Goal: Task Accomplishment & Management: Manage account settings

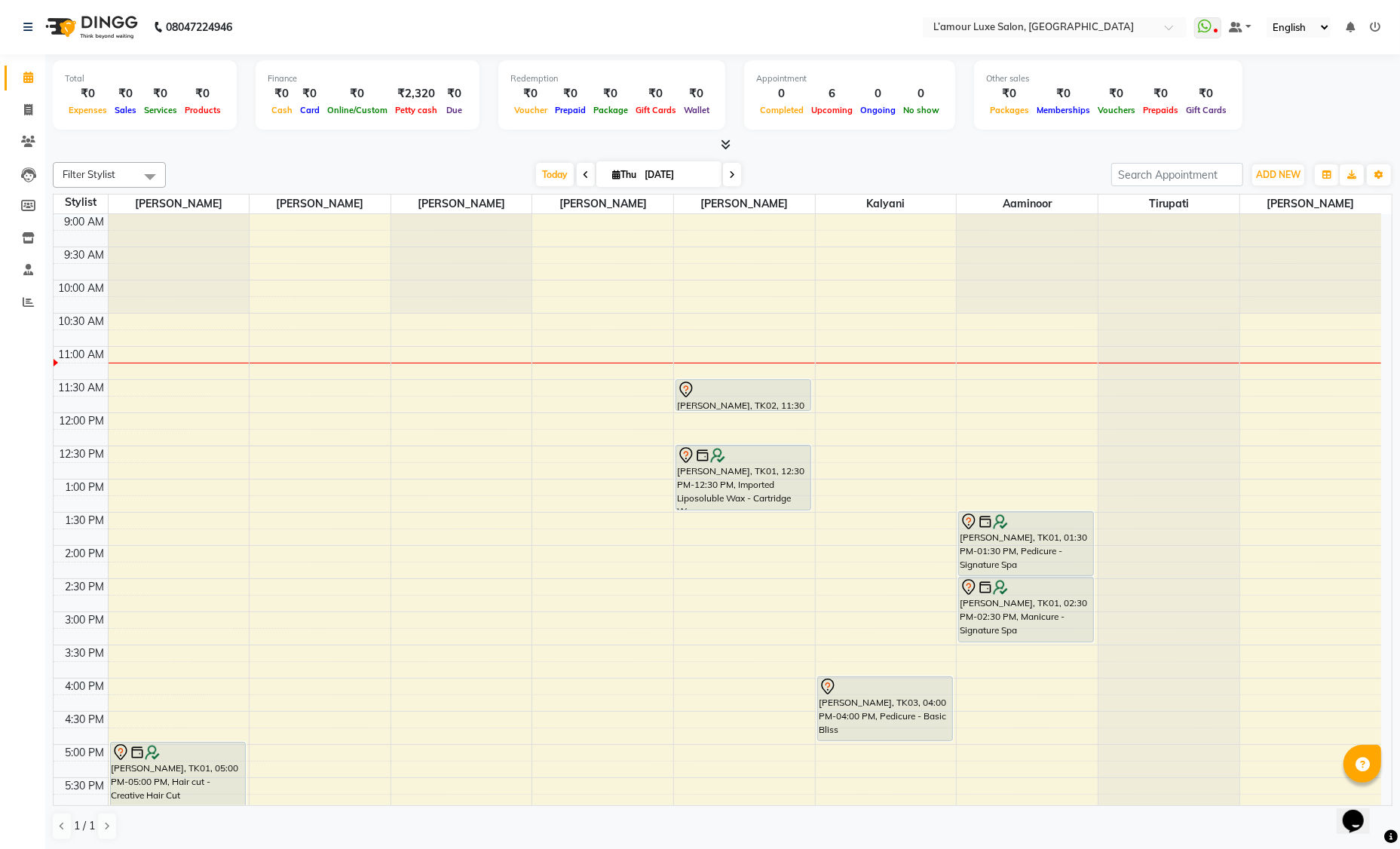
click at [589, 177] on span at bounding box center [585, 174] width 18 height 23
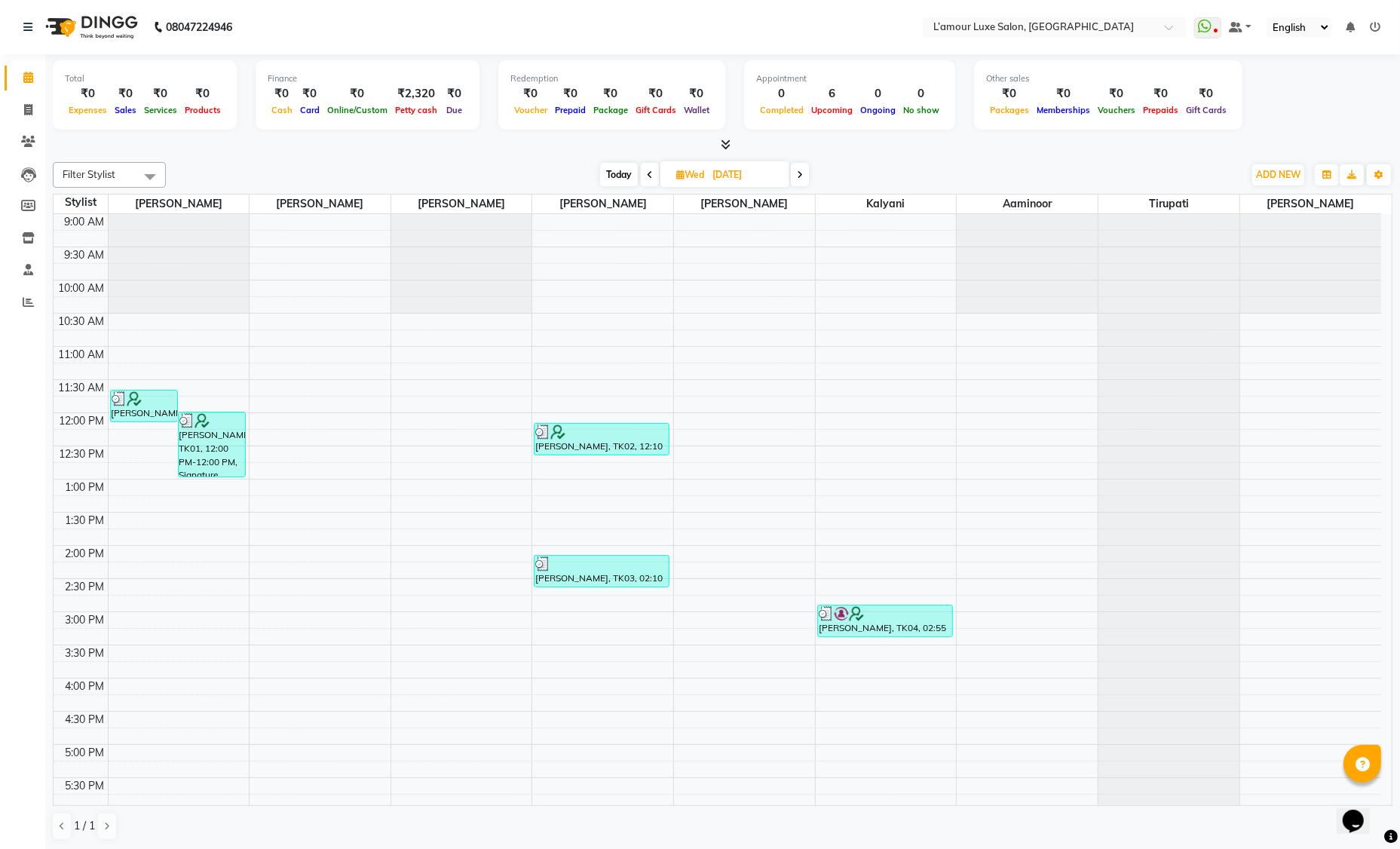
click at [802, 176] on icon at bounding box center [800, 174] width 6 height 9
type input "[DATE]"
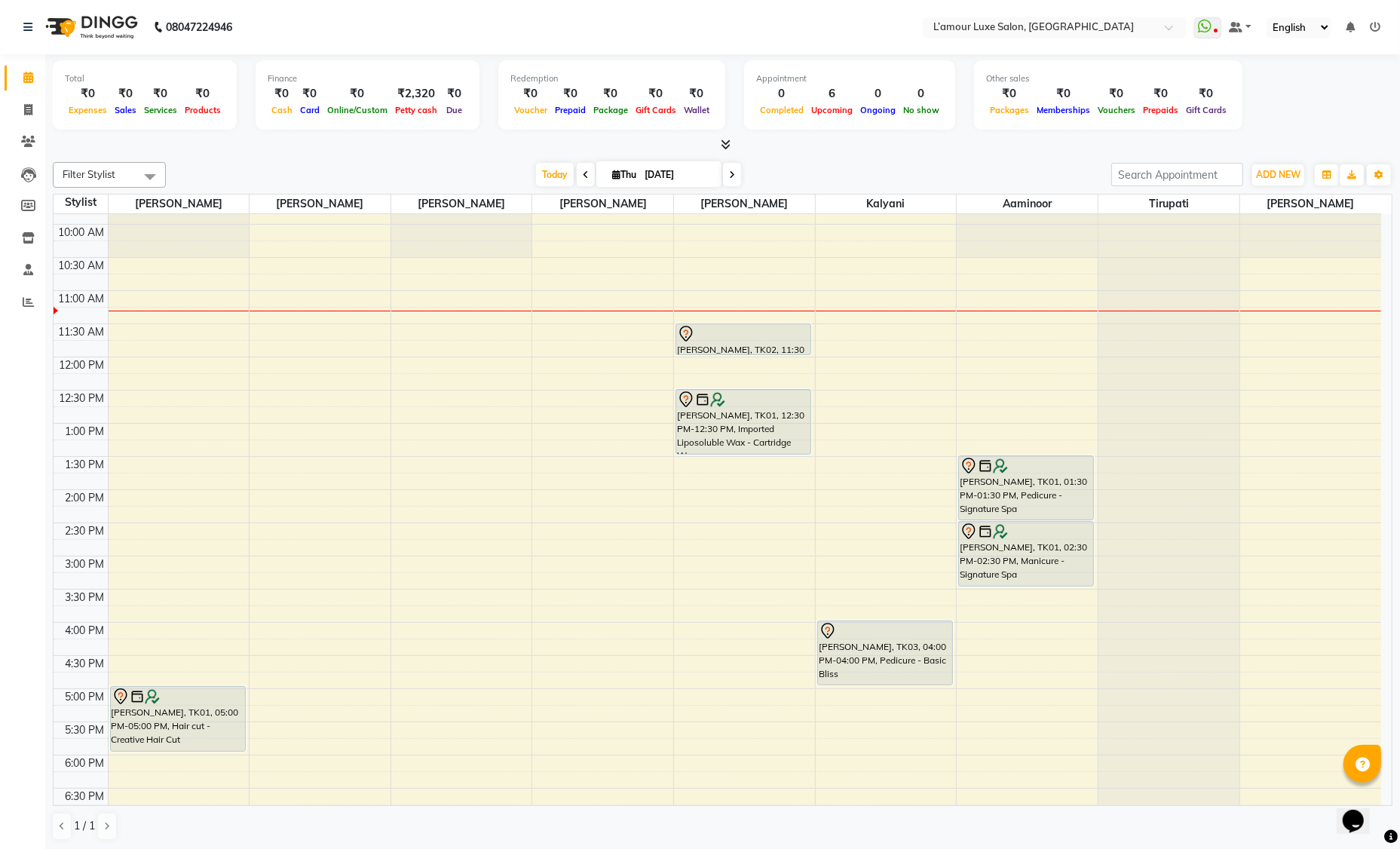
scroll to position [169, 0]
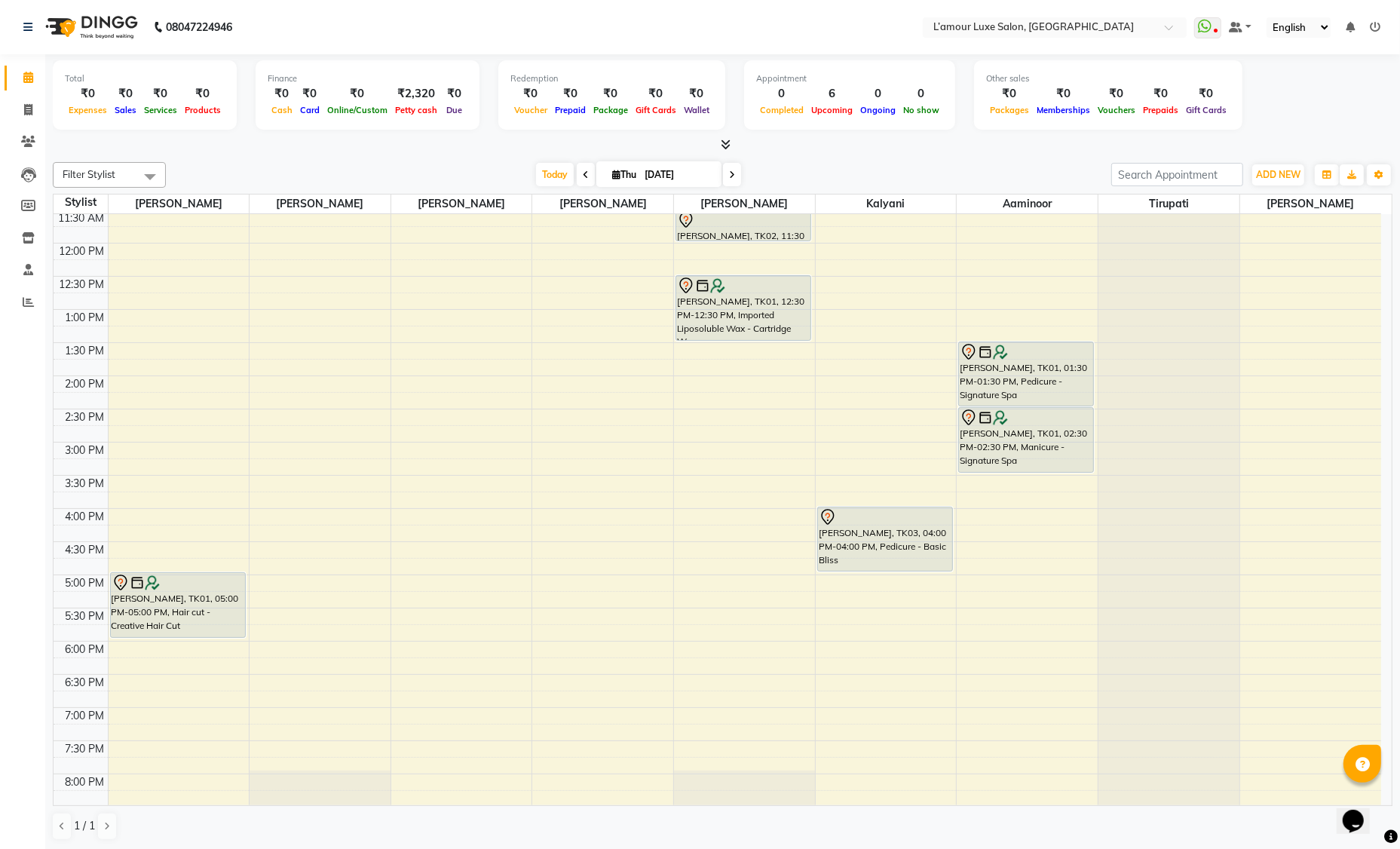
click at [114, 680] on div "9:00 AM 9:30 AM 10:00 AM 10:30 AM 11:00 AM 11:30 AM 12:00 PM 12:30 PM 1:00 PM 1…" at bounding box center [718, 474] width 1328 height 861
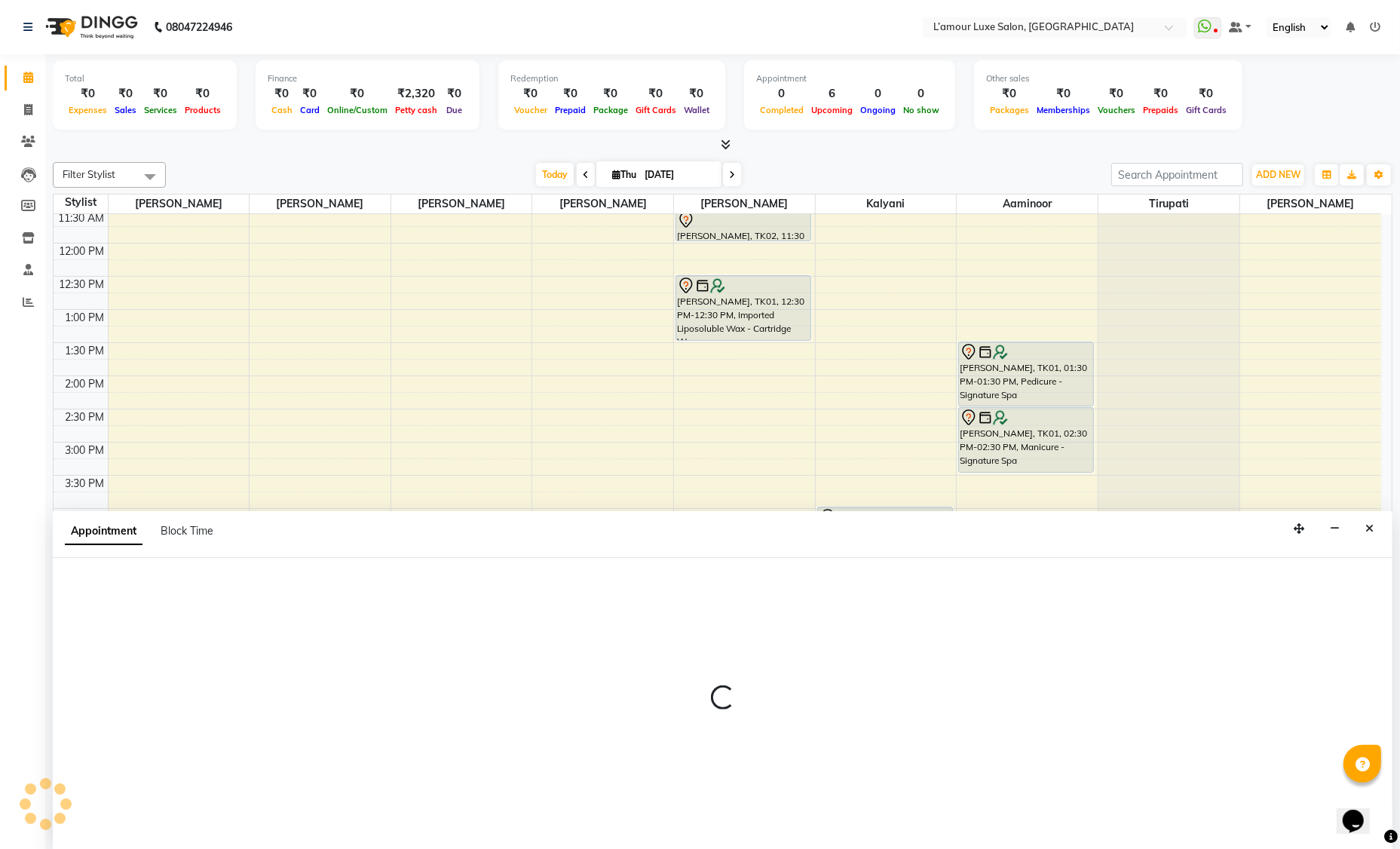
scroll to position [0, 0]
select select "66550"
select select "1110"
select select "tentative"
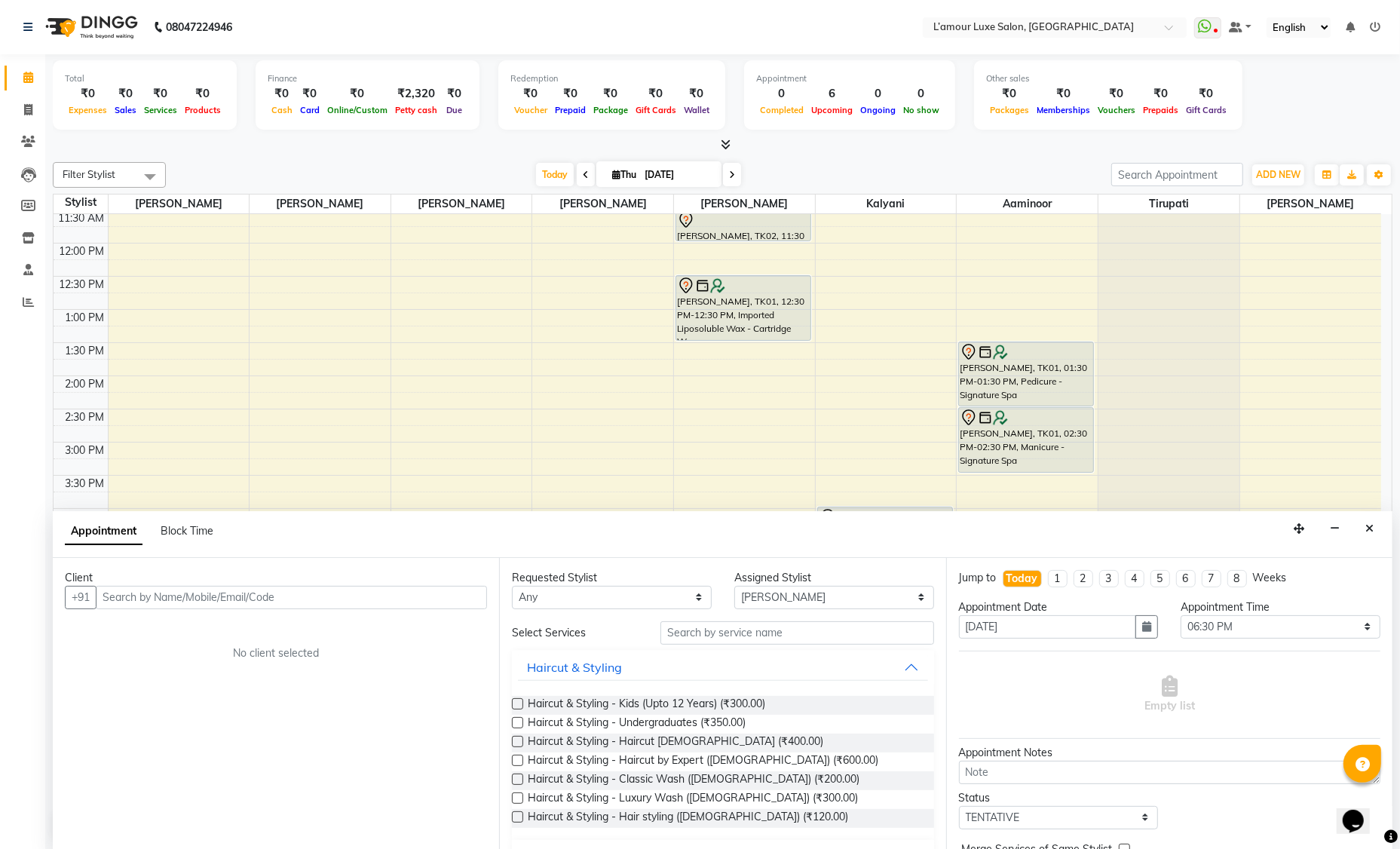
click at [1370, 534] on button "Close" at bounding box center [1369, 528] width 22 height 23
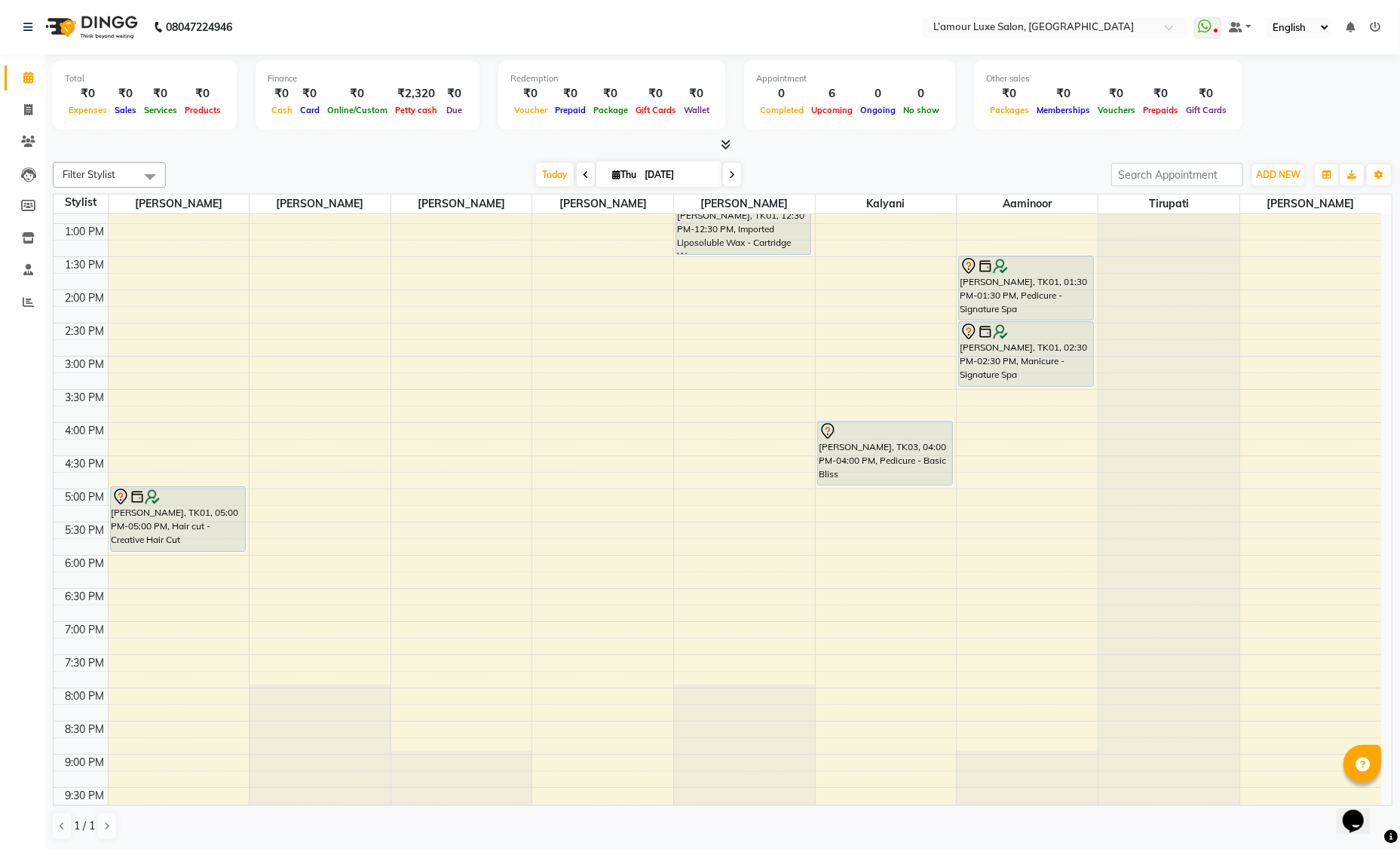
scroll to position [266, 0]
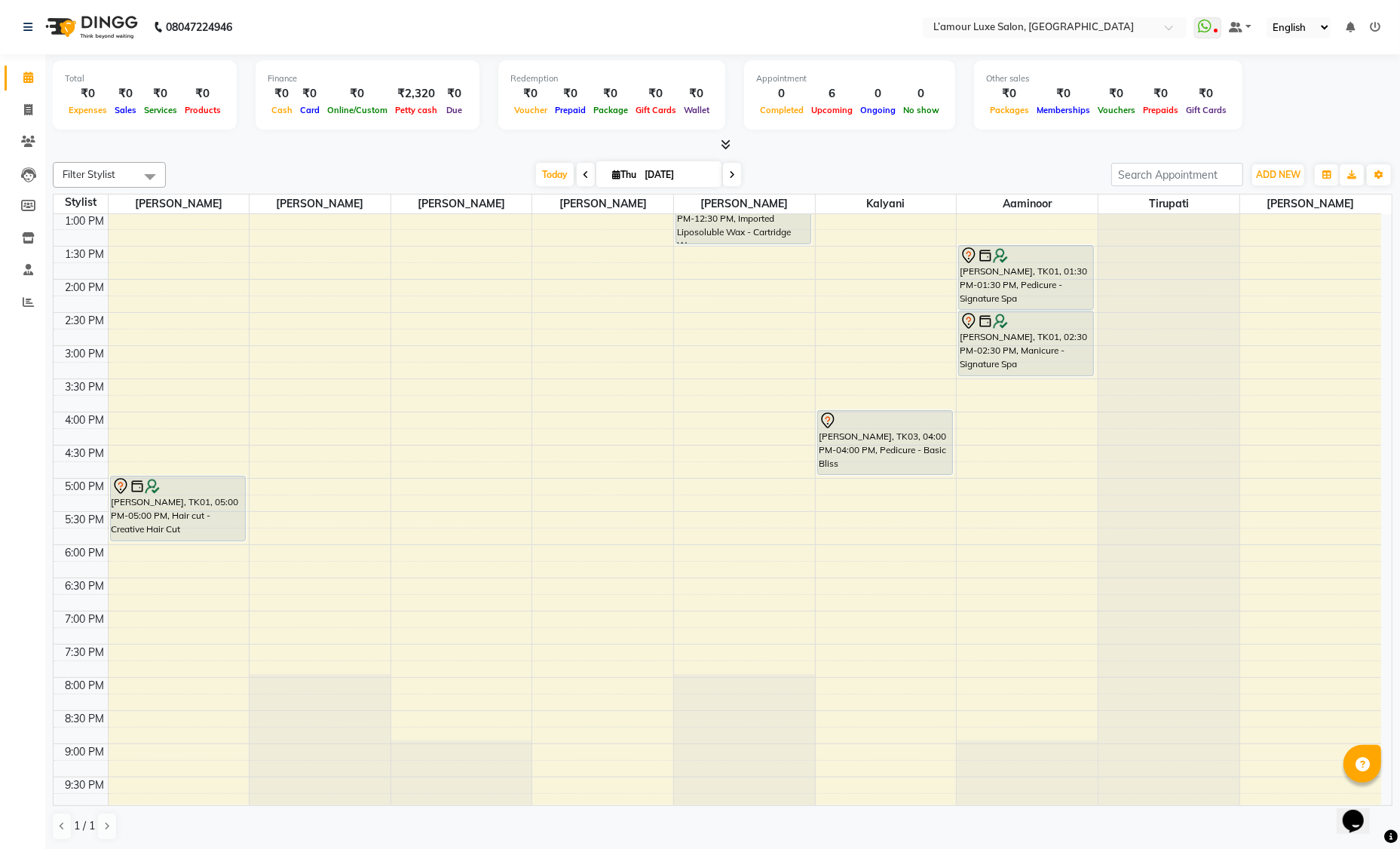
click at [120, 580] on div "9:00 AM 9:30 AM 10:00 AM 10:30 AM 11:00 AM 11:30 AM 12:00 PM 12:30 PM 1:00 PM 1…" at bounding box center [718, 378] width 1328 height 861
select select "66550"
select select "tentative"
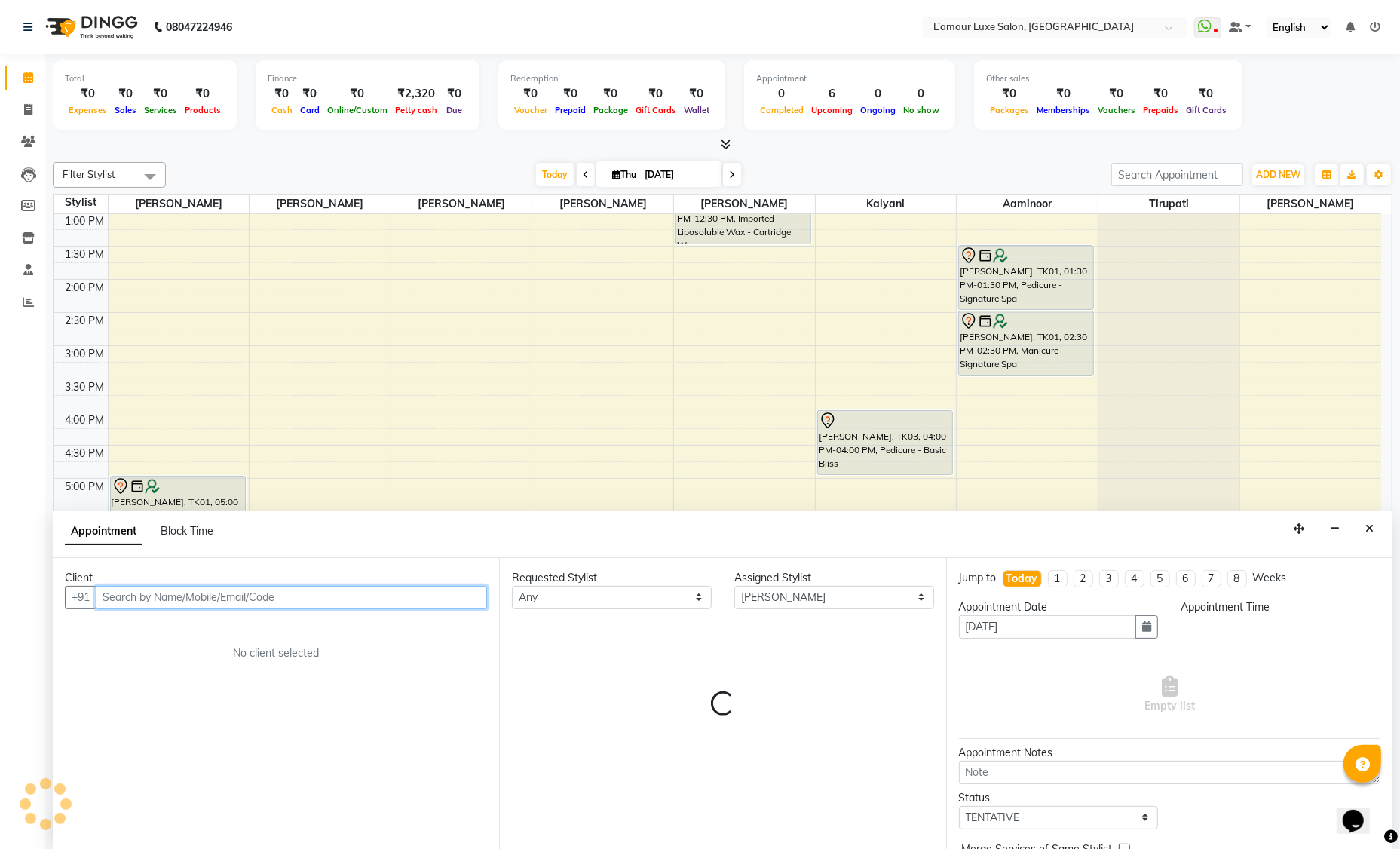
select select "1110"
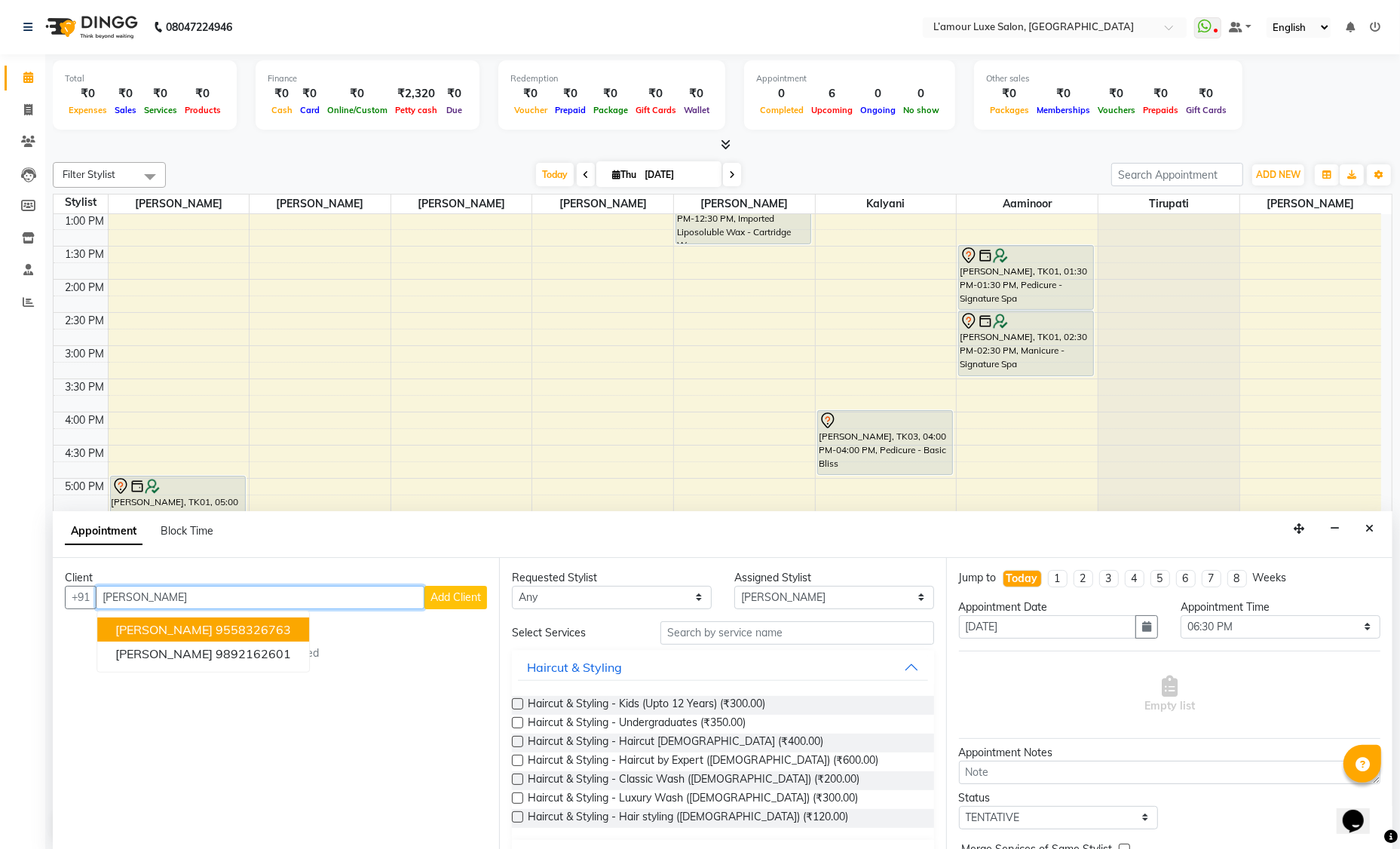
click at [279, 620] on button "Kruti 9558326763" at bounding box center [203, 629] width 212 height 24
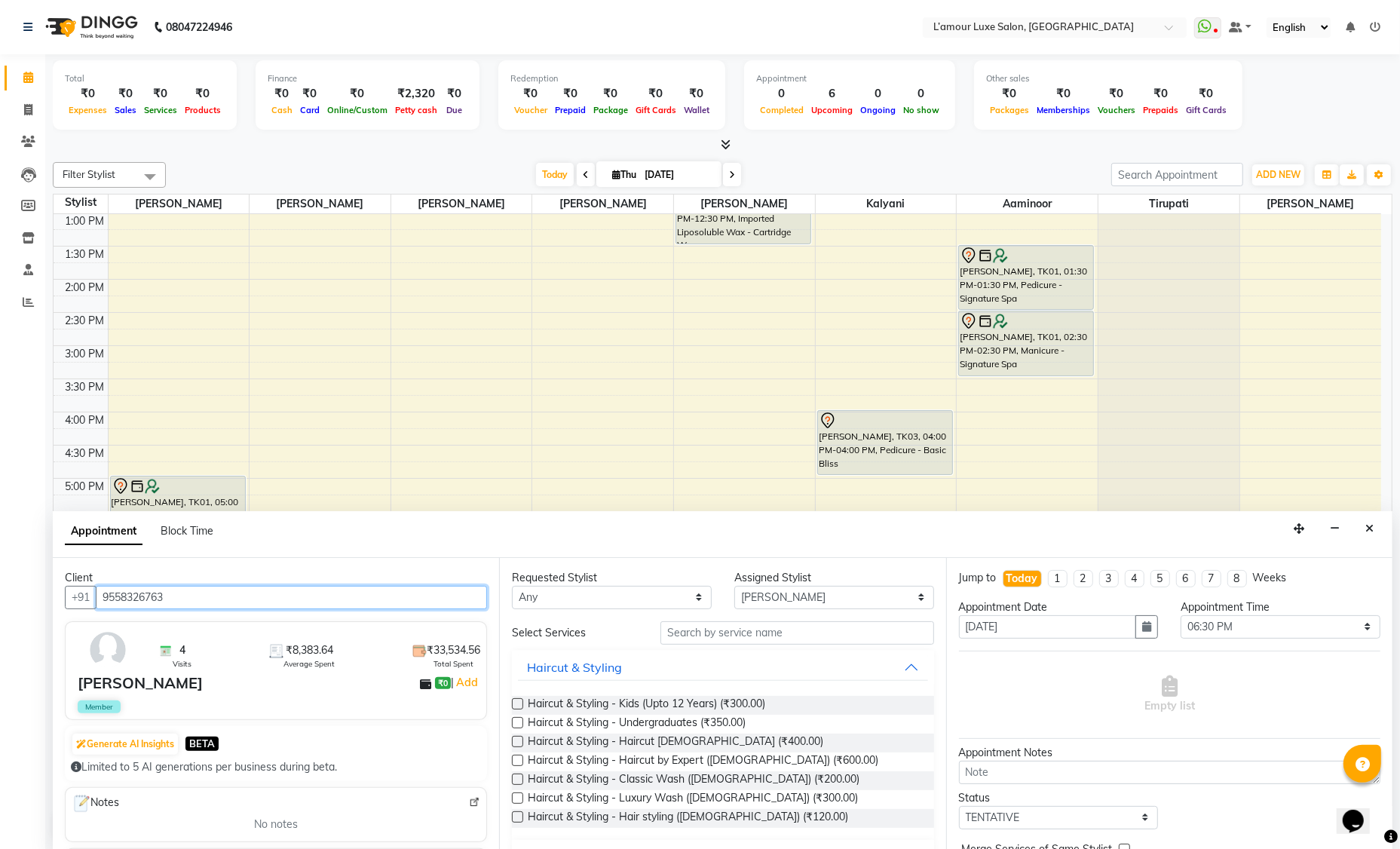
type input "9558326763"
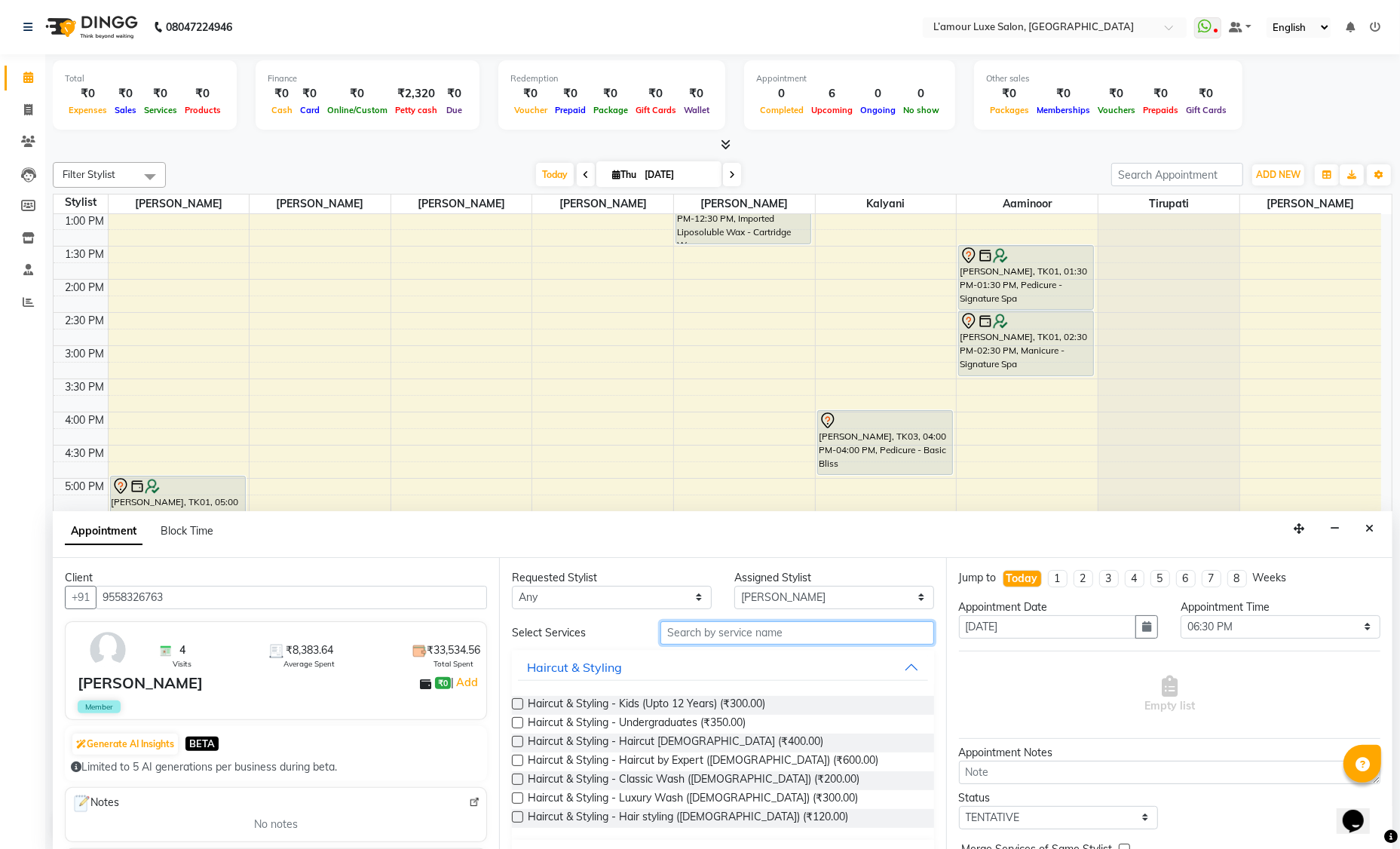
click at [698, 632] on input "text" at bounding box center [797, 632] width 274 height 23
click at [1374, 527] on icon "Close" at bounding box center [1369, 528] width 8 height 10
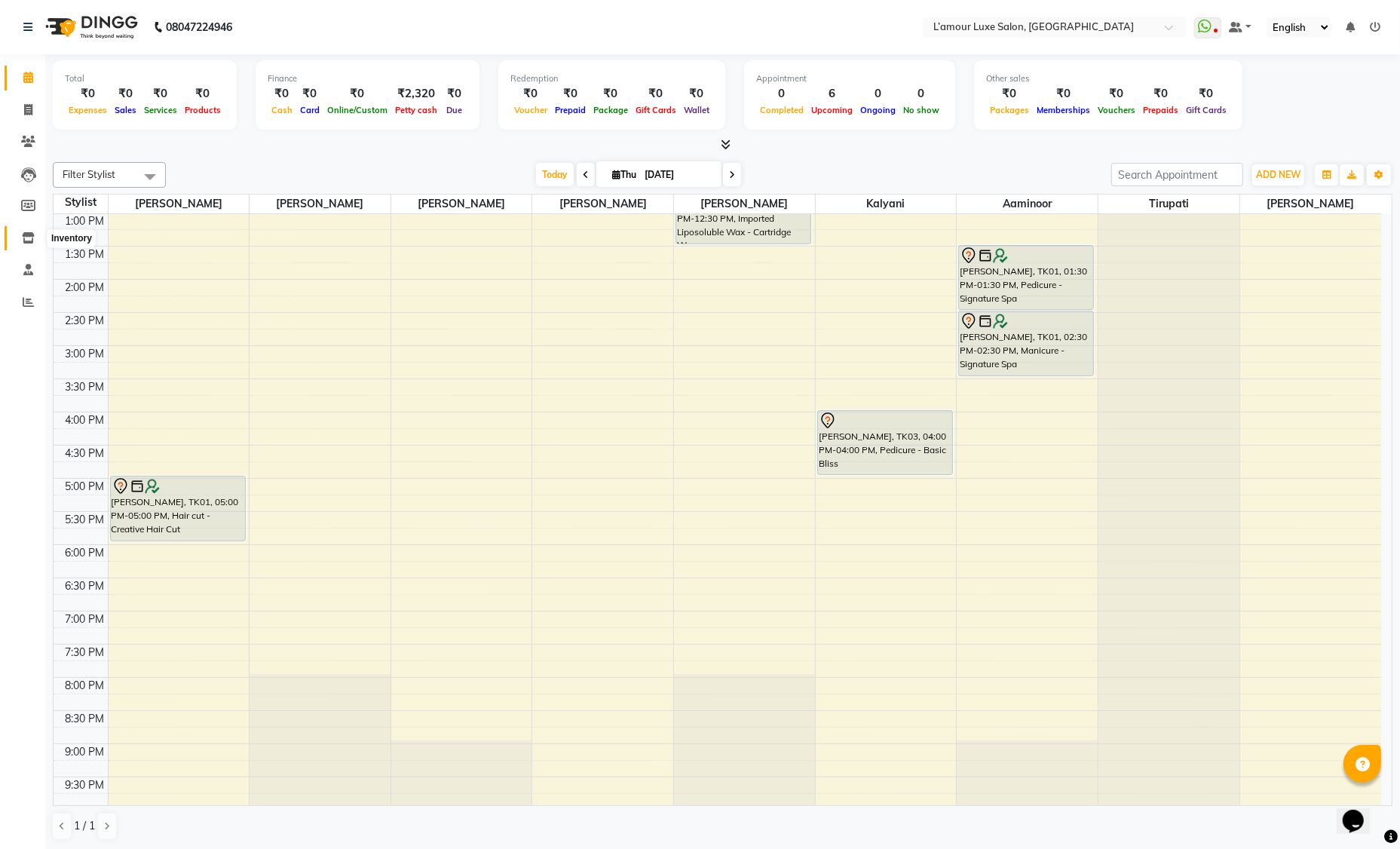
click at [27, 240] on icon at bounding box center [28, 238] width 13 height 11
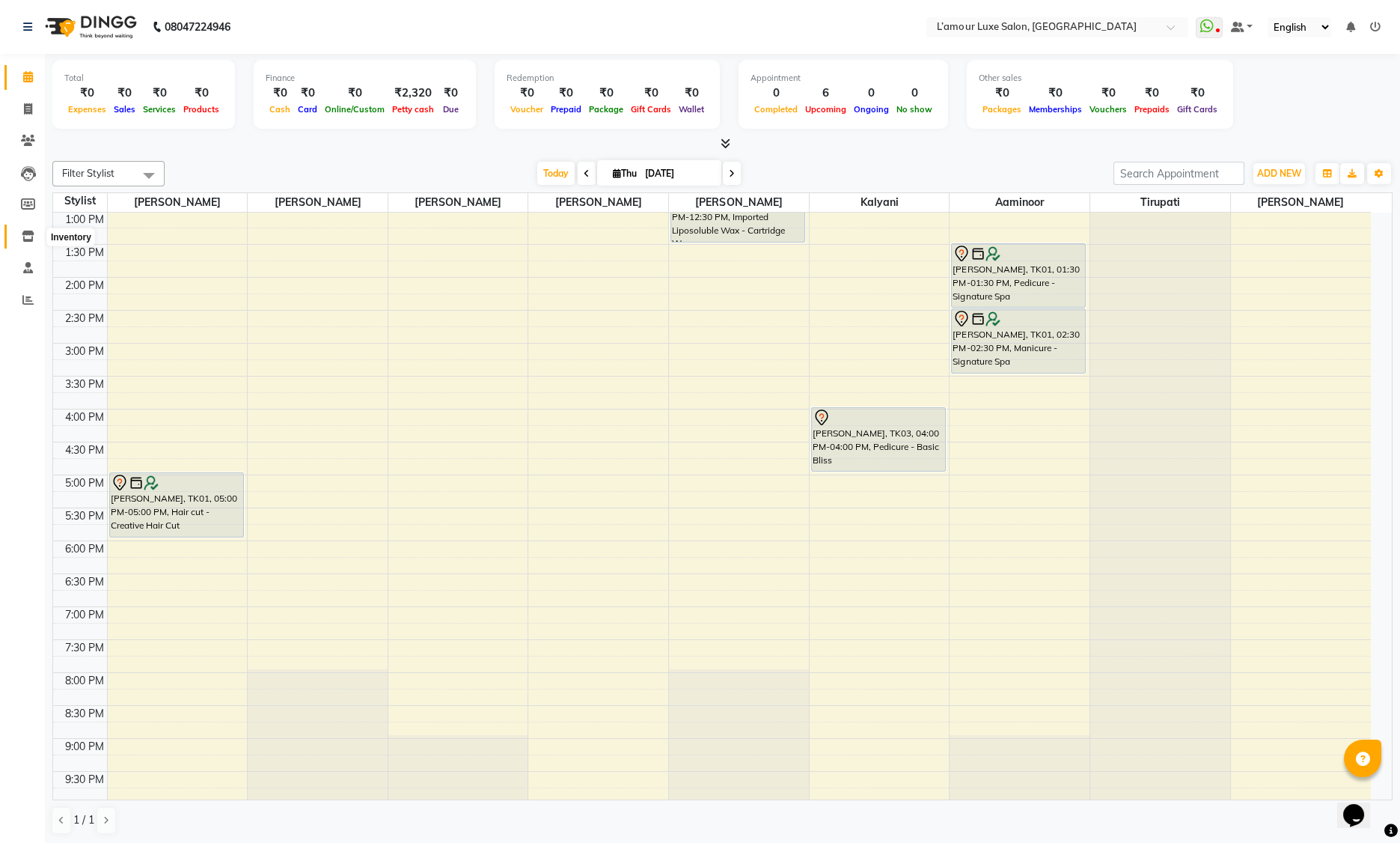
select select
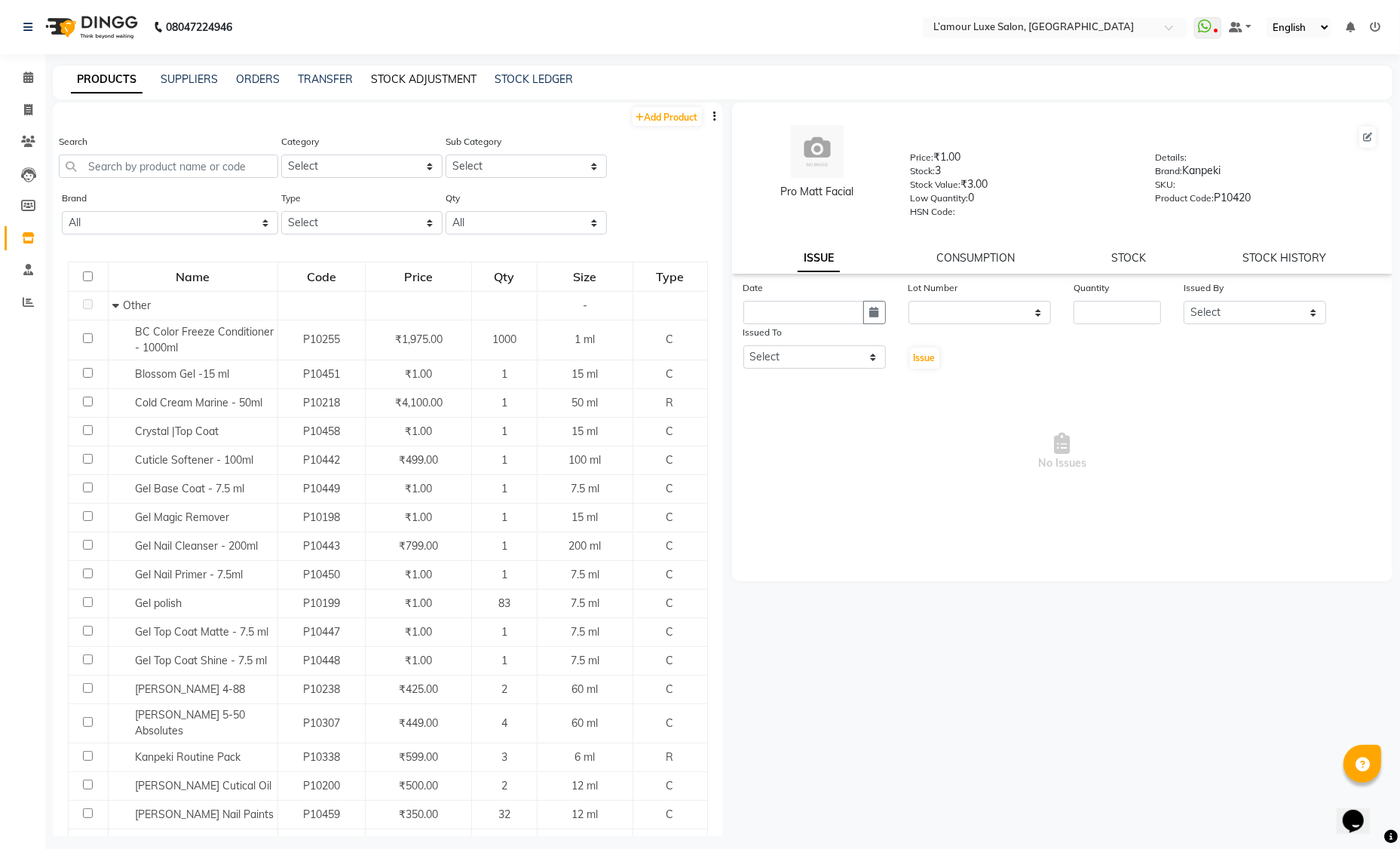
click at [430, 74] on link "STOCK ADJUSTMENT" at bounding box center [423, 79] width 105 height 14
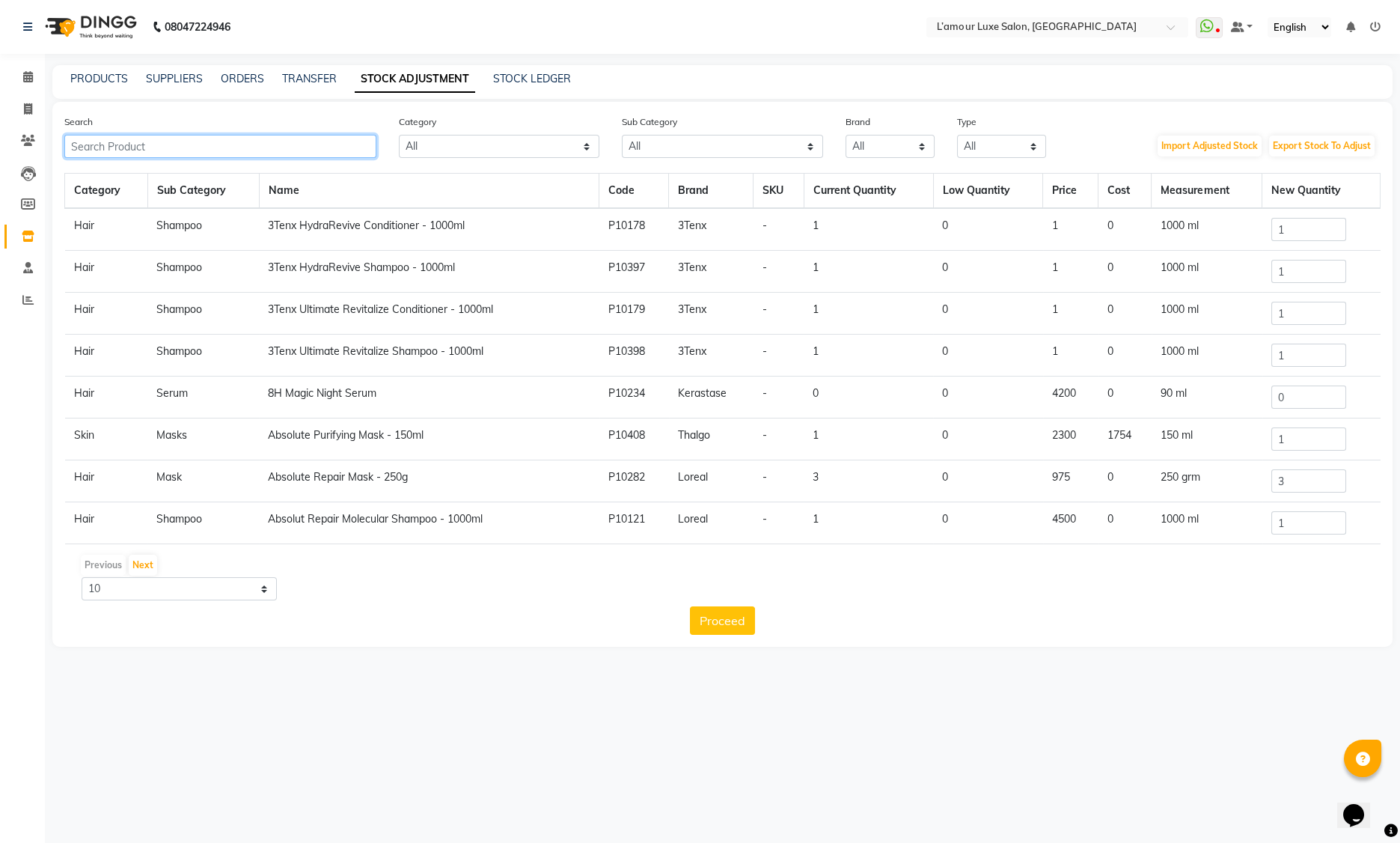
click at [264, 155] on input "text" at bounding box center [221, 146] width 312 height 23
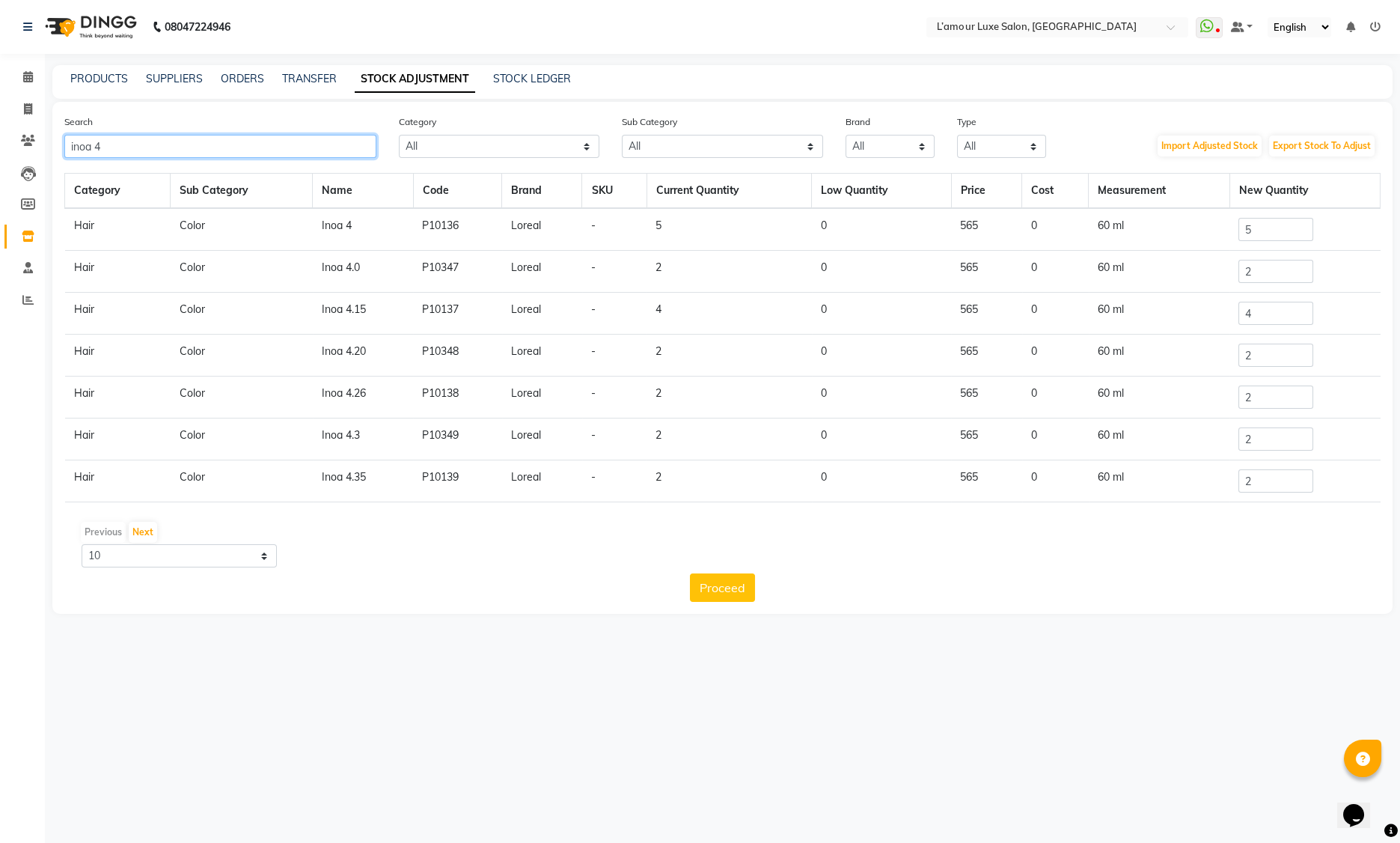
type input "inoa 4"
click at [1267, 233] on input "5" at bounding box center [1276, 229] width 75 height 23
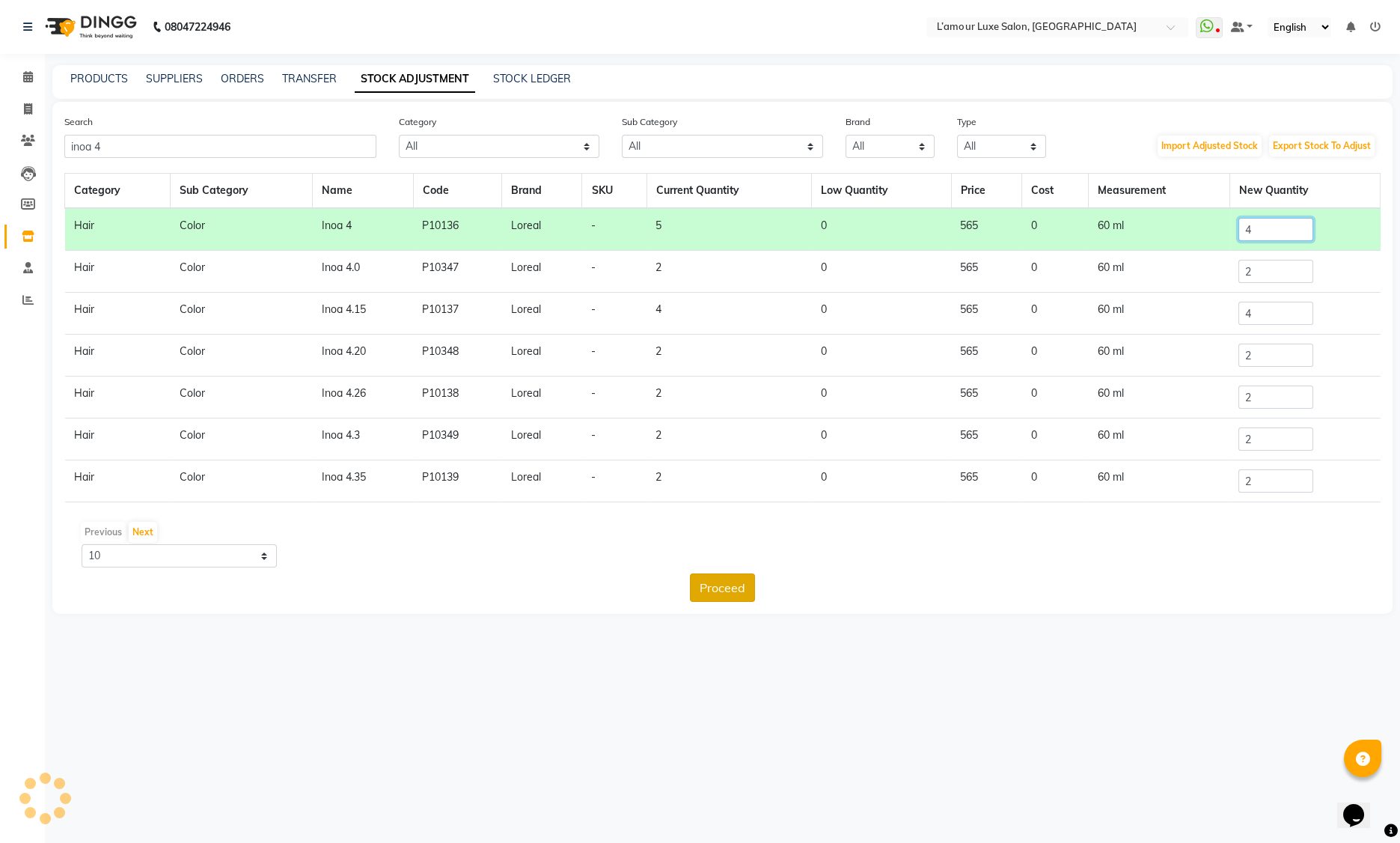
type input "4"
click at [745, 574] on button "Proceed" at bounding box center [723, 587] width 65 height 29
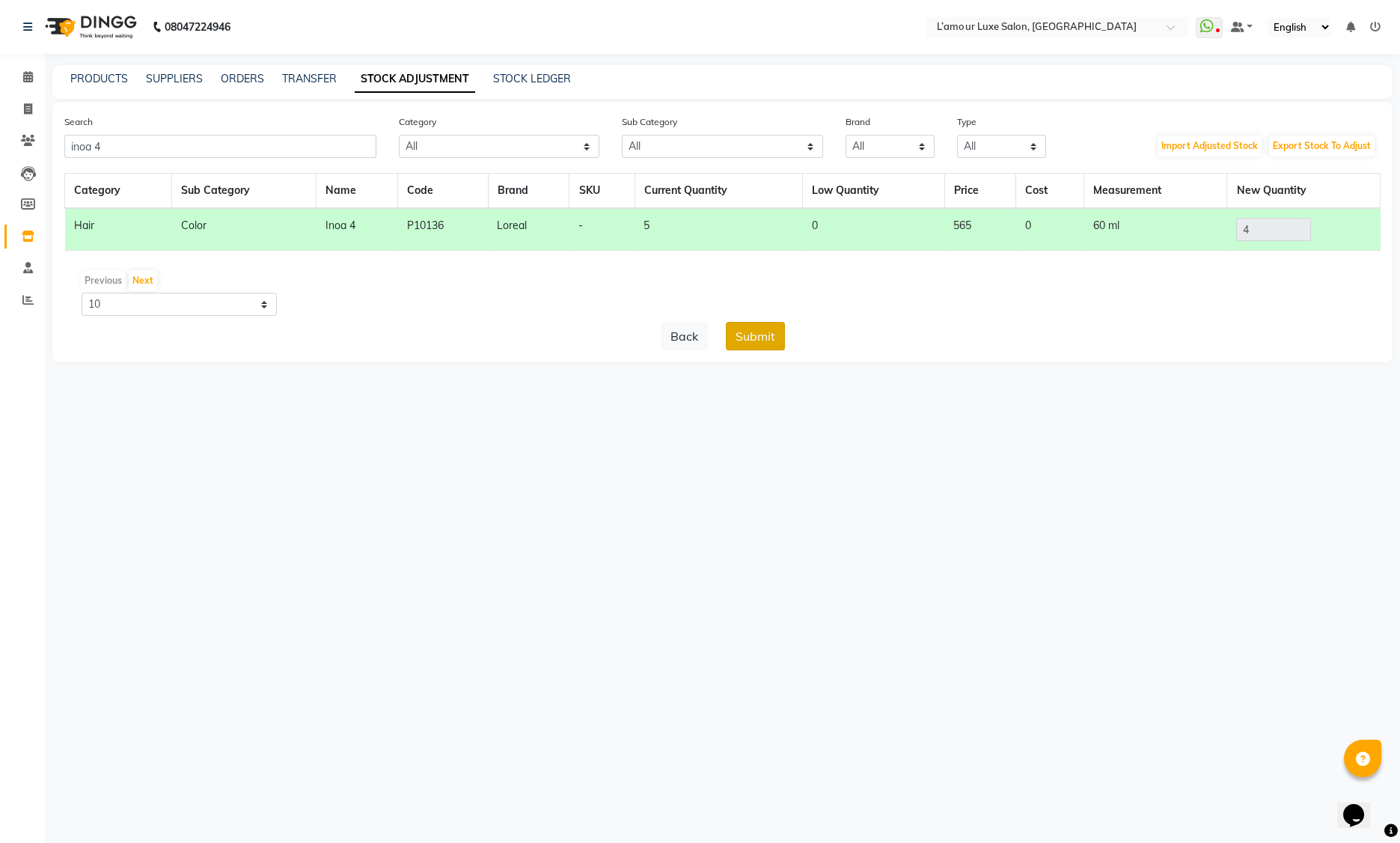
click at [761, 343] on button "Submit" at bounding box center [755, 336] width 59 height 29
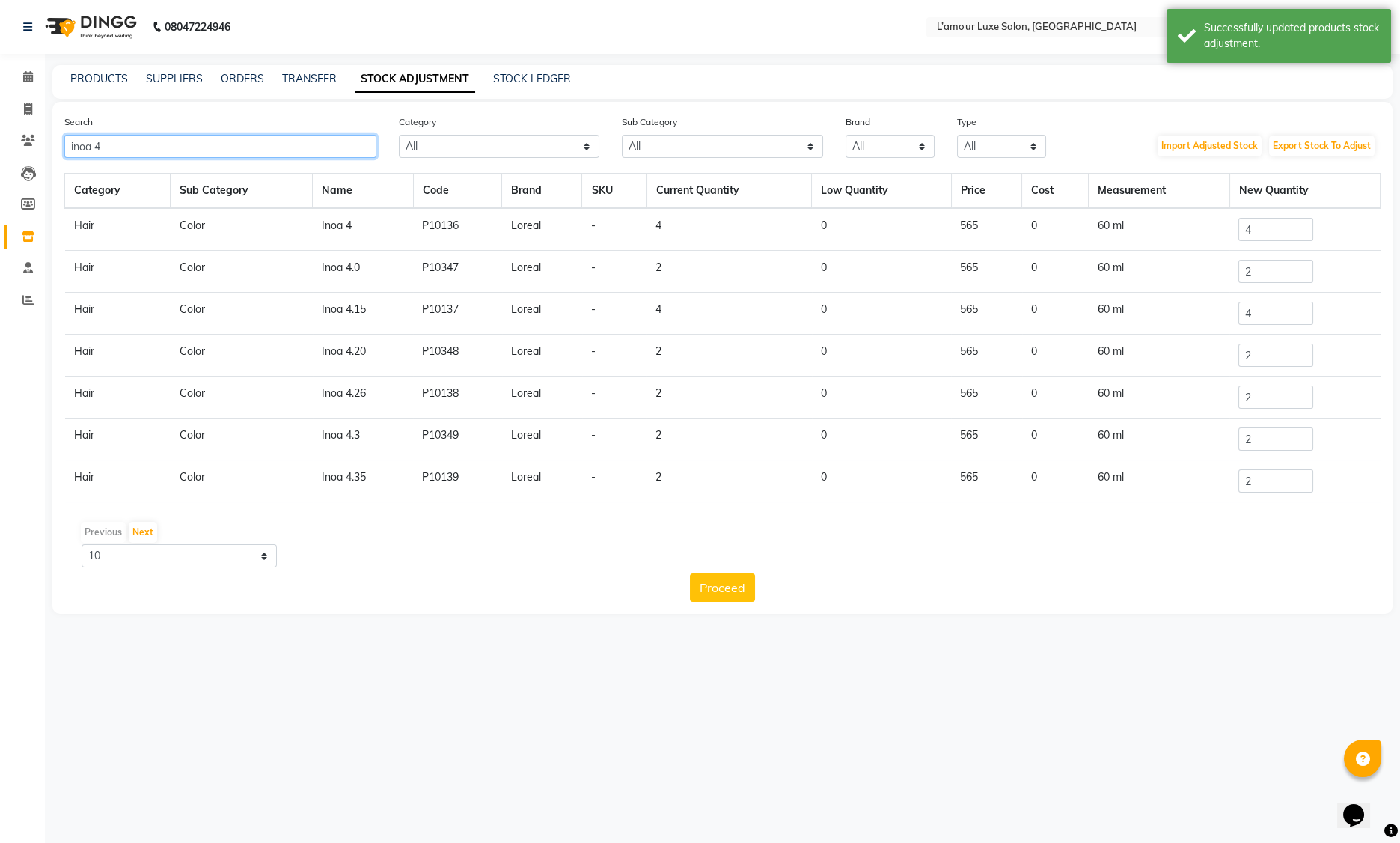
drag, startPoint x: 116, startPoint y: 143, endPoint x: -136, endPoint y: 133, distance: 252.2
click at [0, 133] on html "08047224946 Select Location × L’amour Luxe Salon, Kharghar WhatsApp Status ✕ St…" at bounding box center [700, 422] width 1400 height 843
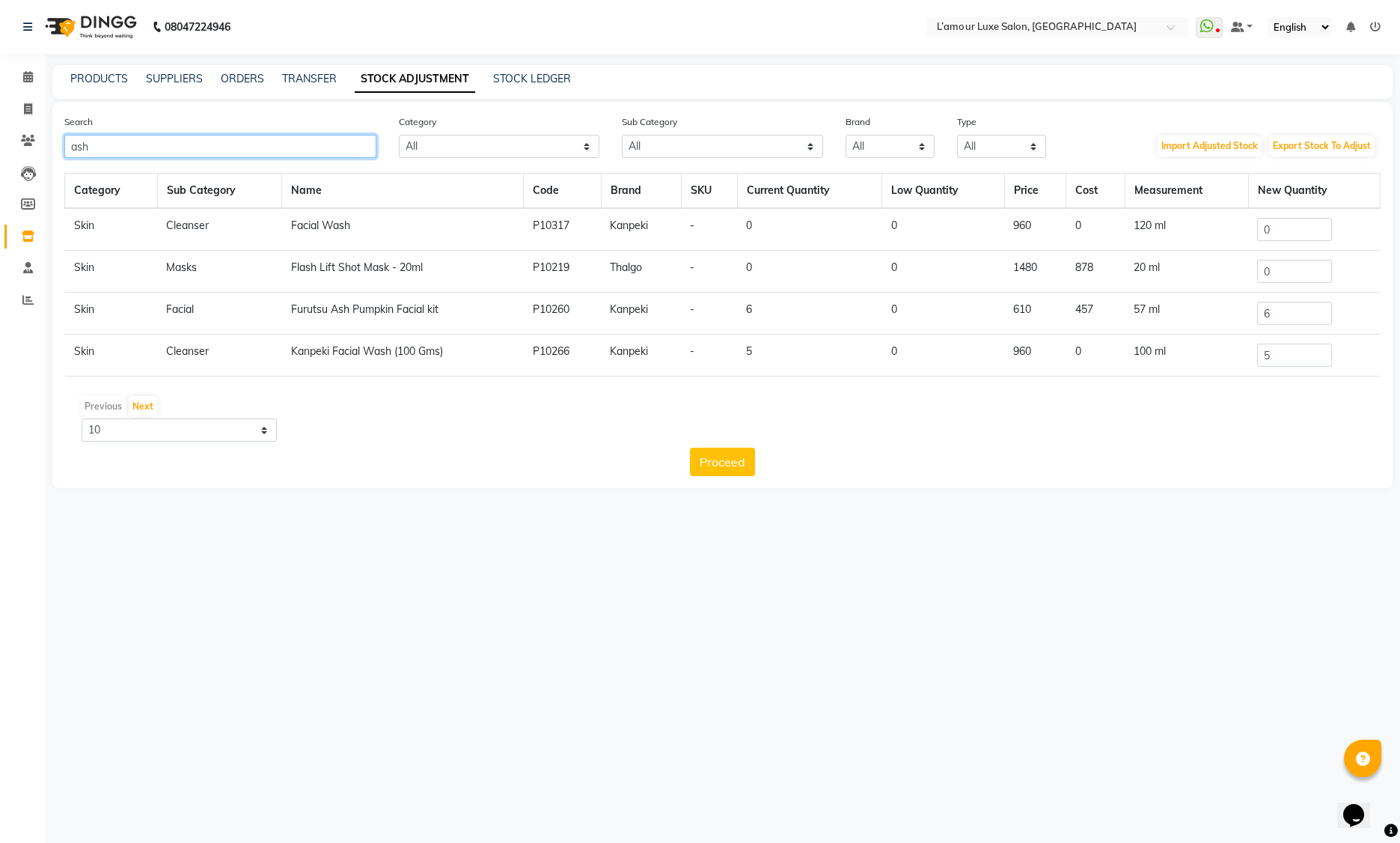
type input "ash"
click at [1297, 308] on input "6" at bounding box center [1295, 312] width 75 height 23
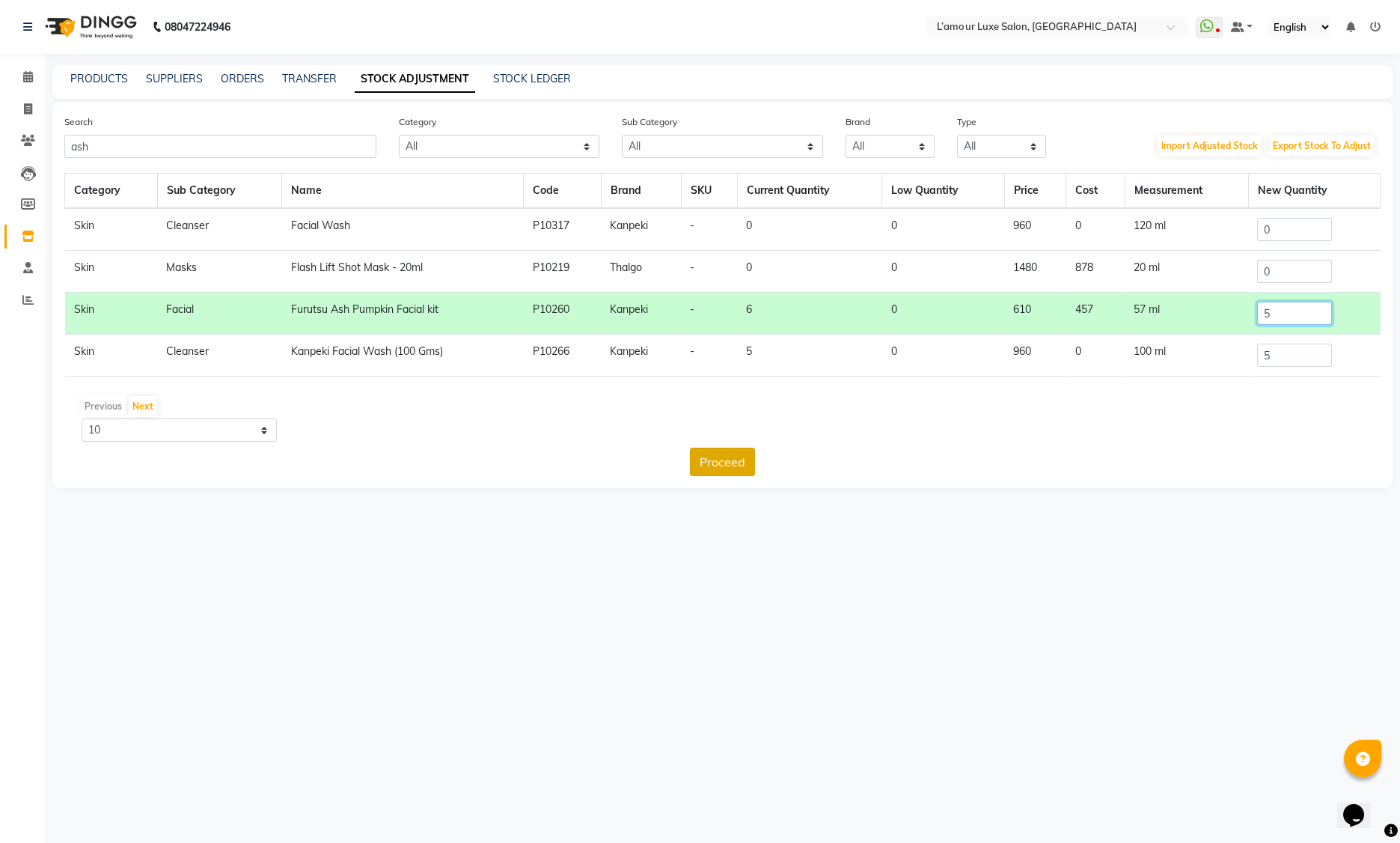
type input "5"
click at [715, 465] on button "Proceed" at bounding box center [723, 462] width 65 height 29
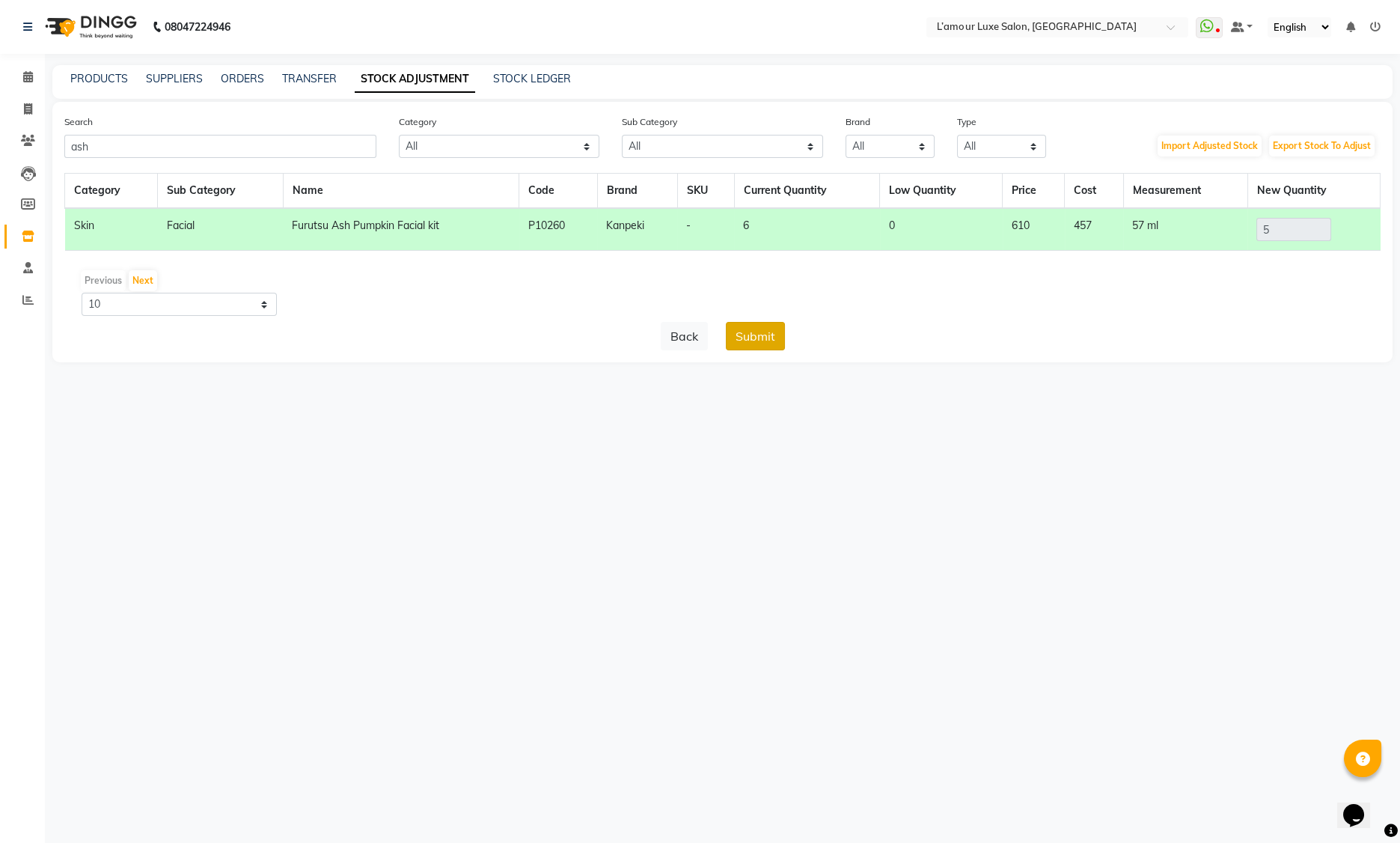
click at [757, 343] on button "Submit" at bounding box center [755, 336] width 59 height 29
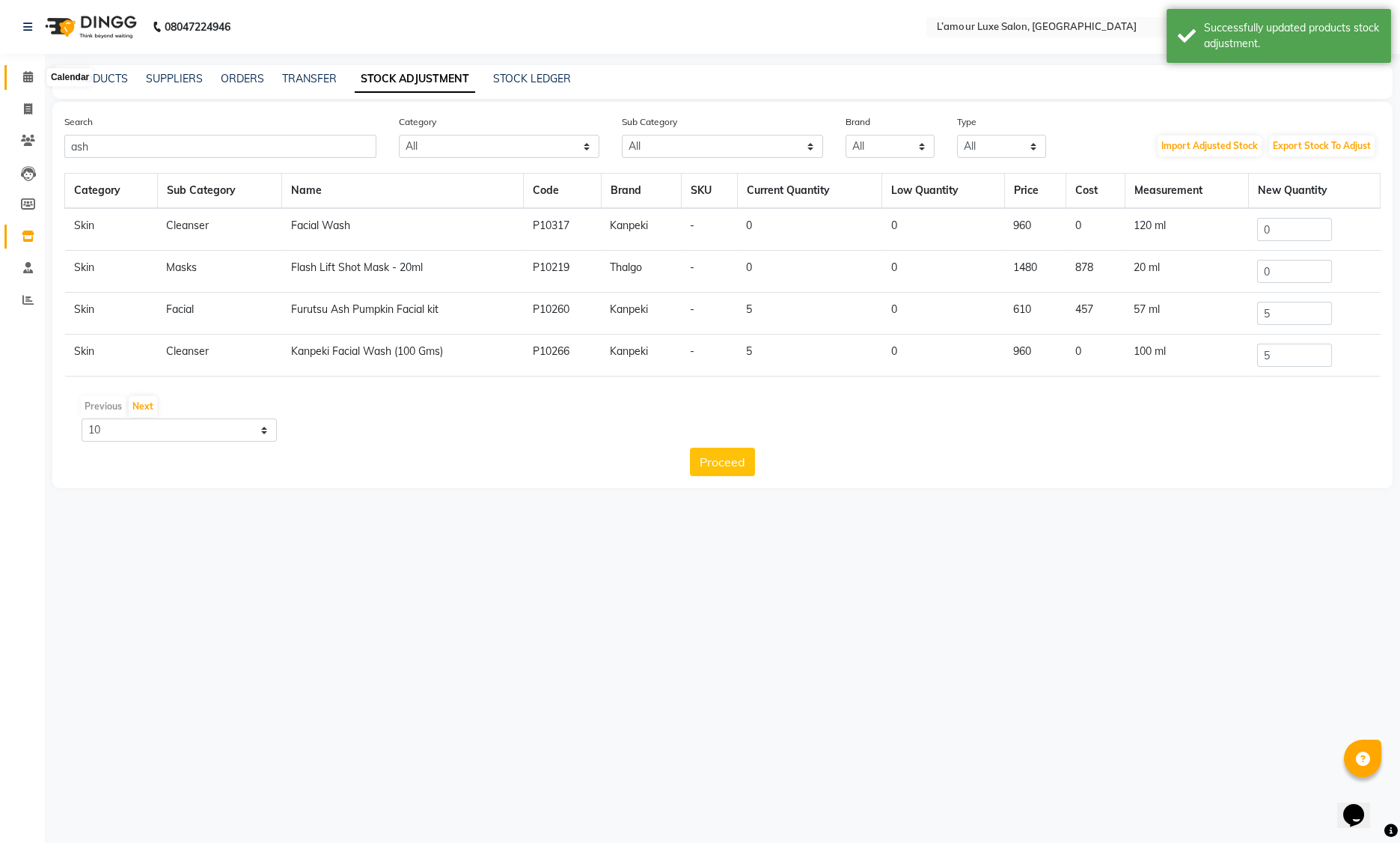
click at [29, 76] on icon at bounding box center [28, 76] width 10 height 11
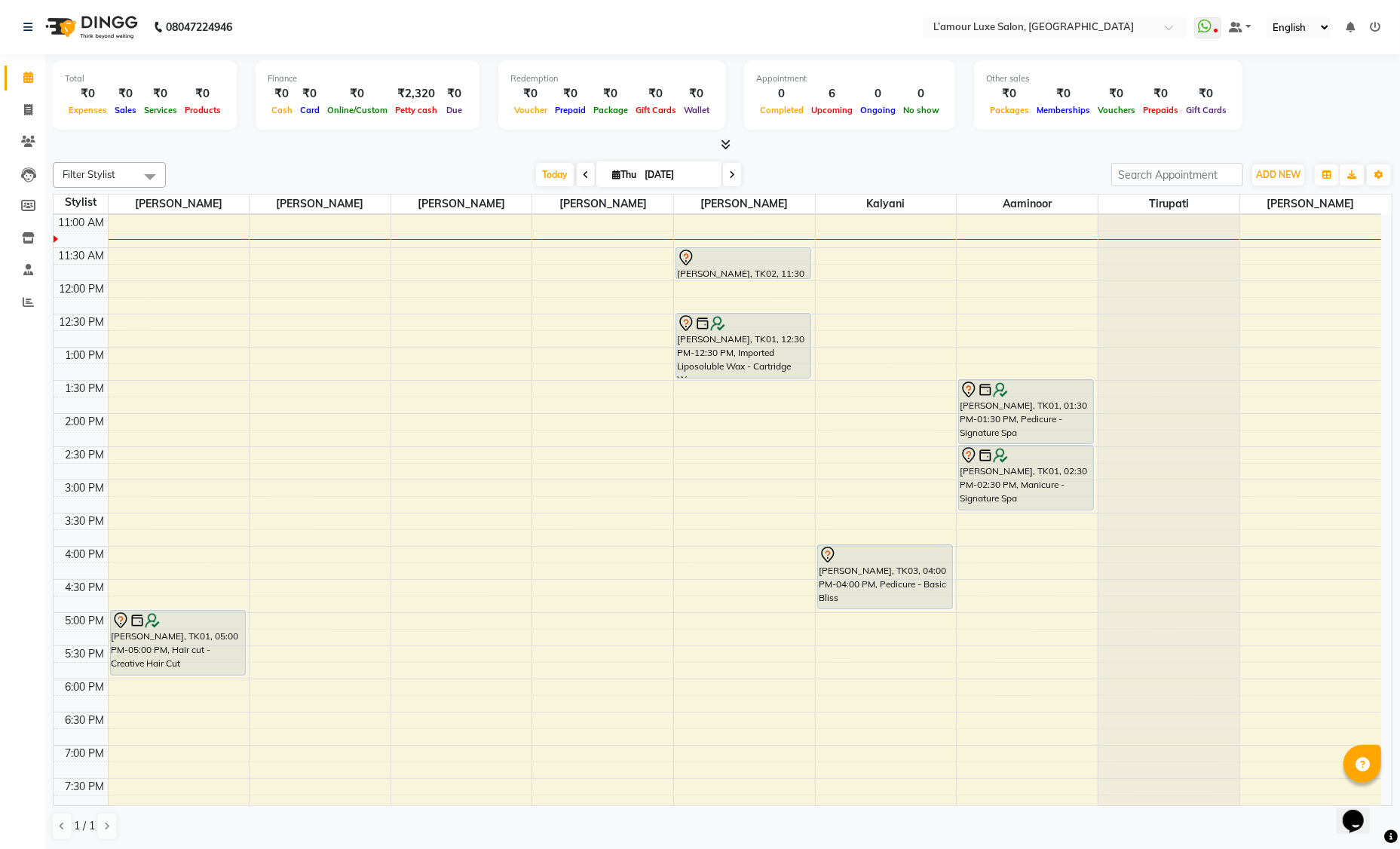
click at [117, 721] on div "9:00 AM 9:30 AM 10:00 AM 10:30 AM 11:00 AM 11:30 AM 12:00 PM 12:30 PM 1:00 PM 1…" at bounding box center [718, 512] width 1328 height 861
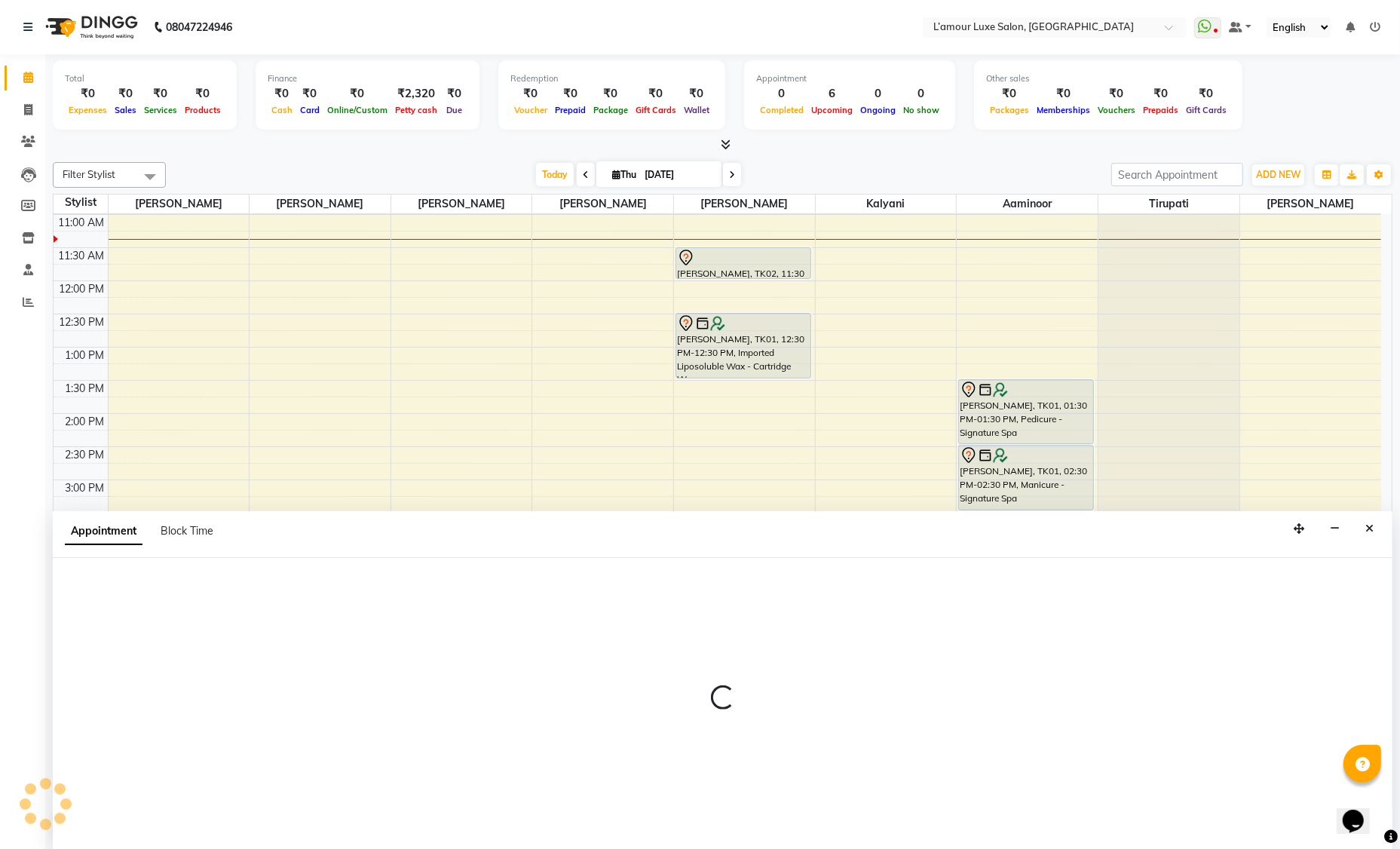
select select "66550"
select select "1110"
select select "tentative"
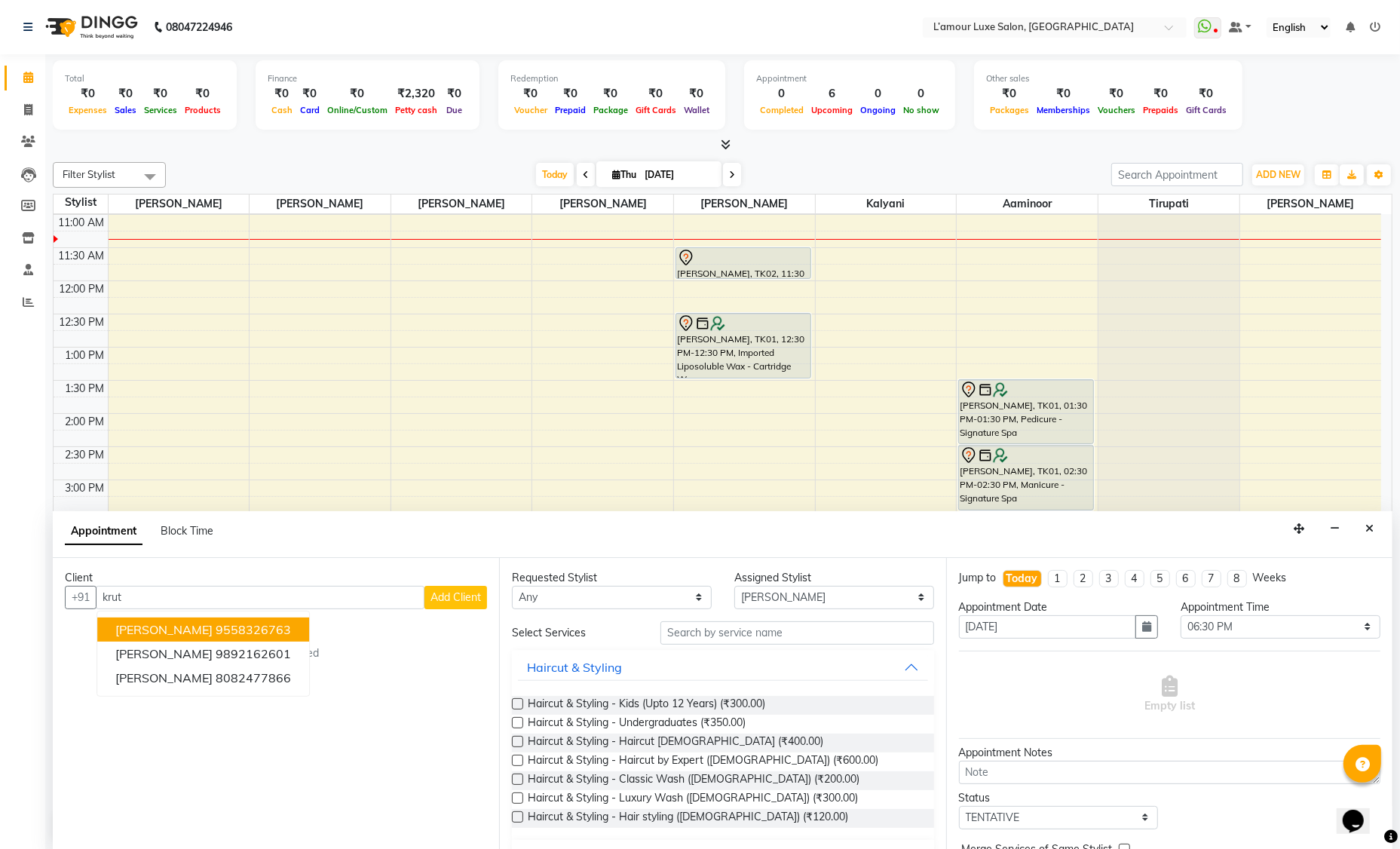
click at [216, 635] on ngb-highlight "9558326763" at bounding box center [254, 629] width 75 height 15
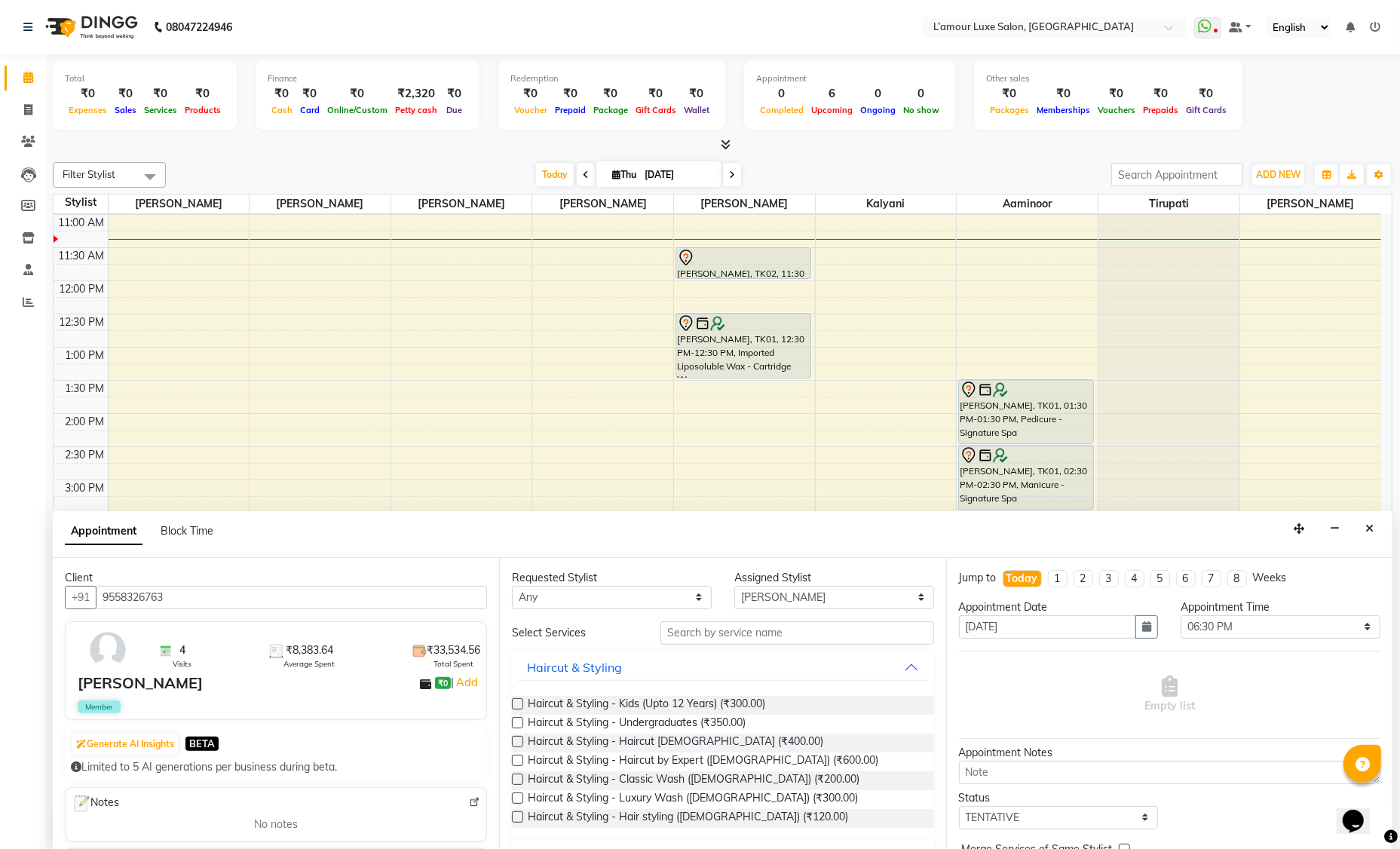
type input "9558326763"
drag, startPoint x: 726, startPoint y: 631, endPoint x: 735, endPoint y: 633, distance: 9.2
click at [729, 632] on input "text" at bounding box center [797, 632] width 274 height 23
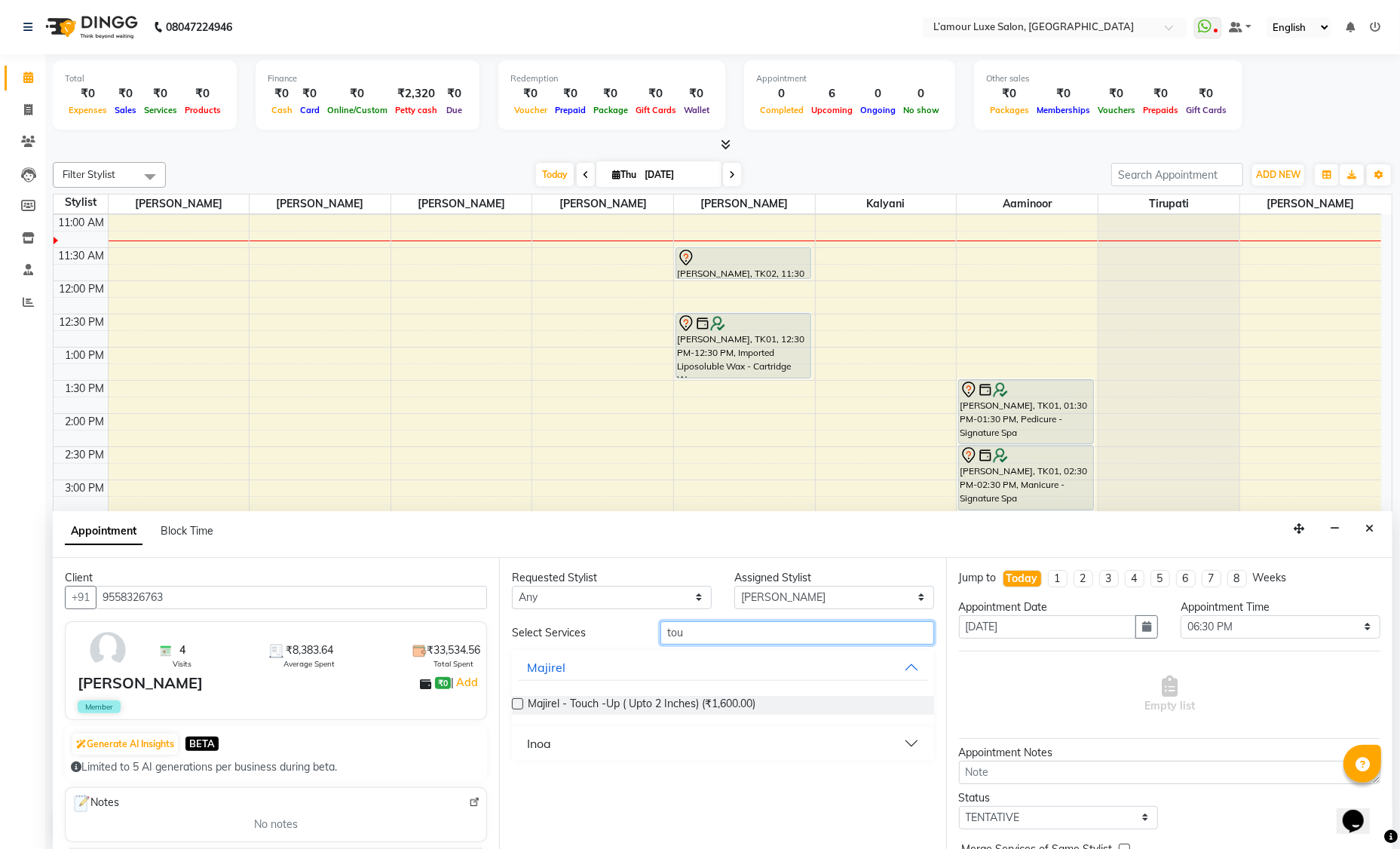
type input "tou"
click at [593, 750] on button "Inoa" at bounding box center [722, 743] width 409 height 27
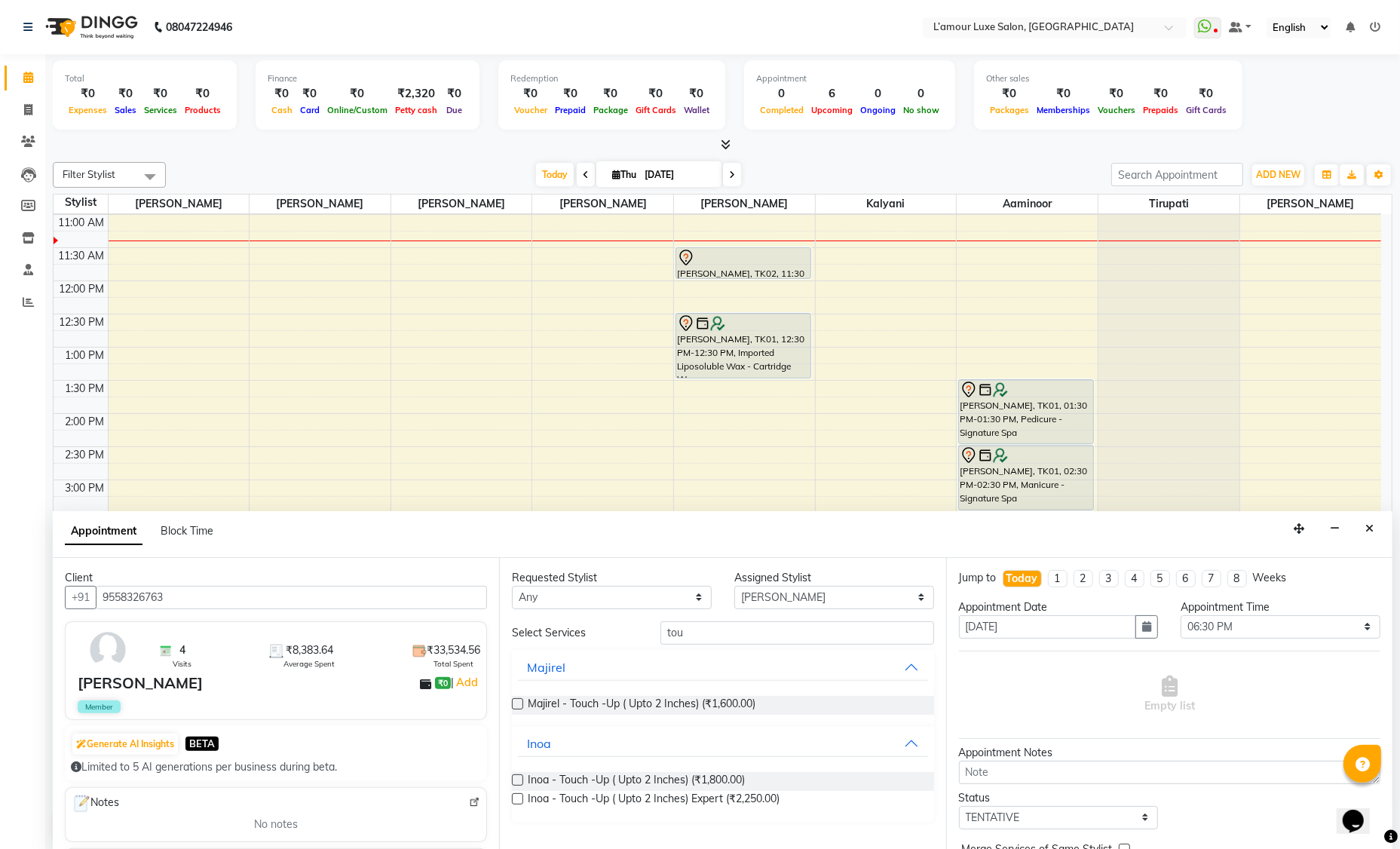
click at [519, 778] on label at bounding box center [518, 780] width 11 height 11
click at [519, 778] on input "checkbox" at bounding box center [517, 781] width 10 height 10
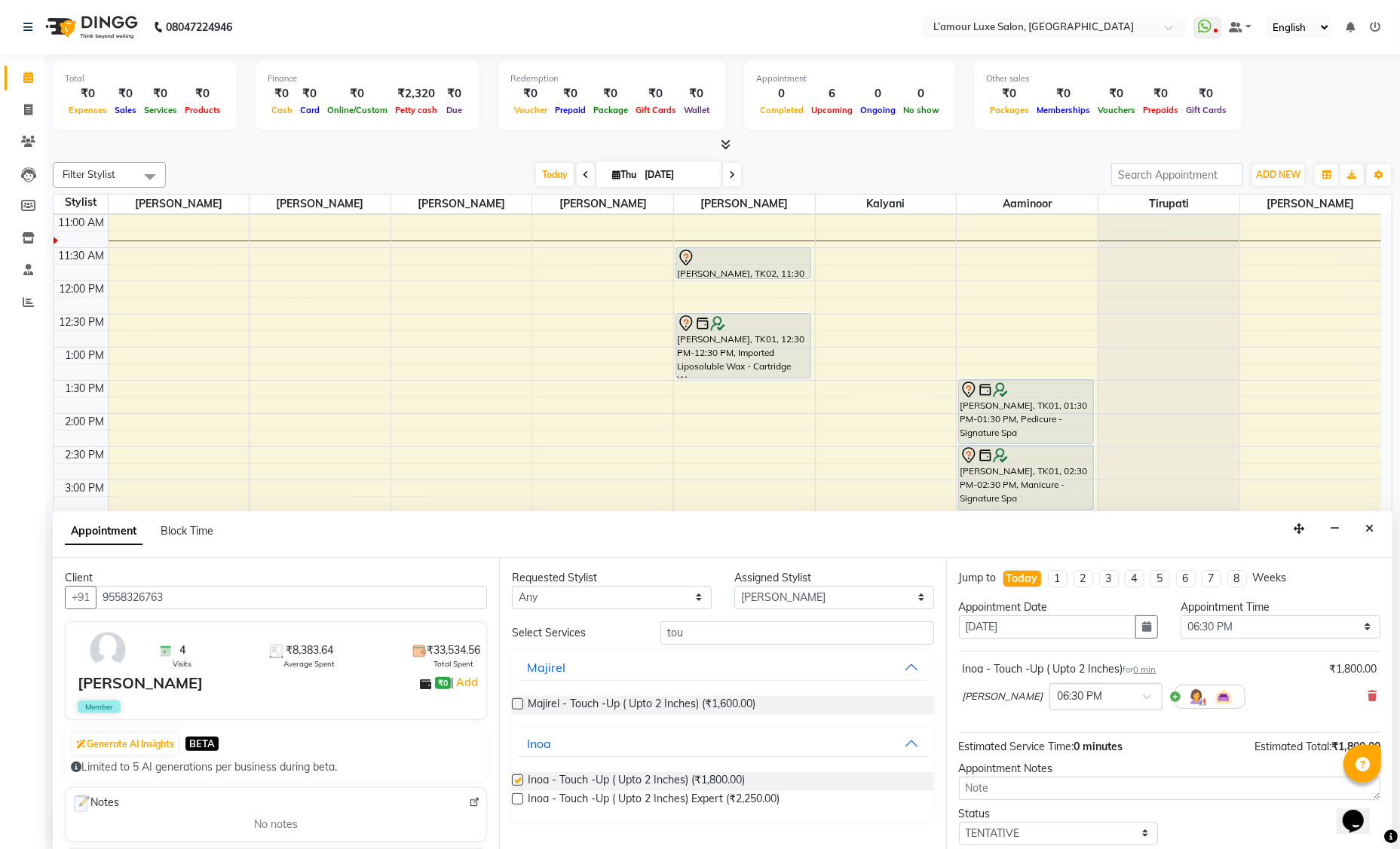
checkbox input "false"
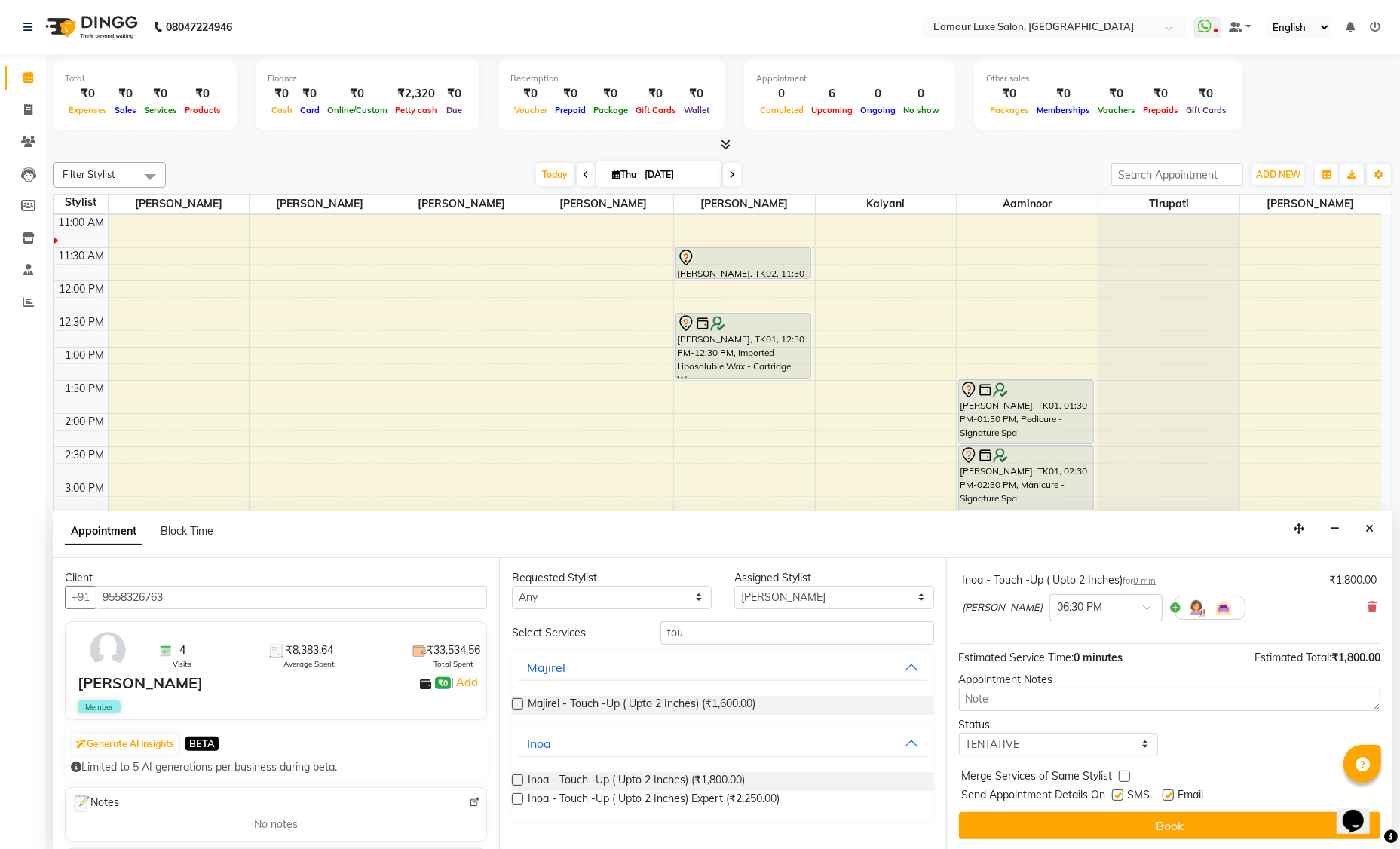
click at [1116, 823] on button "Book" at bounding box center [1170, 826] width 421 height 27
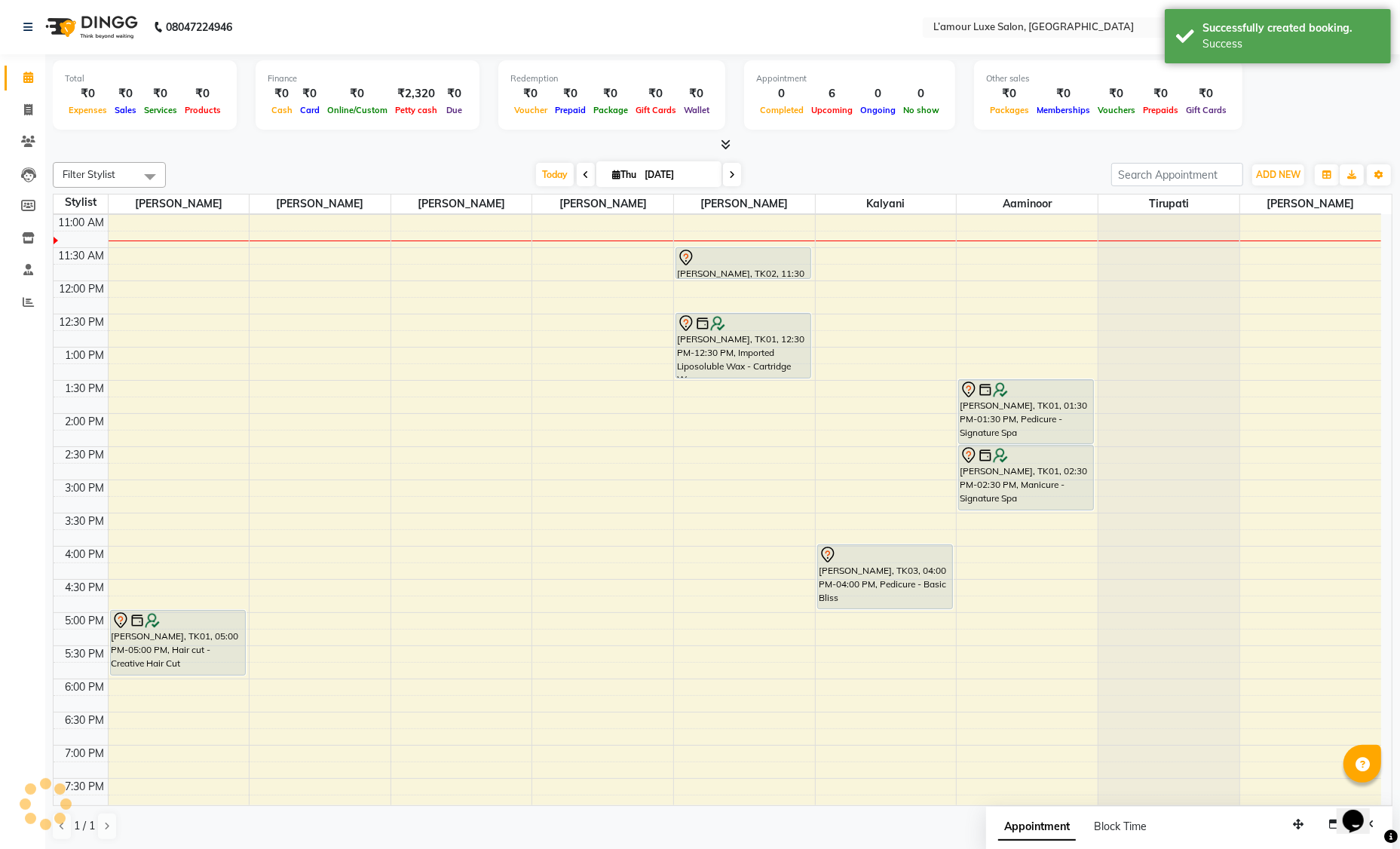
scroll to position [0, 0]
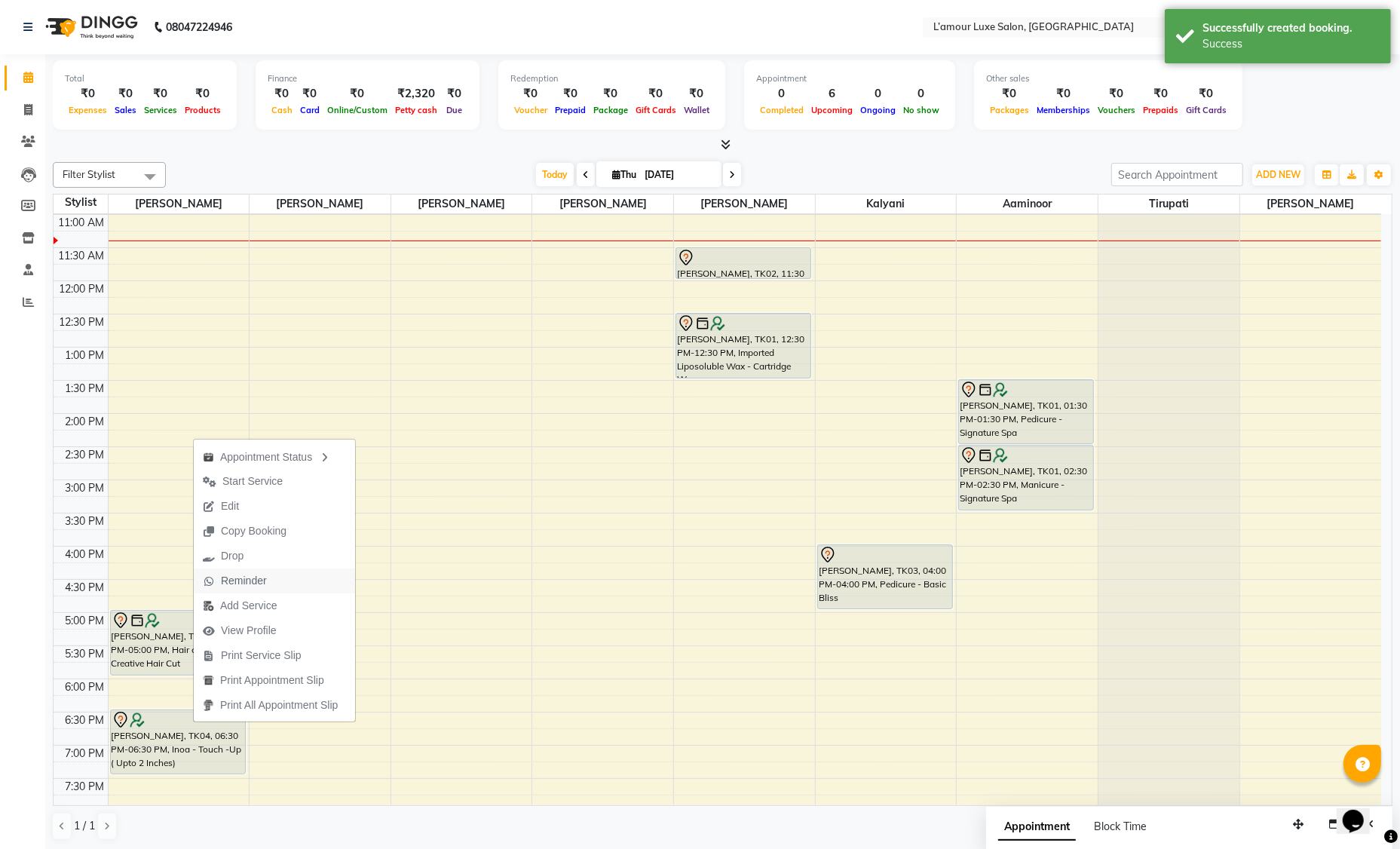
click at [246, 581] on span "Reminder" at bounding box center [243, 581] width 46 height 16
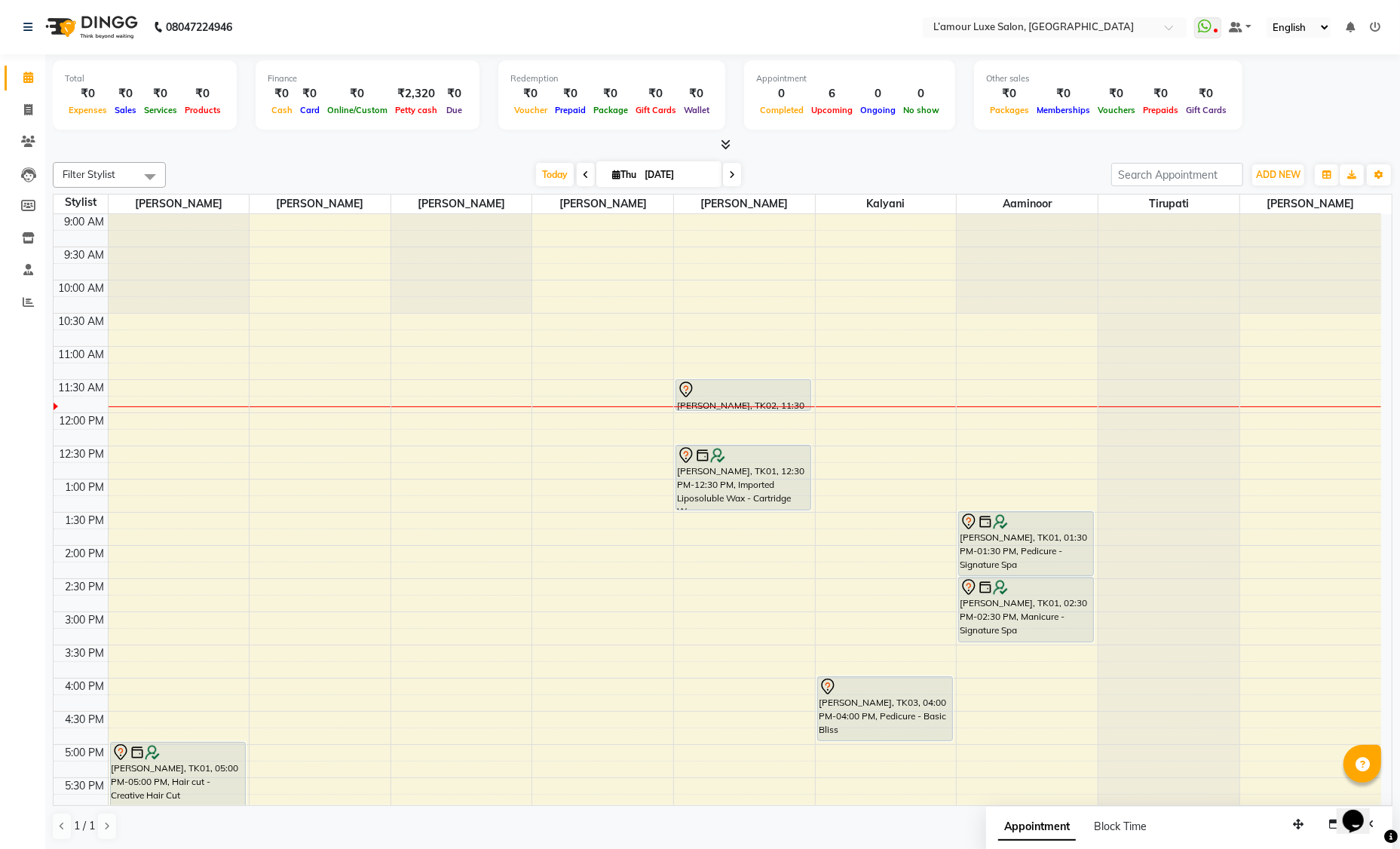
click at [738, 171] on span at bounding box center [732, 174] width 18 height 23
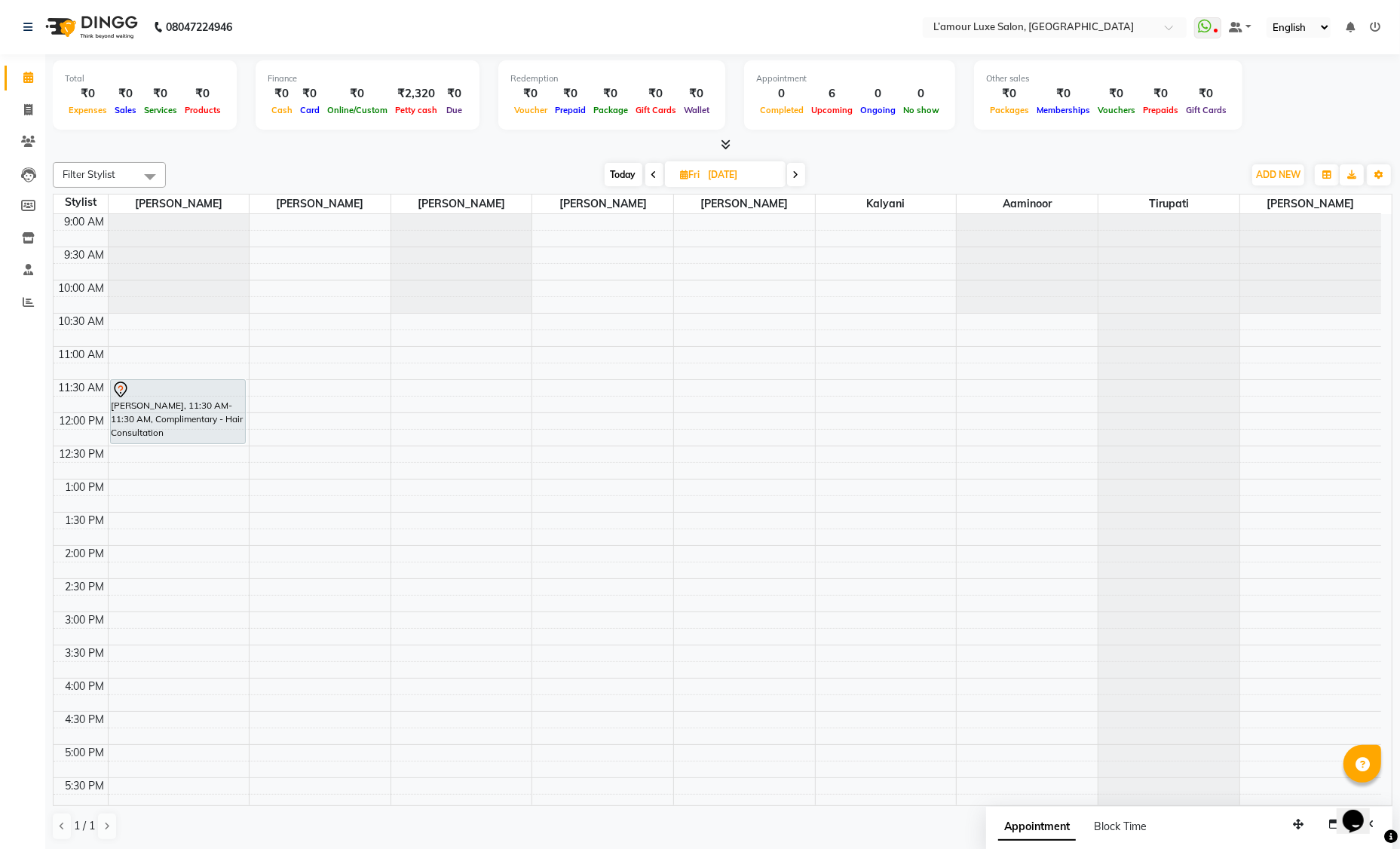
click at [652, 173] on icon at bounding box center [654, 174] width 6 height 9
type input "[DATE]"
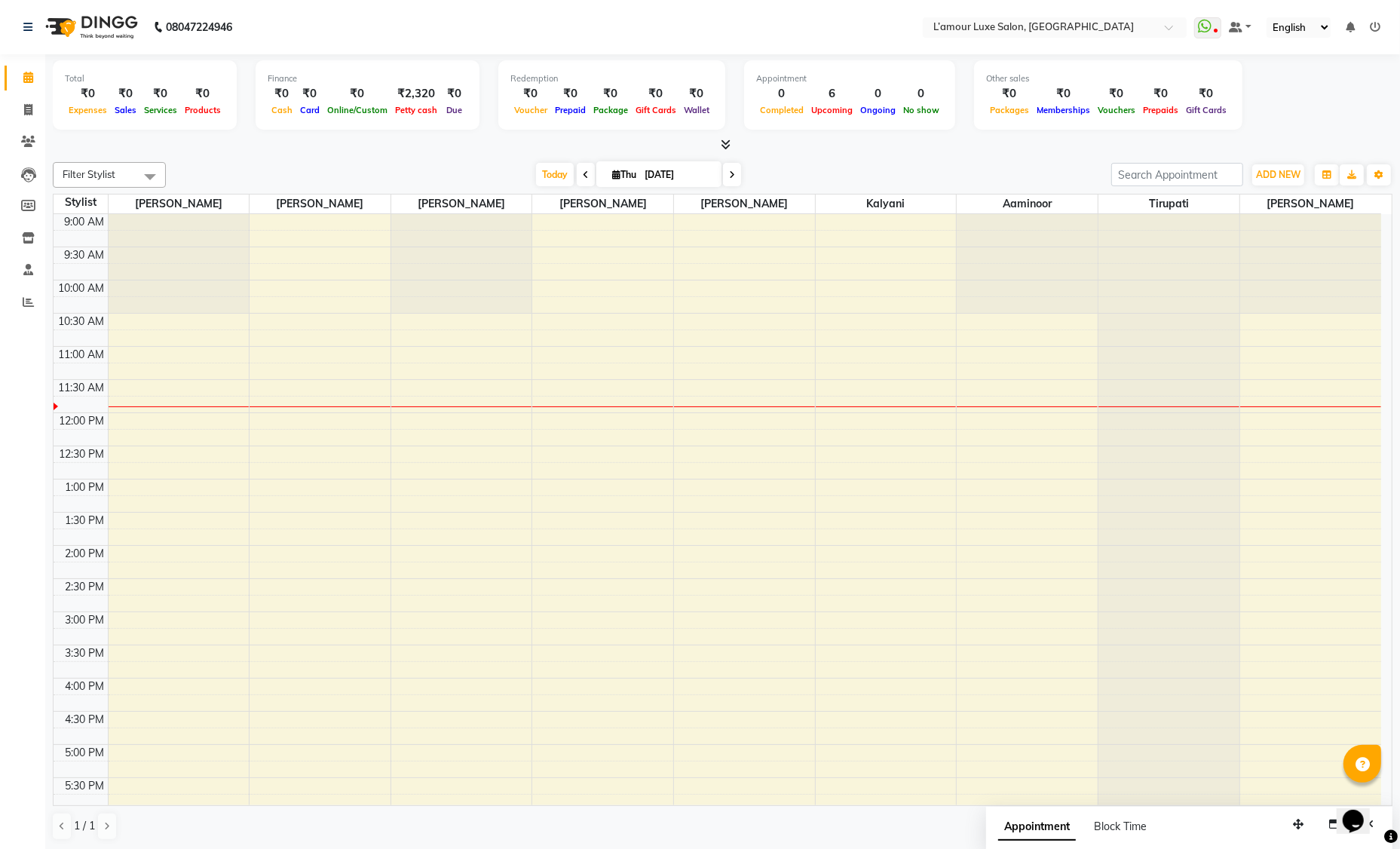
scroll to position [132, 0]
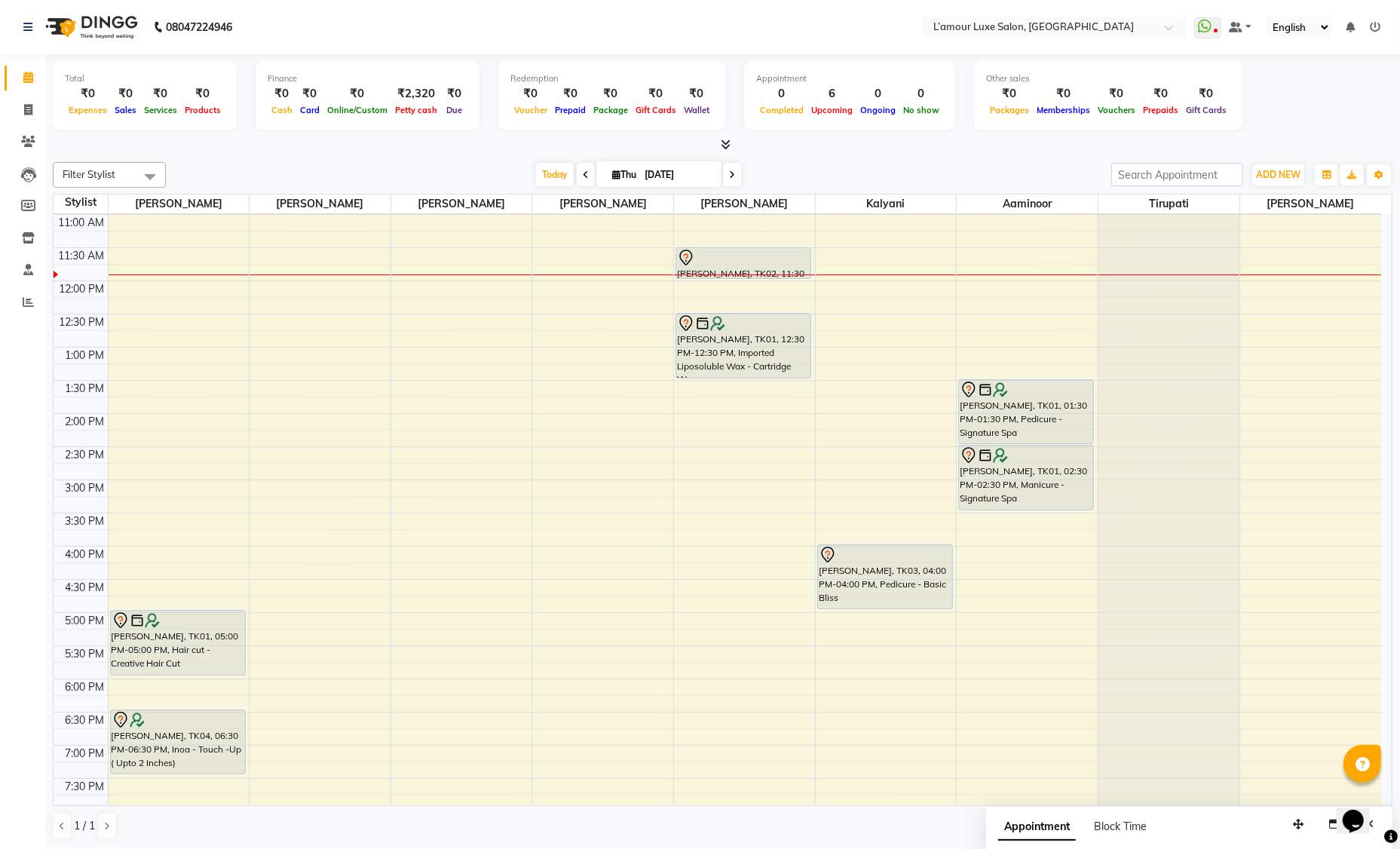
click at [133, 284] on div "9:00 AM 9:30 AM 10:00 AM 10:30 AM 11:00 AM 11:30 AM 12:00 PM 12:30 PM 1:00 PM 1…" at bounding box center [718, 512] width 1328 height 861
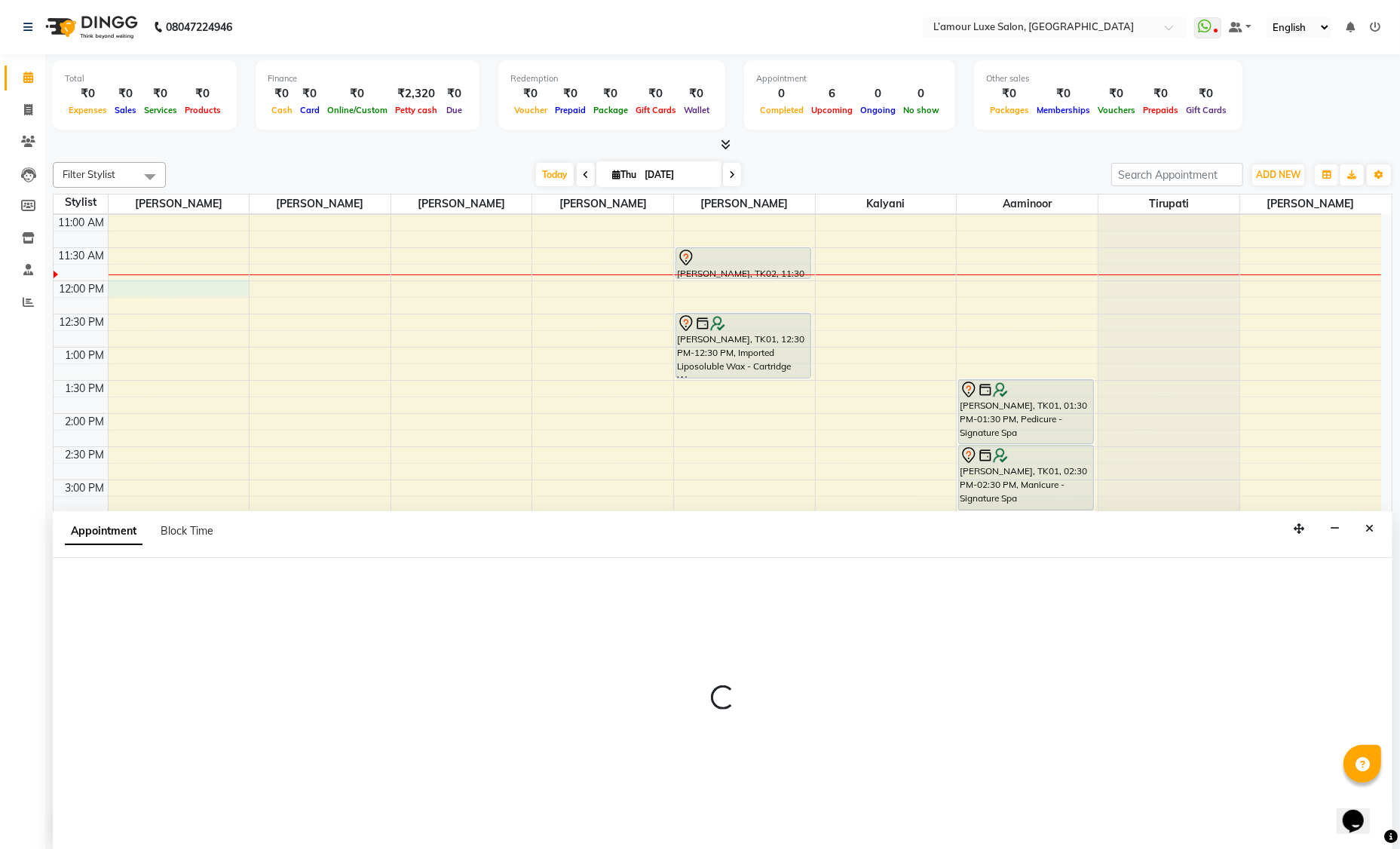
scroll to position [0, 0]
select select "66550"
select select "720"
select select "tentative"
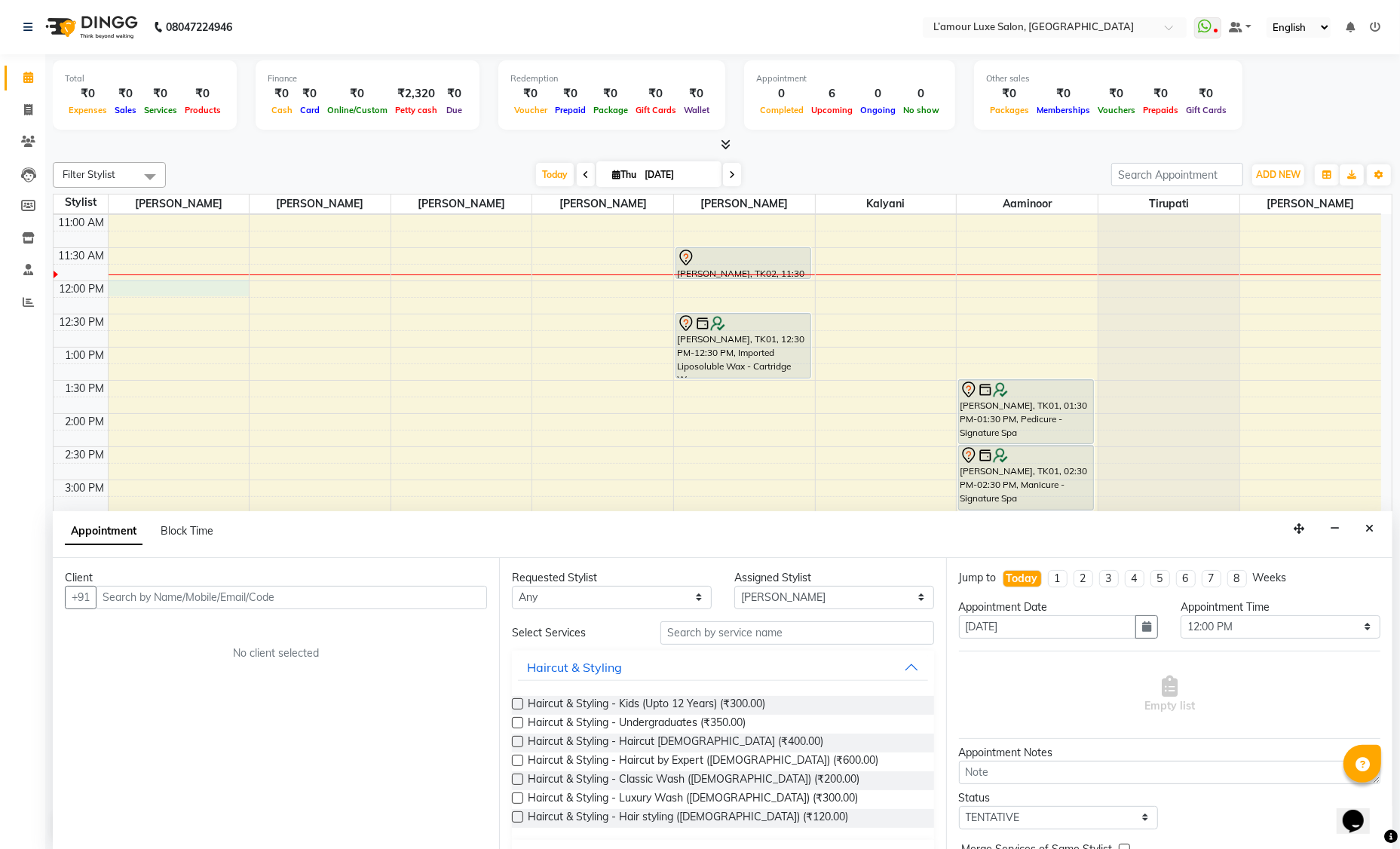
click at [133, 596] on input "text" at bounding box center [291, 597] width 391 height 23
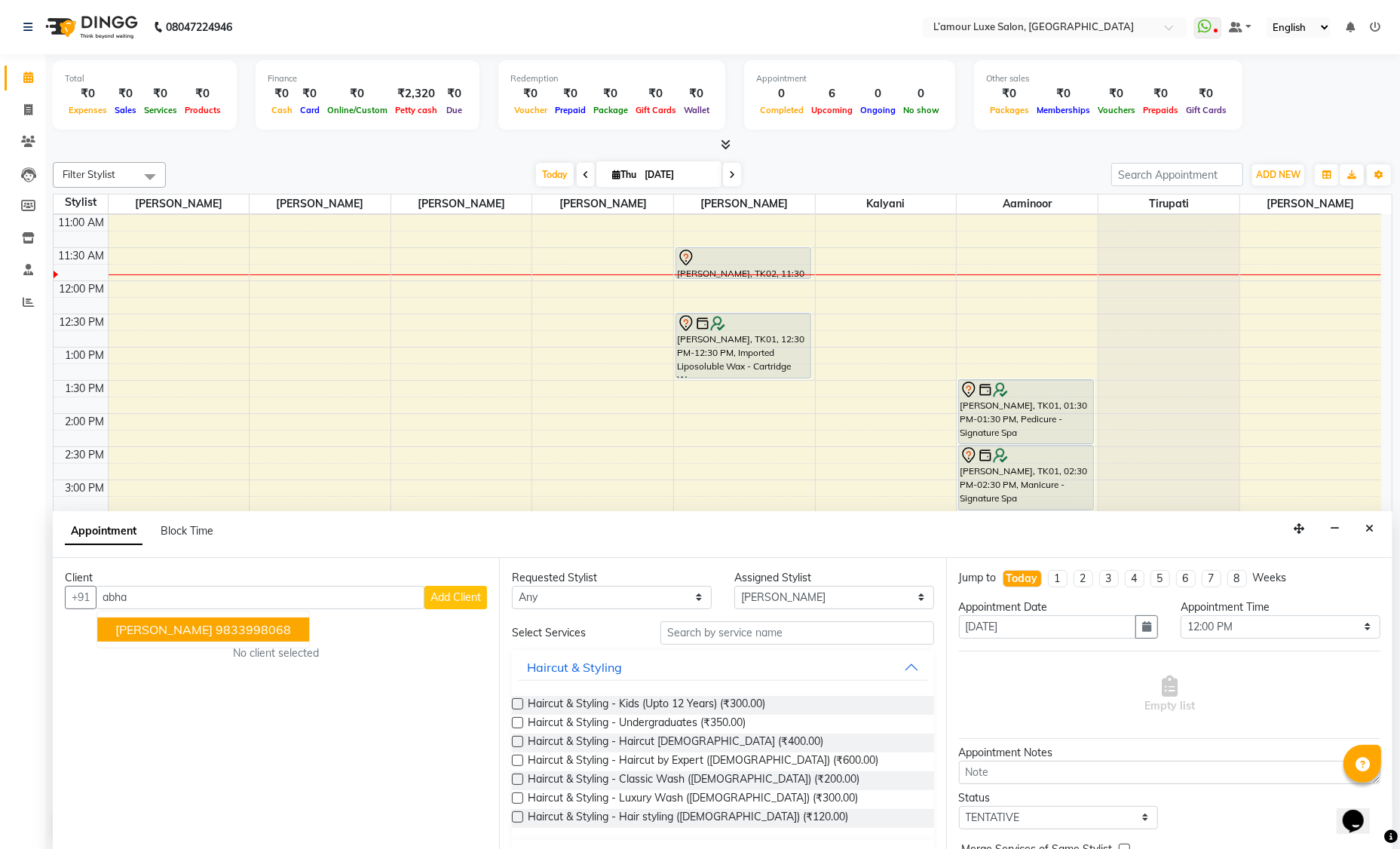
click at [151, 619] on button "Abha Rajak 9833998068" at bounding box center [203, 629] width 212 height 24
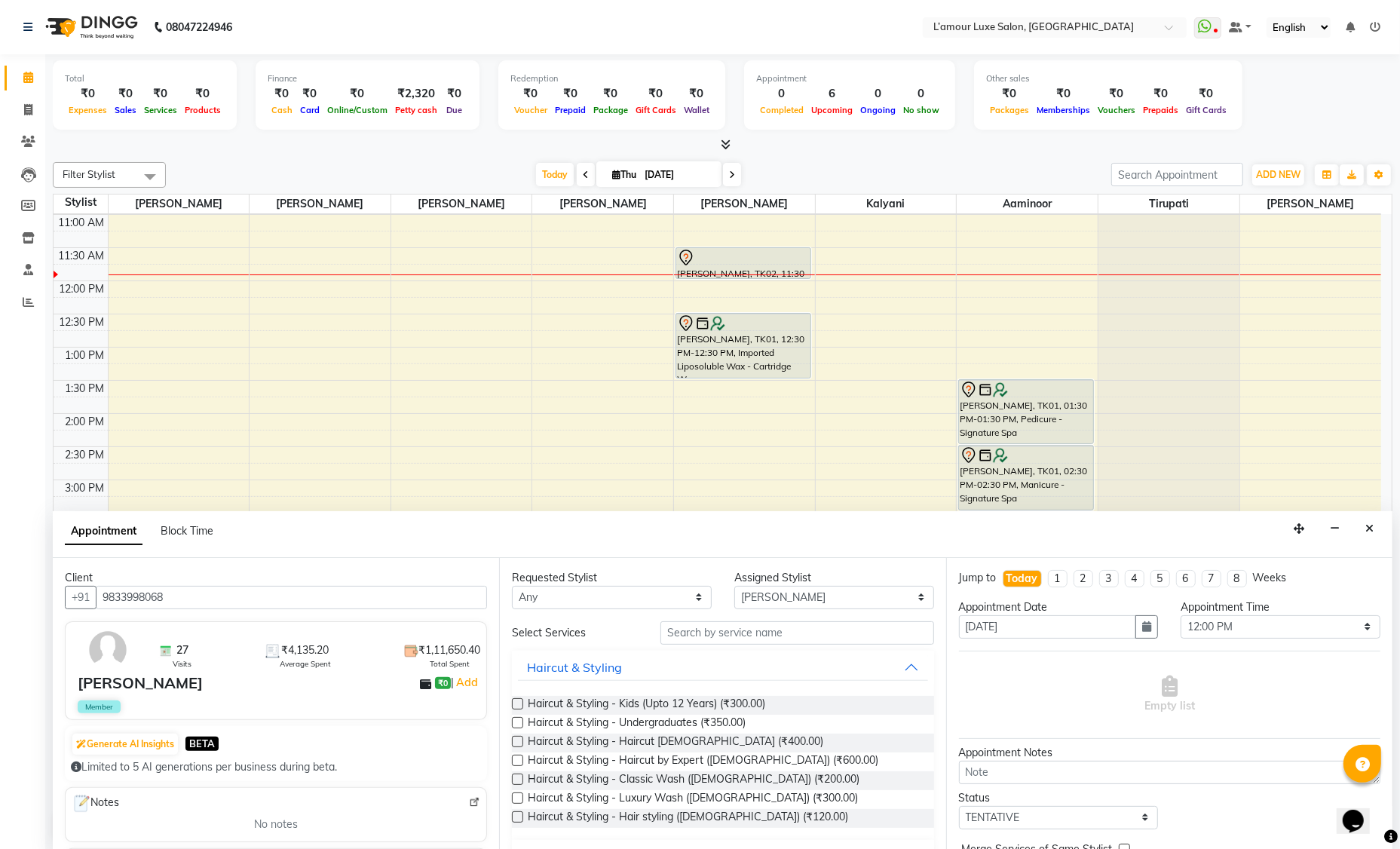
type input "9833998068"
click at [747, 642] on input "text" at bounding box center [797, 632] width 274 height 23
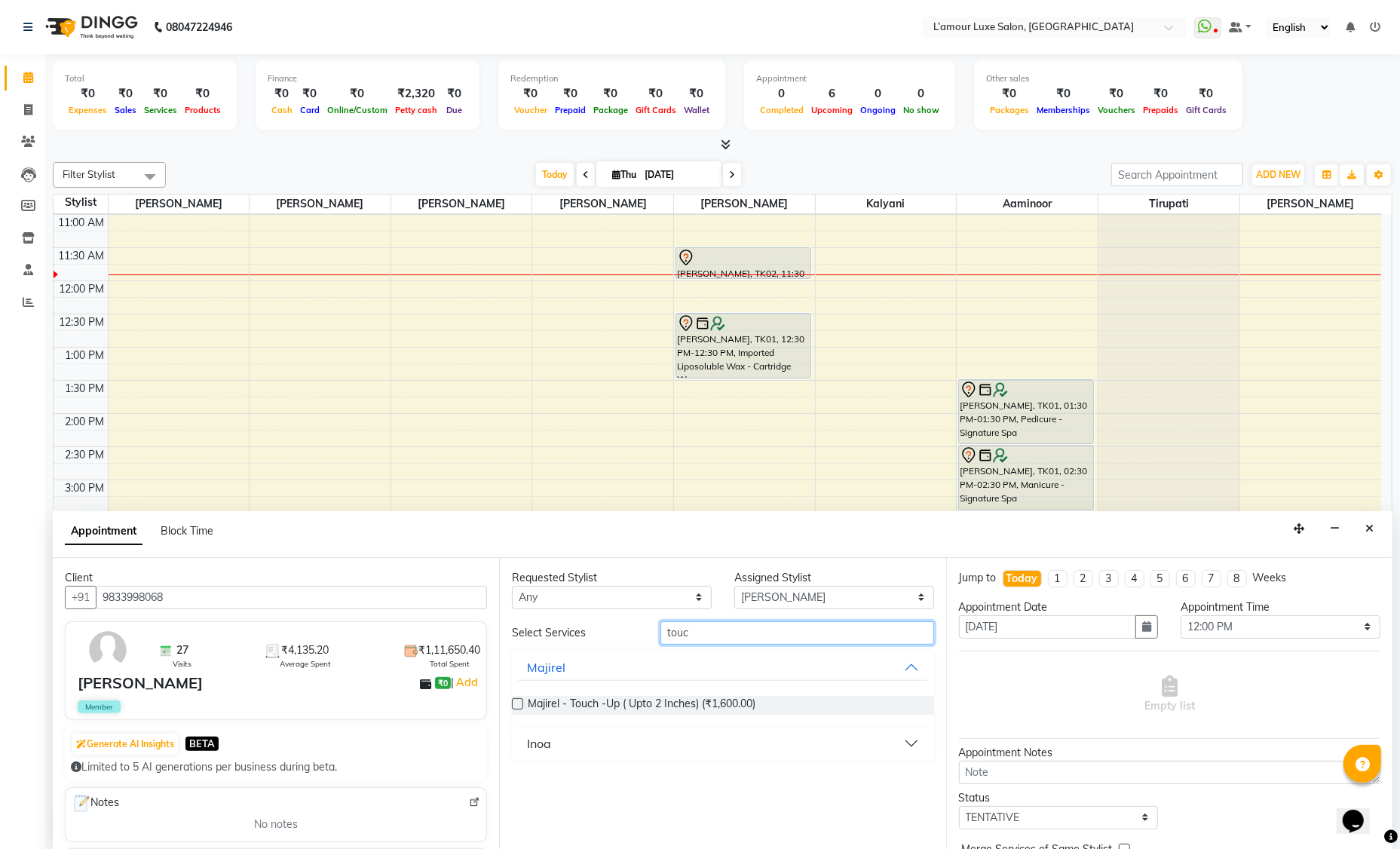
type input "touc"
click at [647, 737] on button "Inoa" at bounding box center [722, 743] width 409 height 27
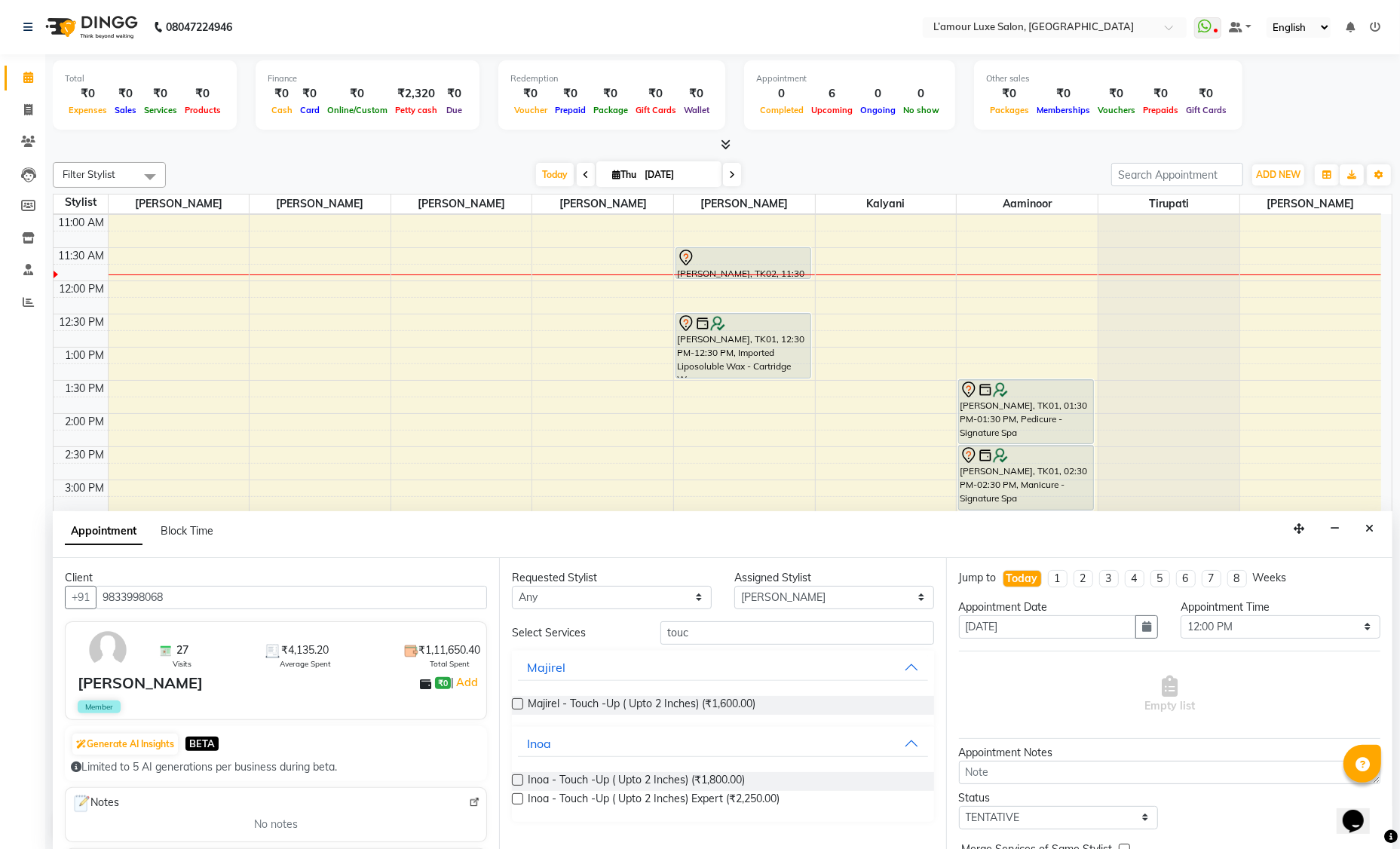
click at [520, 797] on label at bounding box center [518, 798] width 11 height 11
click at [520, 797] on input "checkbox" at bounding box center [517, 800] width 10 height 10
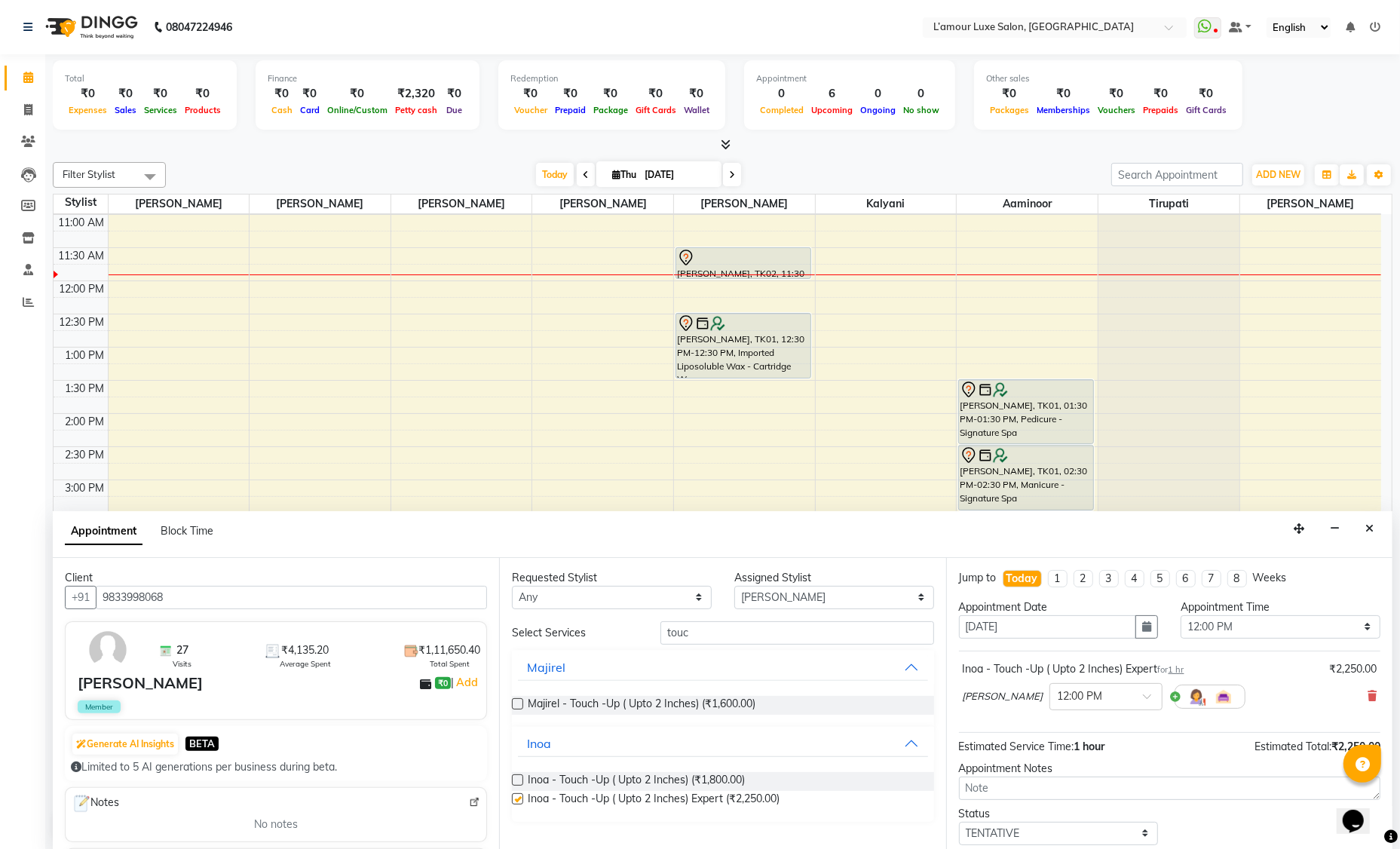
checkbox input "false"
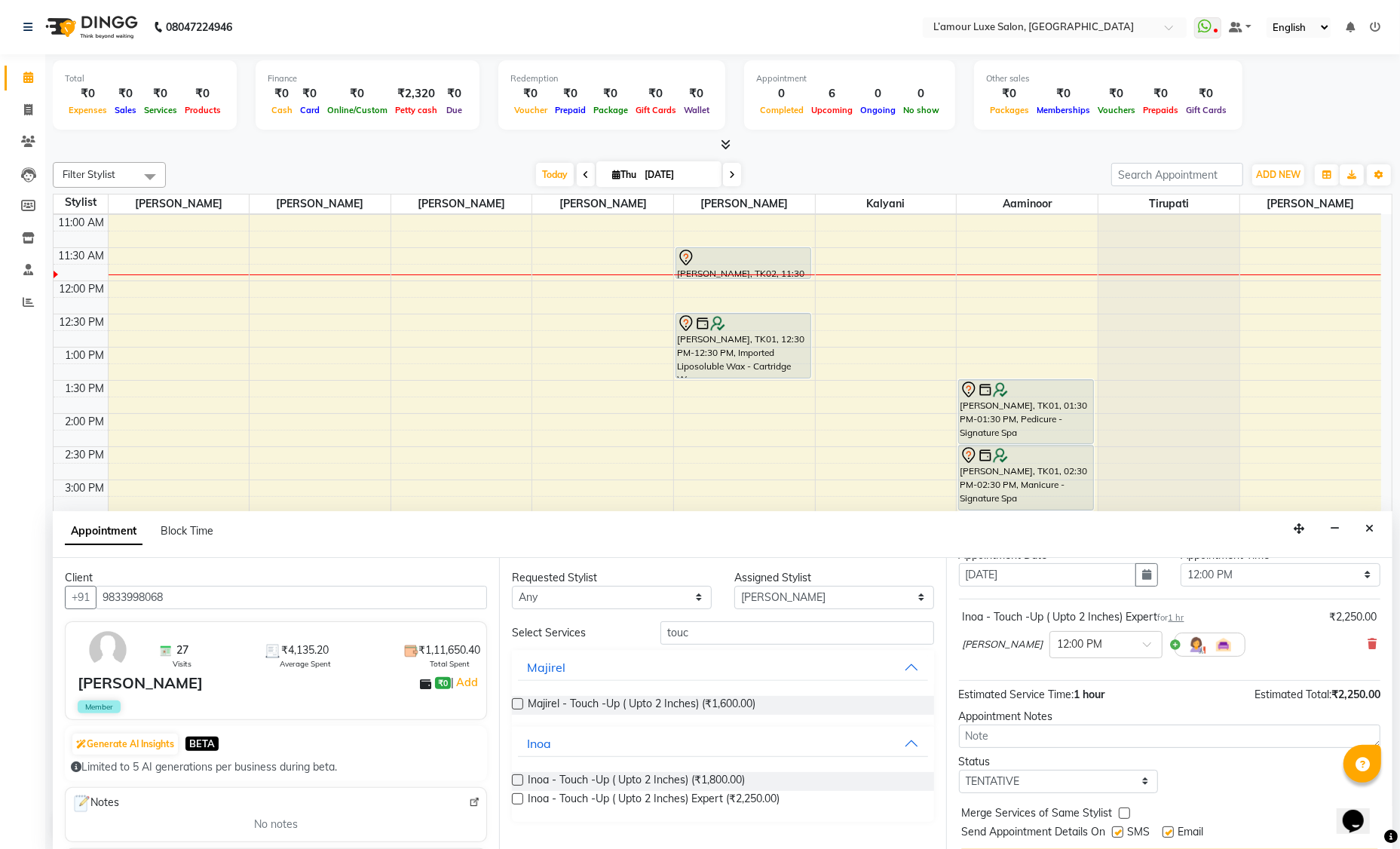
scroll to position [89, 0]
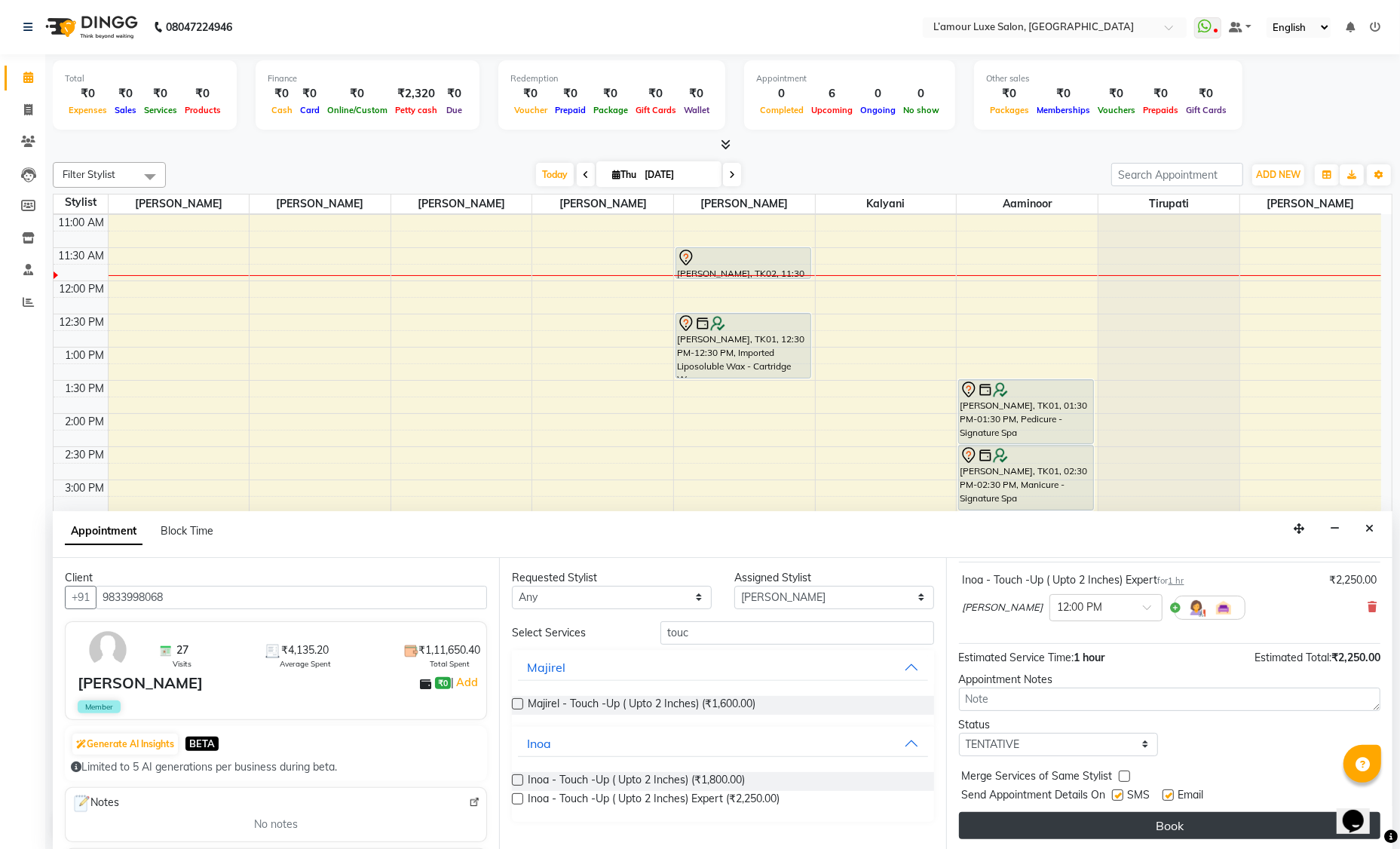
click at [1068, 823] on button "Book" at bounding box center [1170, 826] width 421 height 27
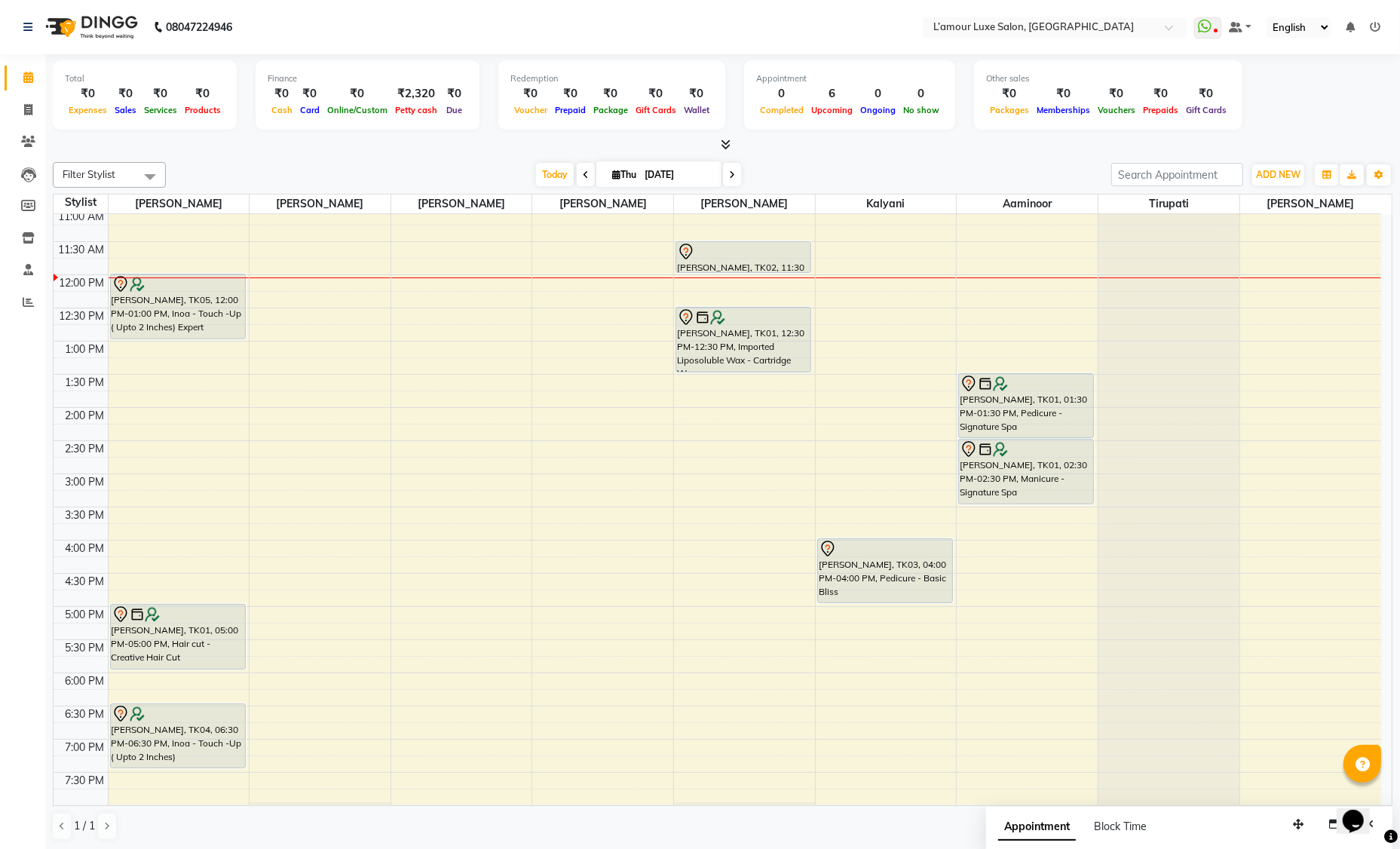
scroll to position [0, 0]
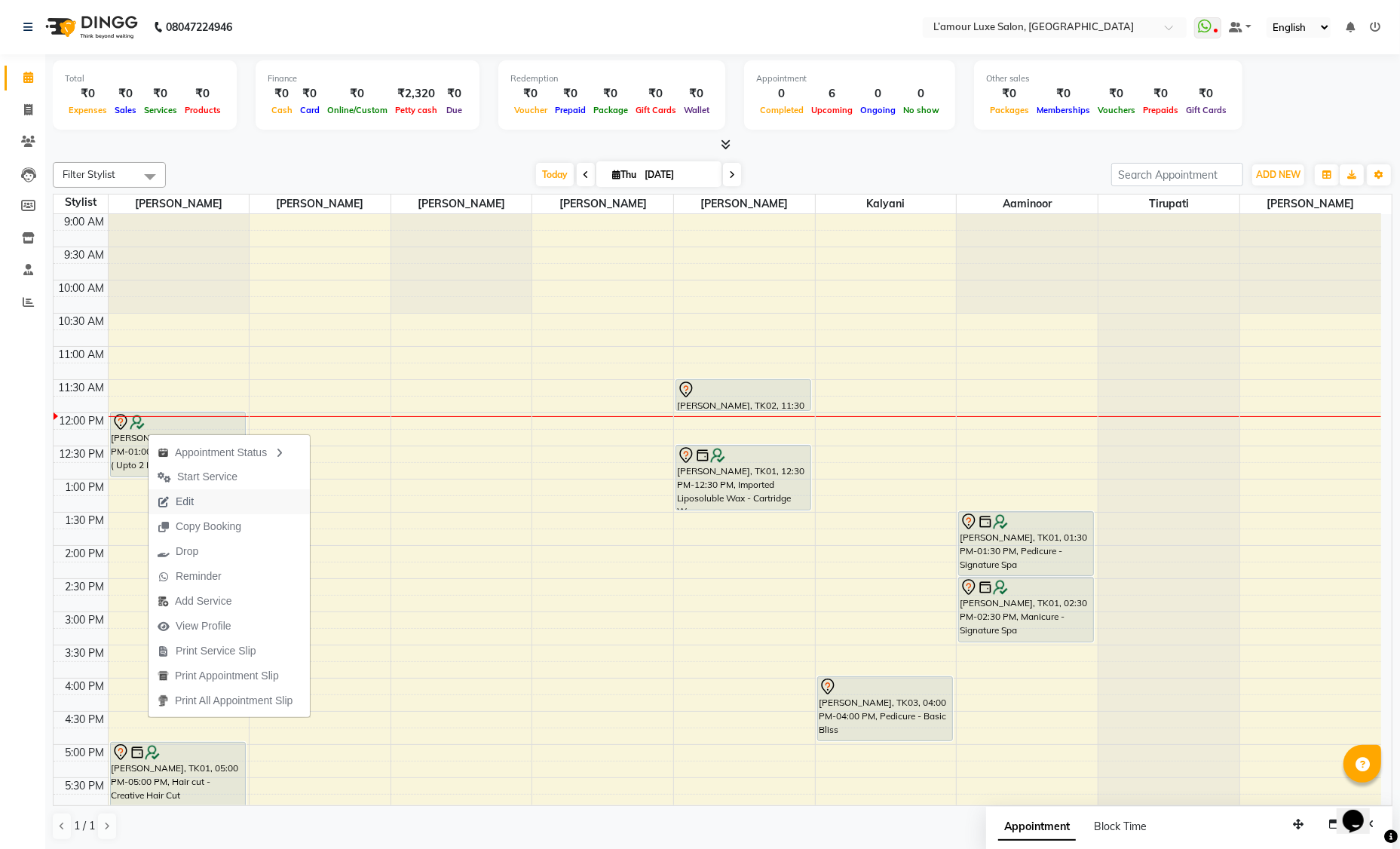
click at [206, 502] on button "Edit" at bounding box center [229, 502] width 161 height 25
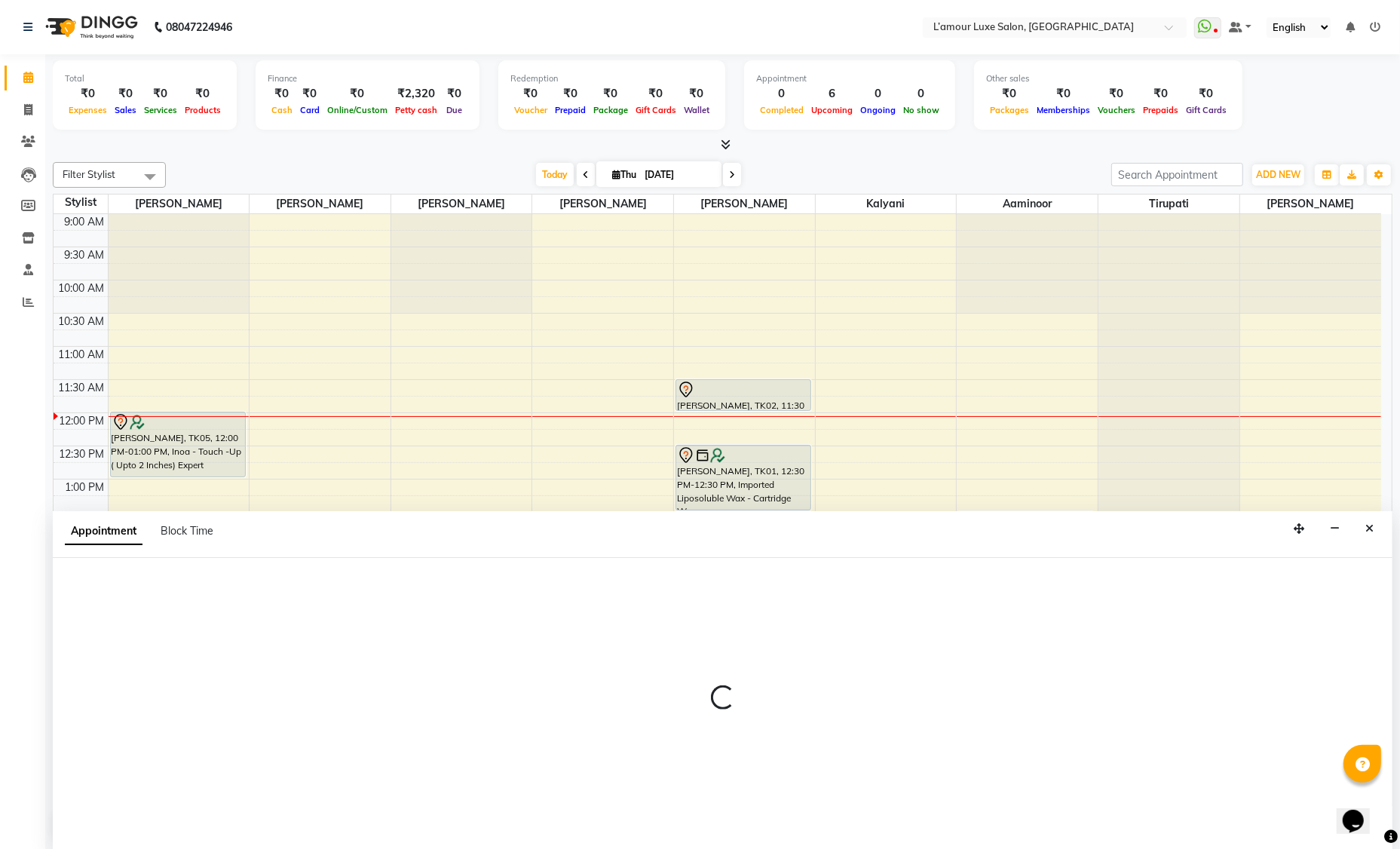
select select "tentative"
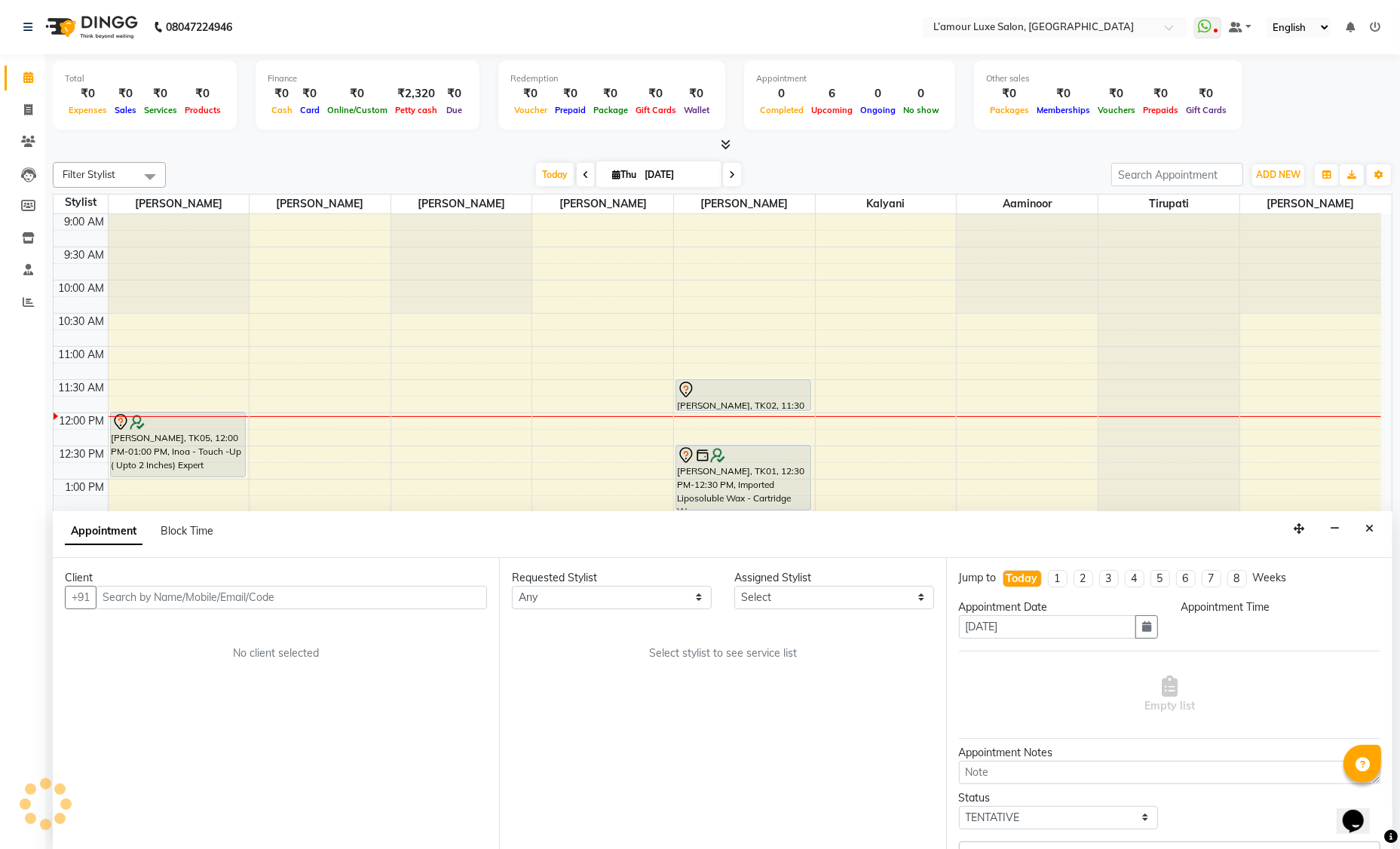
select select "66550"
select select "720"
select select "3677"
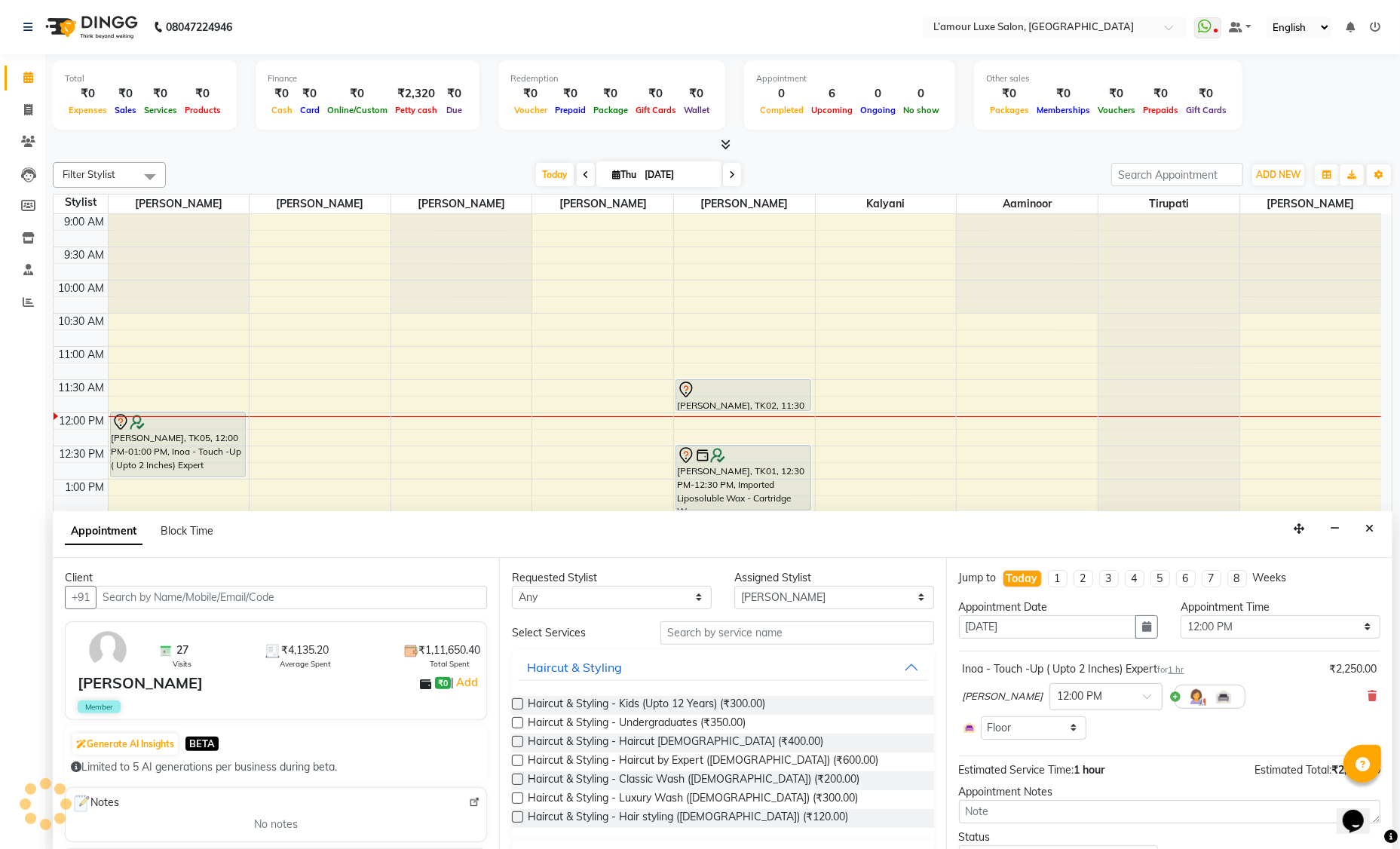
scroll to position [198, 0]
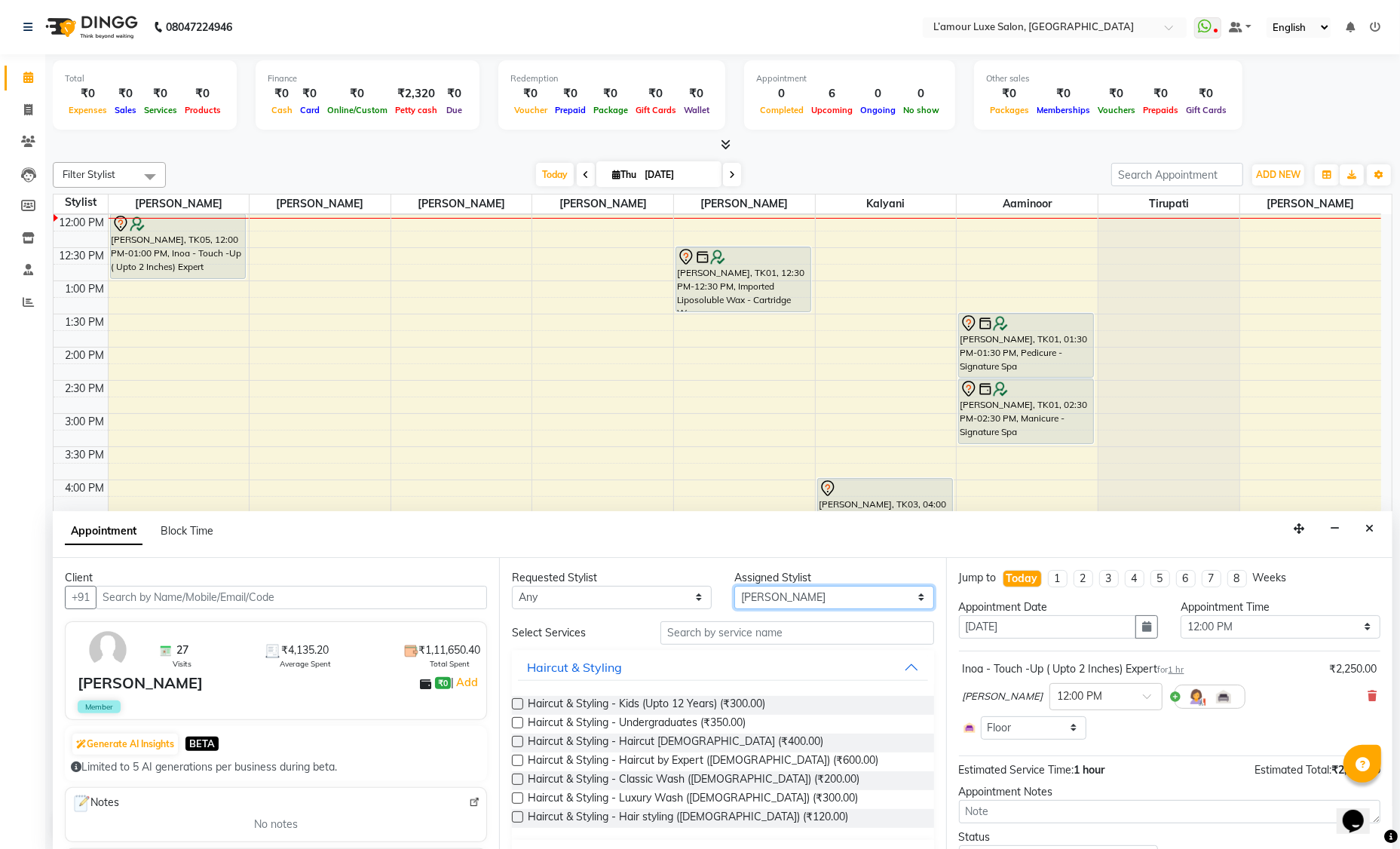
click at [763, 587] on select "Select Aaminoor Anas Kalpesh Kalyani krutika Desai Rukshana khan Rupali Shoeb S…" at bounding box center [834, 597] width 200 height 23
select select "63822"
click at [720, 636] on input "text" at bounding box center [797, 632] width 274 height 23
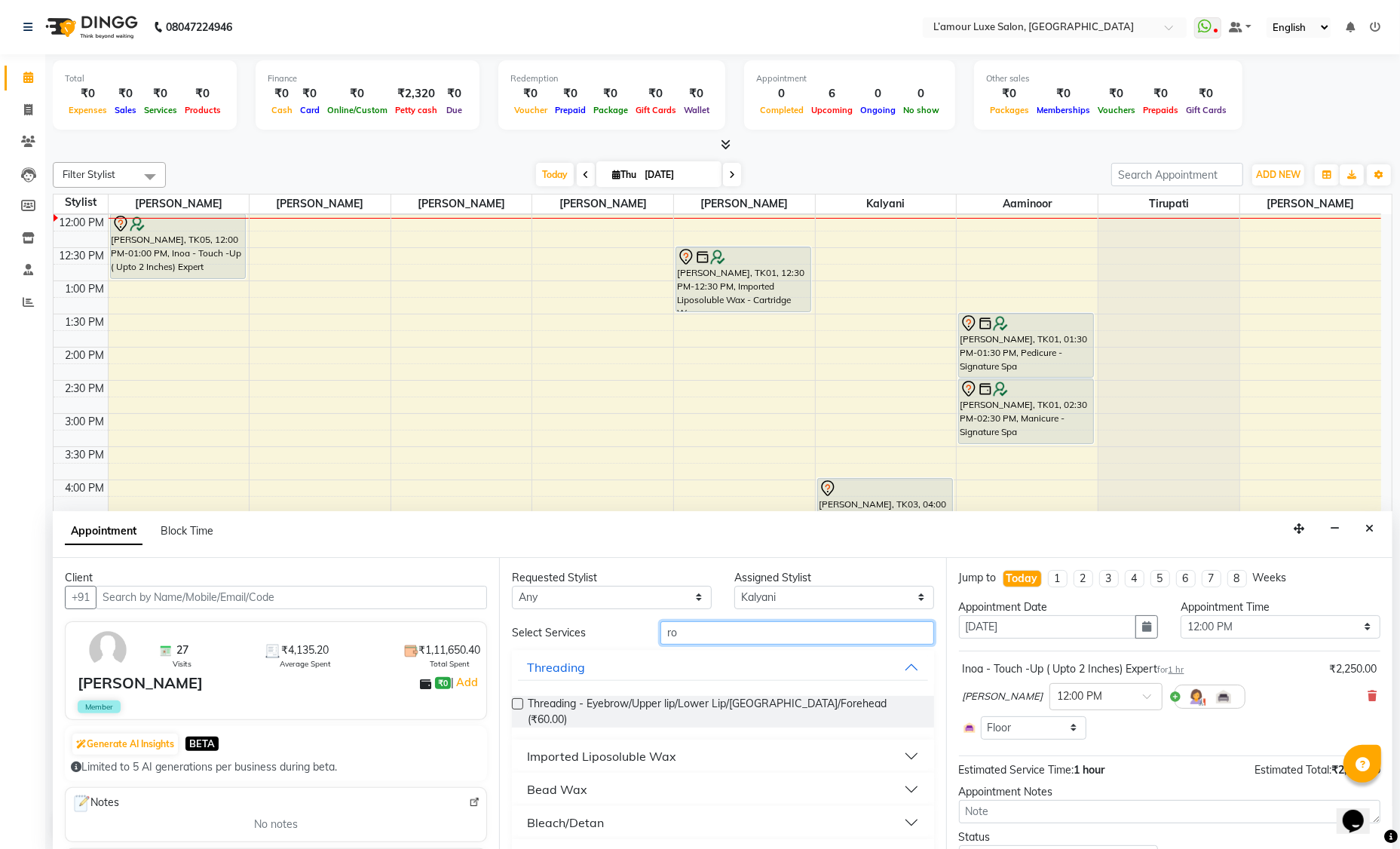
type input "r"
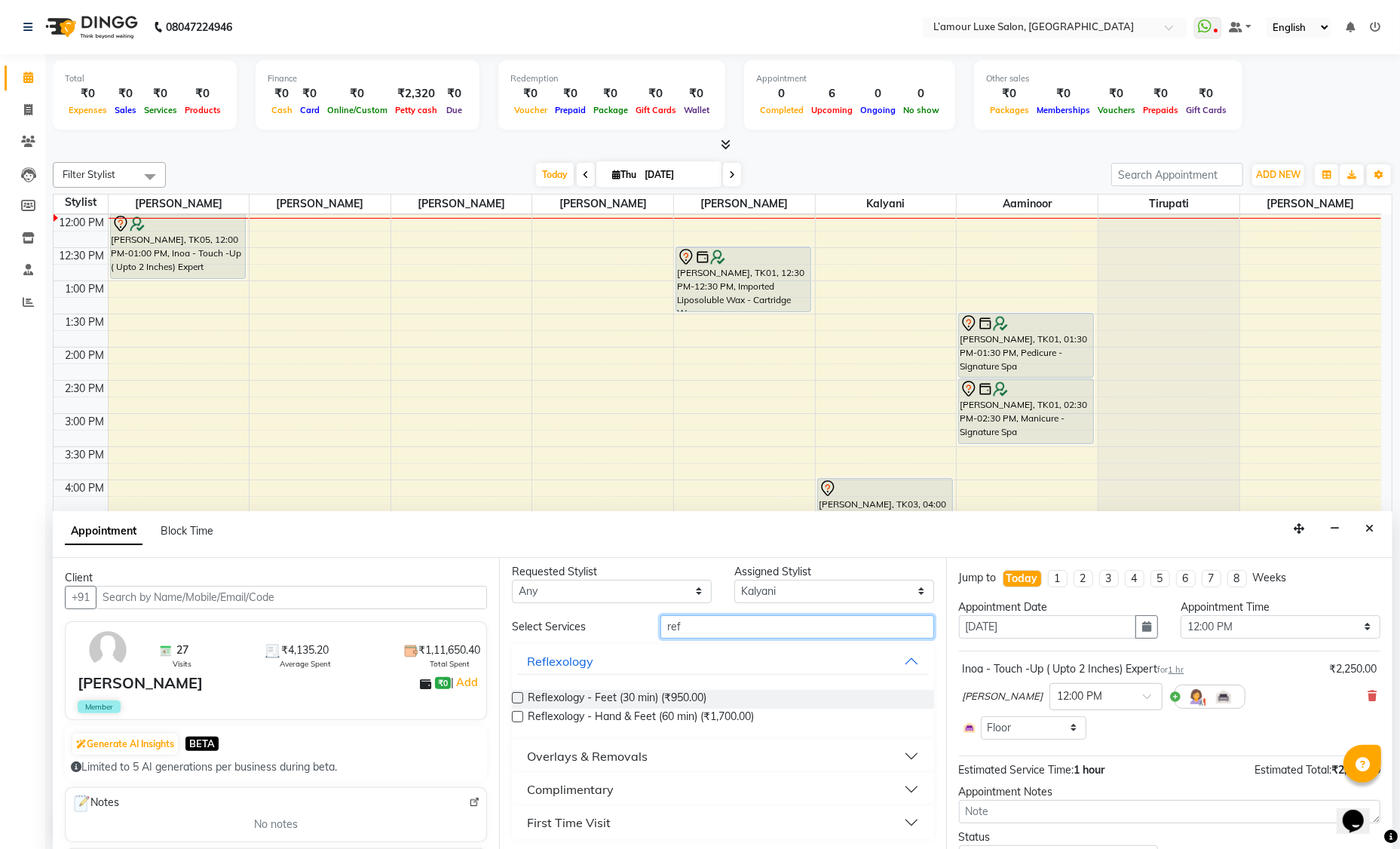
type input "ref"
click at [516, 693] on label at bounding box center [518, 697] width 11 height 11
click at [516, 694] on input "checkbox" at bounding box center [517, 699] width 10 height 10
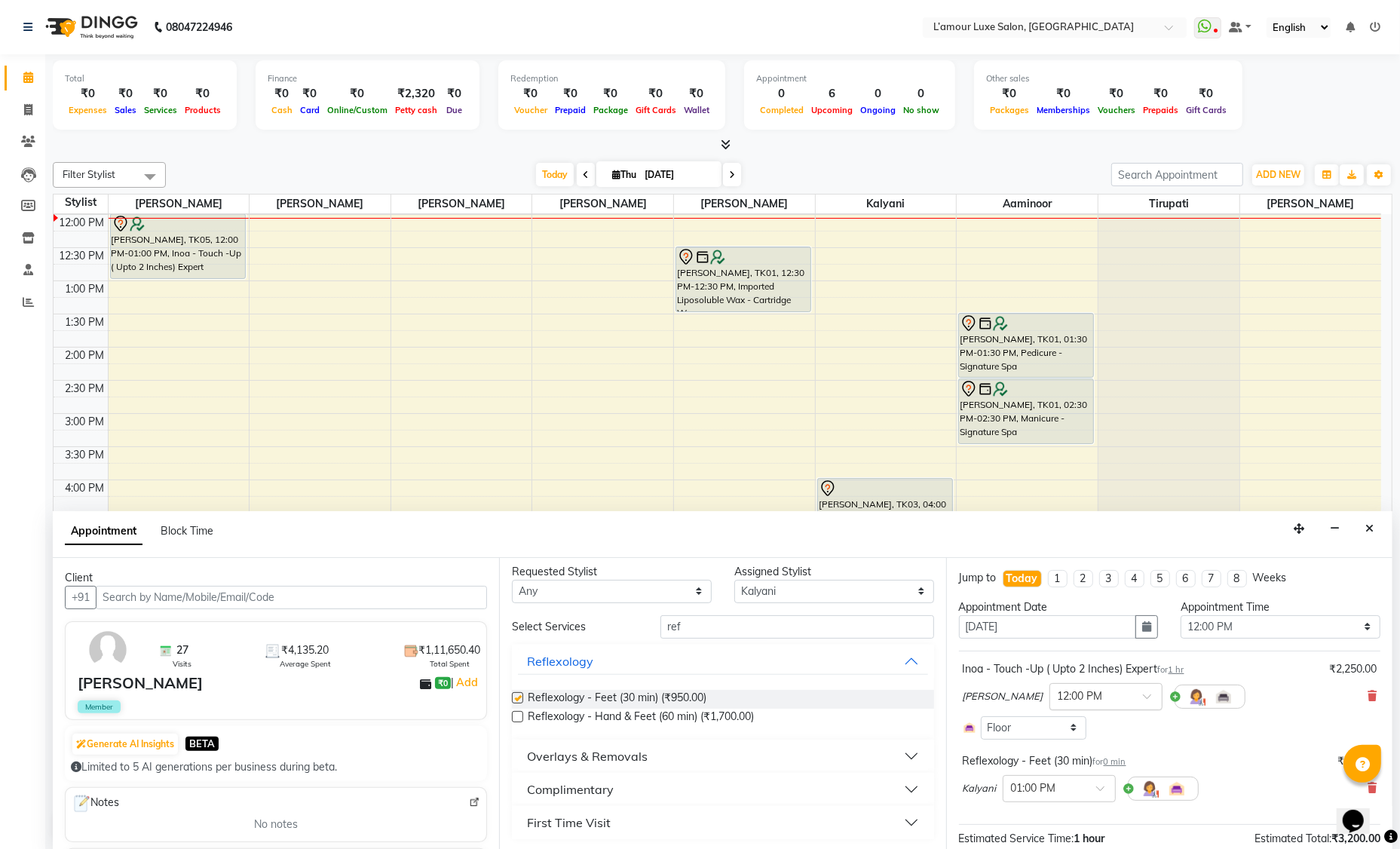
checkbox input "false"
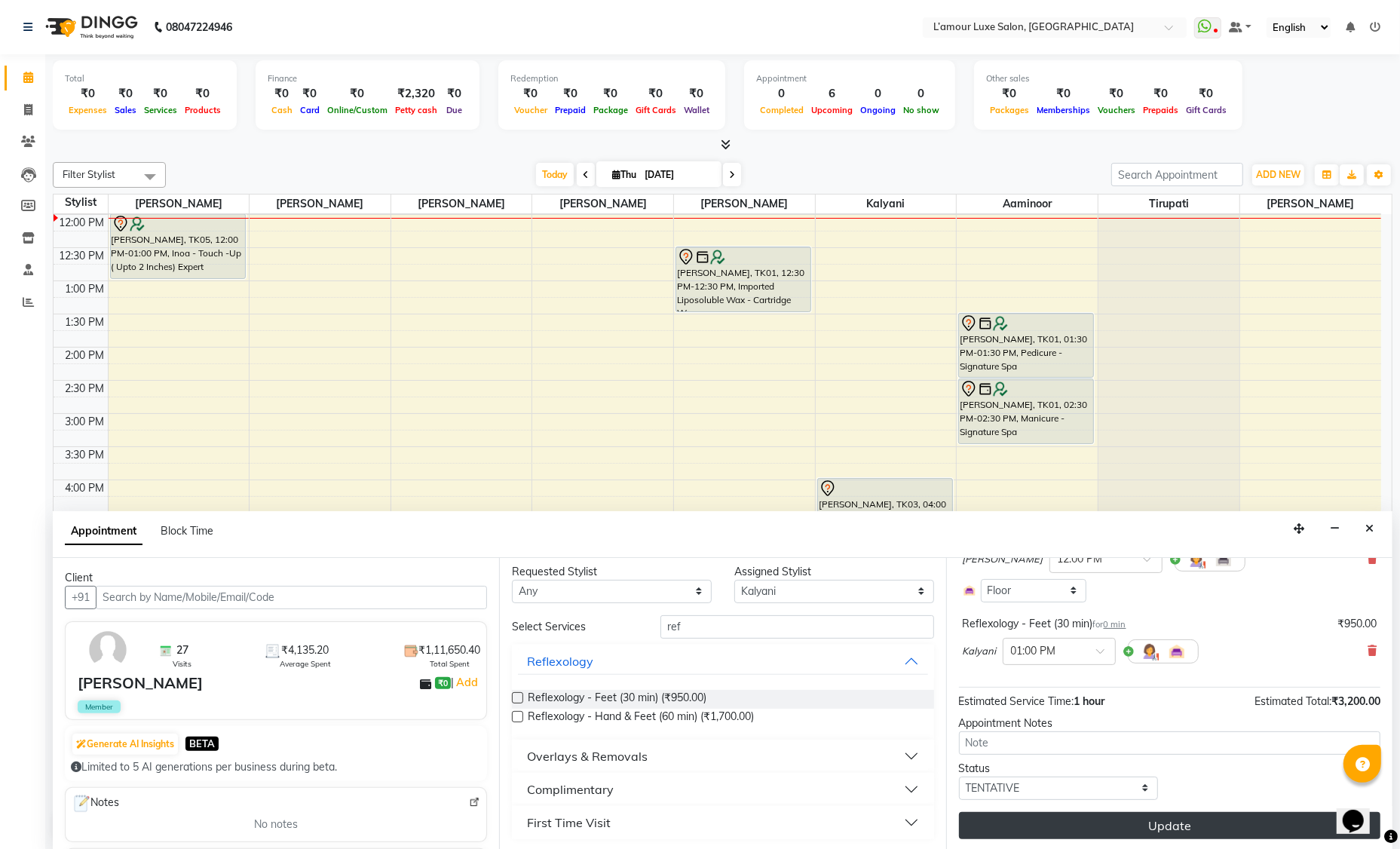
click at [1078, 814] on button "Update" at bounding box center [1170, 826] width 421 height 27
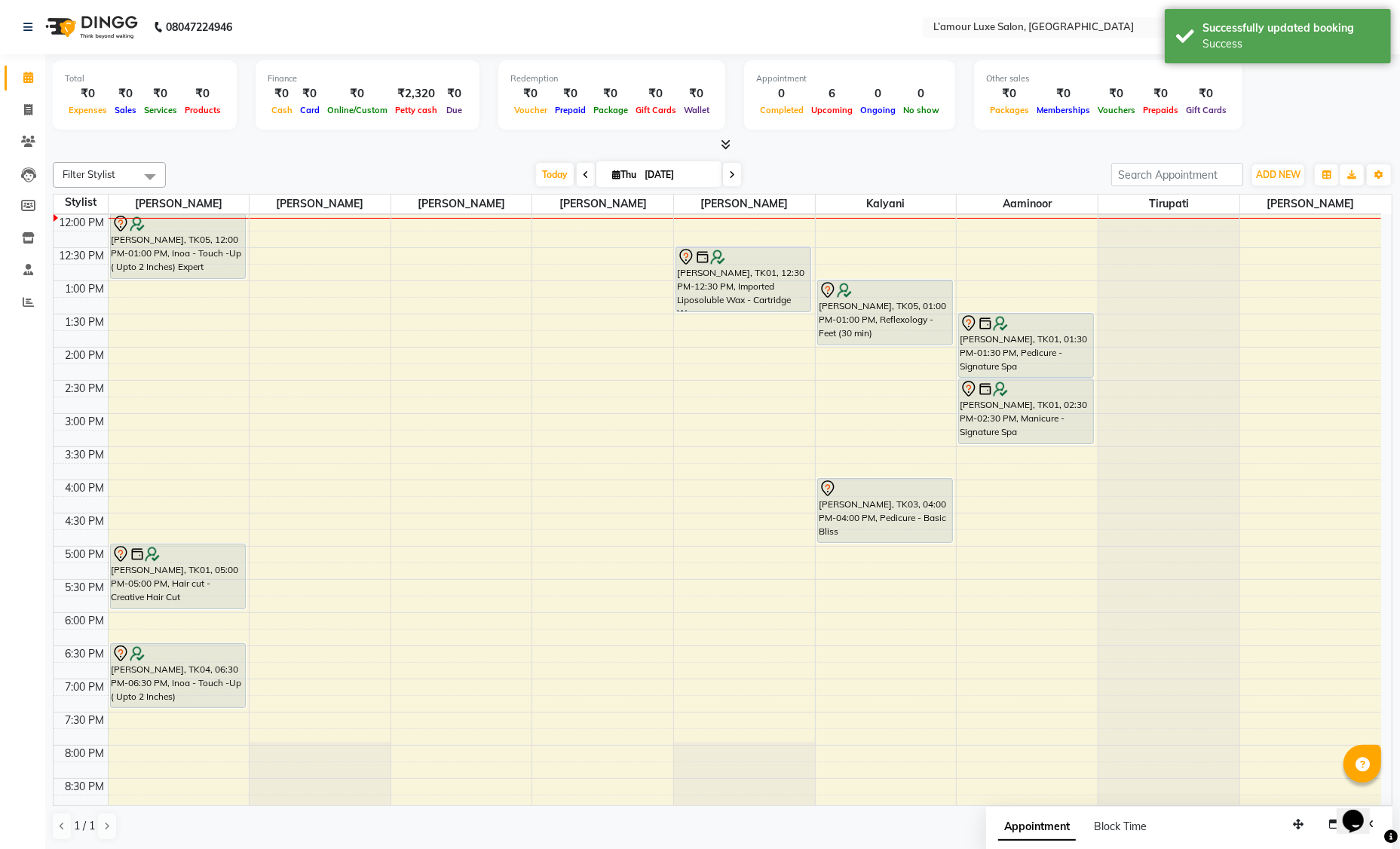
scroll to position [83, 0]
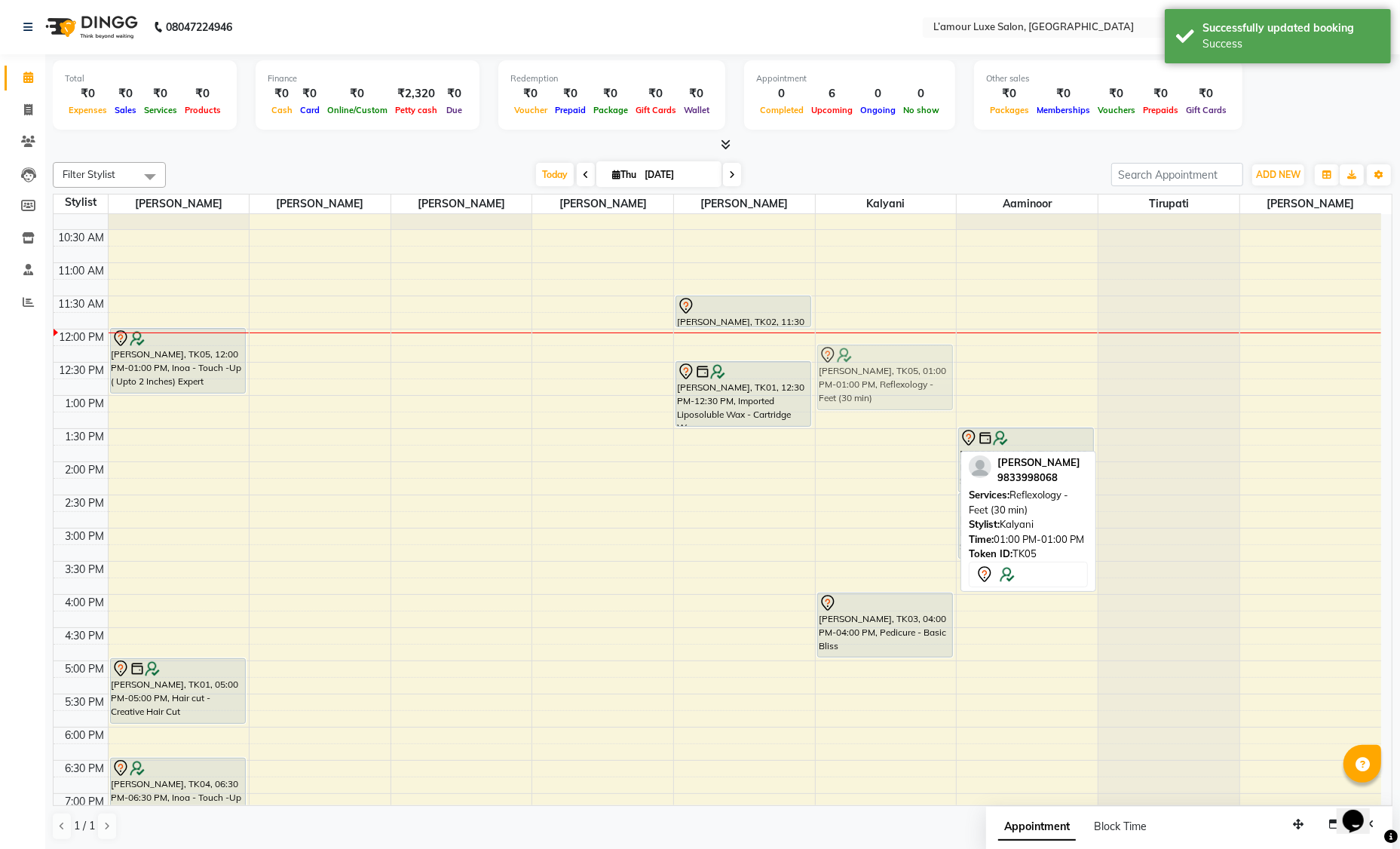
drag, startPoint x: 861, startPoint y: 424, endPoint x: 855, endPoint y: 372, distance: 52.3
click at [855, 372] on div "Abha Rajak, TK05, 01:00 PM-01:00 PM, Reflexology - Feet (30 min) Sherya Rajguru…" at bounding box center [886, 560] width 141 height 861
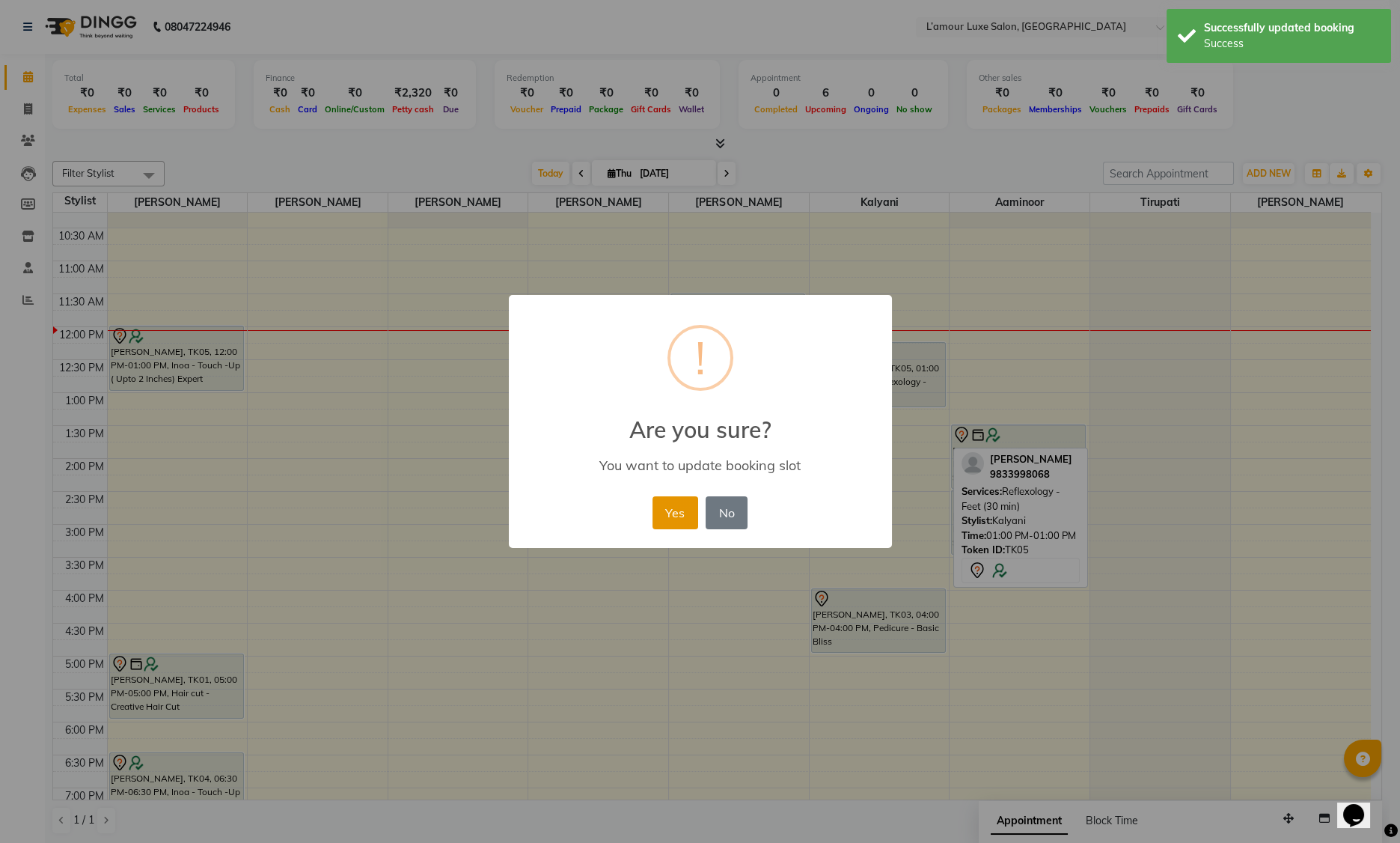
click at [680, 513] on button "Yes" at bounding box center [675, 512] width 45 height 33
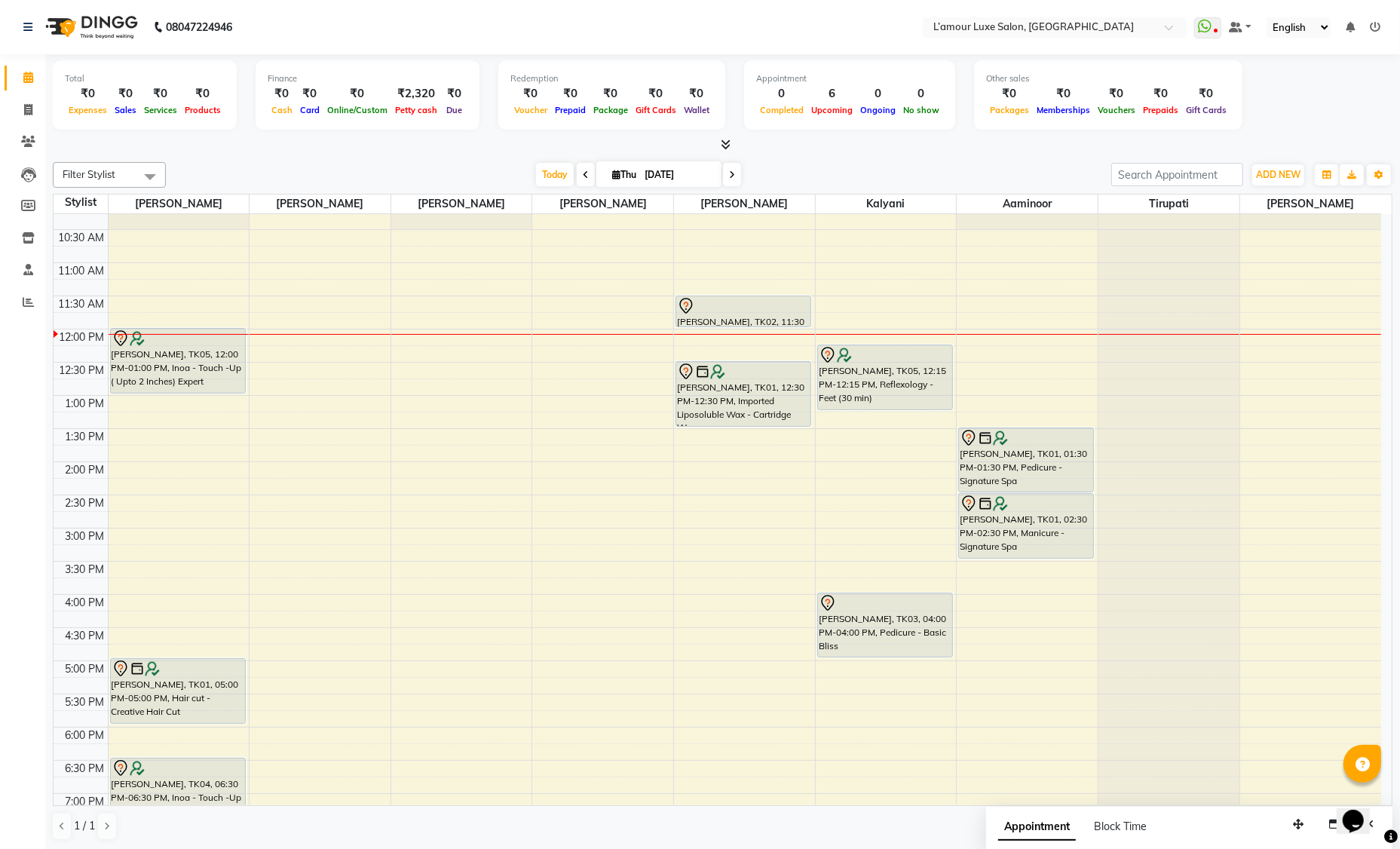
click at [589, 173] on span at bounding box center [585, 174] width 18 height 23
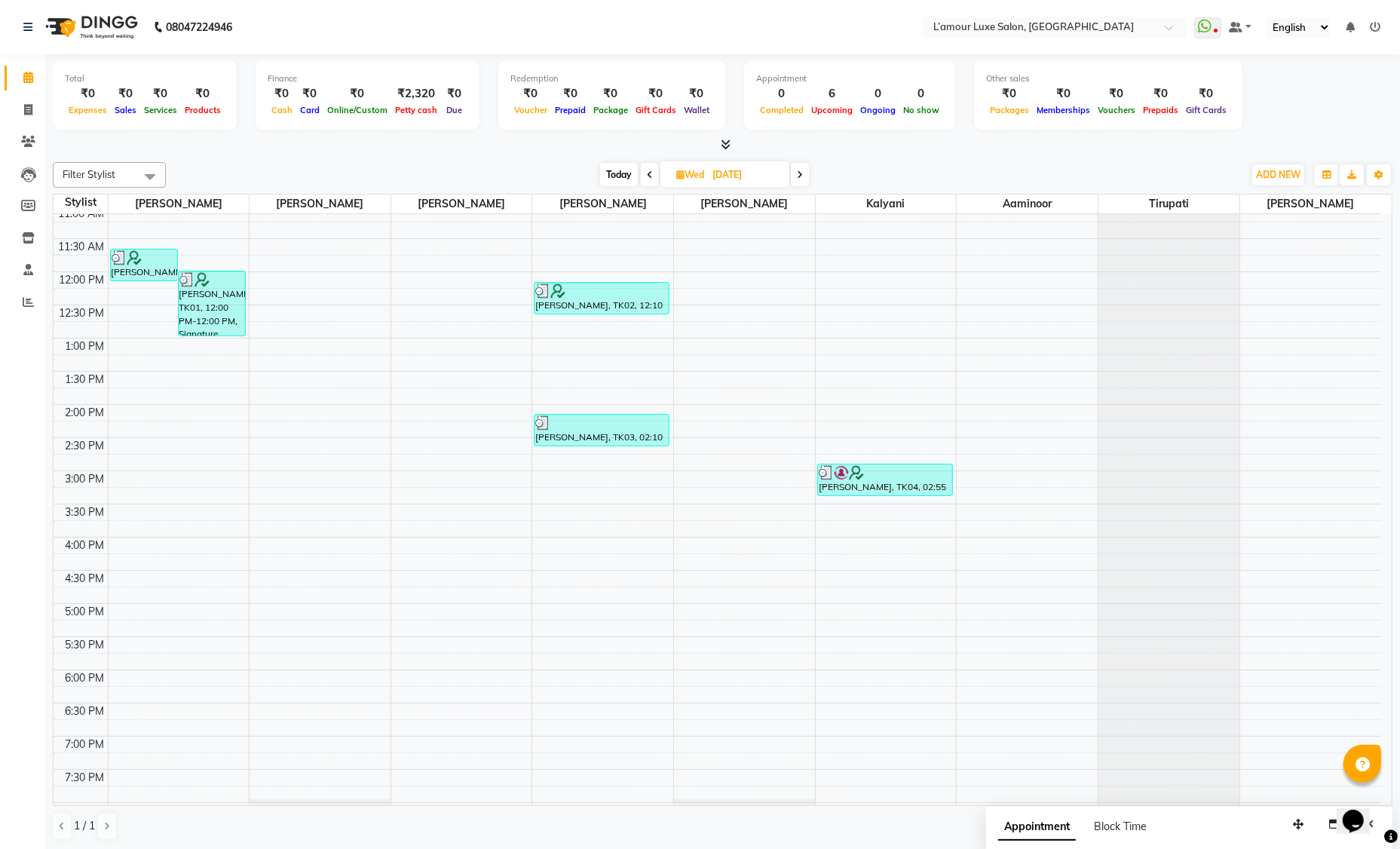
scroll to position [156, 0]
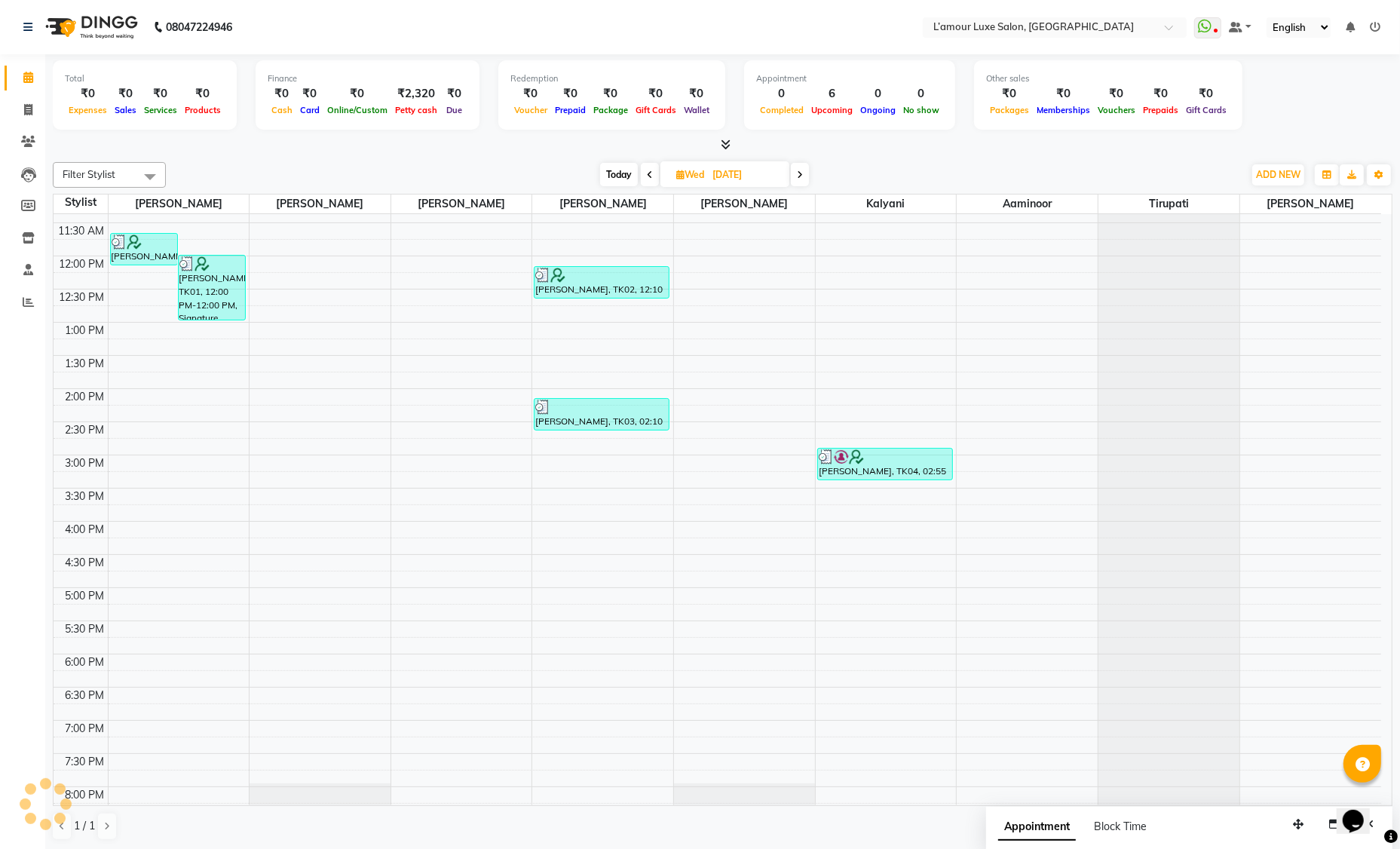
click at [800, 185] on span at bounding box center [800, 174] width 18 height 23
type input "[DATE]"
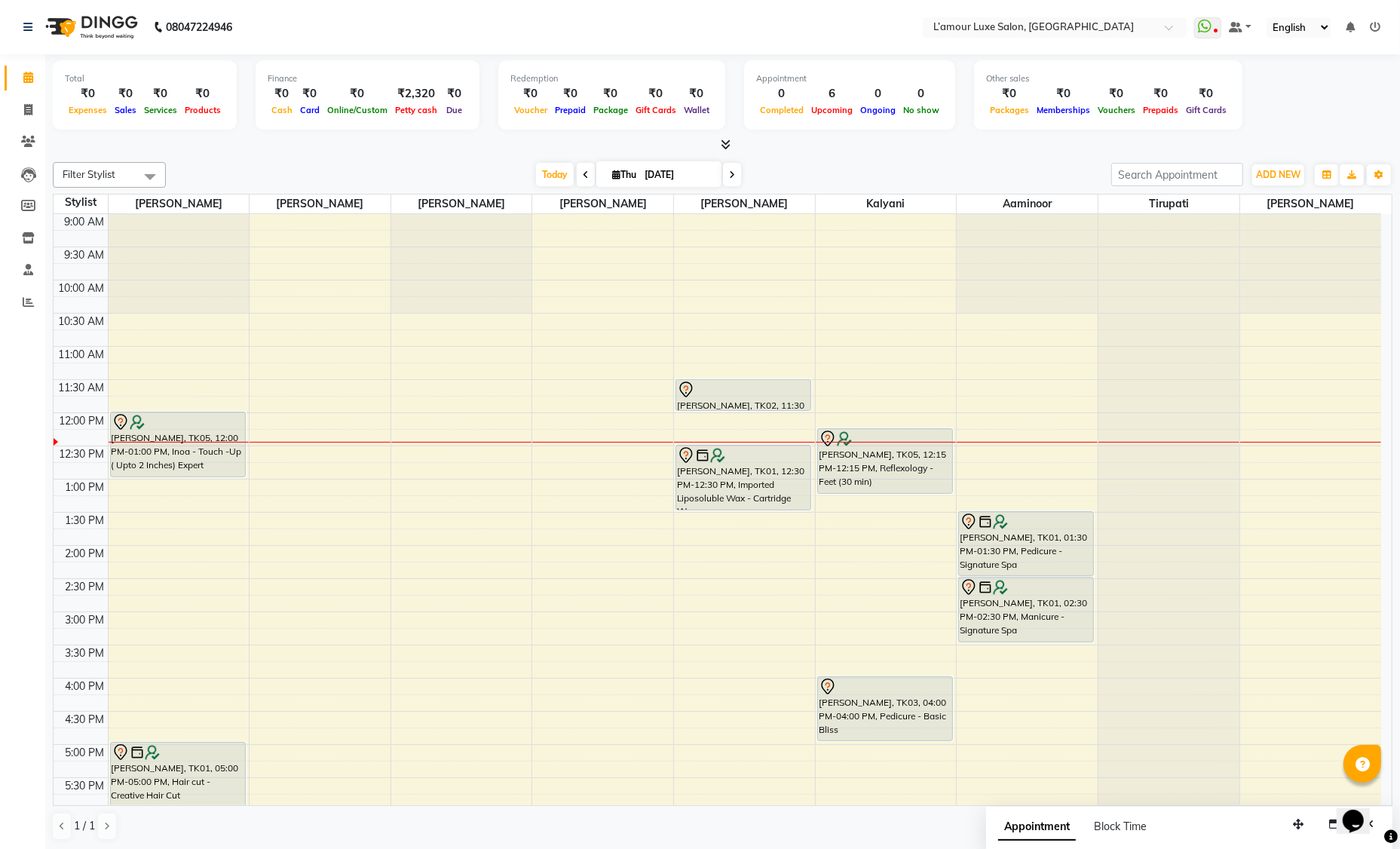
scroll to position [266, 0]
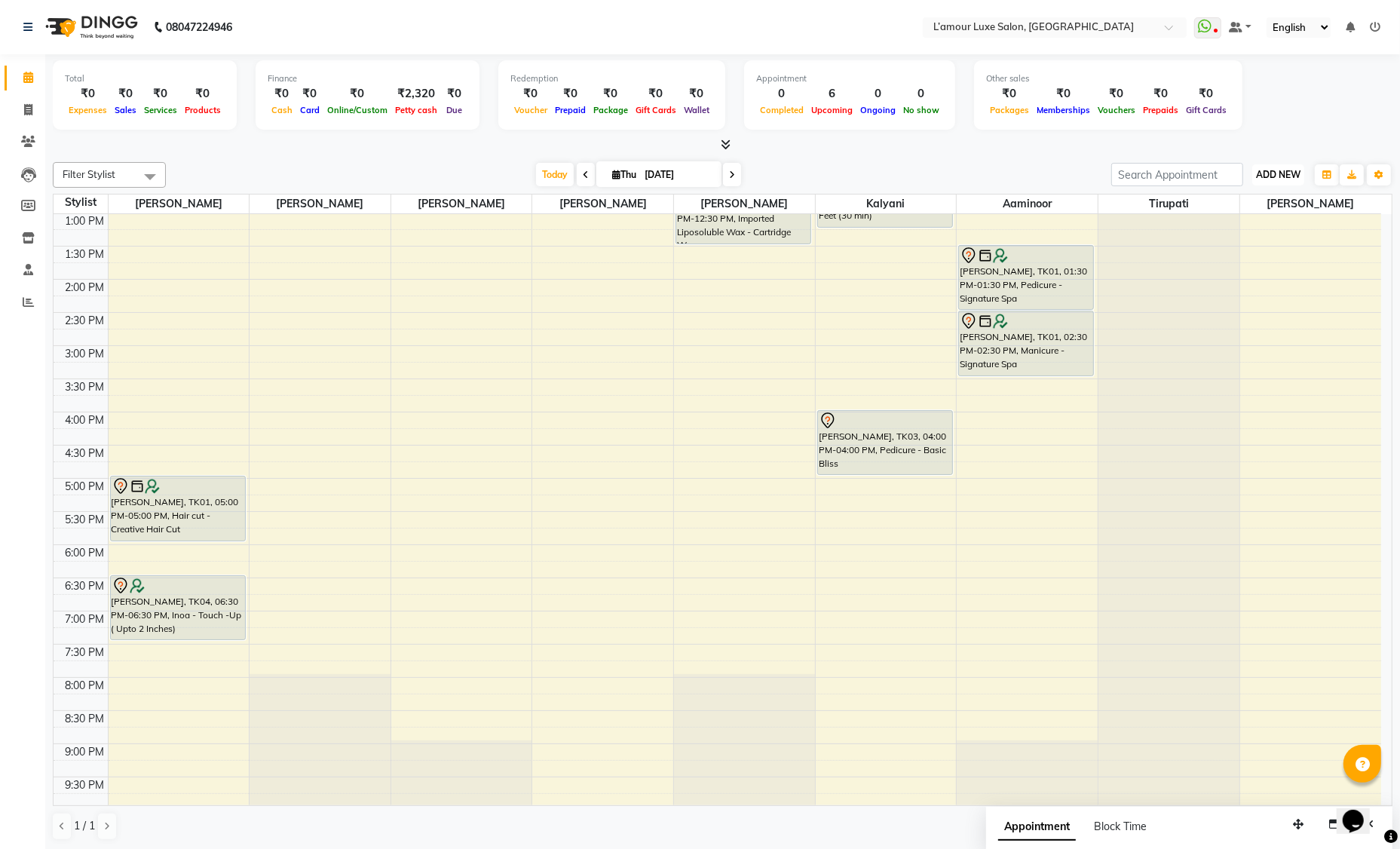
click at [1272, 165] on button "ADD NEW Toggle Dropdown" at bounding box center [1278, 175] width 52 height 21
click at [1247, 234] on link "Add Expense" at bounding box center [1243, 242] width 119 height 19
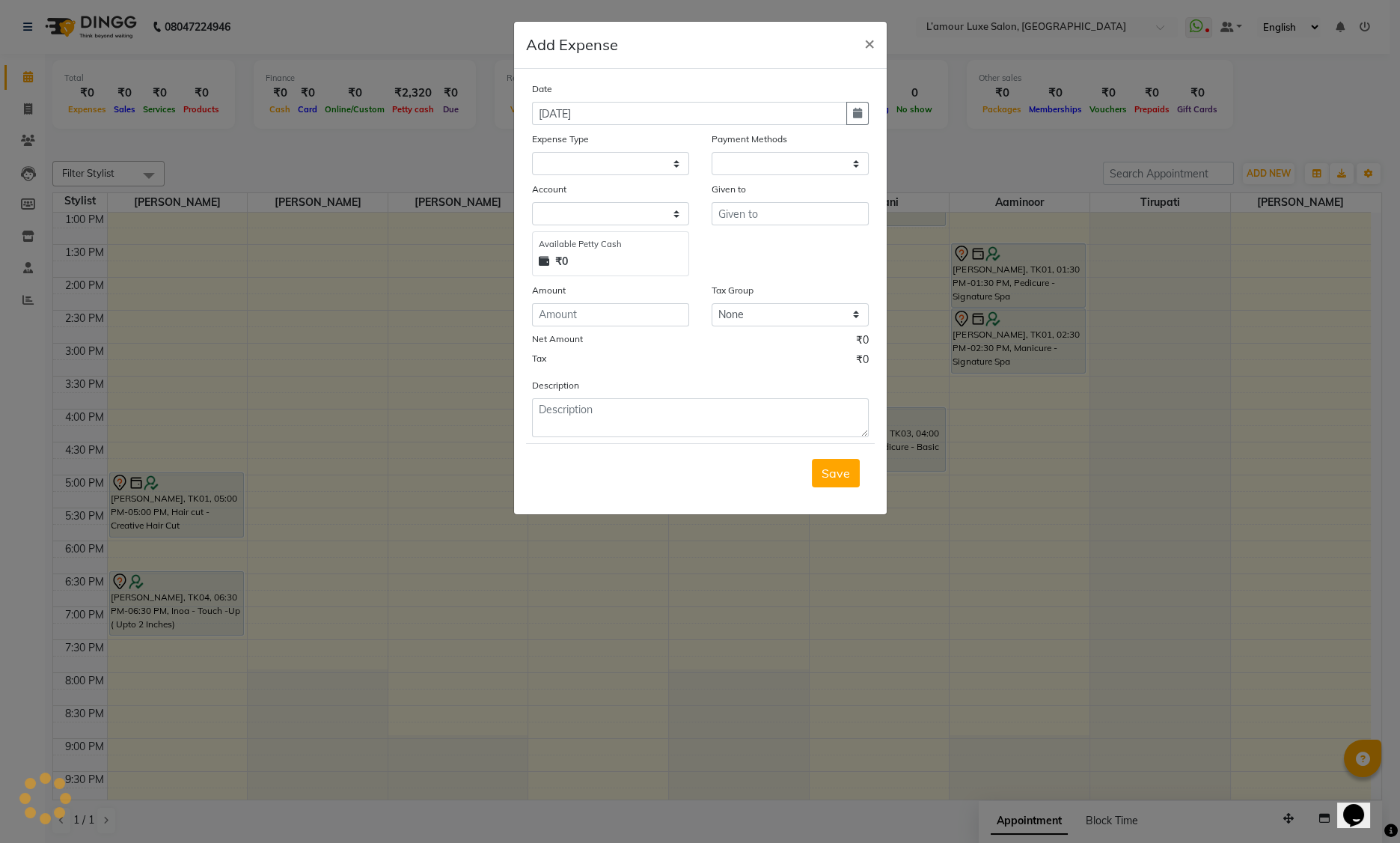
select select "1"
select select "6414"
click at [602, 166] on select "Select Advance Salary Bank charges Car maintenance Cash transfer to bank Cash t…" at bounding box center [610, 163] width 157 height 23
select select "18"
click at [721, 219] on input "text" at bounding box center [790, 214] width 157 height 23
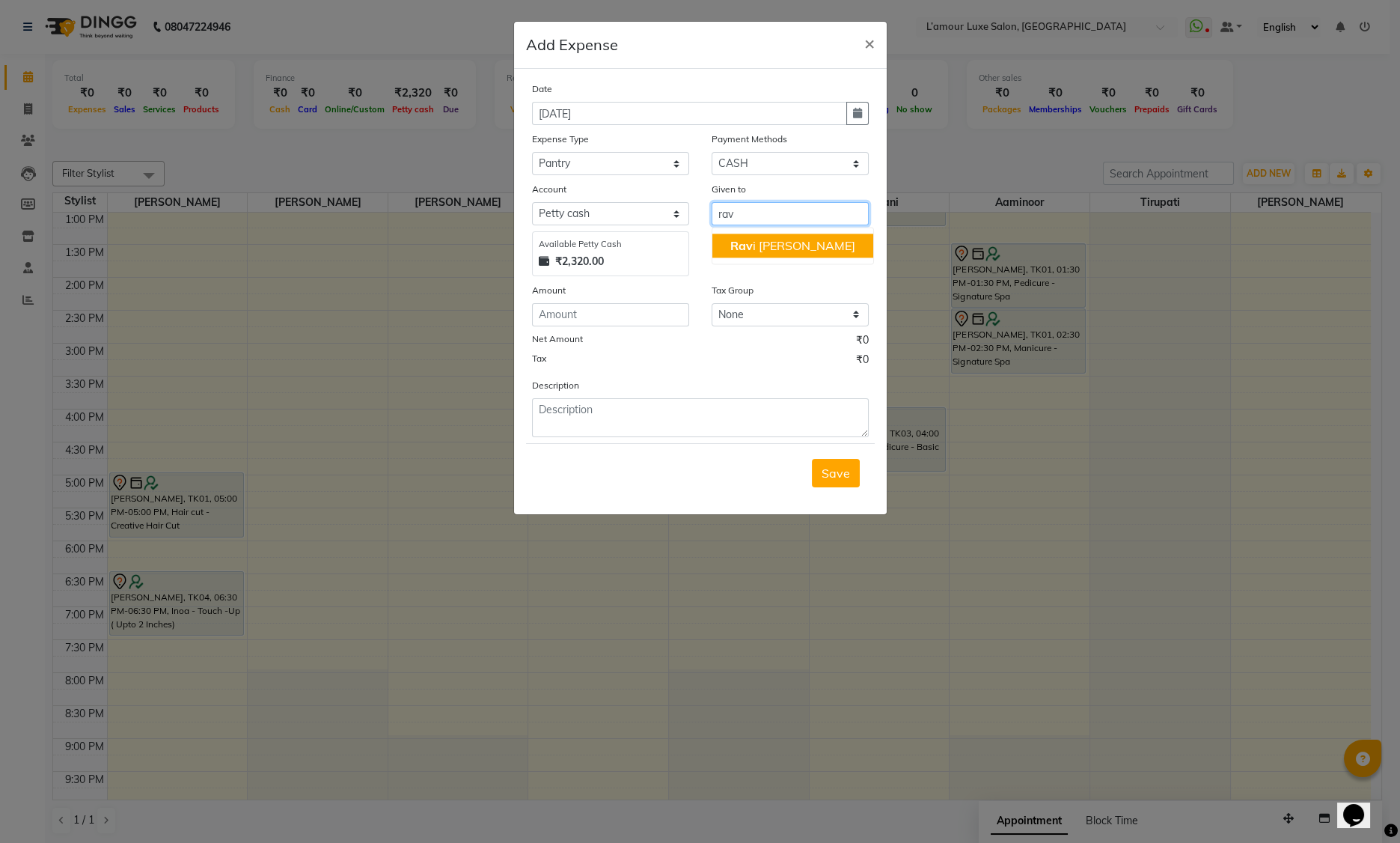
click at [735, 246] on span "Rav" at bounding box center [742, 245] width 22 height 15
type input "Ravi Thakor"
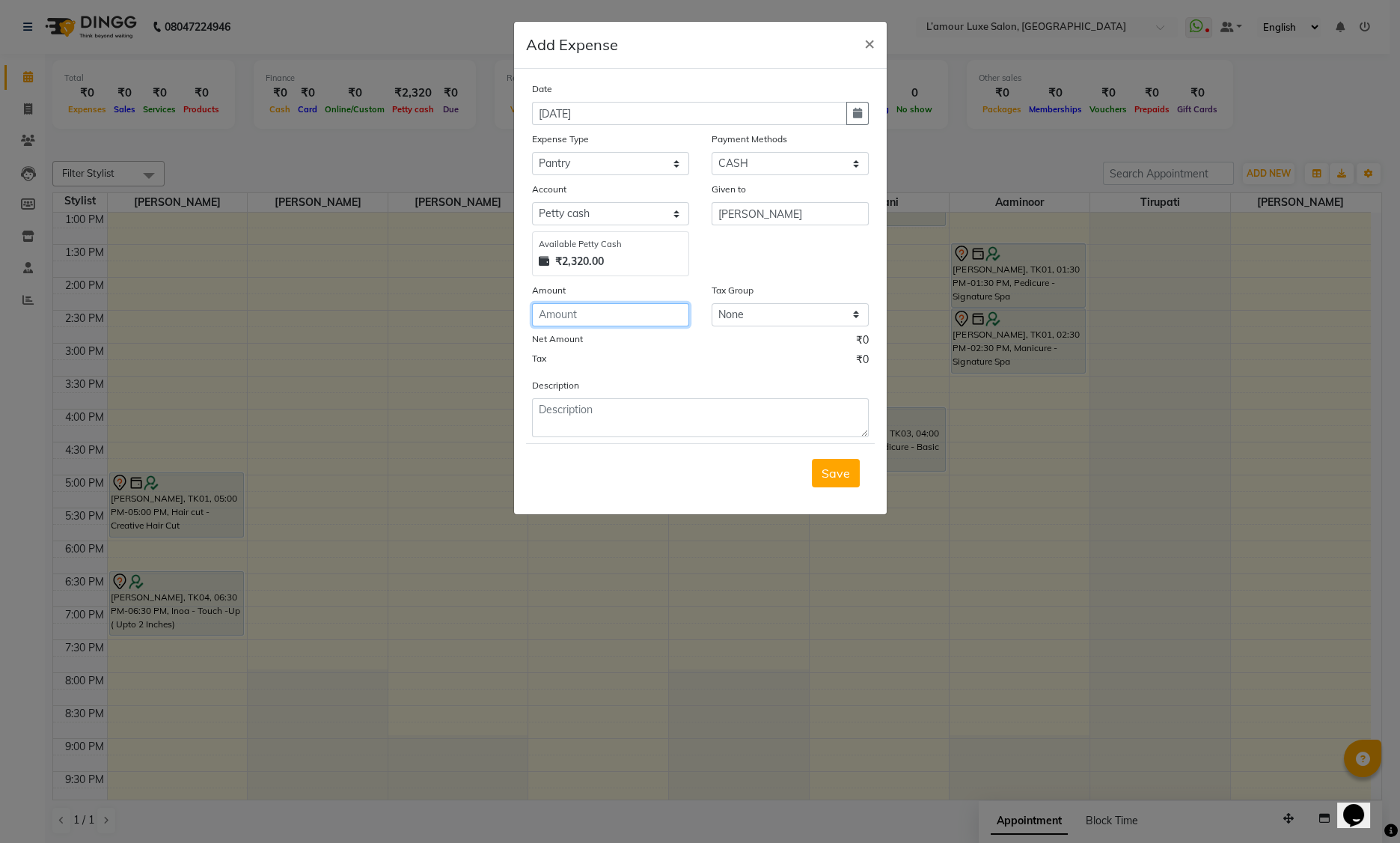
click at [643, 308] on input "number" at bounding box center [610, 314] width 157 height 23
type input "74"
click at [646, 419] on textarea at bounding box center [700, 418] width 337 height 39
type textarea "Milk"
click at [831, 474] on span "Save" at bounding box center [836, 472] width 29 height 15
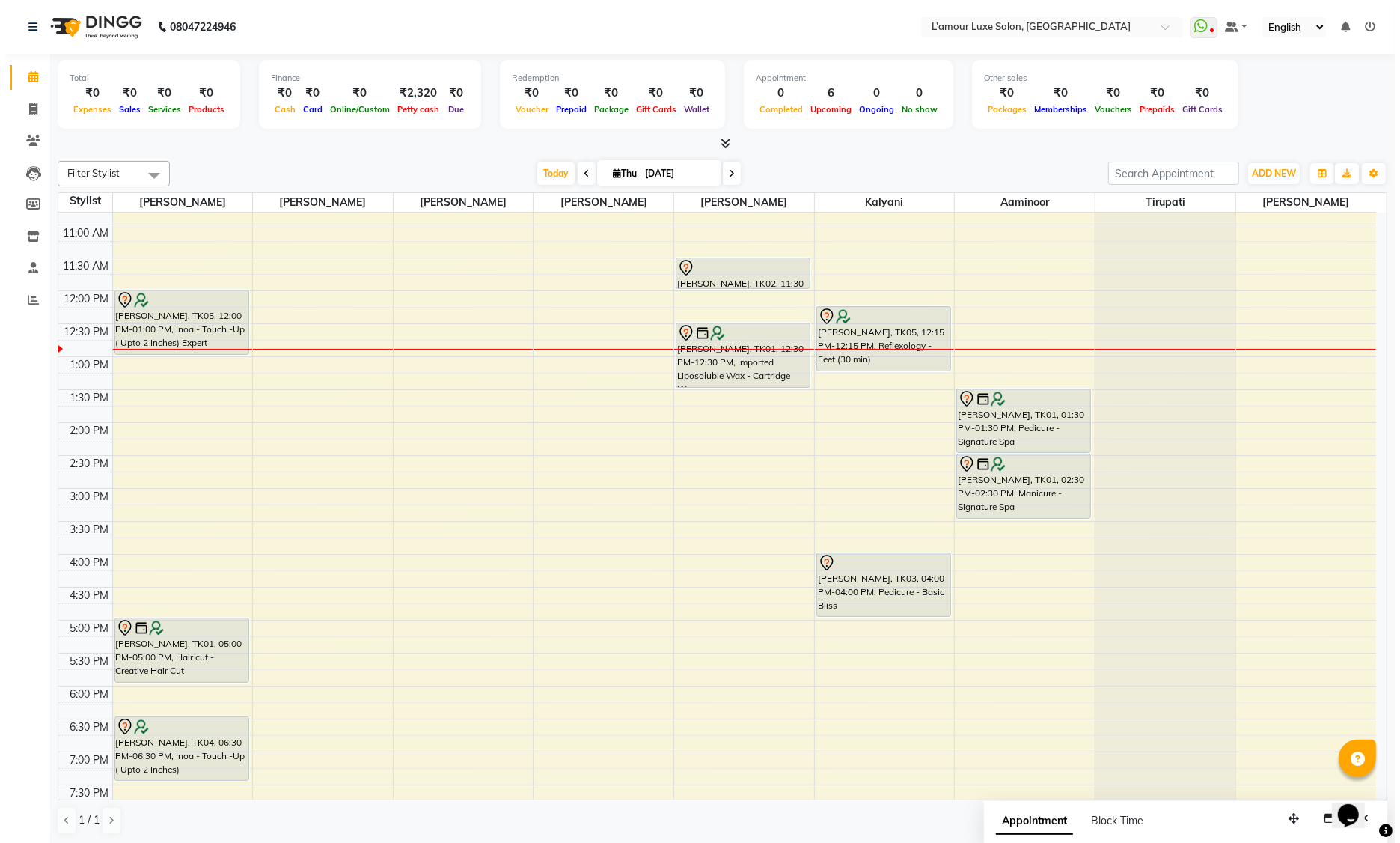
scroll to position [0, 0]
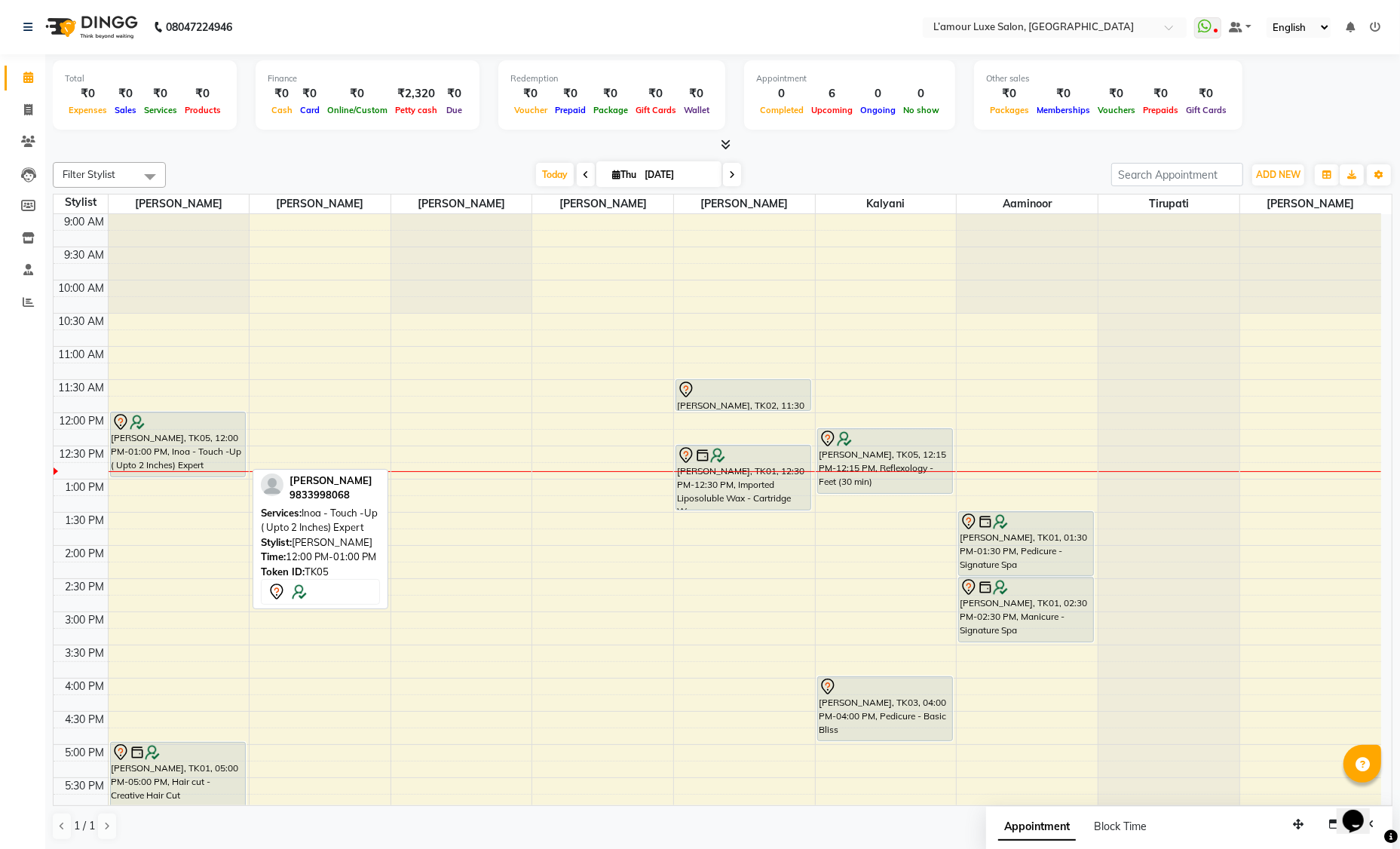
click at [155, 420] on div at bounding box center [177, 422] width 132 height 18
click at [187, 419] on div at bounding box center [177, 422] width 132 height 18
select select "7"
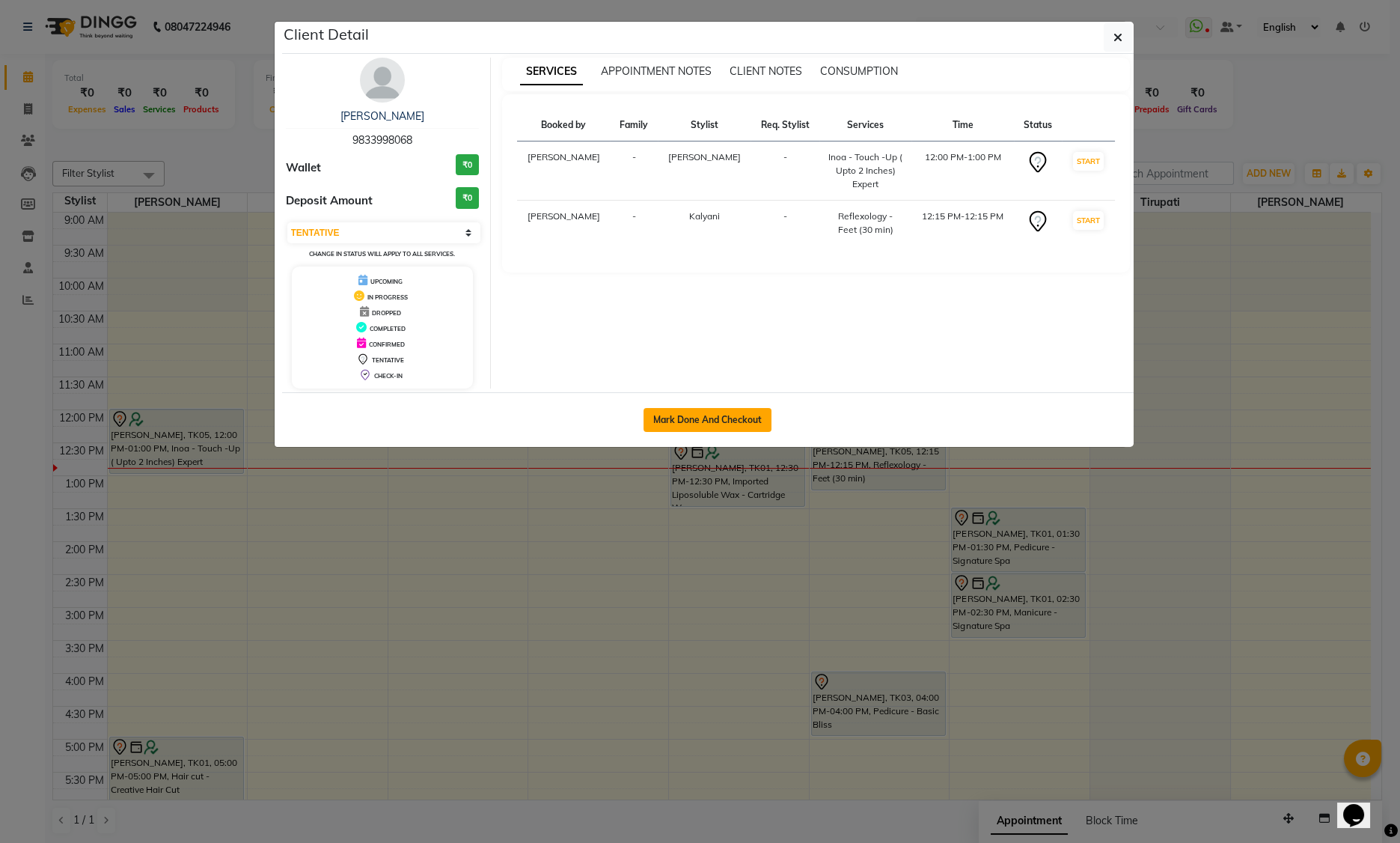
click at [700, 413] on button "Mark Done And Checkout" at bounding box center [708, 420] width 128 height 24
select select "service"
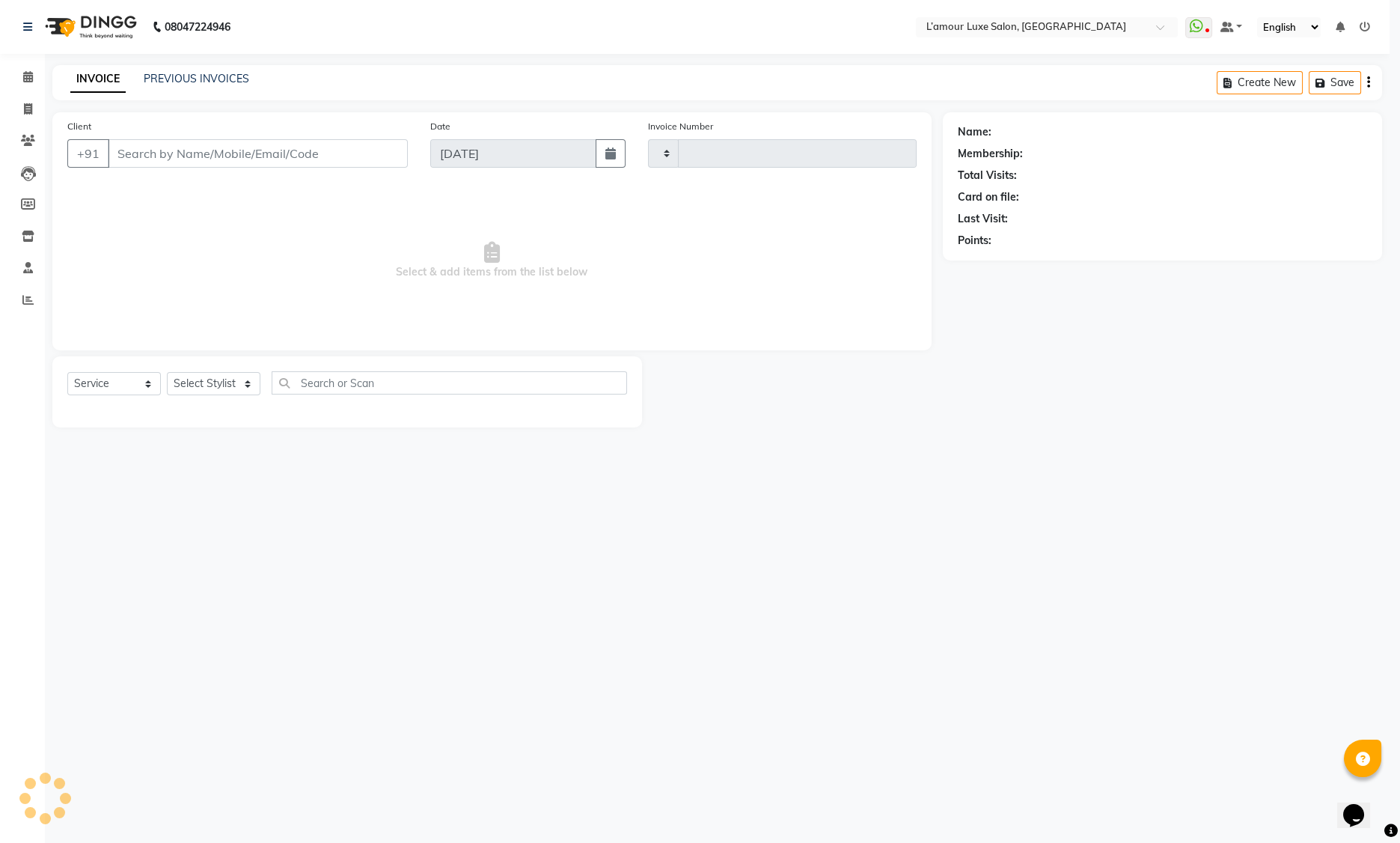
type input "1243"
select select "7325"
type input "9833998068"
select select "63822"
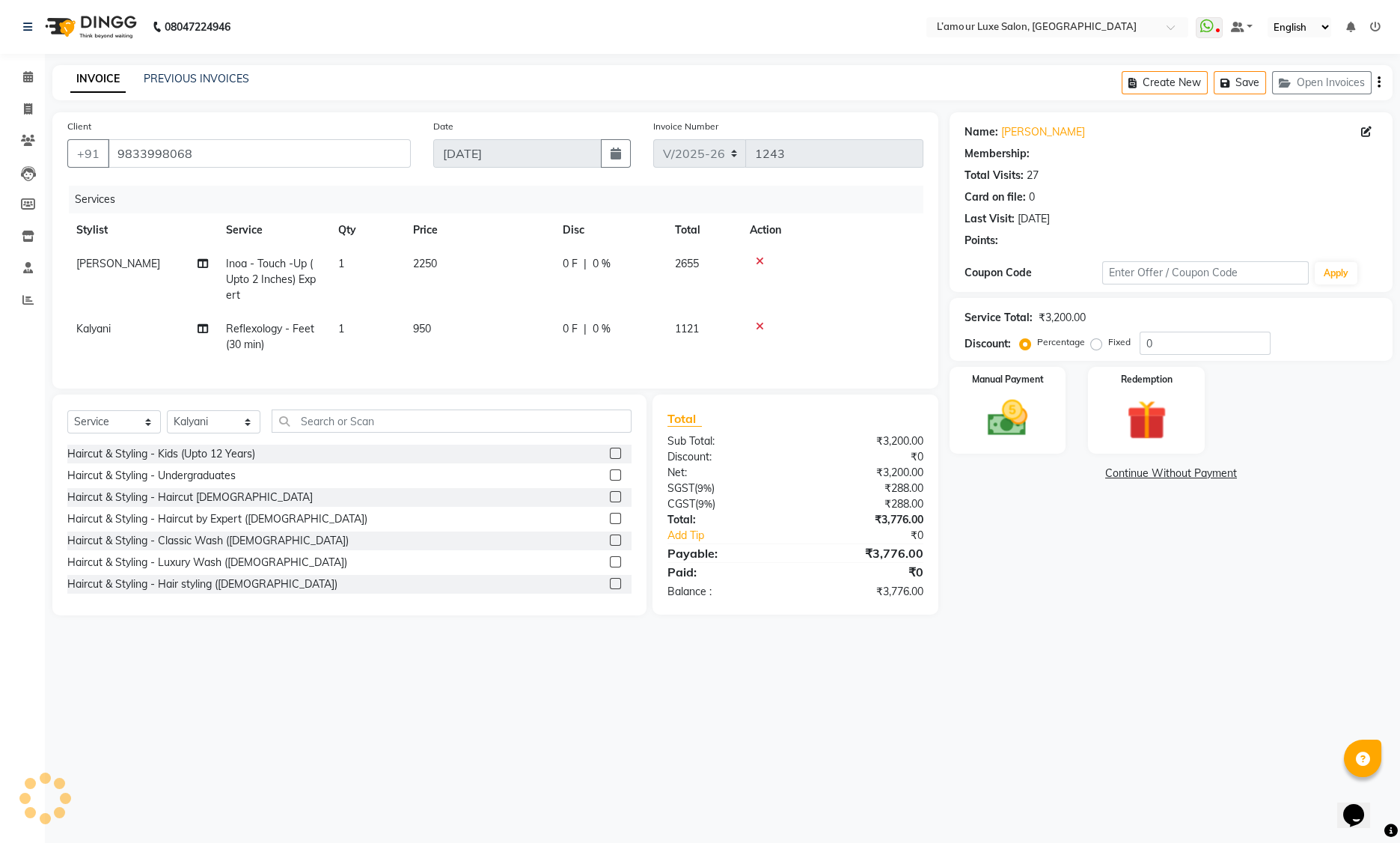
select select "2: Object"
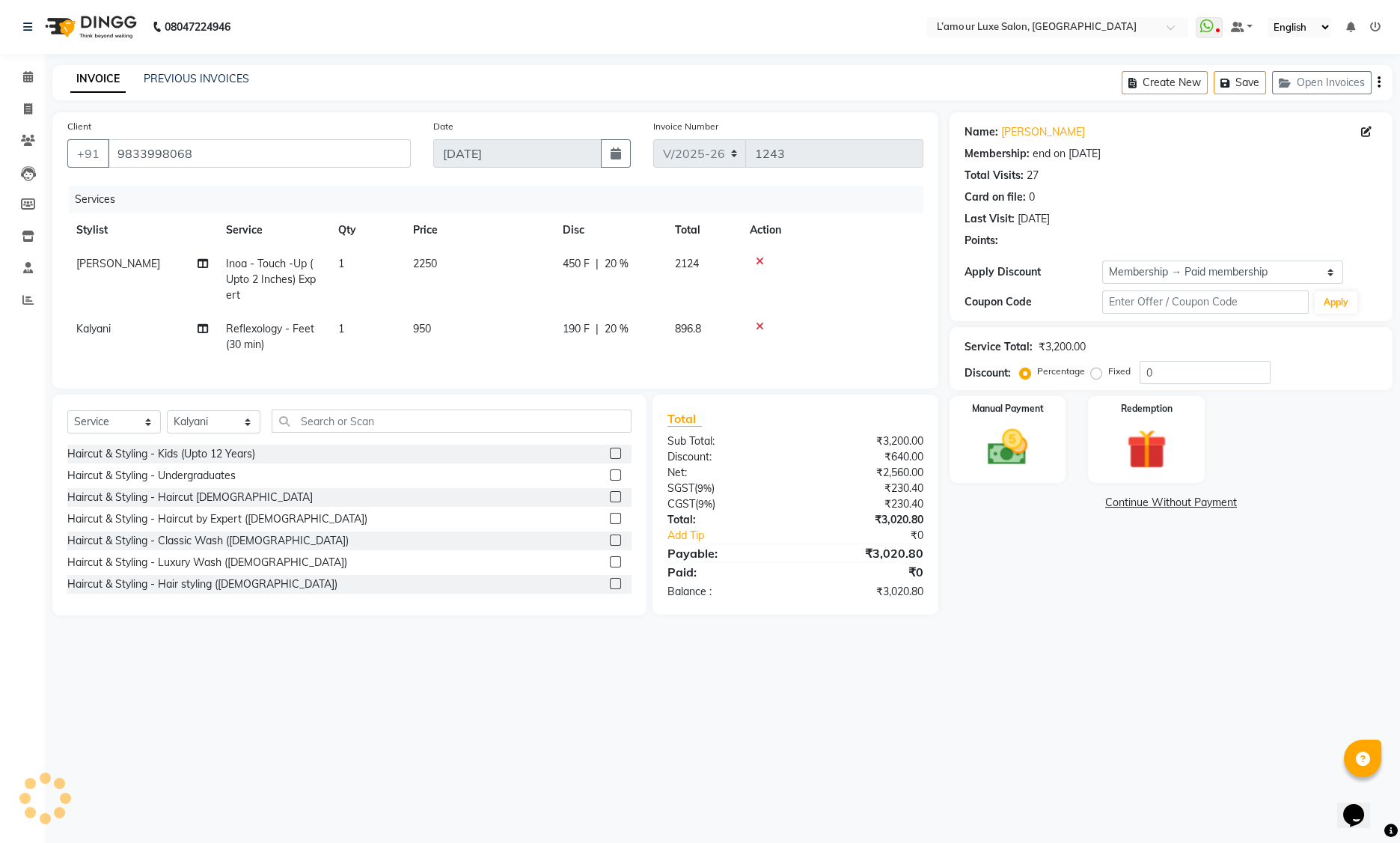
type input "20"
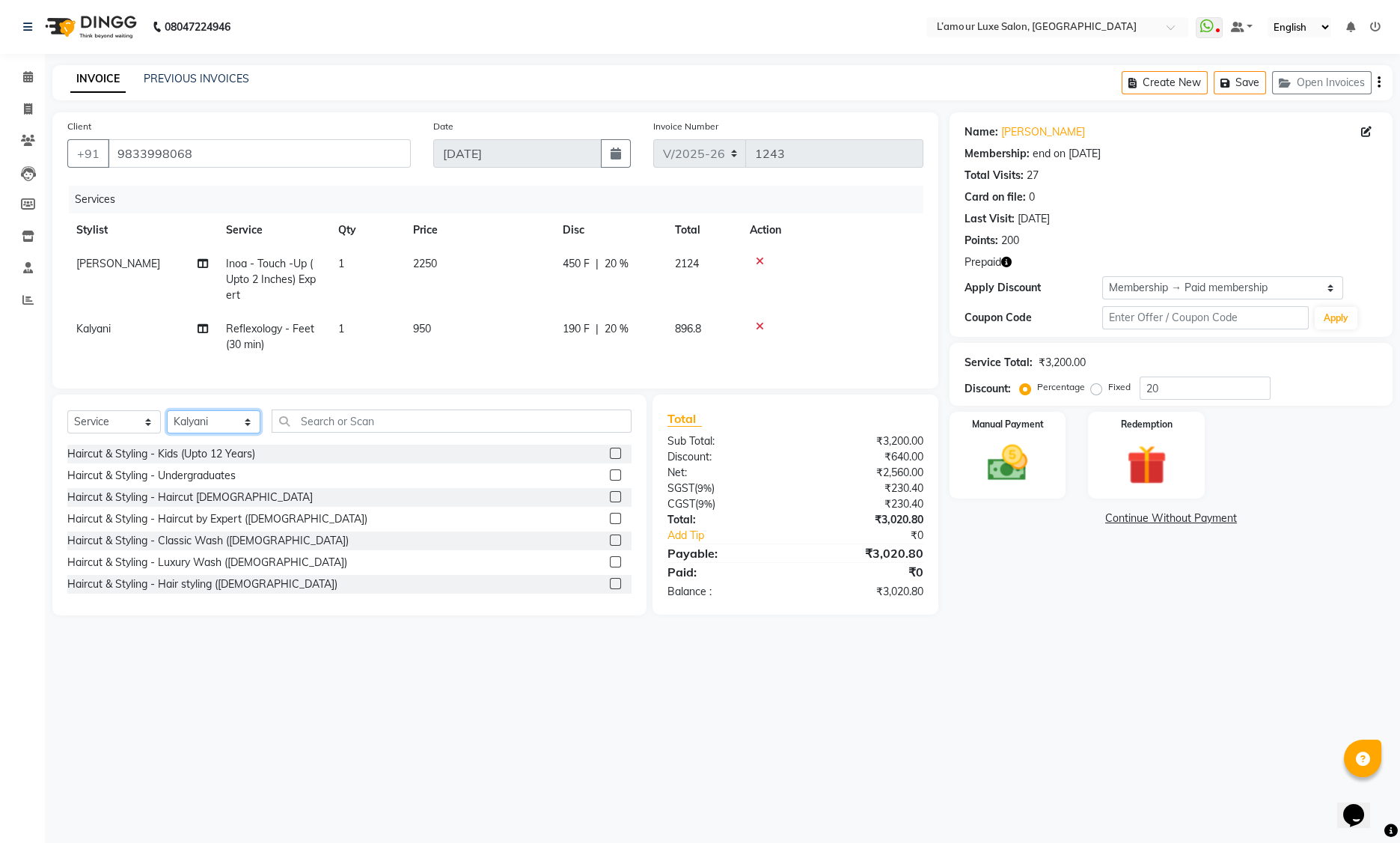
click at [206, 433] on select "Select Stylist Aaminoor Anas Kalpesh Kalyani krutika Desai Ravi Thakor Rukshana…" at bounding box center [213, 422] width 93 height 23
select select "62894"
click at [363, 428] on input "text" at bounding box center [452, 421] width 360 height 23
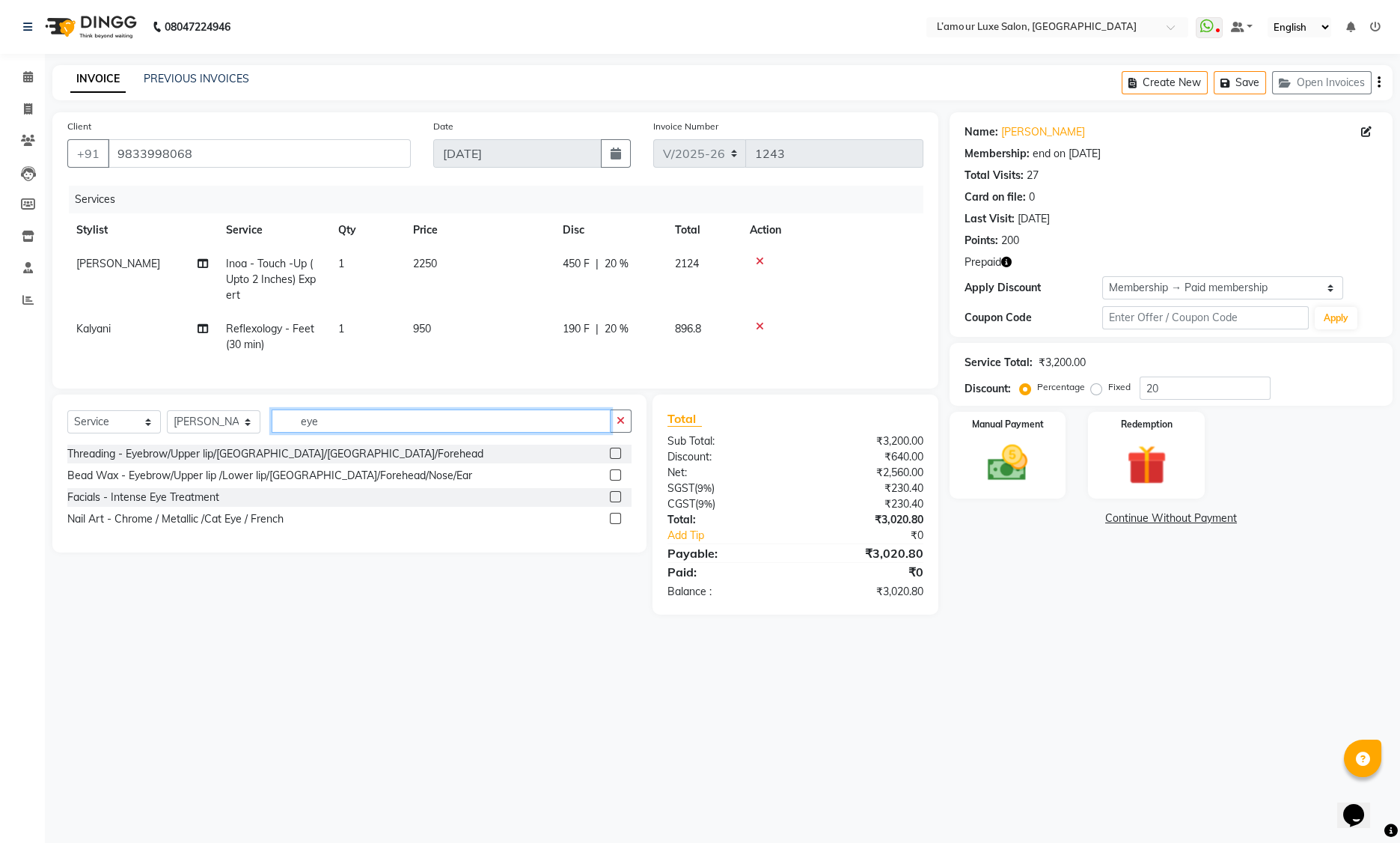
type input "eye"
click at [614, 459] on label at bounding box center [615, 453] width 11 height 11
click at [614, 459] on input "checkbox" at bounding box center [614, 454] width 10 height 10
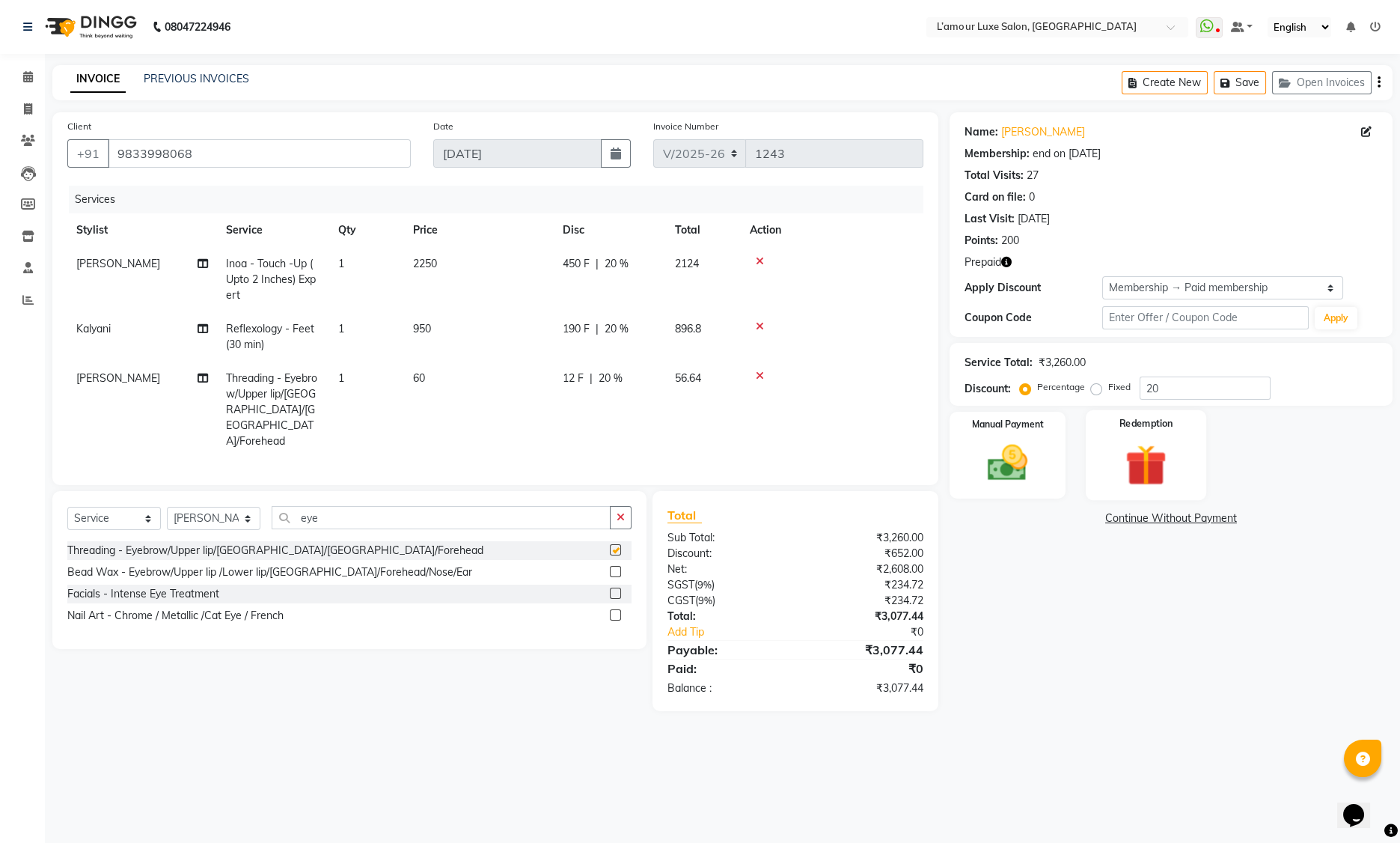
checkbox input "false"
click at [1132, 469] on img at bounding box center [1147, 465] width 68 height 52
click at [1136, 523] on span "1" at bounding box center [1139, 521] width 8 height 9
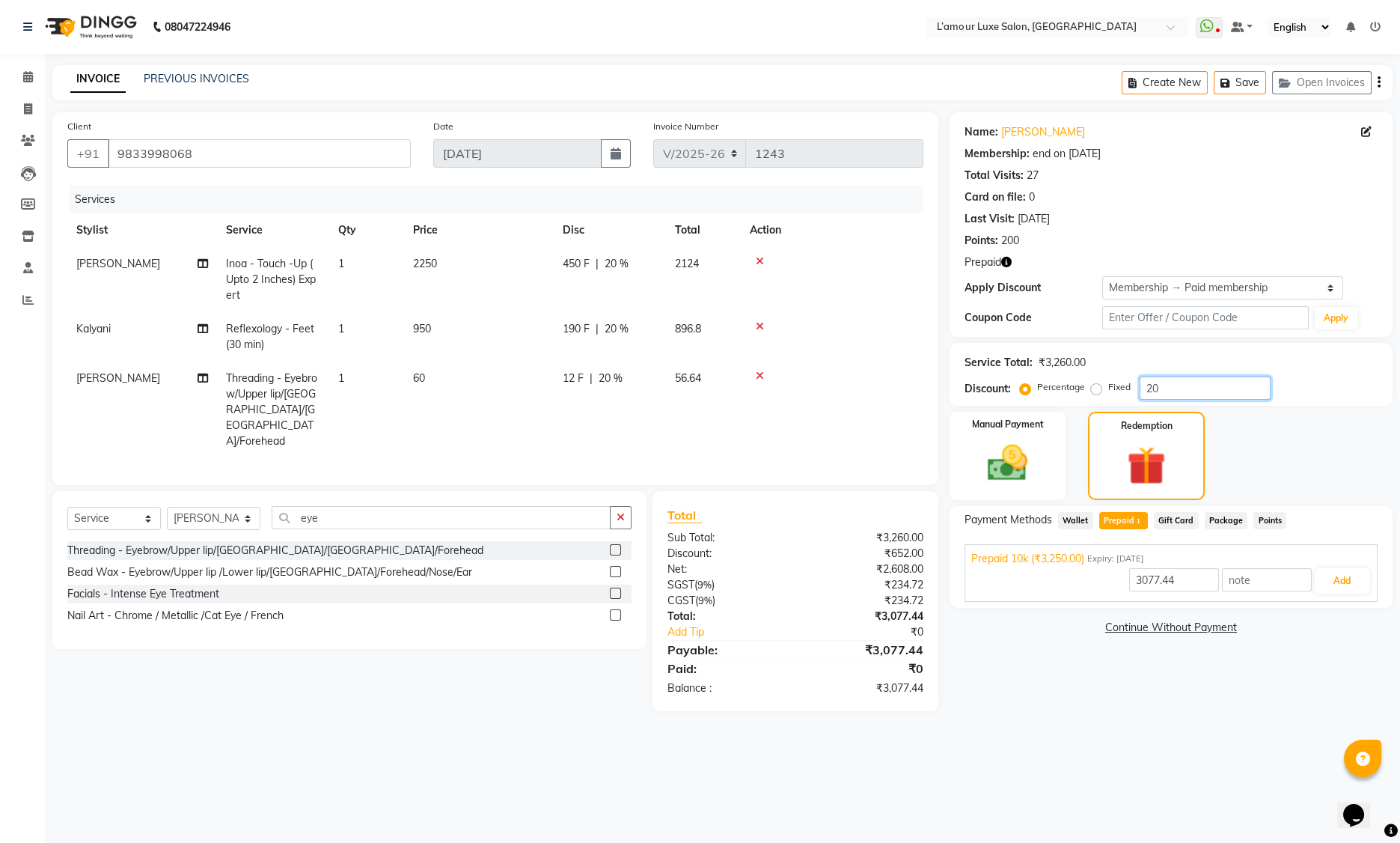
drag, startPoint x: 1115, startPoint y: 388, endPoint x: 1029, endPoint y: 388, distance: 86.0
click at [1029, 388] on div "Percentage Fixed 20" at bounding box center [1147, 387] width 248 height 23
type input "3250"
click at [1014, 463] on img at bounding box center [1008, 463] width 68 height 48
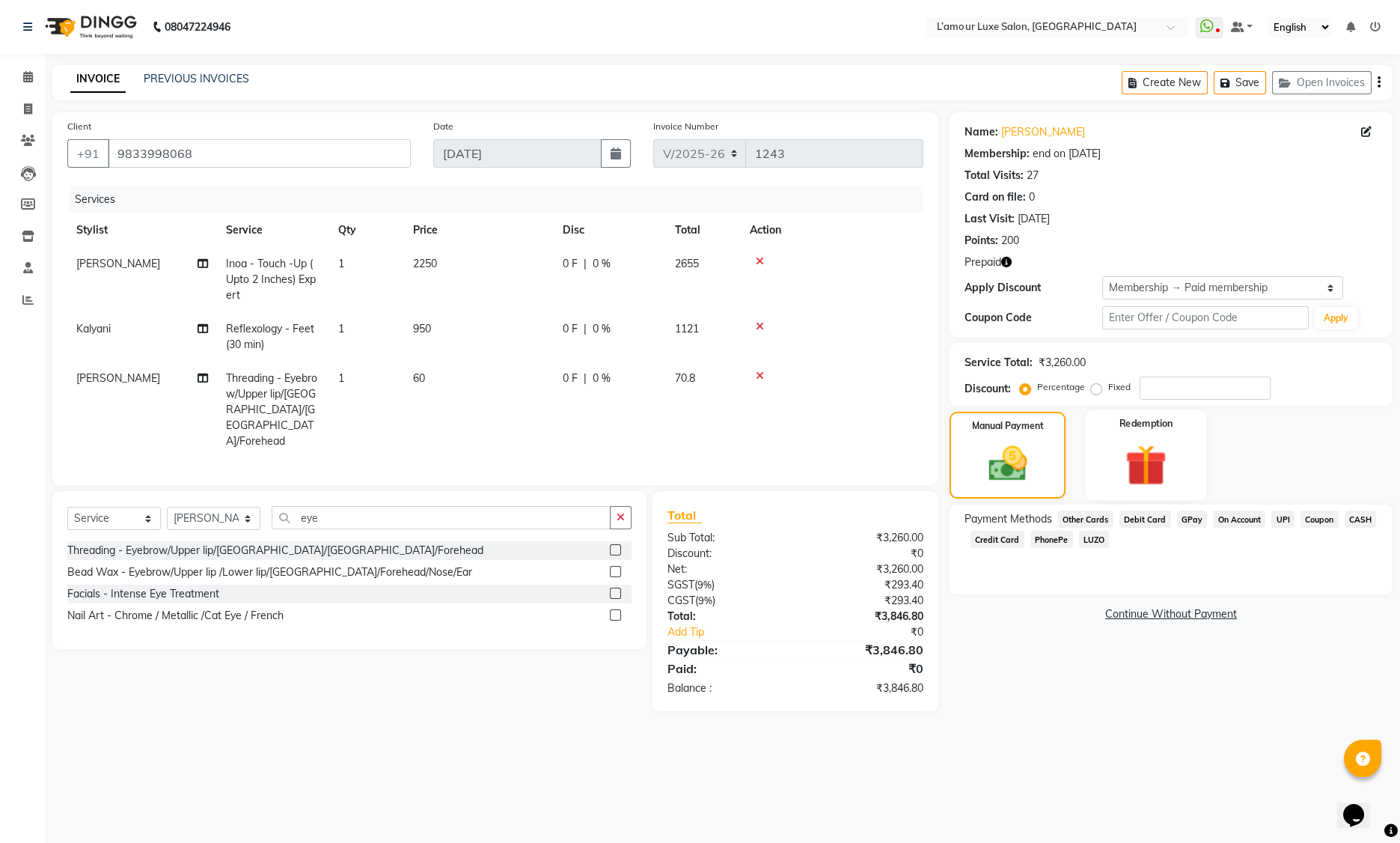
click at [1152, 466] on img at bounding box center [1147, 465] width 68 height 52
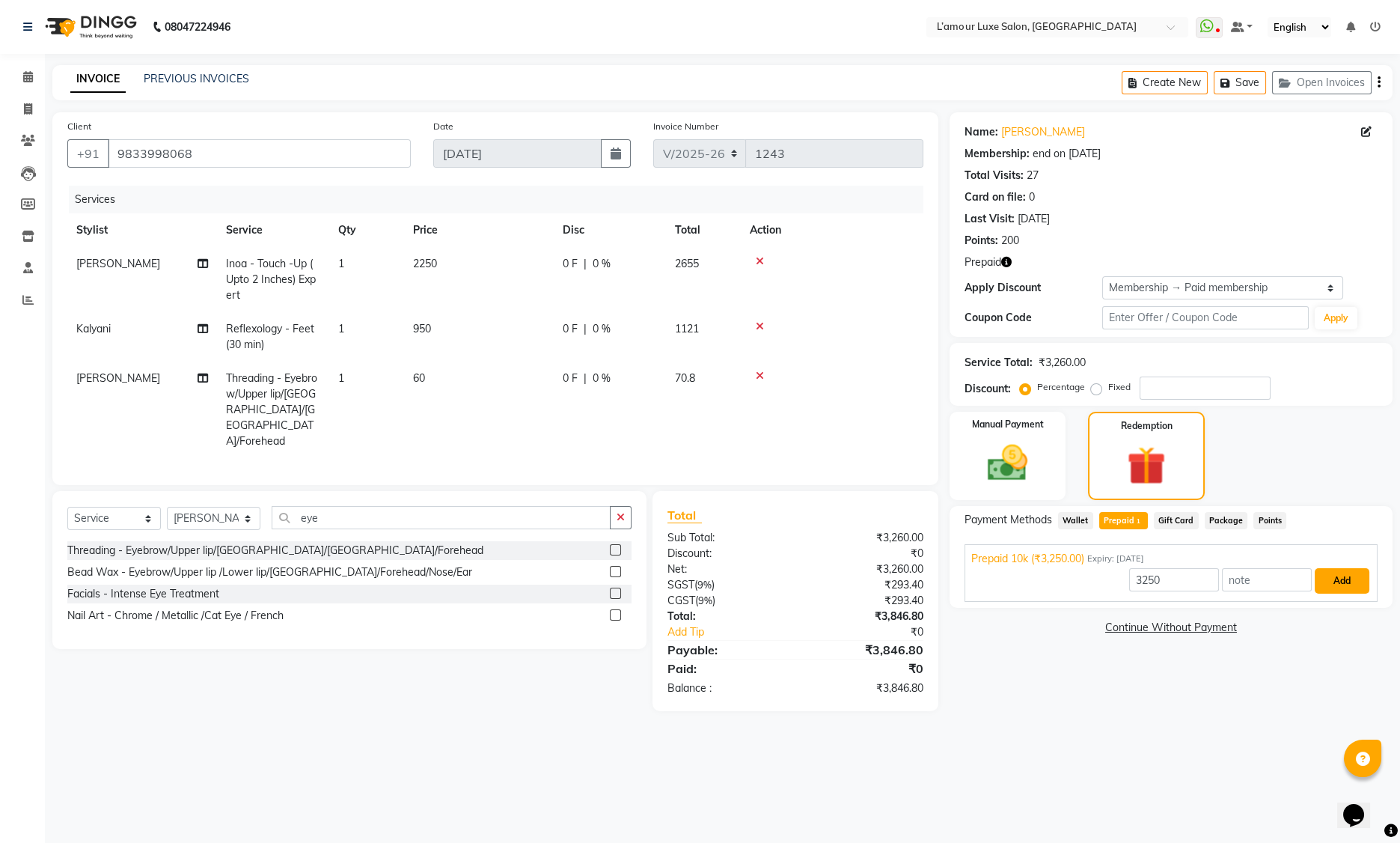
click at [1336, 582] on button "Add" at bounding box center [1342, 581] width 55 height 25
click at [1071, 518] on span "Wallet" at bounding box center [1076, 520] width 35 height 18
click at [1145, 520] on span "Prepaid 1" at bounding box center [1124, 520] width 49 height 18
click at [1180, 582] on input "3250" at bounding box center [1174, 579] width 90 height 23
click at [1331, 582] on button "Add" at bounding box center [1342, 581] width 55 height 25
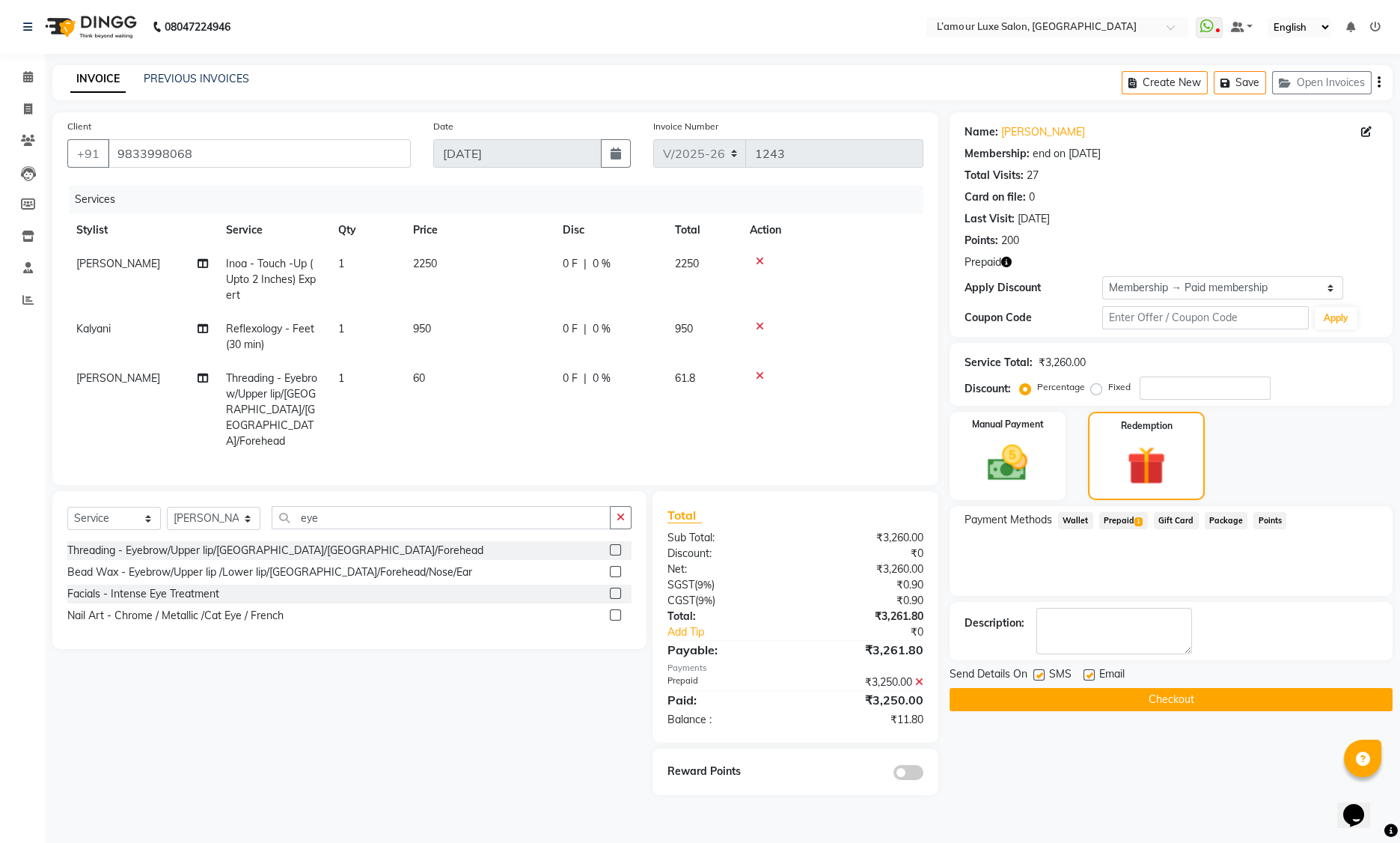
click at [1267, 518] on span "Points" at bounding box center [1269, 520] width 33 height 18
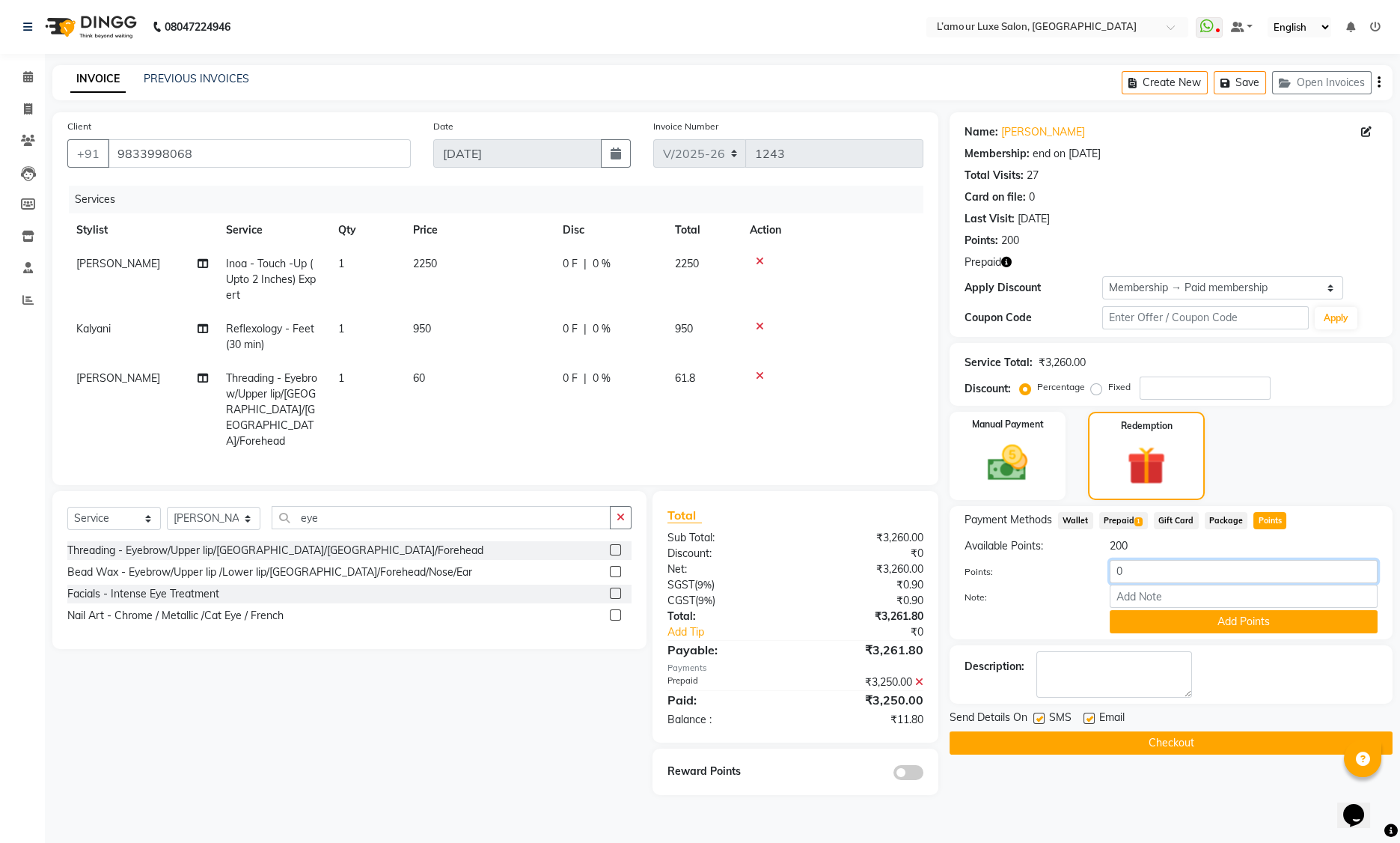
drag, startPoint x: 1116, startPoint y: 569, endPoint x: 1204, endPoint y: 567, distance: 88.0
click at [1202, 567] on input "0" at bounding box center [1244, 571] width 268 height 23
type input "11.80"
click at [1210, 621] on button "Add Points" at bounding box center [1244, 621] width 268 height 23
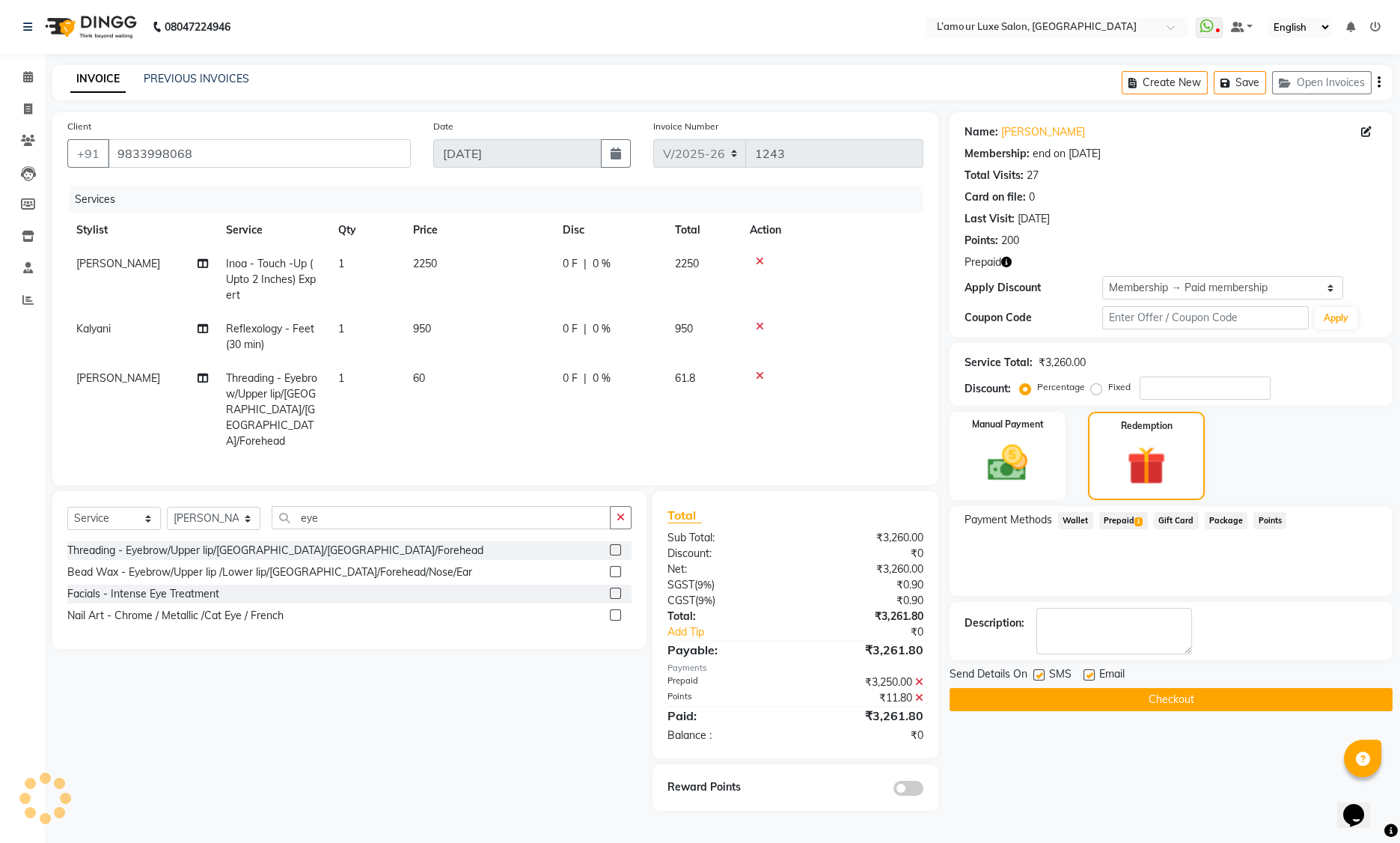
click at [919, 692] on icon at bounding box center [920, 697] width 8 height 10
click at [920, 676] on icon at bounding box center [920, 681] width 8 height 10
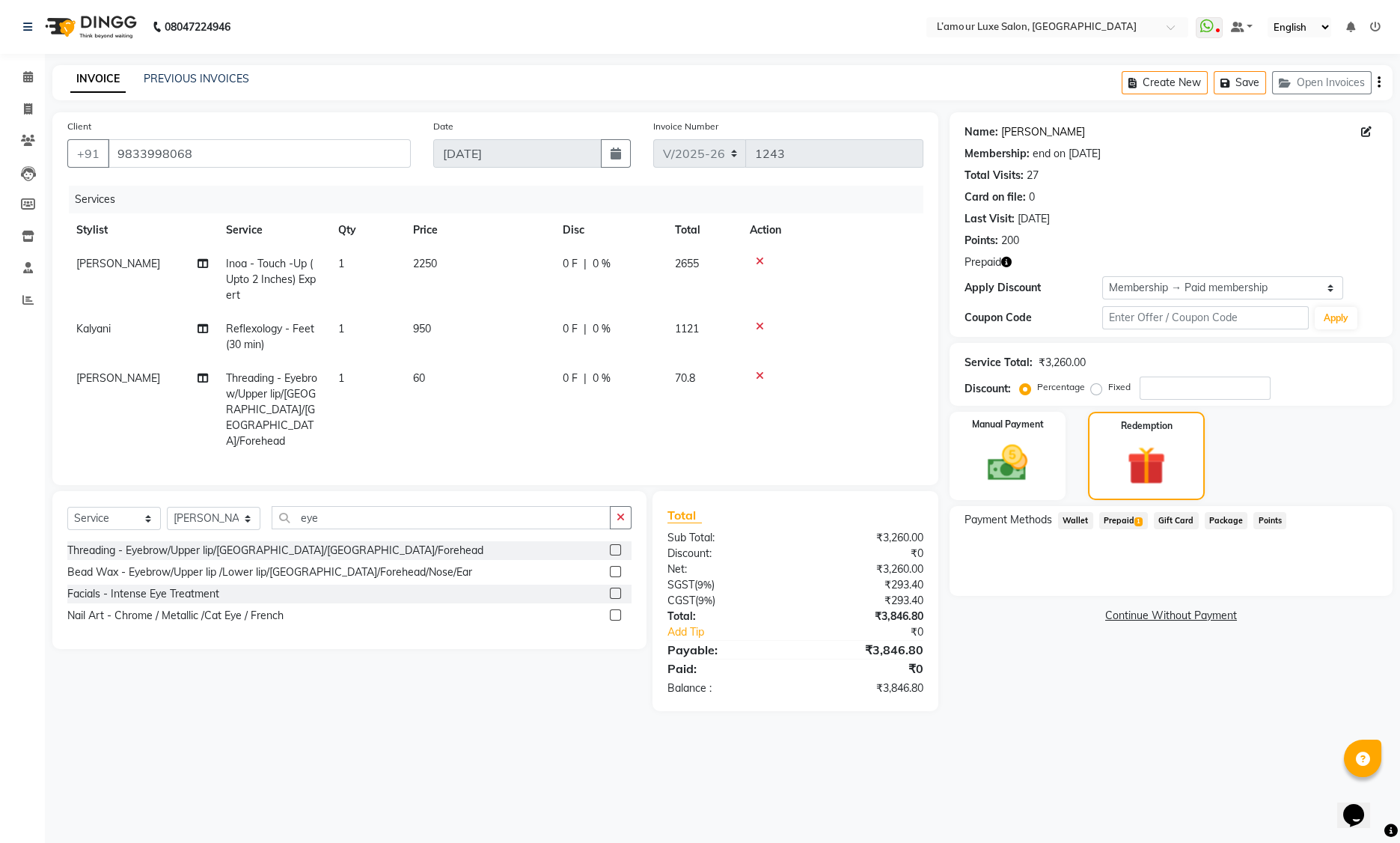
click at [1012, 133] on link "Abha Rajak" at bounding box center [1043, 132] width 84 height 16
click at [1124, 521] on span "Prepaid 1" at bounding box center [1124, 520] width 49 height 18
click at [1029, 450] on img at bounding box center [1008, 463] width 68 height 48
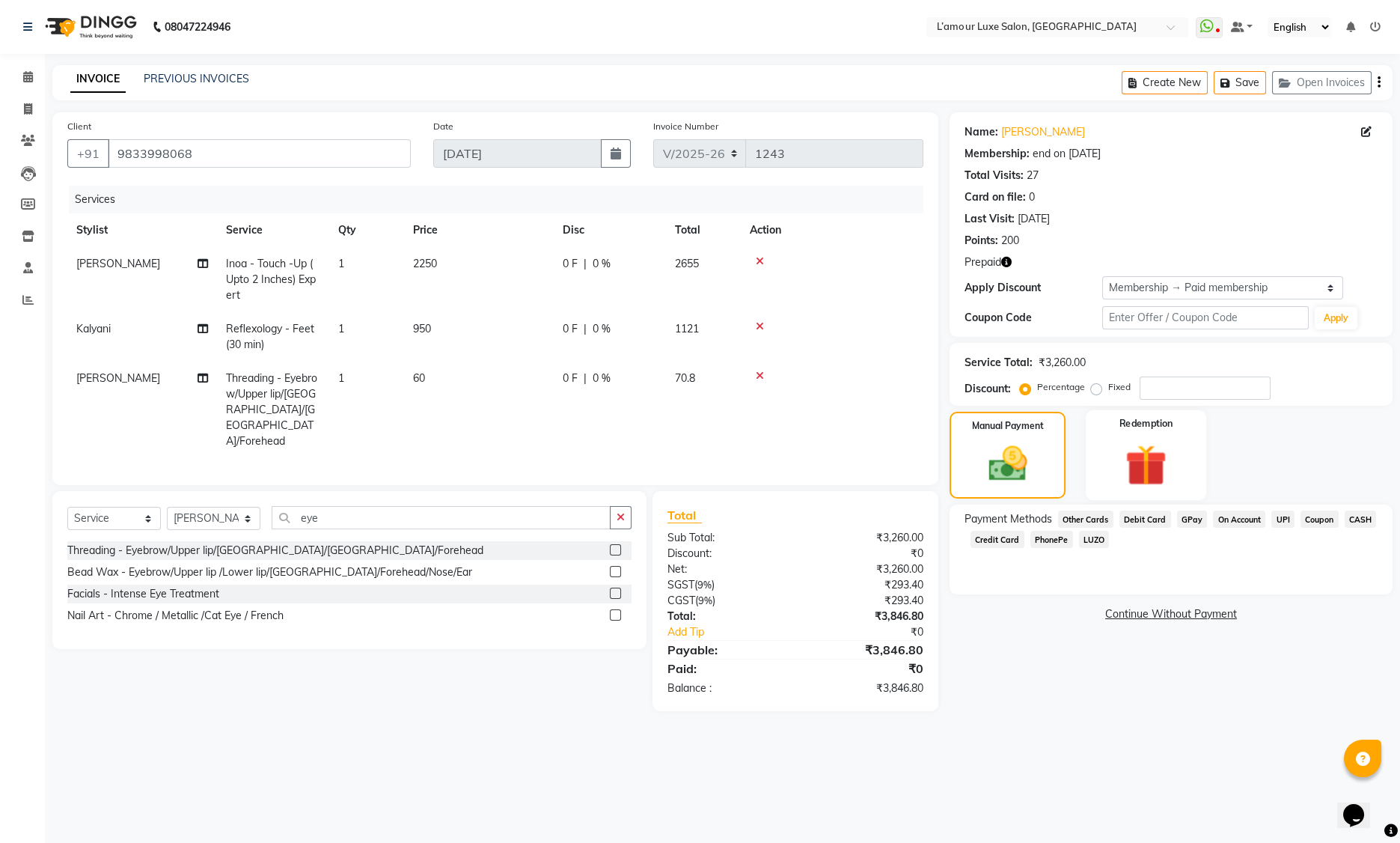
click at [1155, 457] on img at bounding box center [1147, 465] width 68 height 52
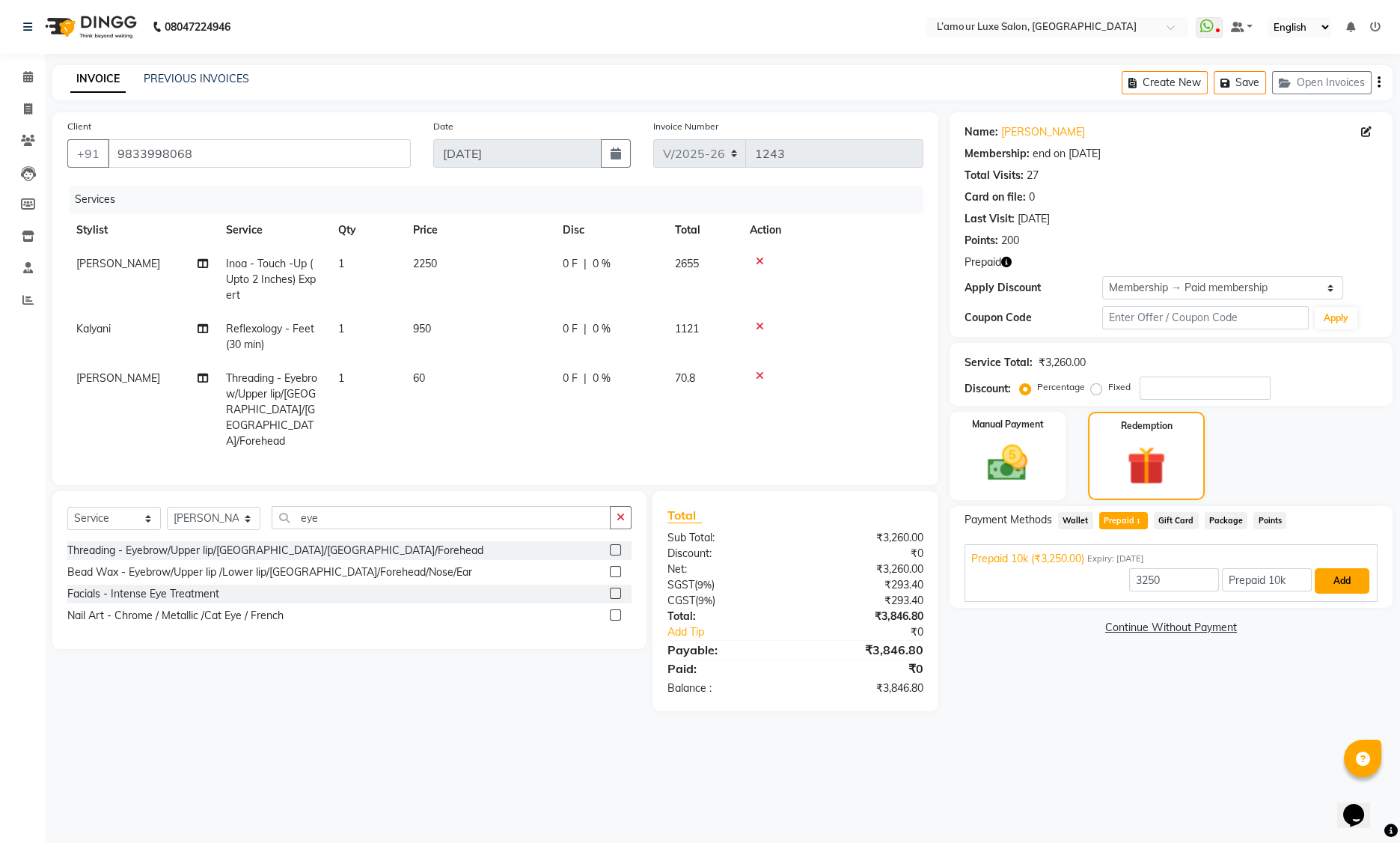
click at [1335, 580] on button "Add" at bounding box center [1342, 581] width 55 height 25
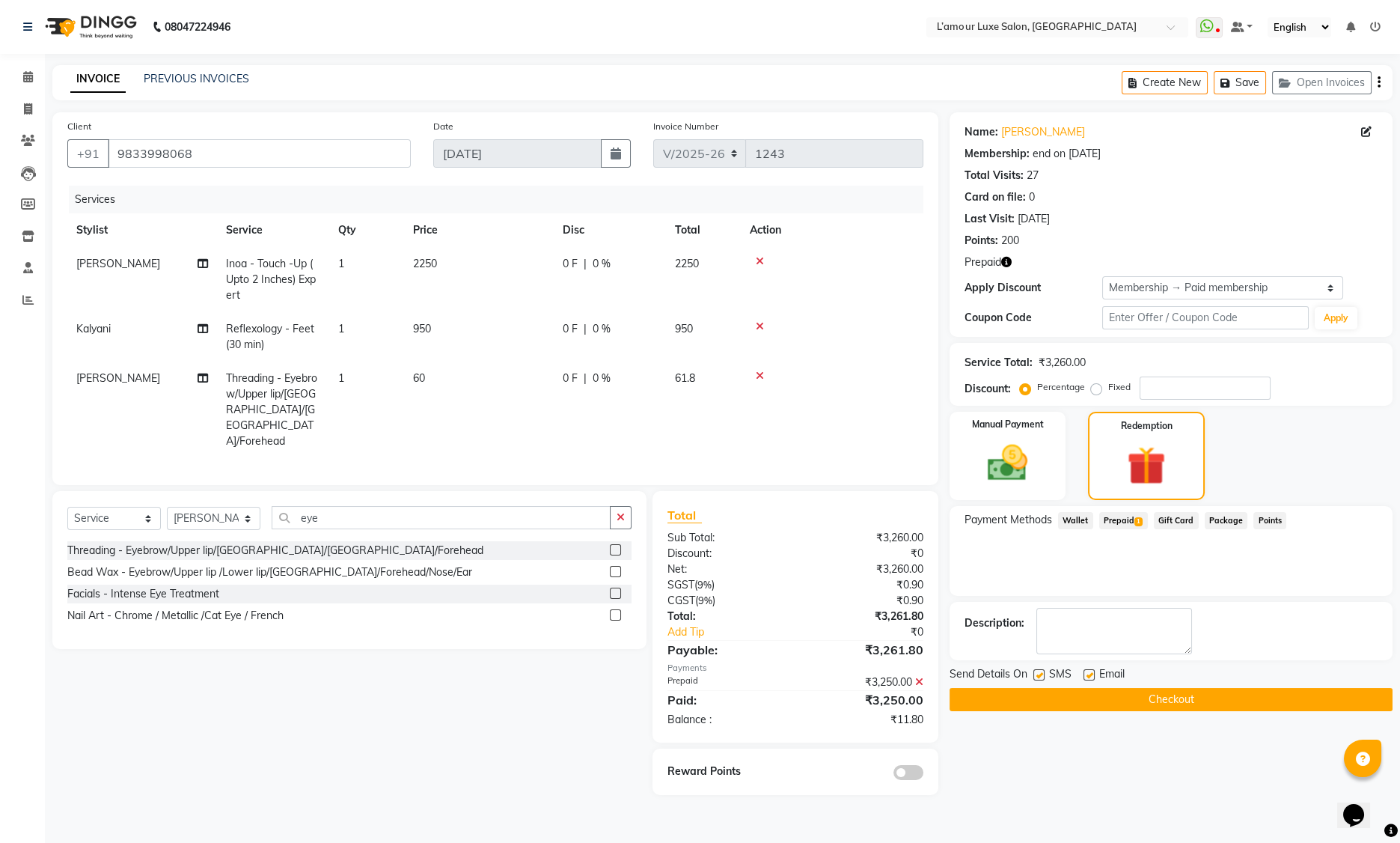
click at [1259, 520] on span "Points" at bounding box center [1269, 520] width 33 height 18
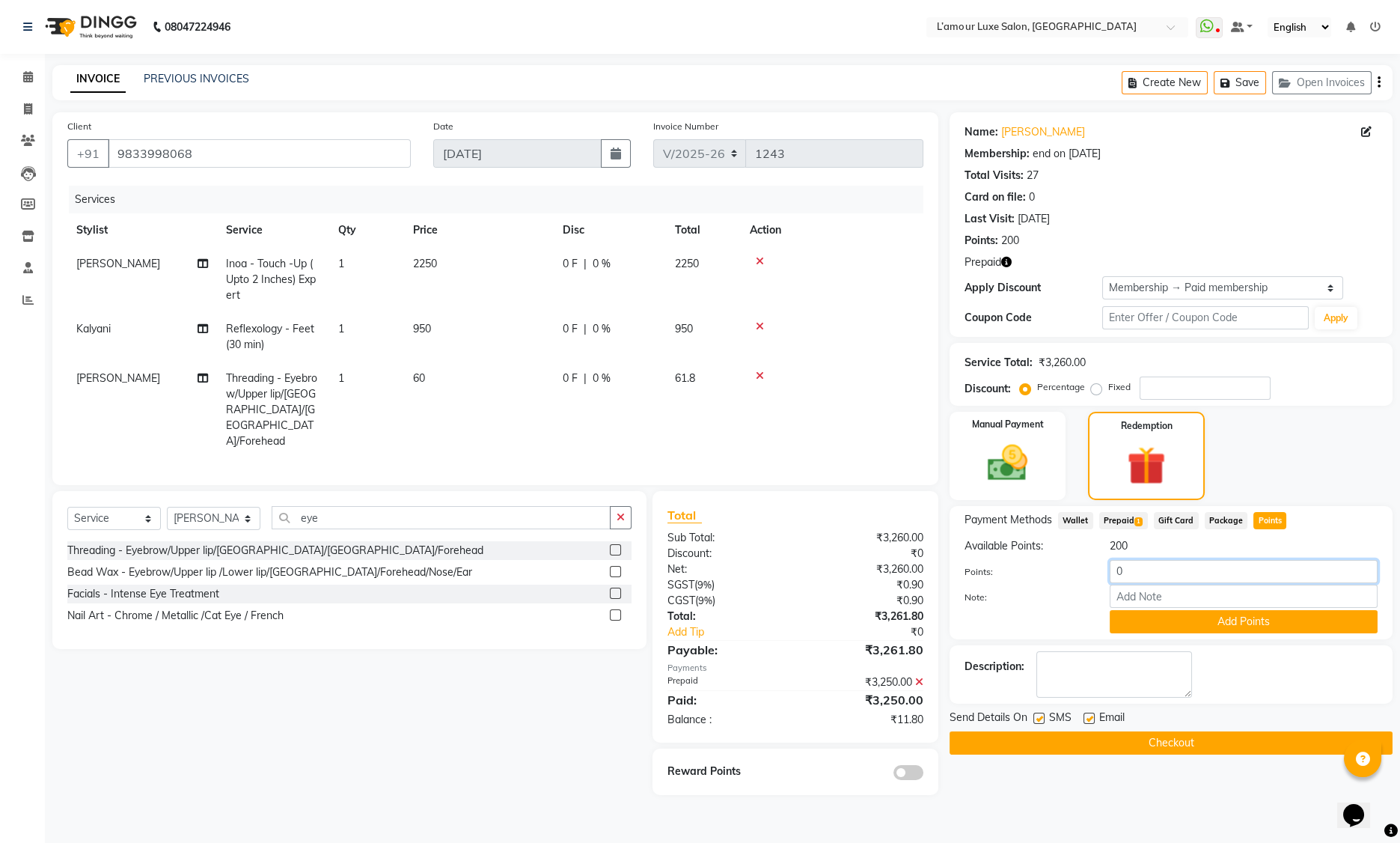
click at [1091, 571] on div "Points: 0" at bounding box center [1171, 573] width 436 height 25
type input "11.80"
click at [1161, 614] on button "Add Points" at bounding box center [1244, 621] width 268 height 23
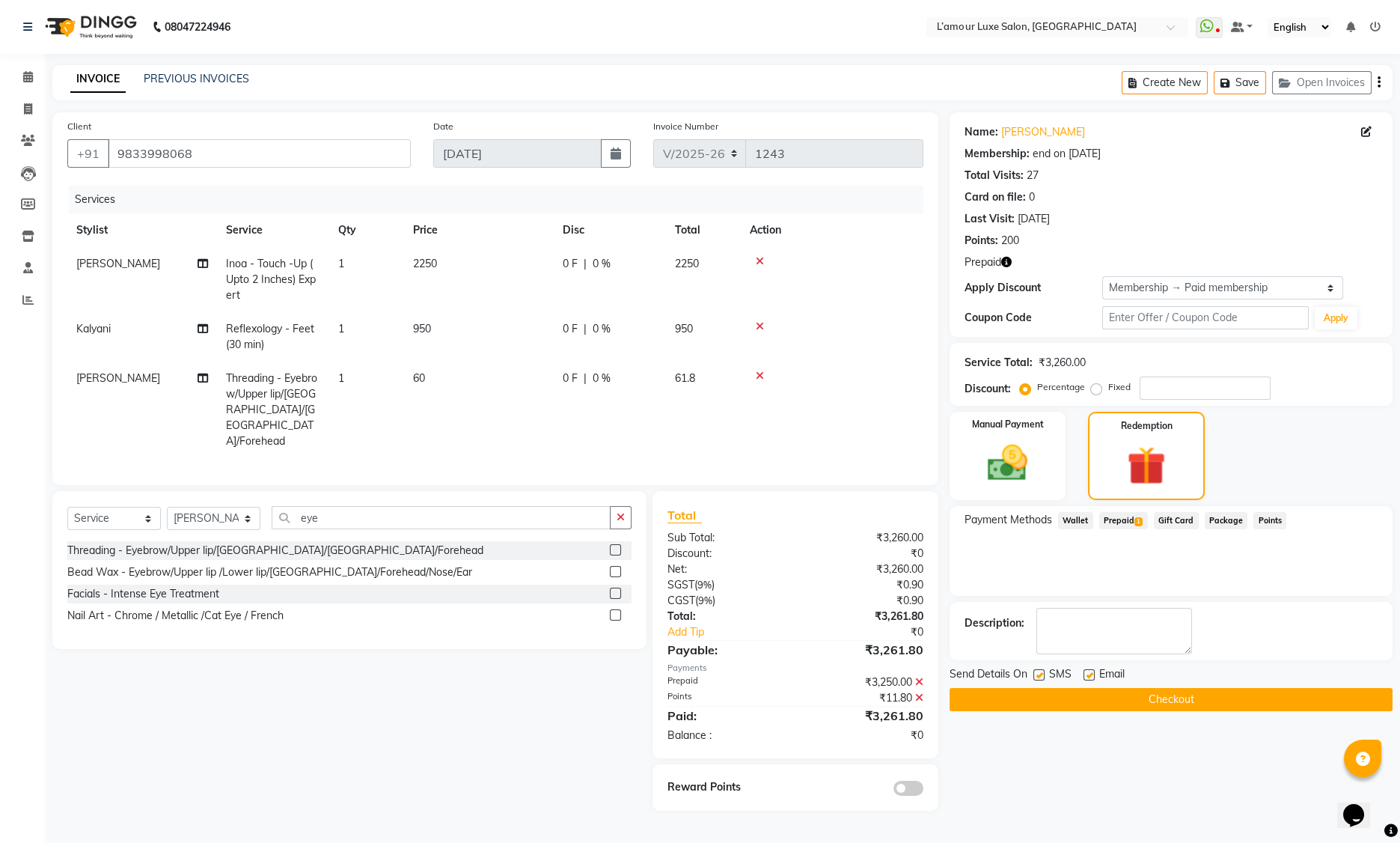
click at [974, 699] on button "Checkout" at bounding box center [1171, 699] width 443 height 23
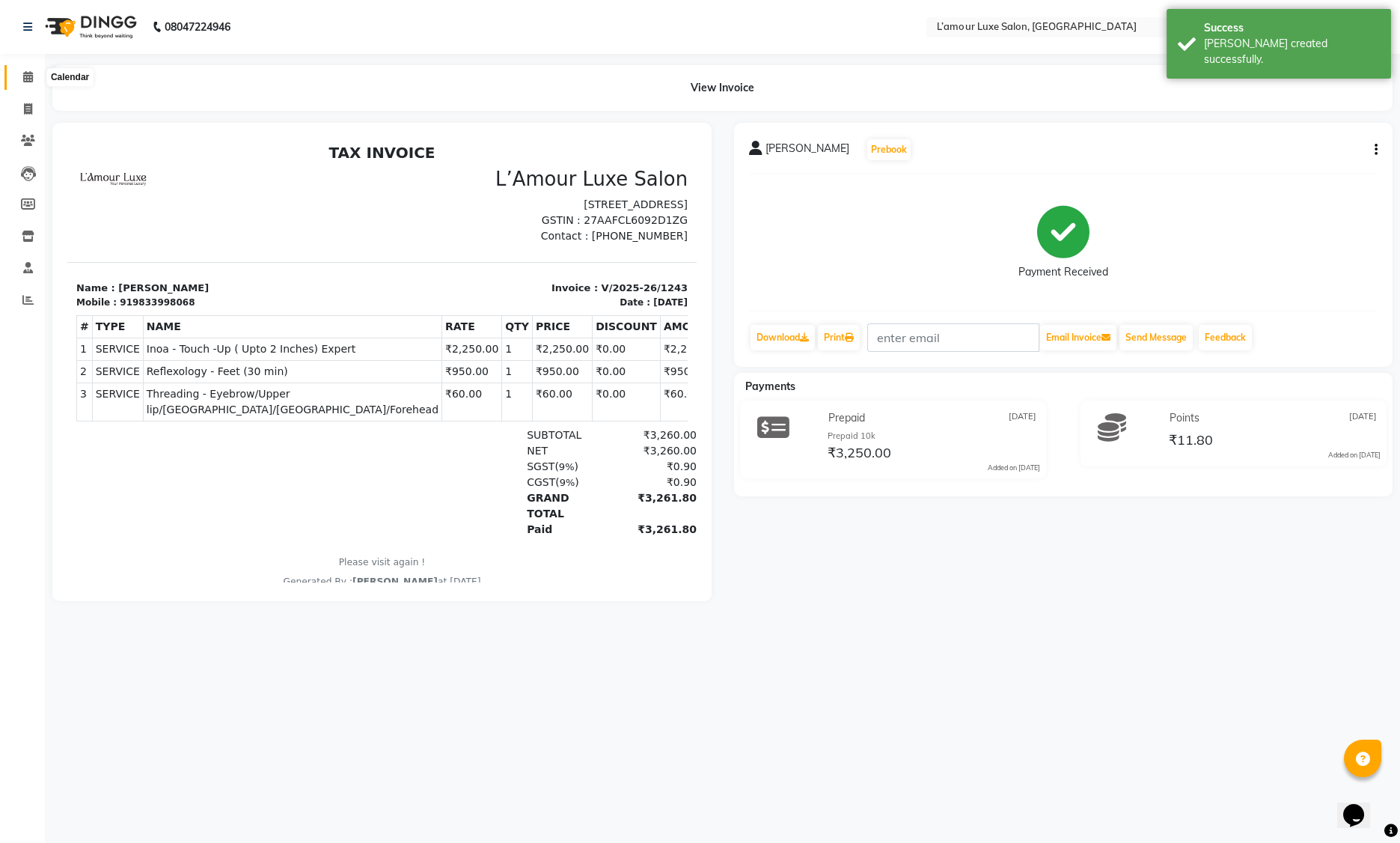
click at [29, 80] on icon at bounding box center [28, 76] width 10 height 11
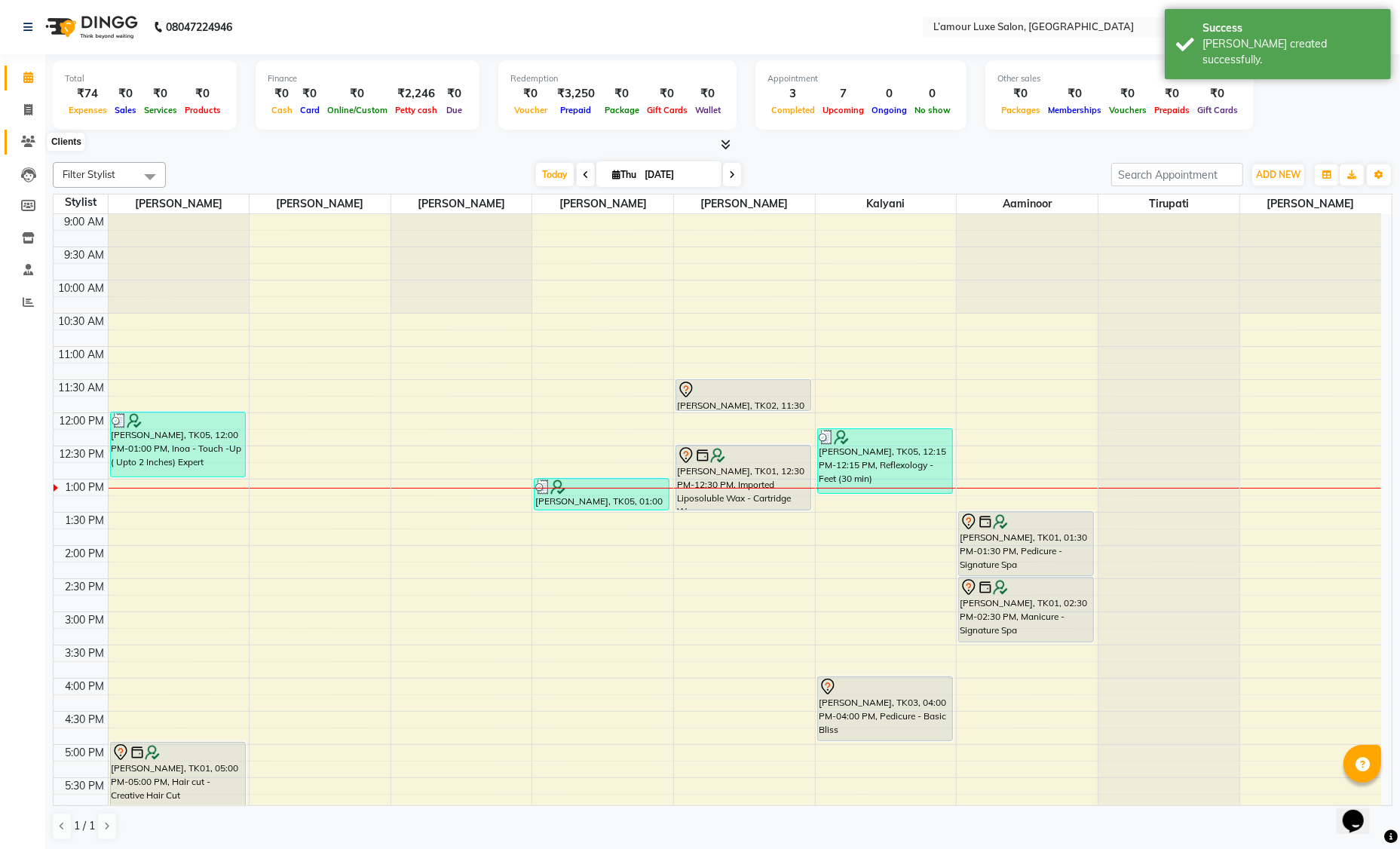
click at [34, 141] on icon at bounding box center [28, 141] width 14 height 11
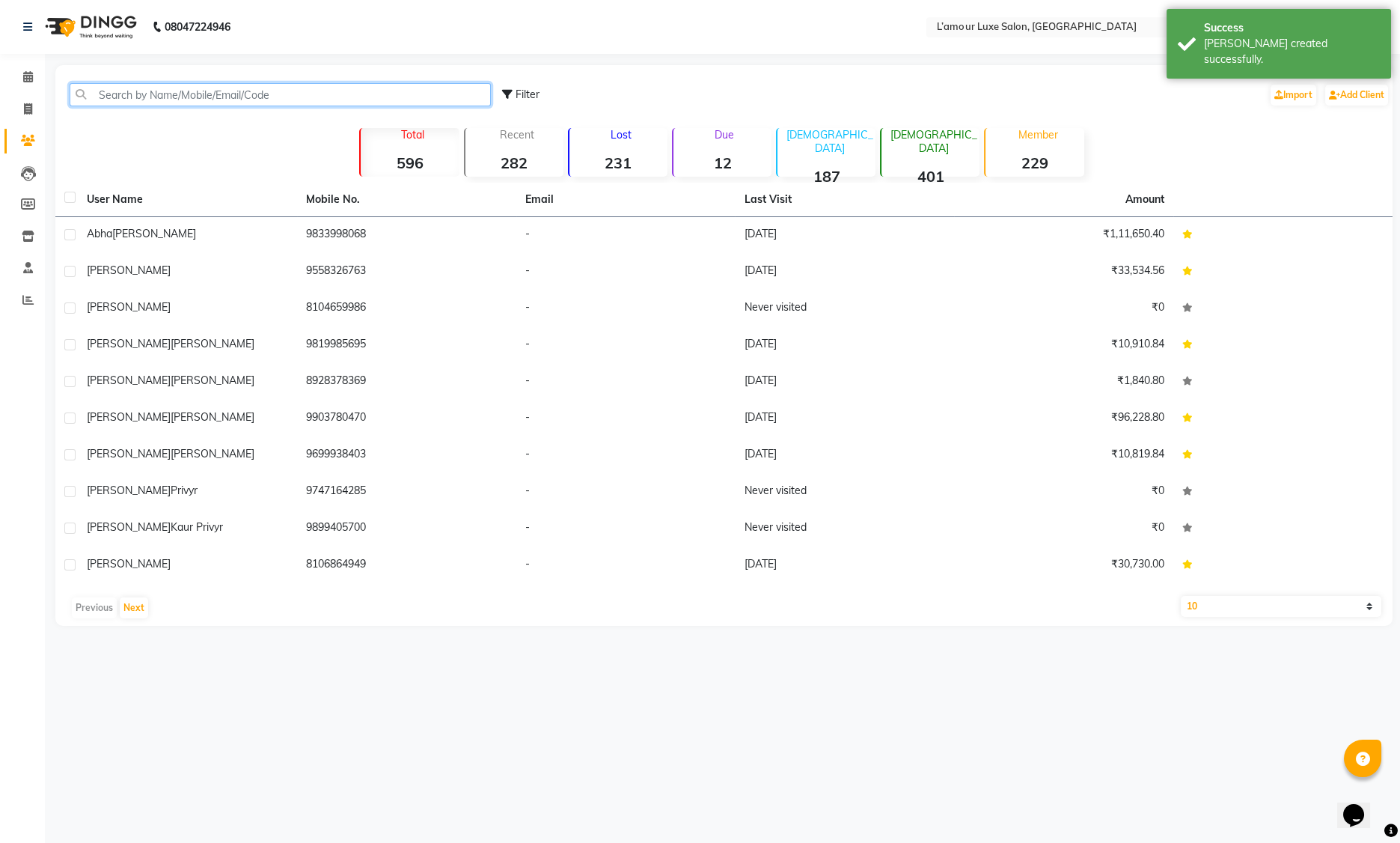
click at [126, 92] on input "text" at bounding box center [280, 94] width 422 height 23
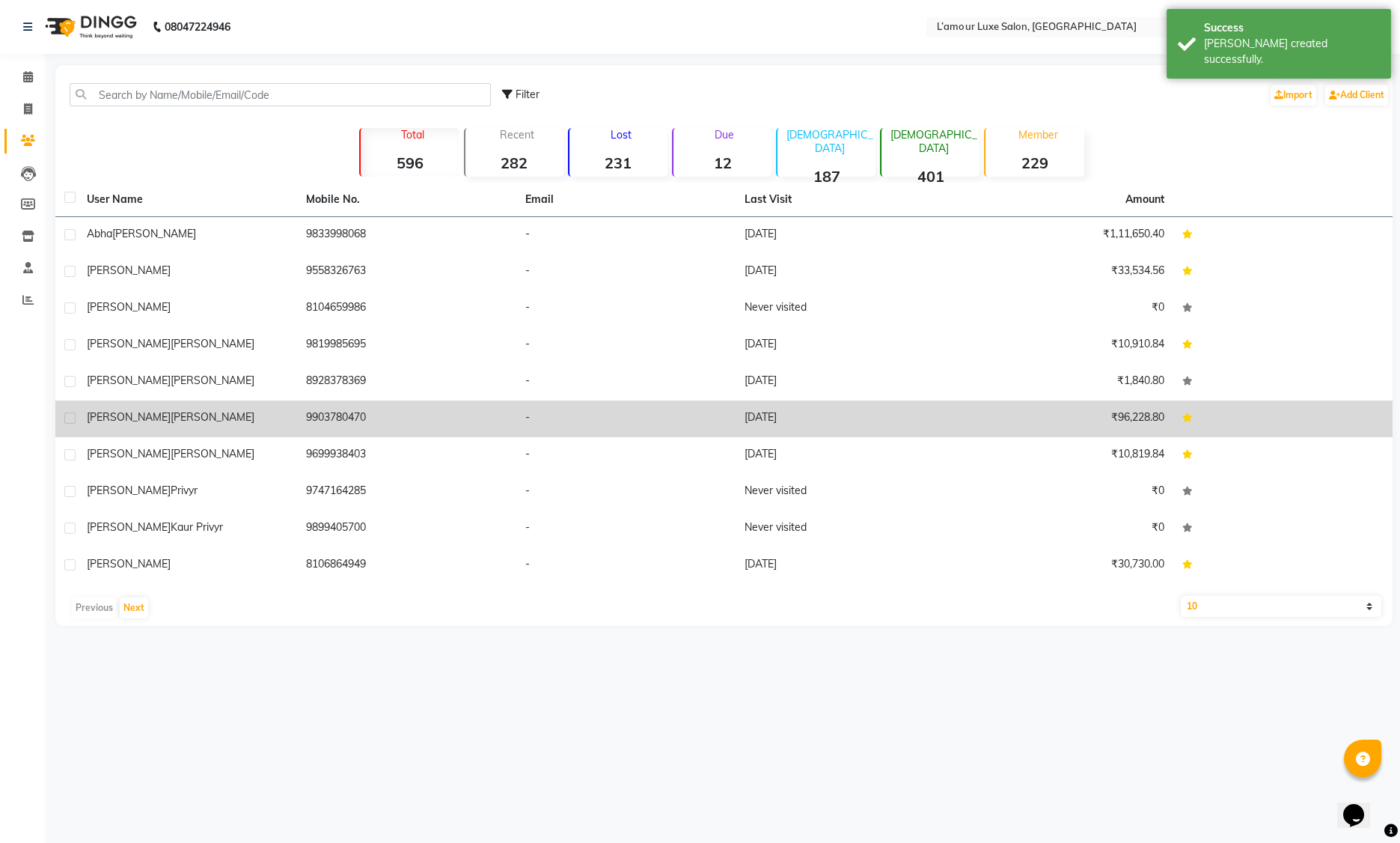
click at [151, 417] on div "Ishika Dey" at bounding box center [187, 418] width 202 height 16
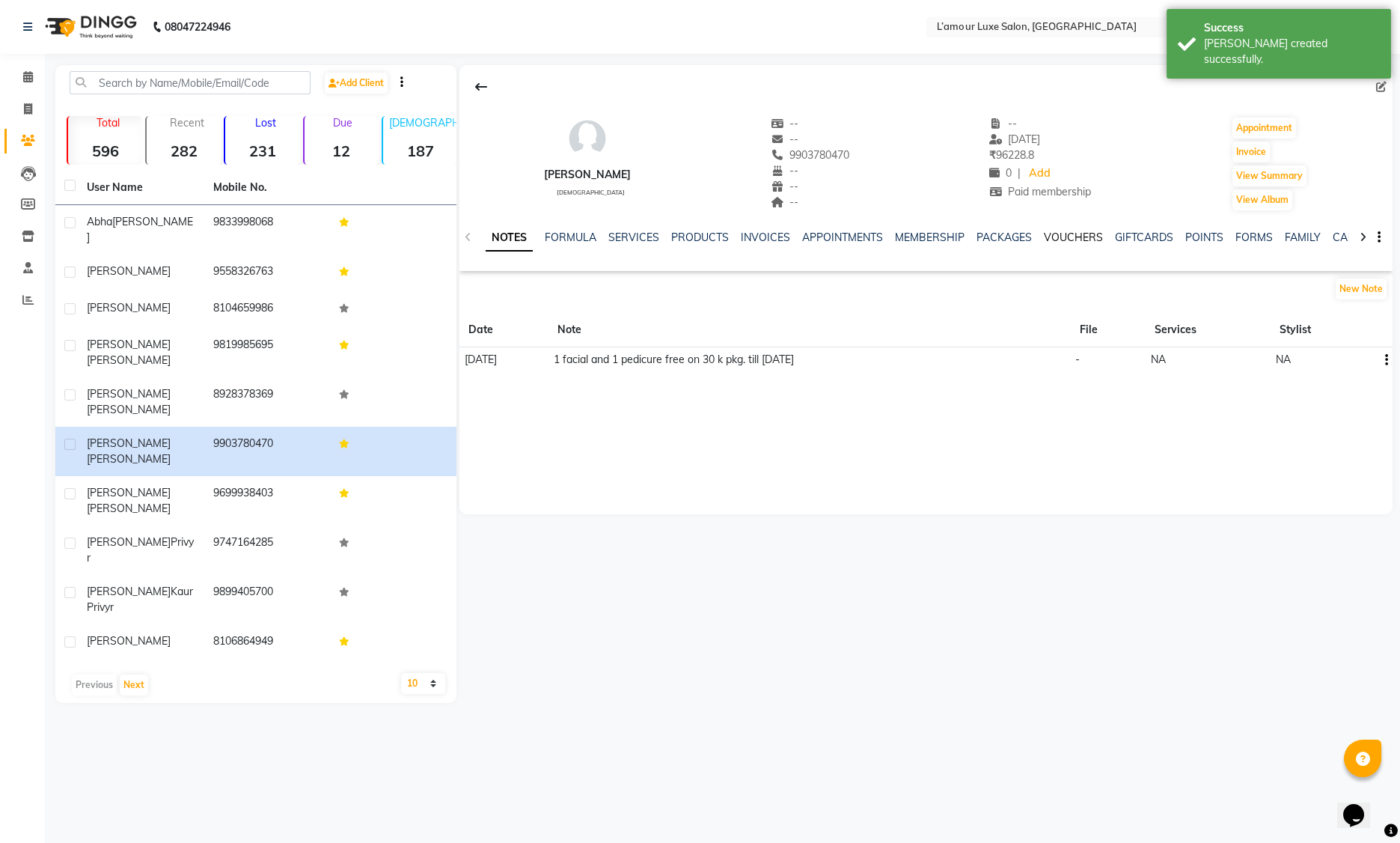
click at [1061, 240] on link "VOUCHERS" at bounding box center [1073, 237] width 59 height 14
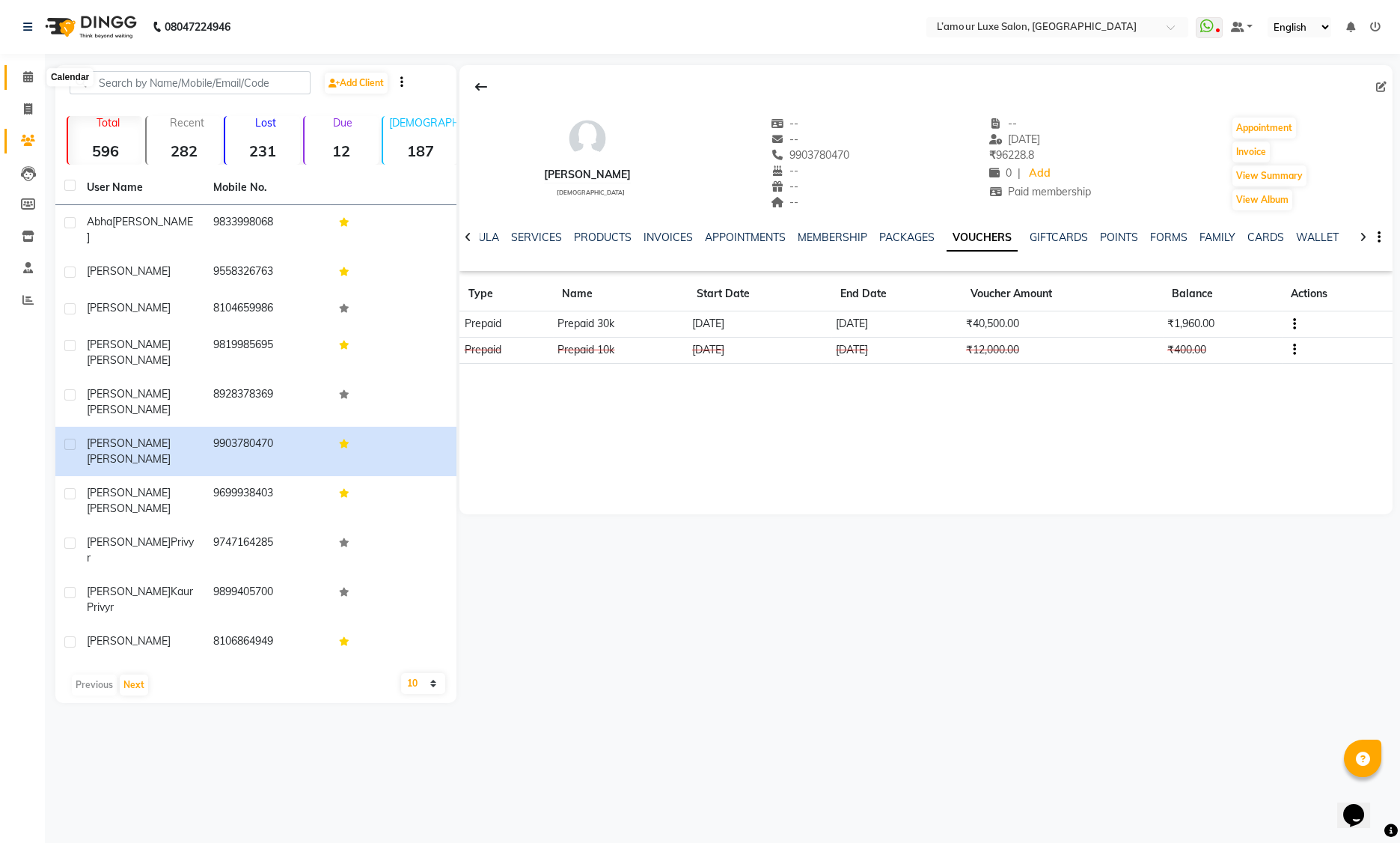
click at [29, 79] on icon at bounding box center [28, 76] width 10 height 11
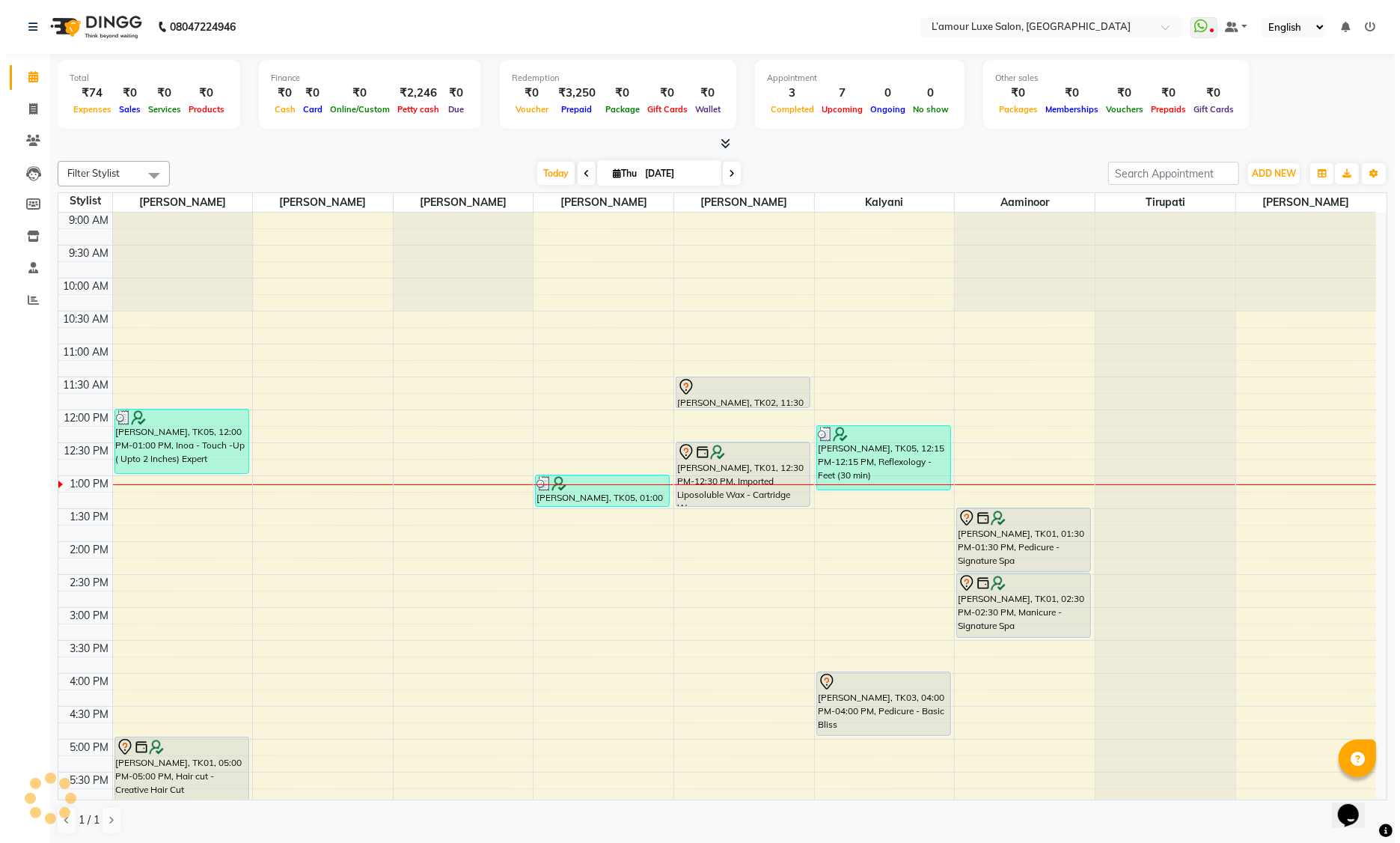
scroll to position [236, 0]
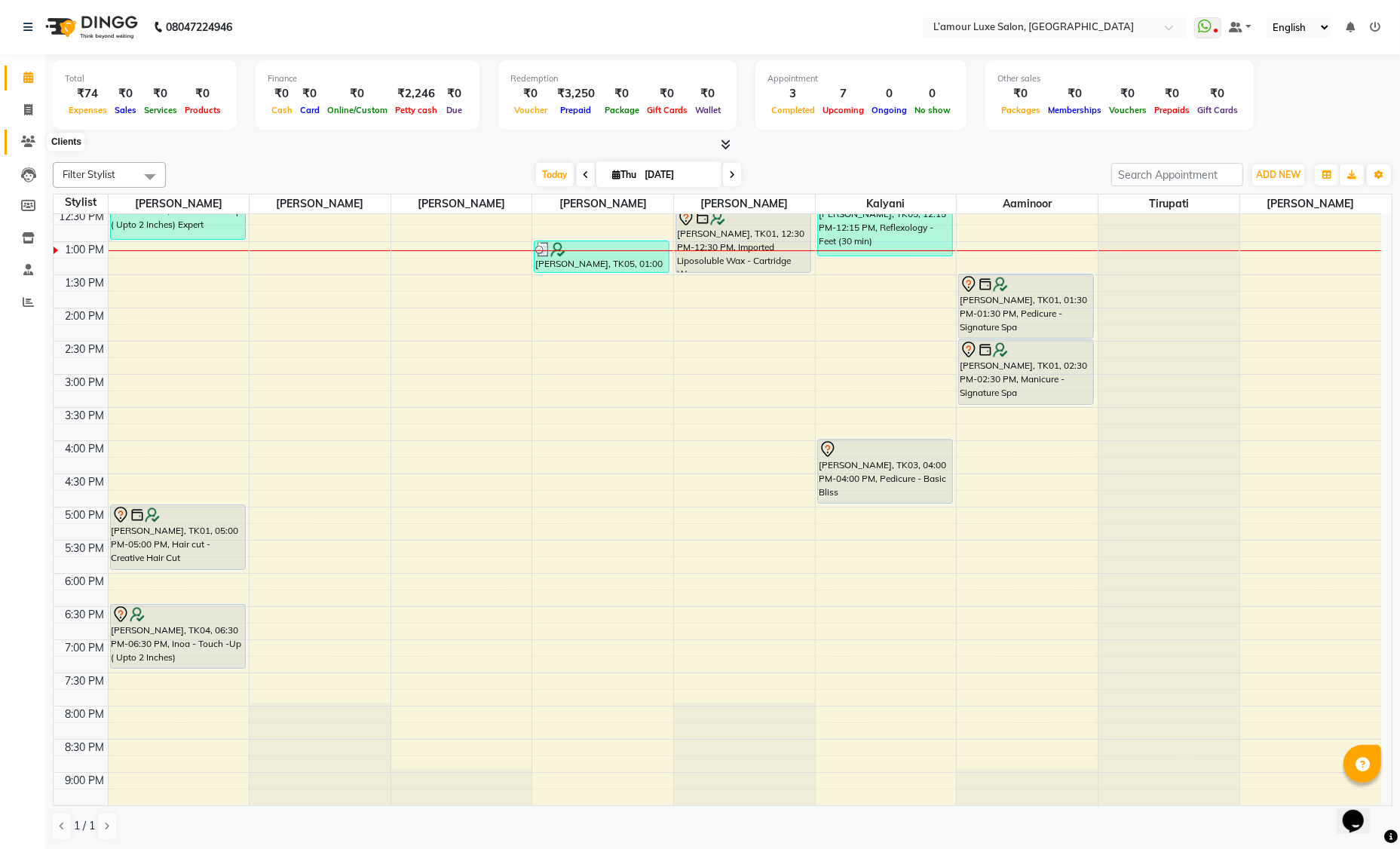
click at [27, 133] on span at bounding box center [28, 142] width 26 height 18
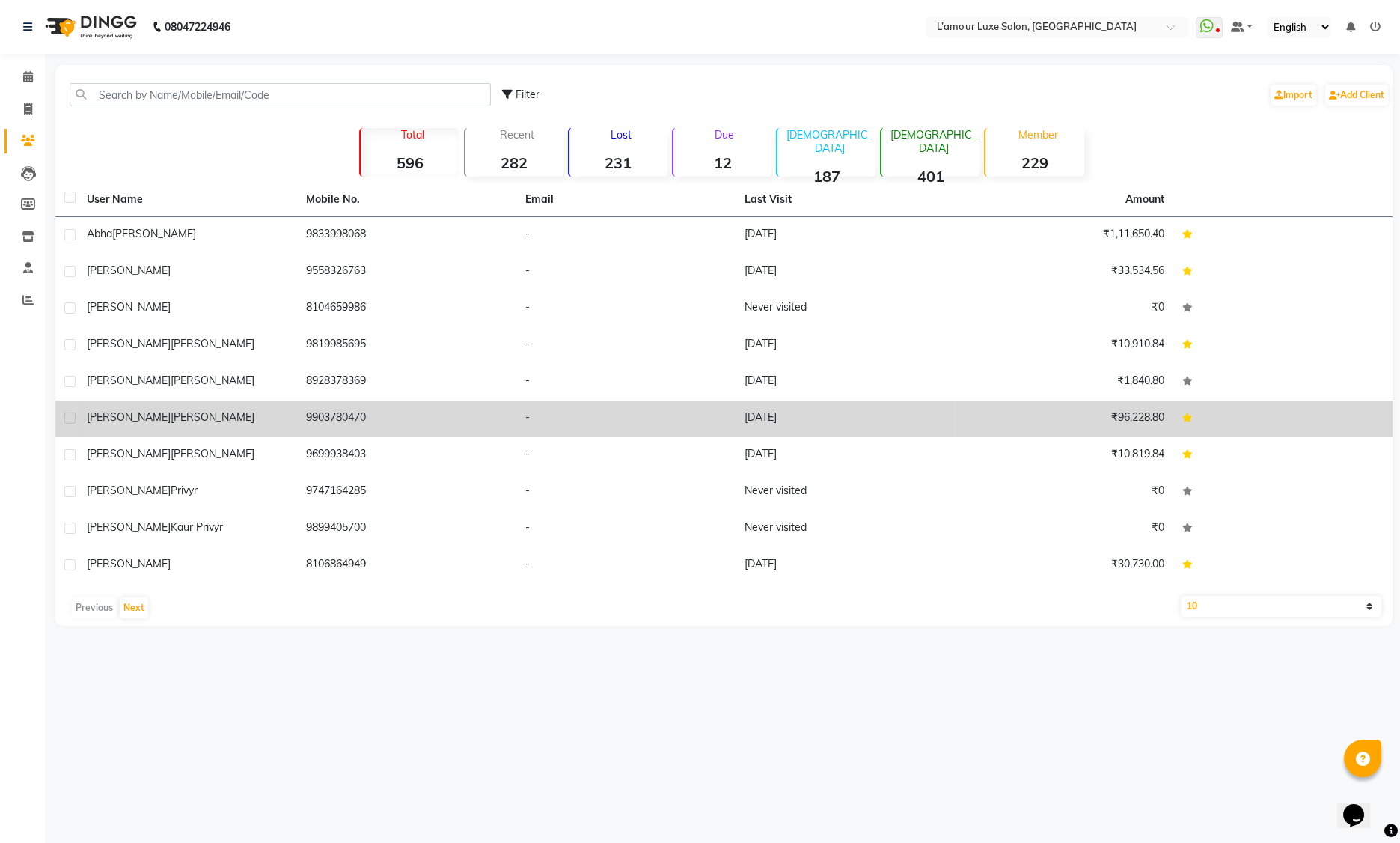
click at [178, 412] on div "Ishika Dey" at bounding box center [187, 418] width 202 height 16
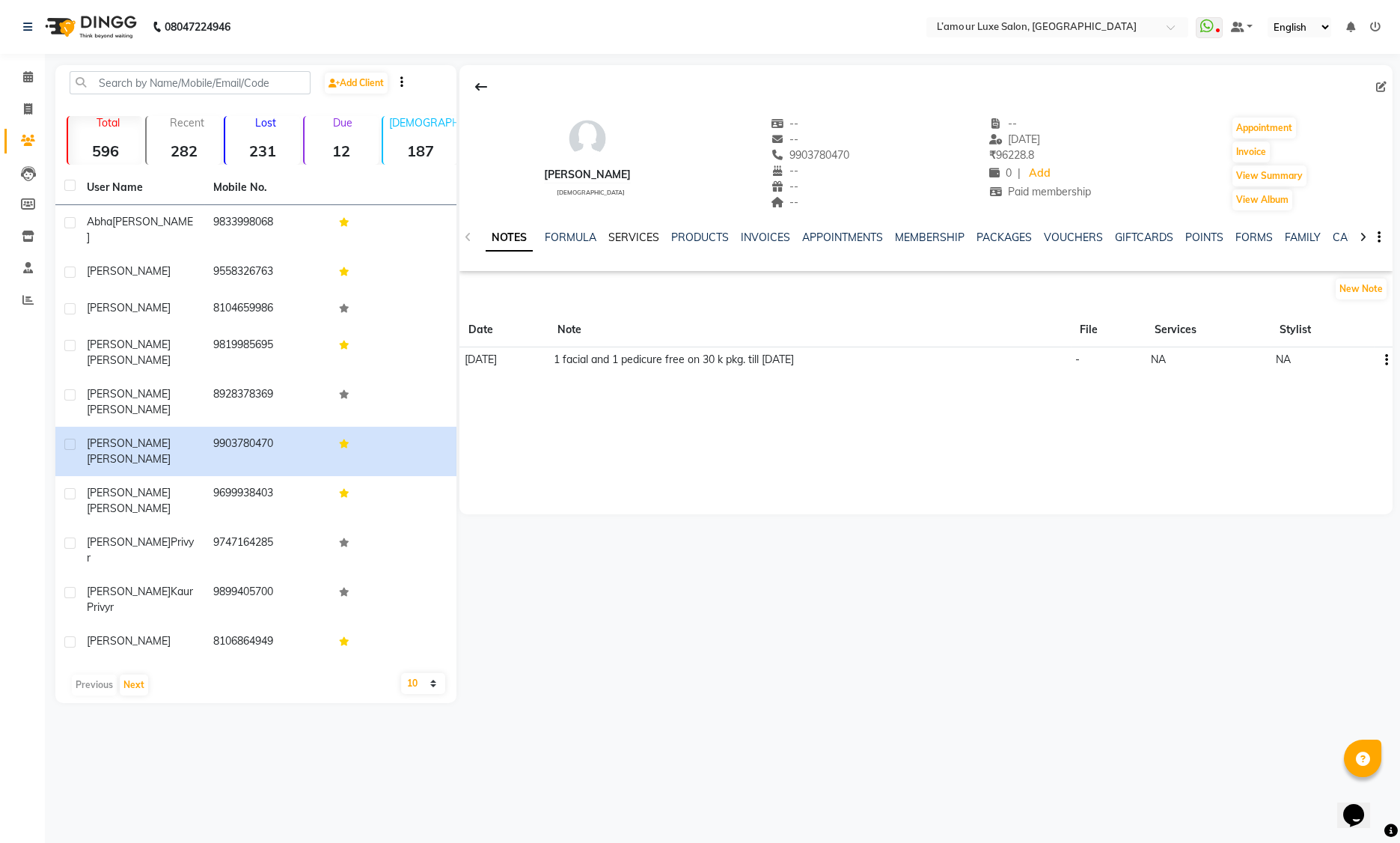
click at [624, 240] on link "SERVICES" at bounding box center [634, 237] width 51 height 14
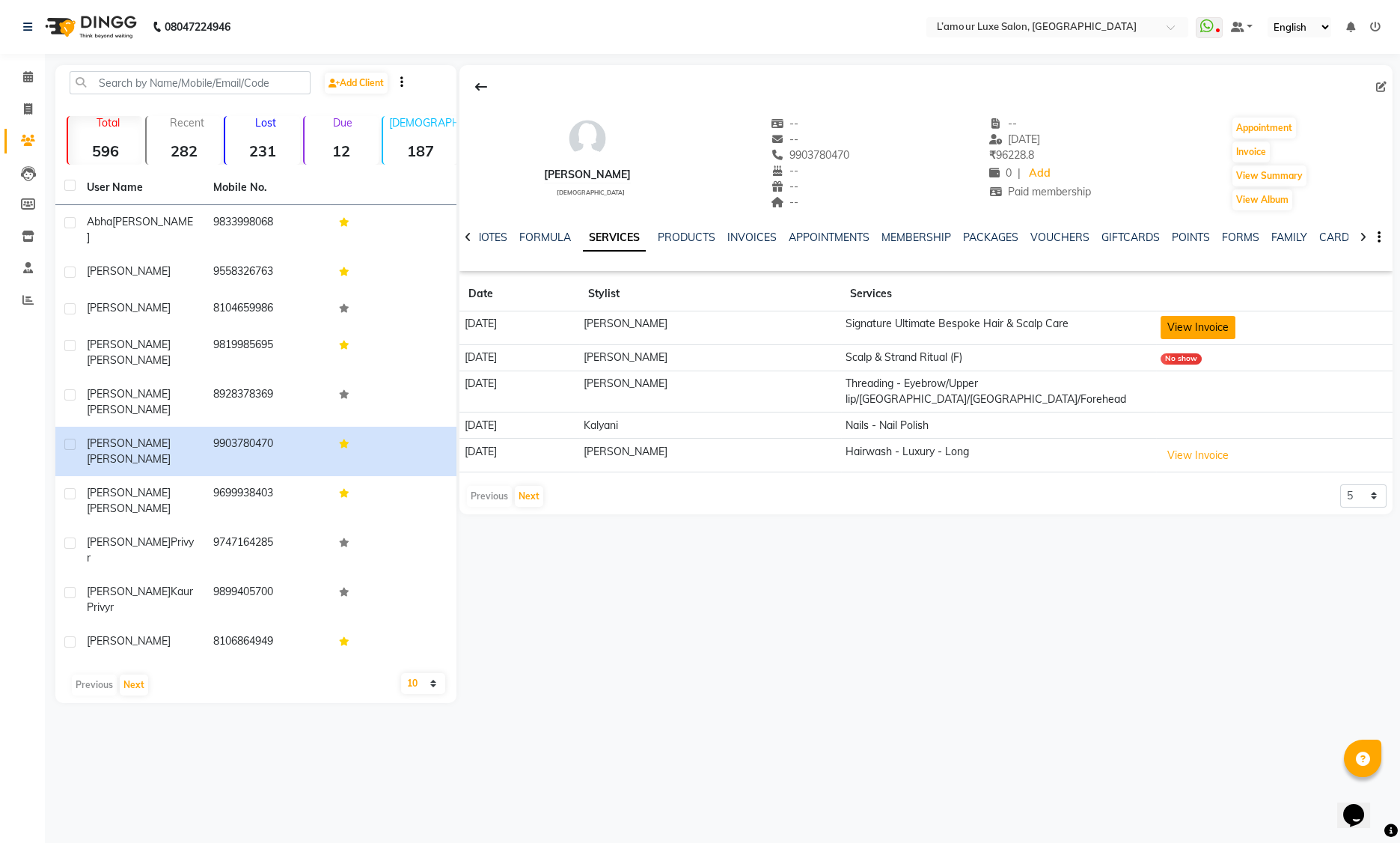
click at [1183, 329] on button "View Invoice" at bounding box center [1198, 327] width 75 height 23
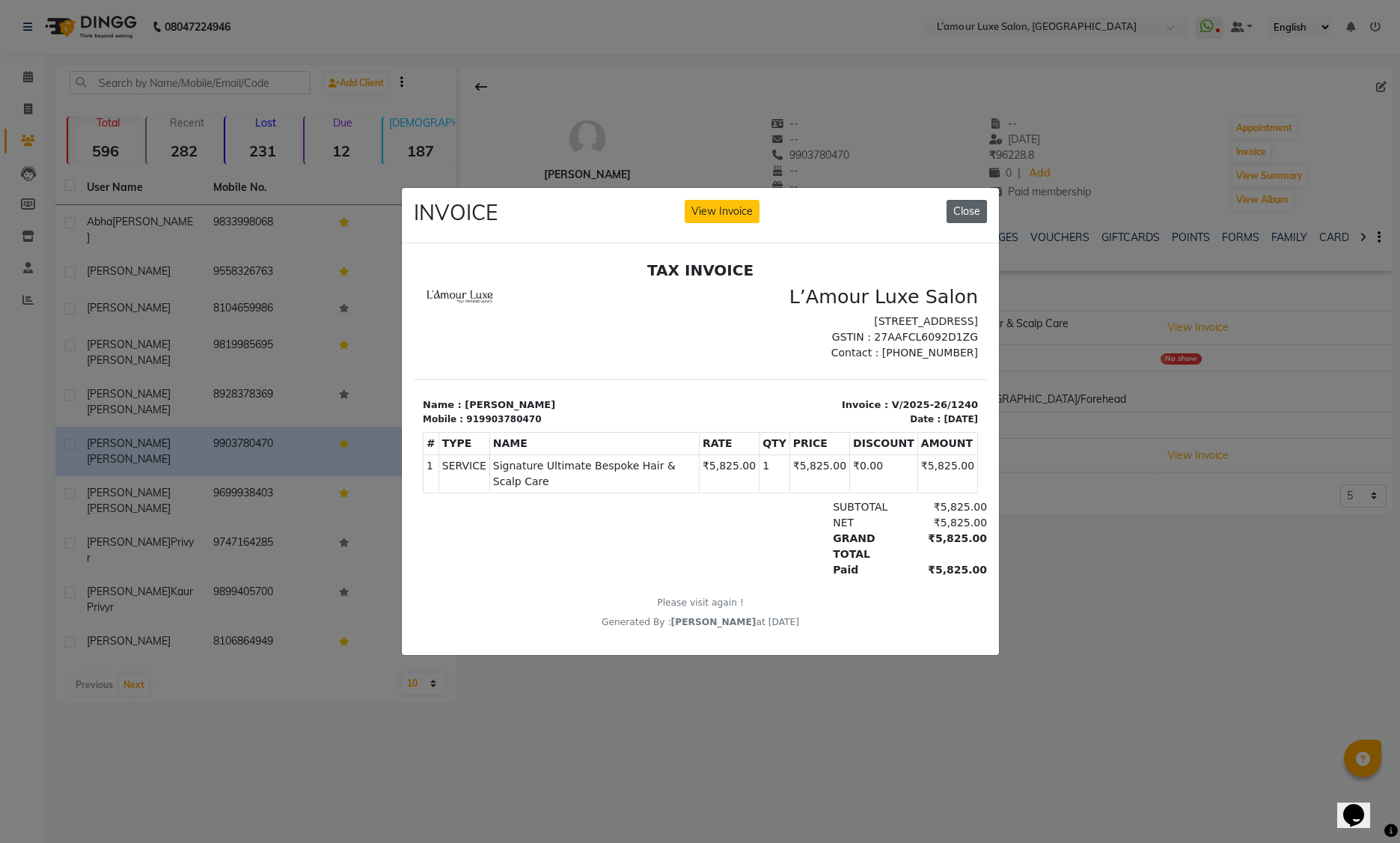
click at [954, 211] on button "Close" at bounding box center [967, 211] width 41 height 23
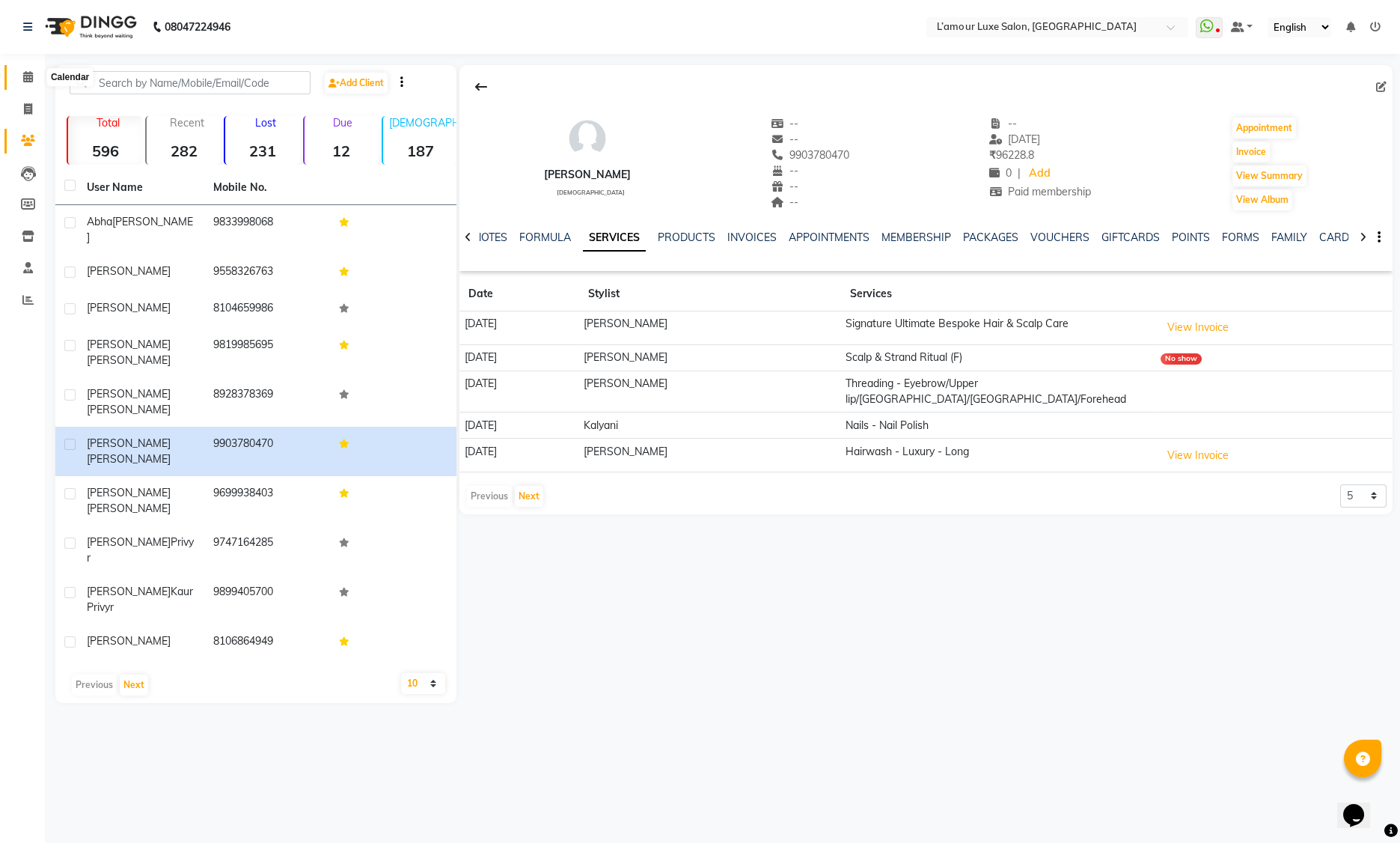
click at [30, 81] on icon at bounding box center [28, 76] width 10 height 11
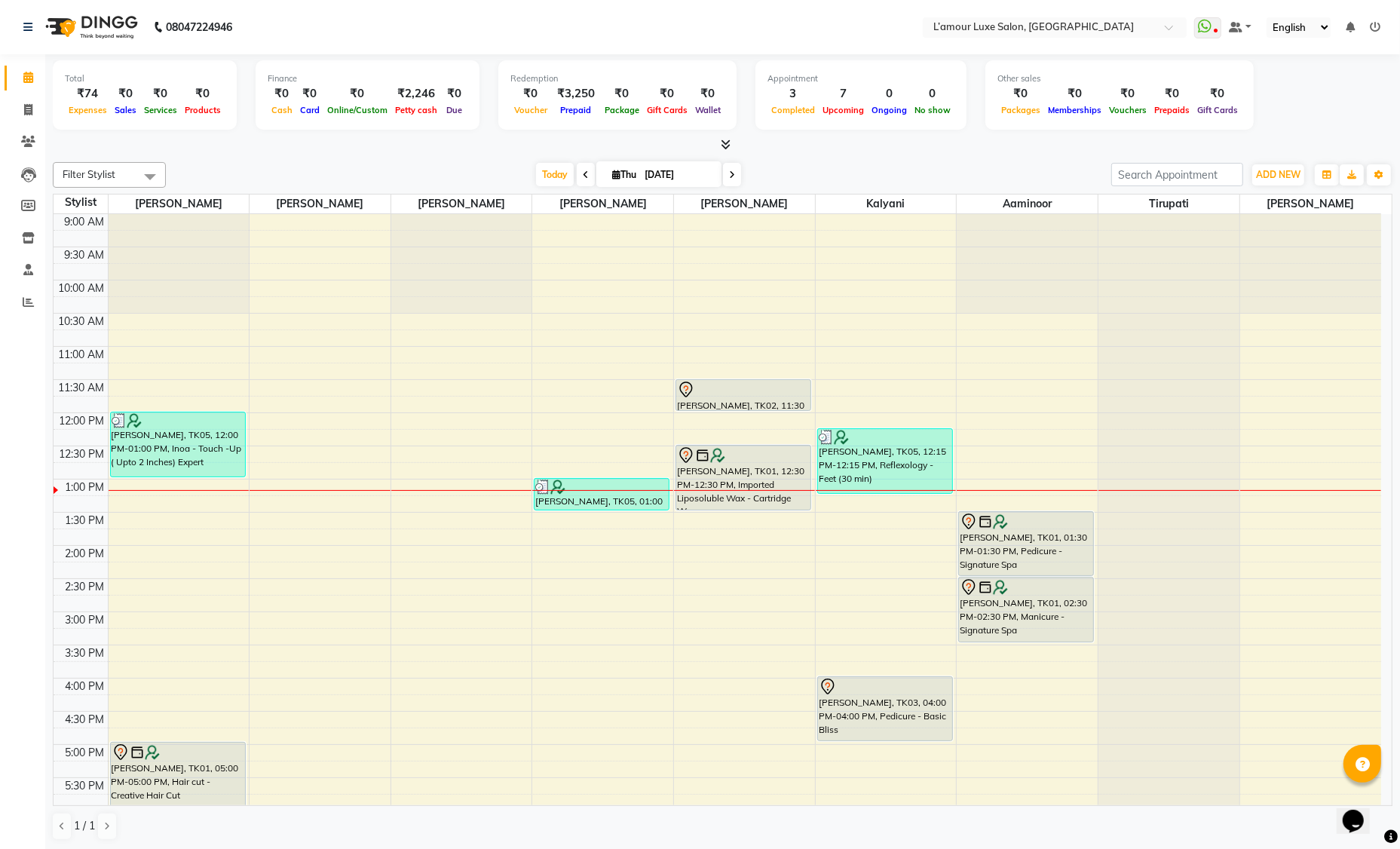
click at [659, 175] on input "[DATE]" at bounding box center [678, 175] width 75 height 22
select select "9"
select select "2025"
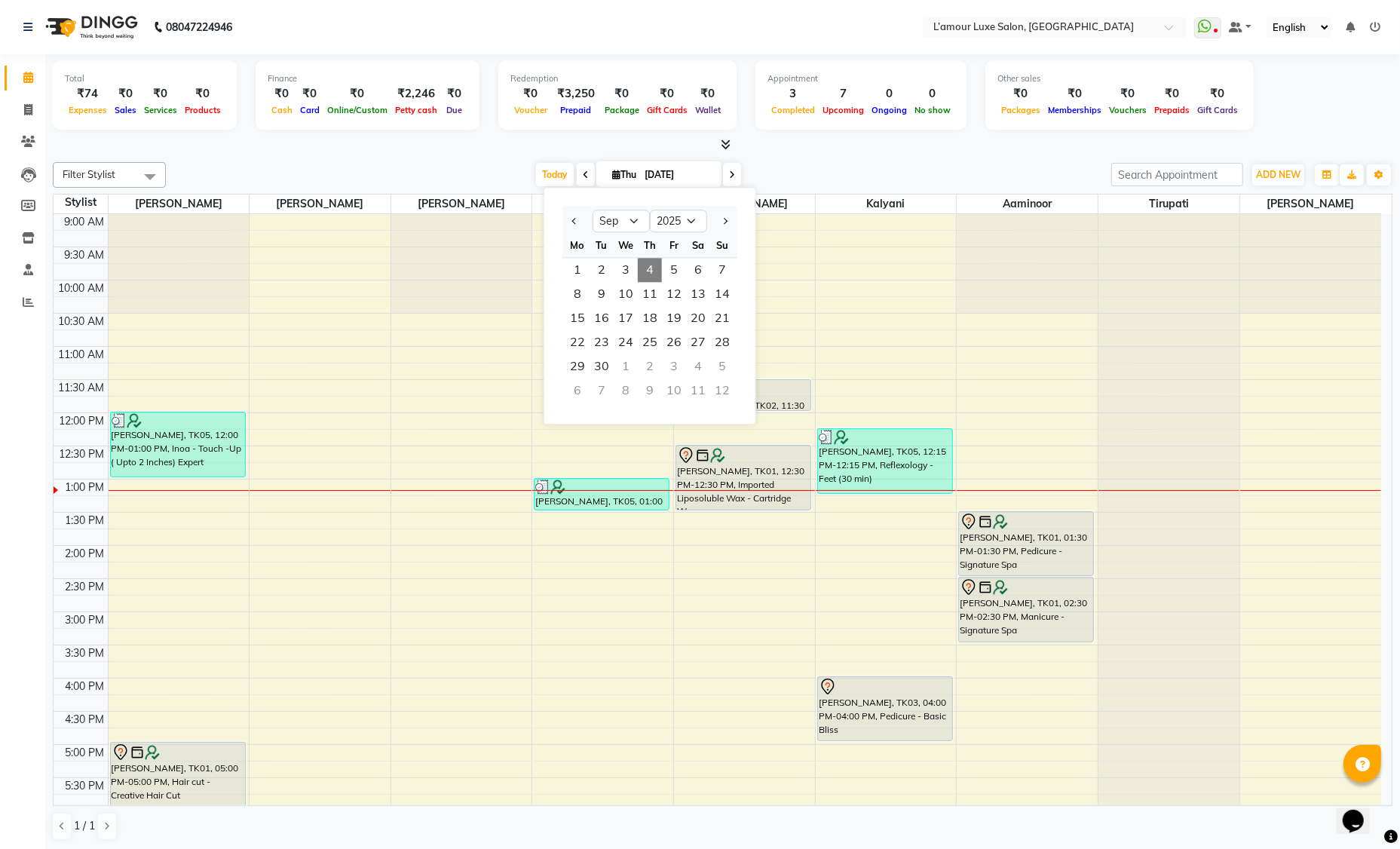
click at [317, 185] on div "Filter Stylist Select All Shoeb Salmani Anas Kalpesh Rukshana khan Rupali Kalya…" at bounding box center [722, 175] width 1340 height 26
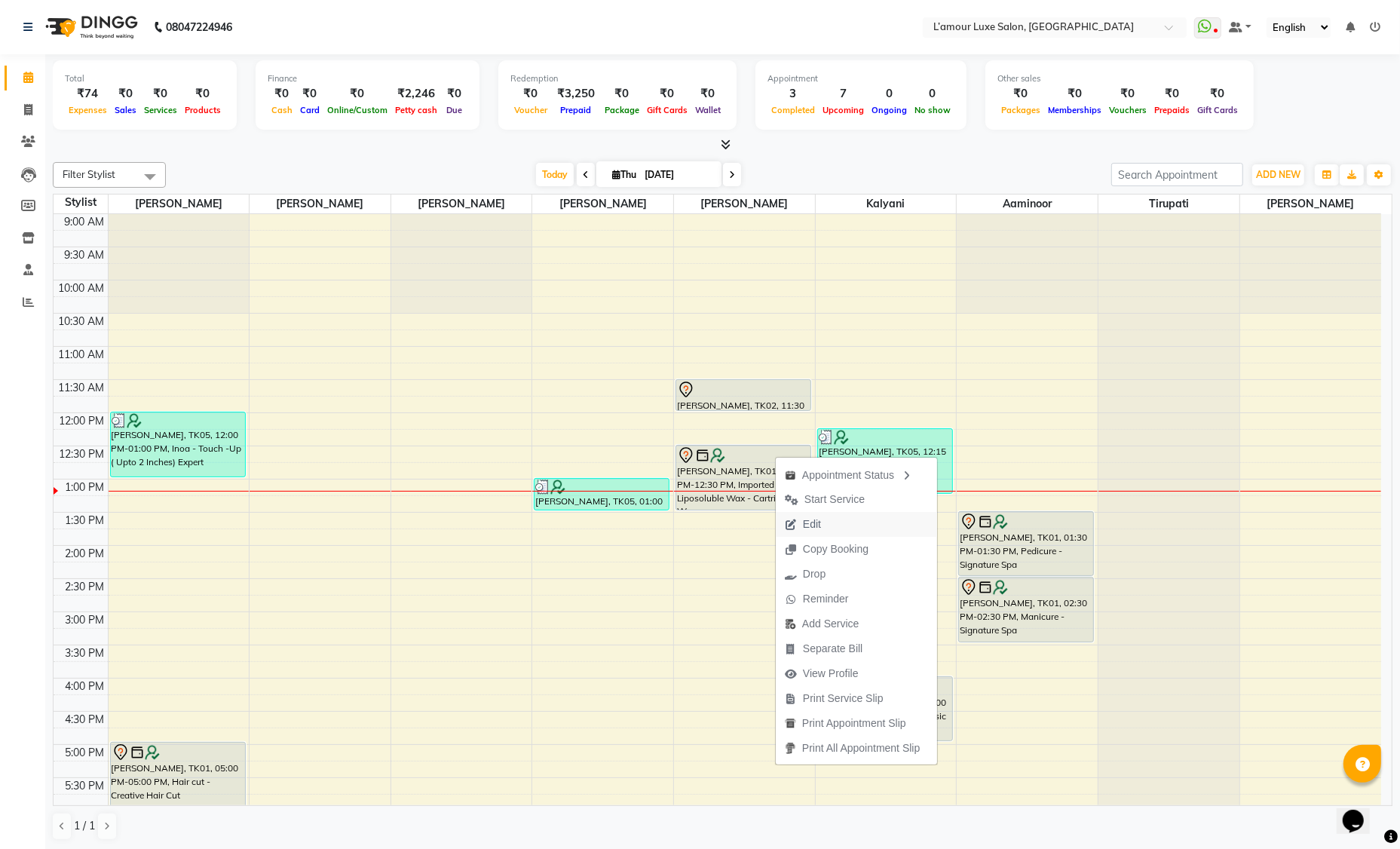
click at [820, 526] on span "Edit" at bounding box center [812, 524] width 18 height 16
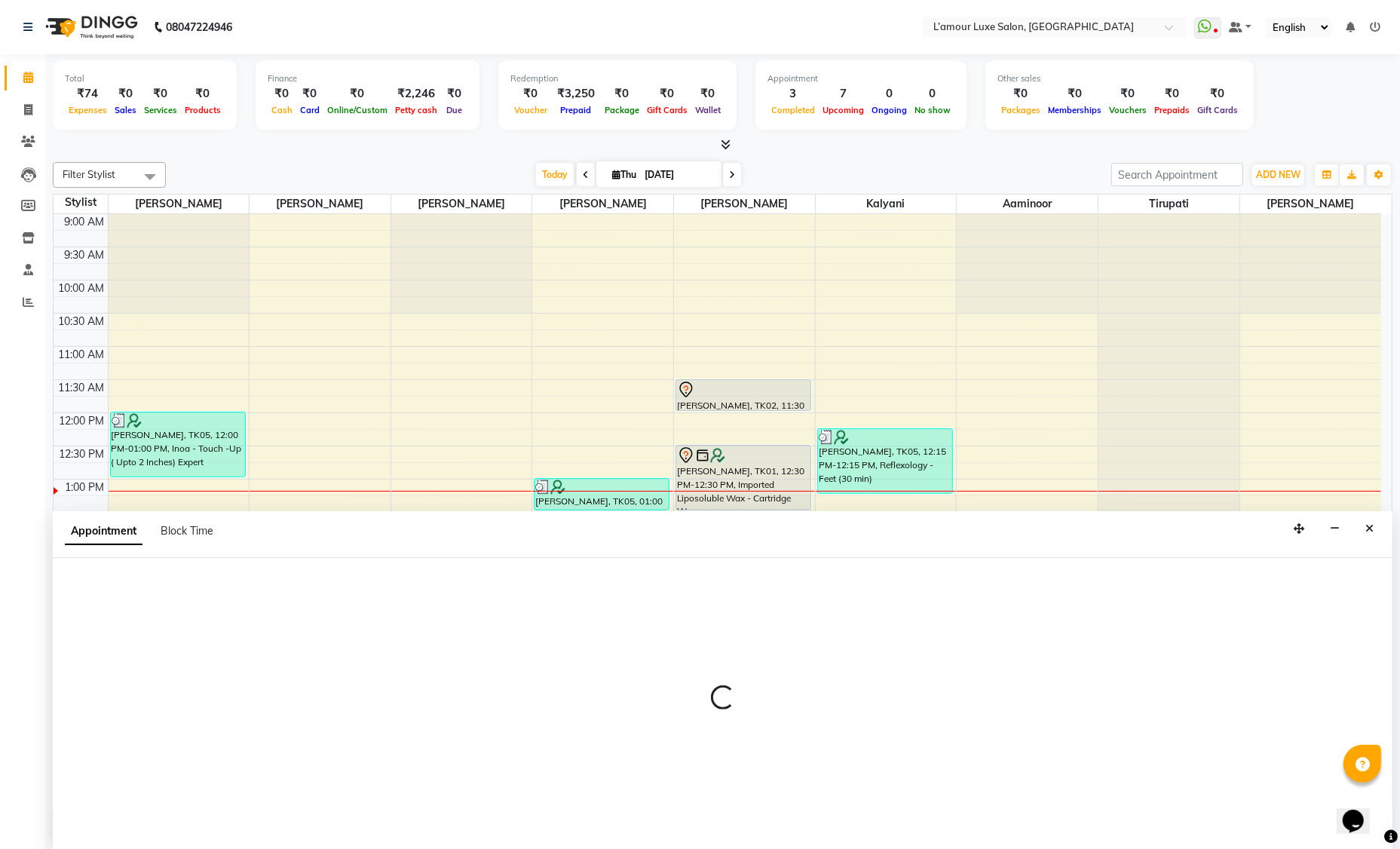
select select "tentative"
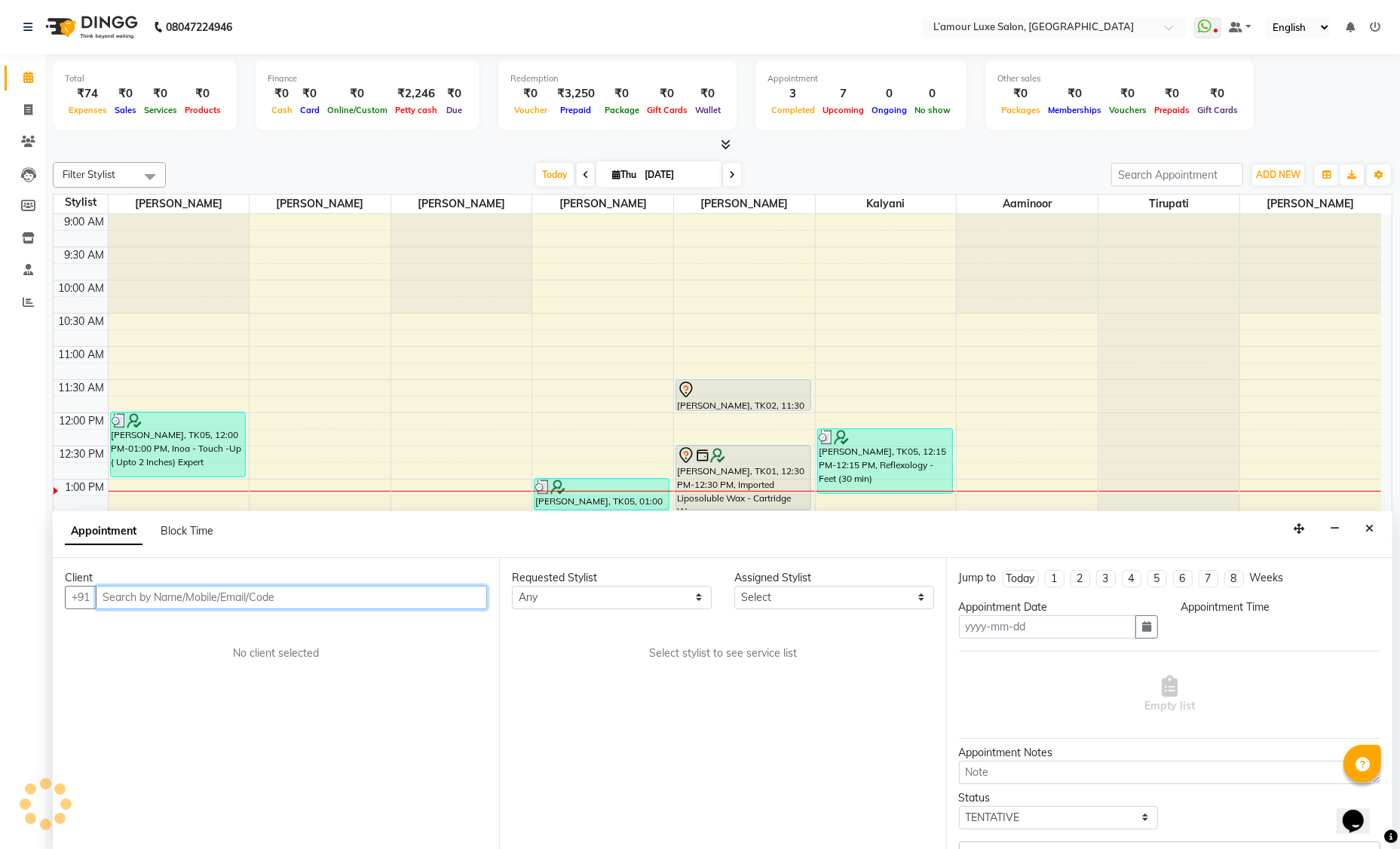
type input "[DATE]"
select select "66550"
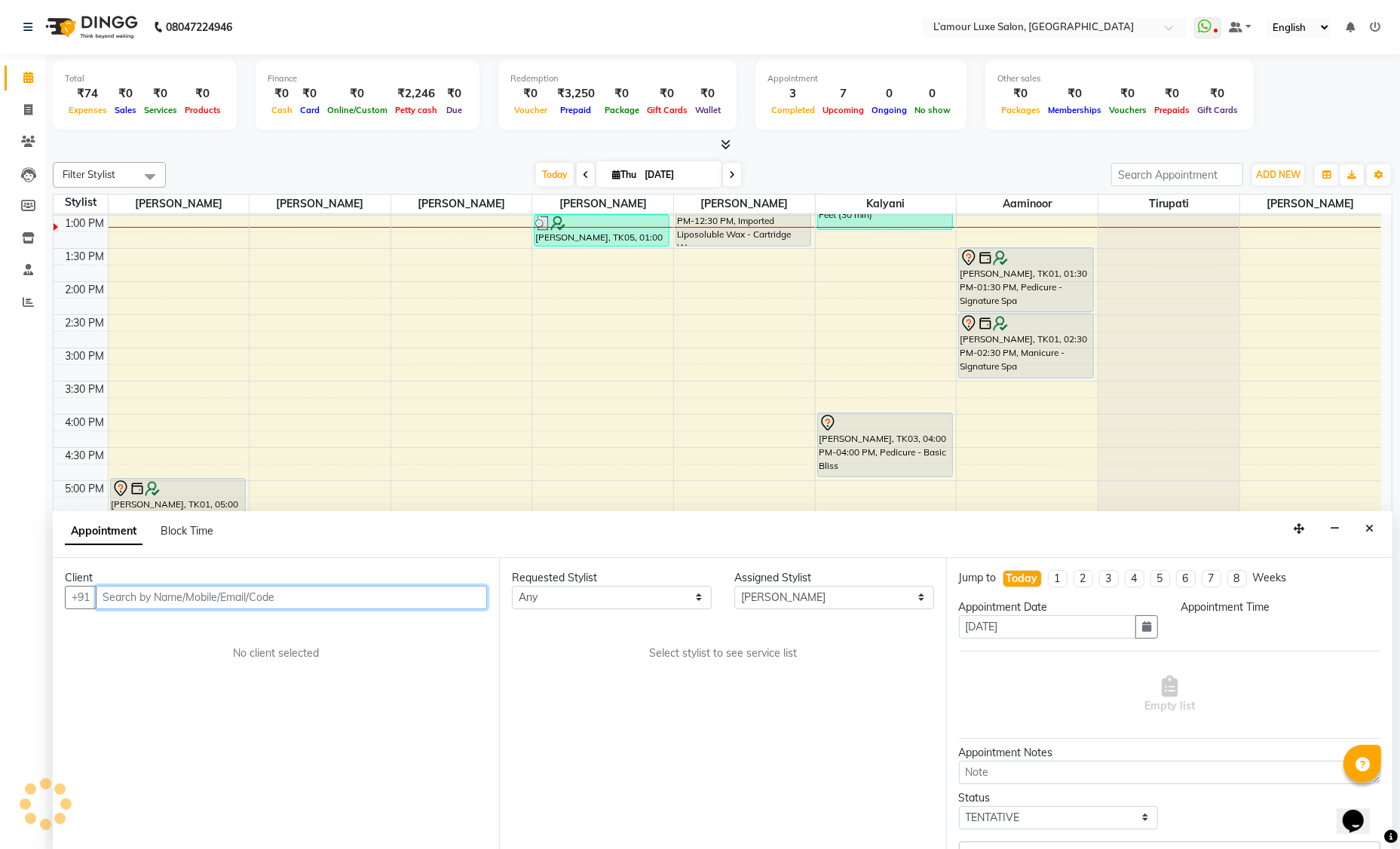
select select "750"
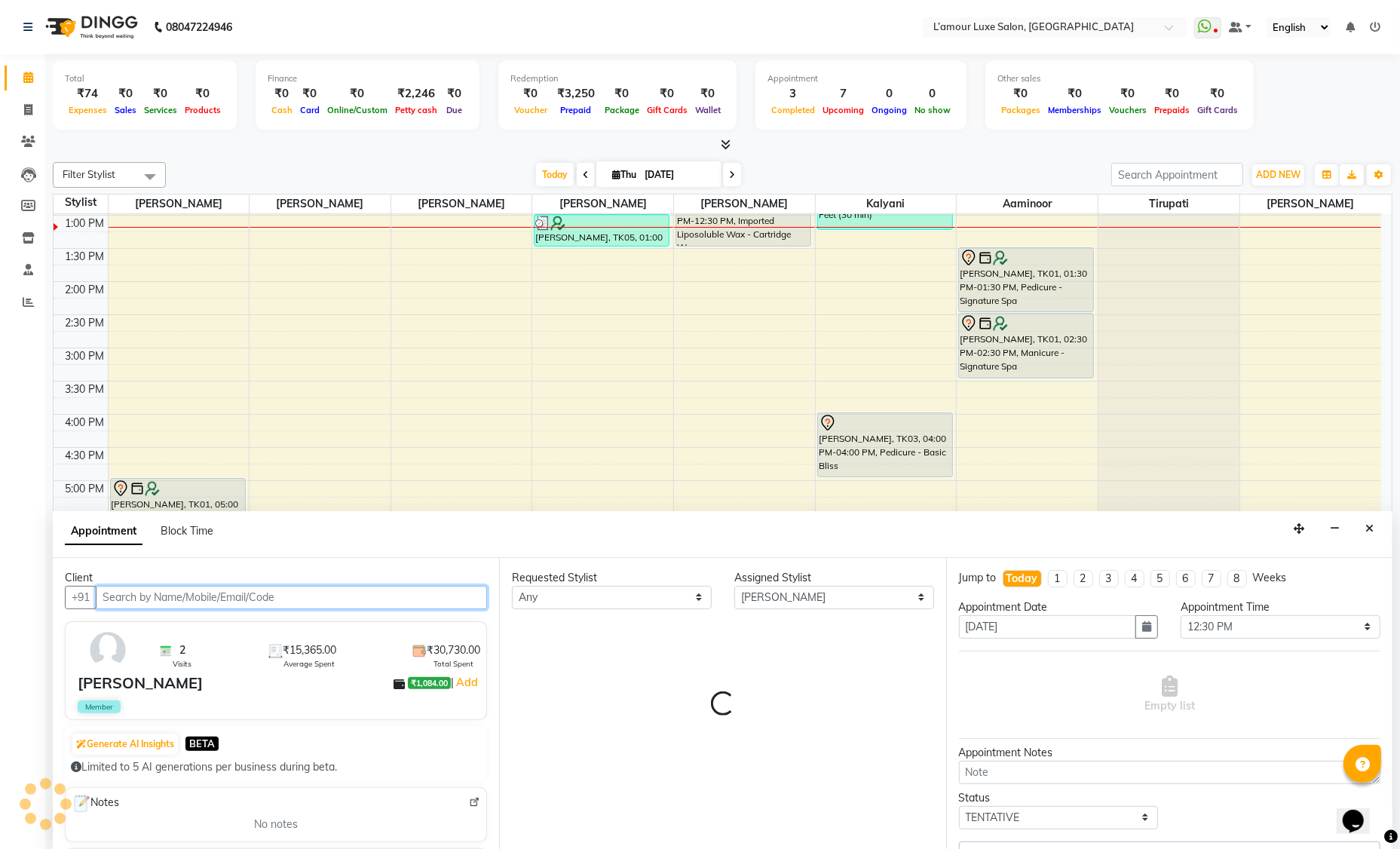
select select "3677"
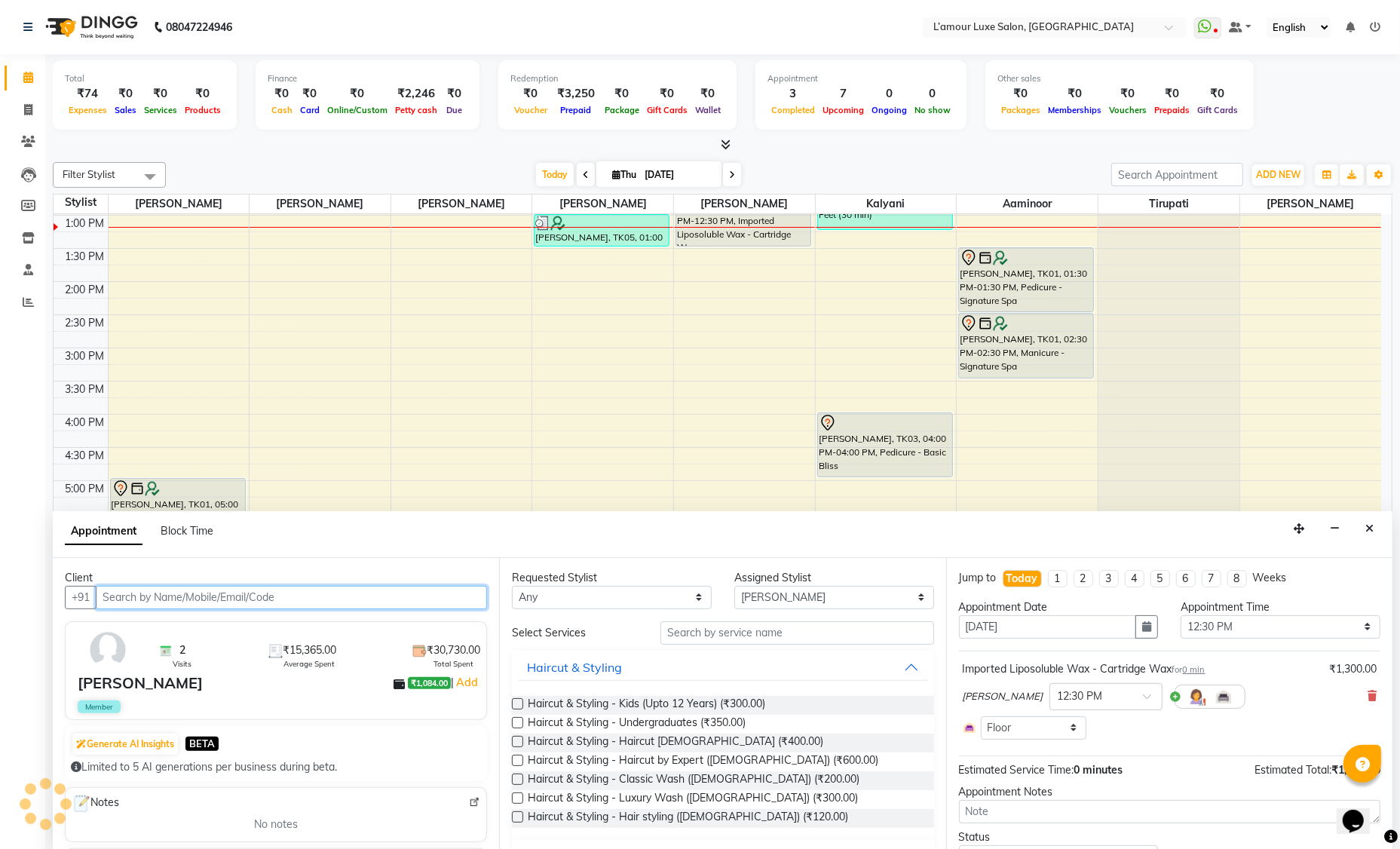
select select "3677"
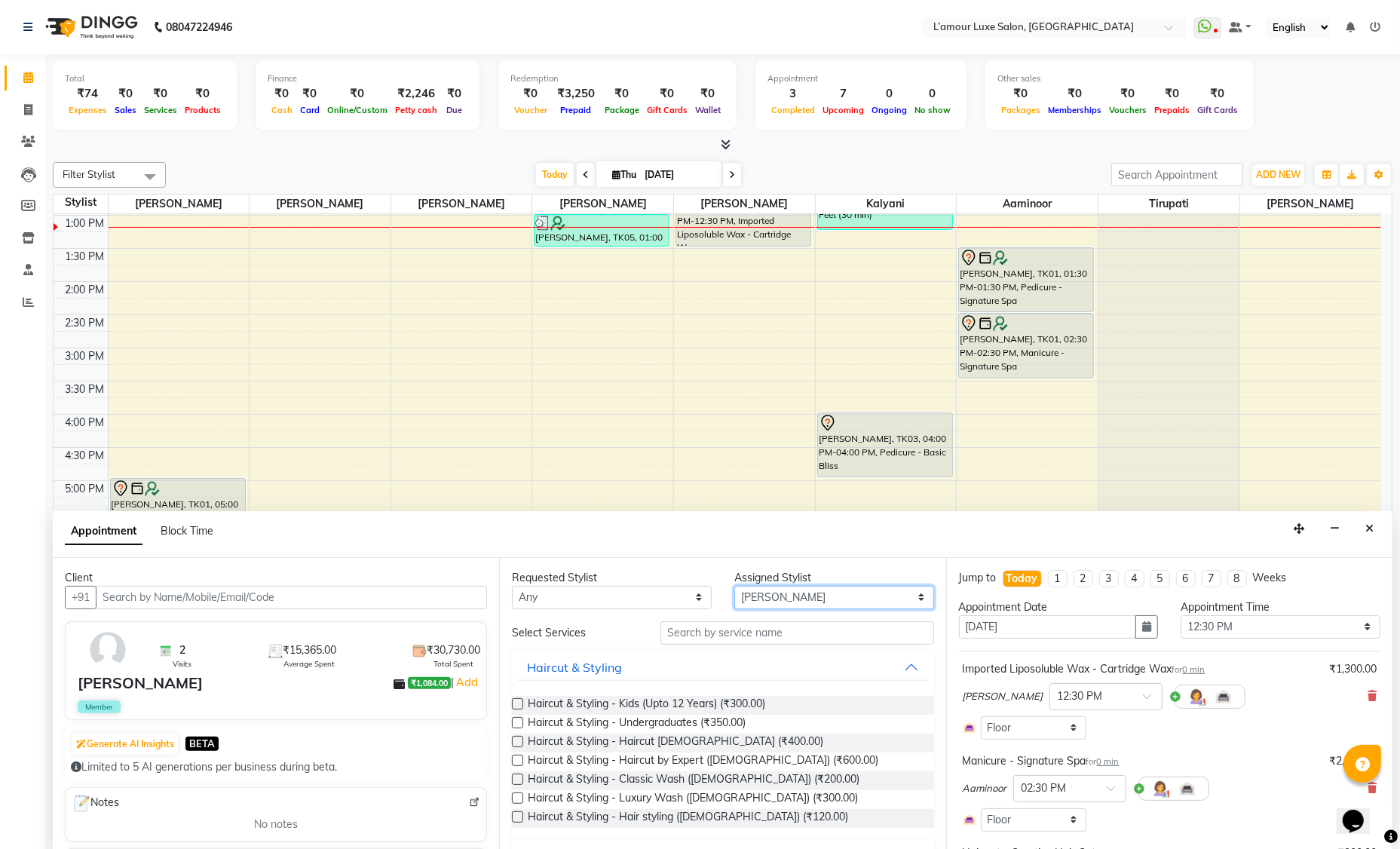
click at [769, 589] on select "Select Aaminoor Anas Kalpesh Kalyani krutika Desai Rukshana khan Rupali Shoeb S…" at bounding box center [834, 597] width 200 height 23
select select "63032"
click at [710, 634] on input "text" at bounding box center [797, 632] width 274 height 23
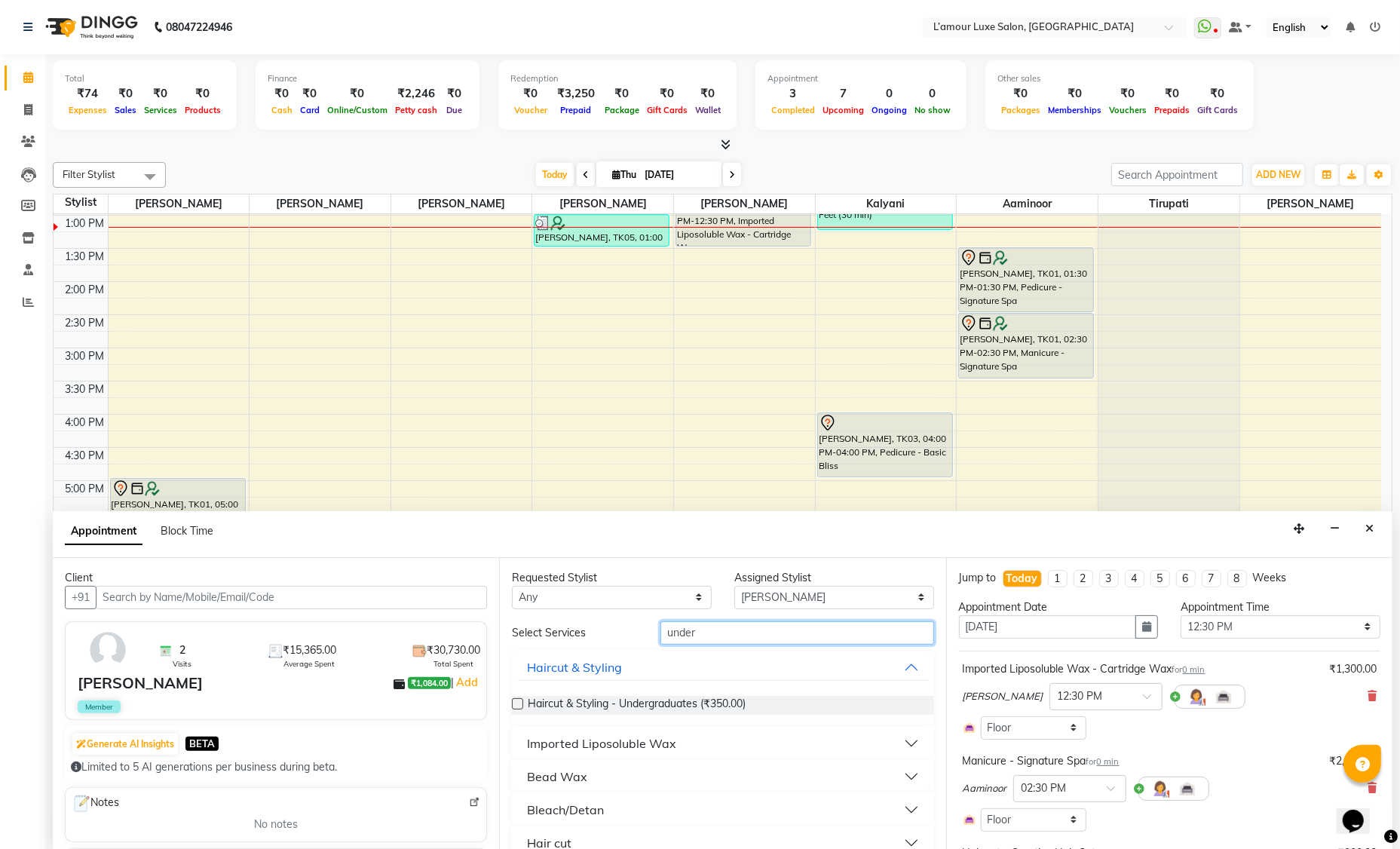
type input "under"
click at [560, 779] on div "Bead Wax" at bounding box center [556, 776] width 60 height 18
click at [519, 814] on label at bounding box center [518, 813] width 11 height 11
click at [519, 814] on input "checkbox" at bounding box center [517, 814] width 10 height 10
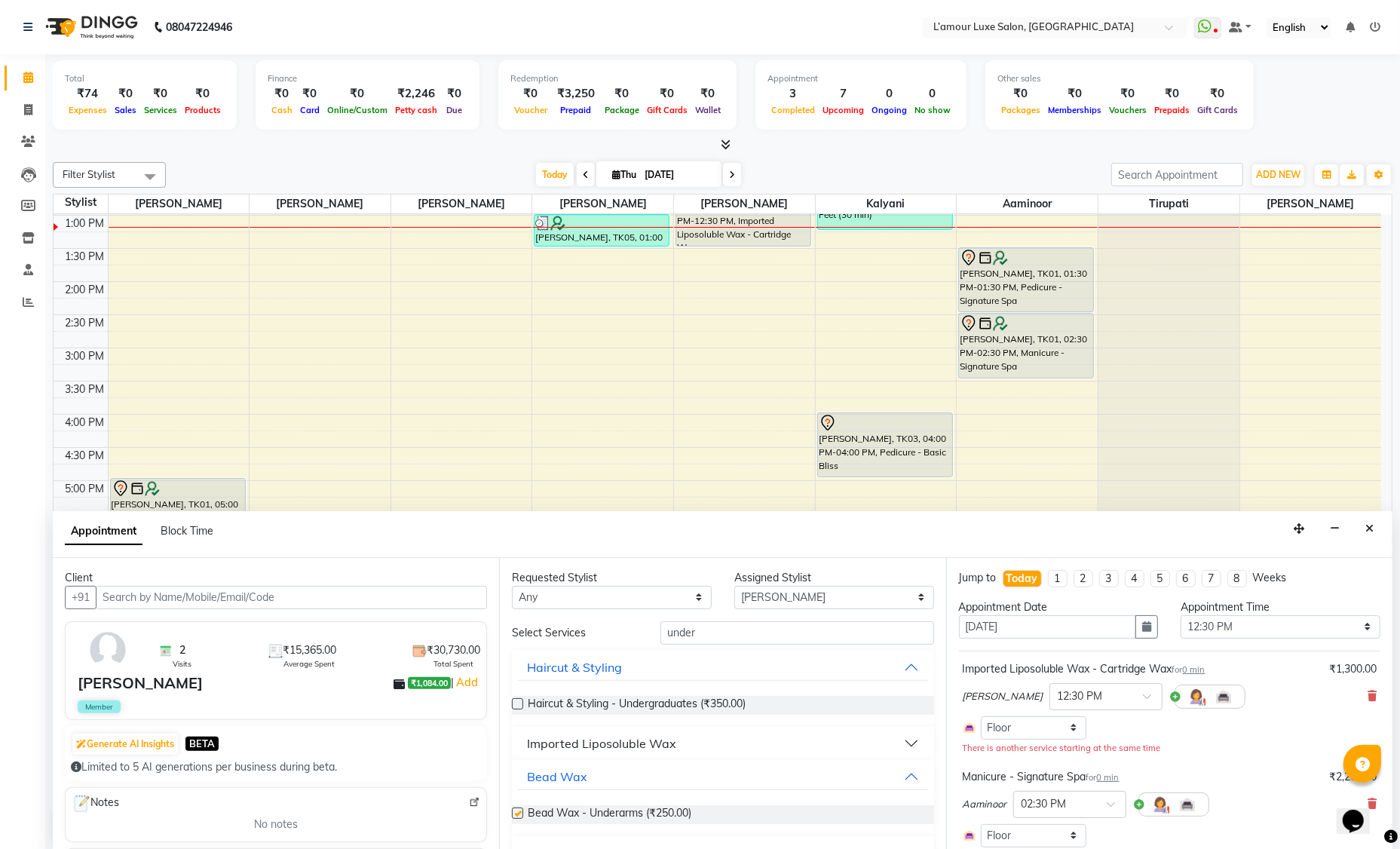
checkbox input "false"
drag, startPoint x: 637, startPoint y: 627, endPoint x: 580, endPoint y: 627, distance: 57.0
click at [580, 627] on div "Select Services under" at bounding box center [722, 632] width 444 height 23
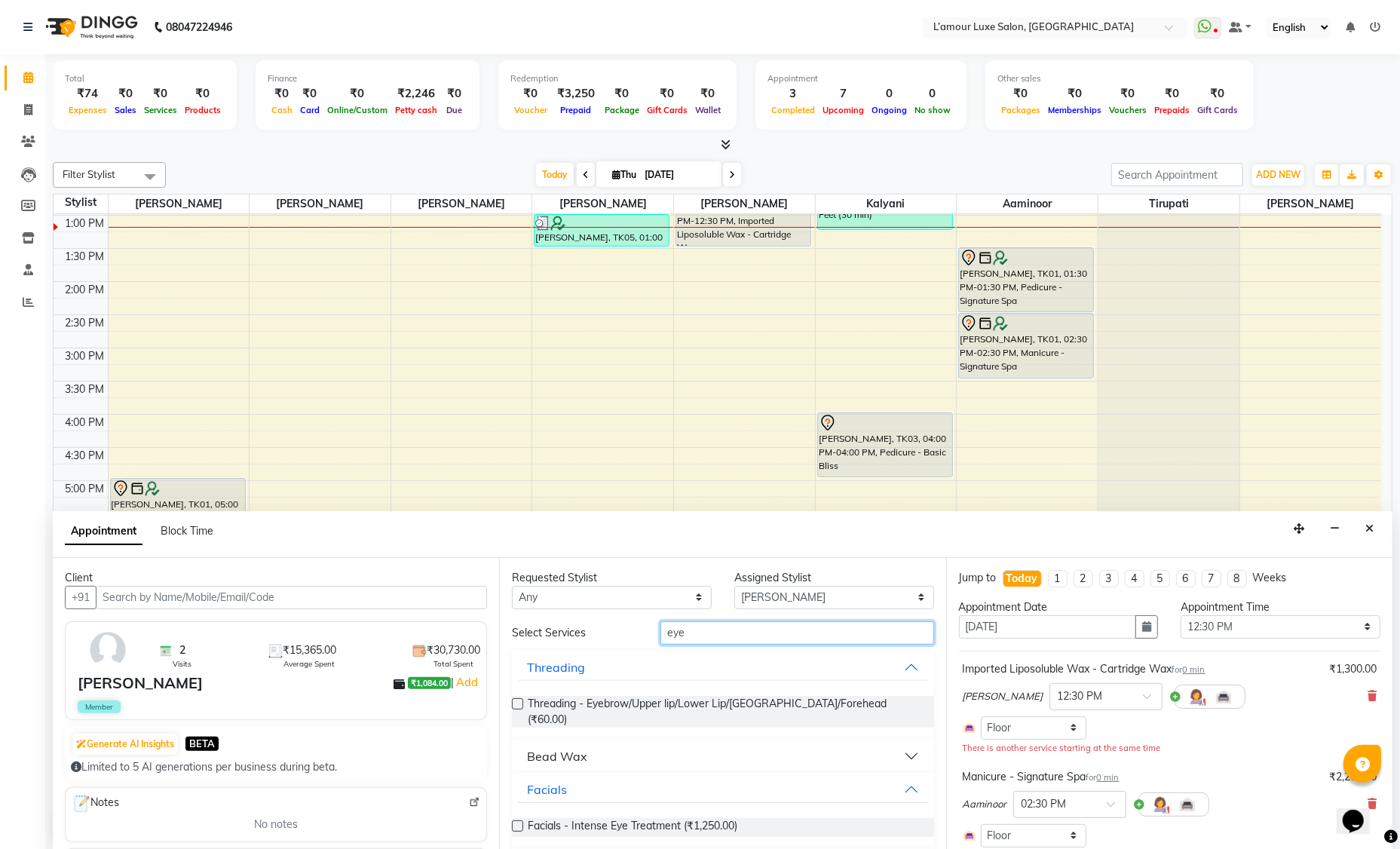
type input "eye"
click at [515, 703] on label at bounding box center [518, 704] width 11 height 11
click at [515, 703] on input "checkbox" at bounding box center [517, 705] width 10 height 10
checkbox input "false"
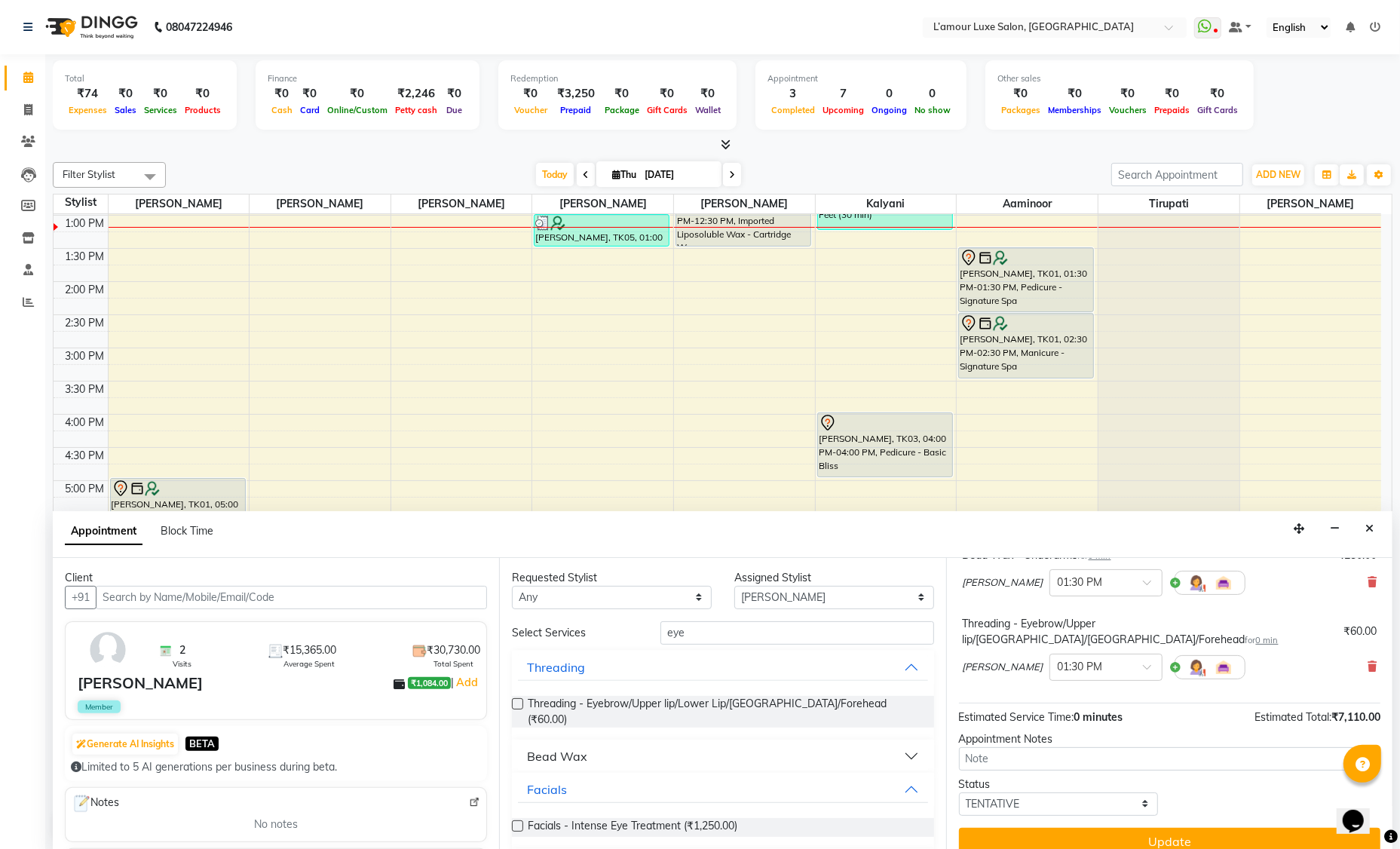
click at [1092, 827] on button "Update" at bounding box center [1170, 841] width 421 height 27
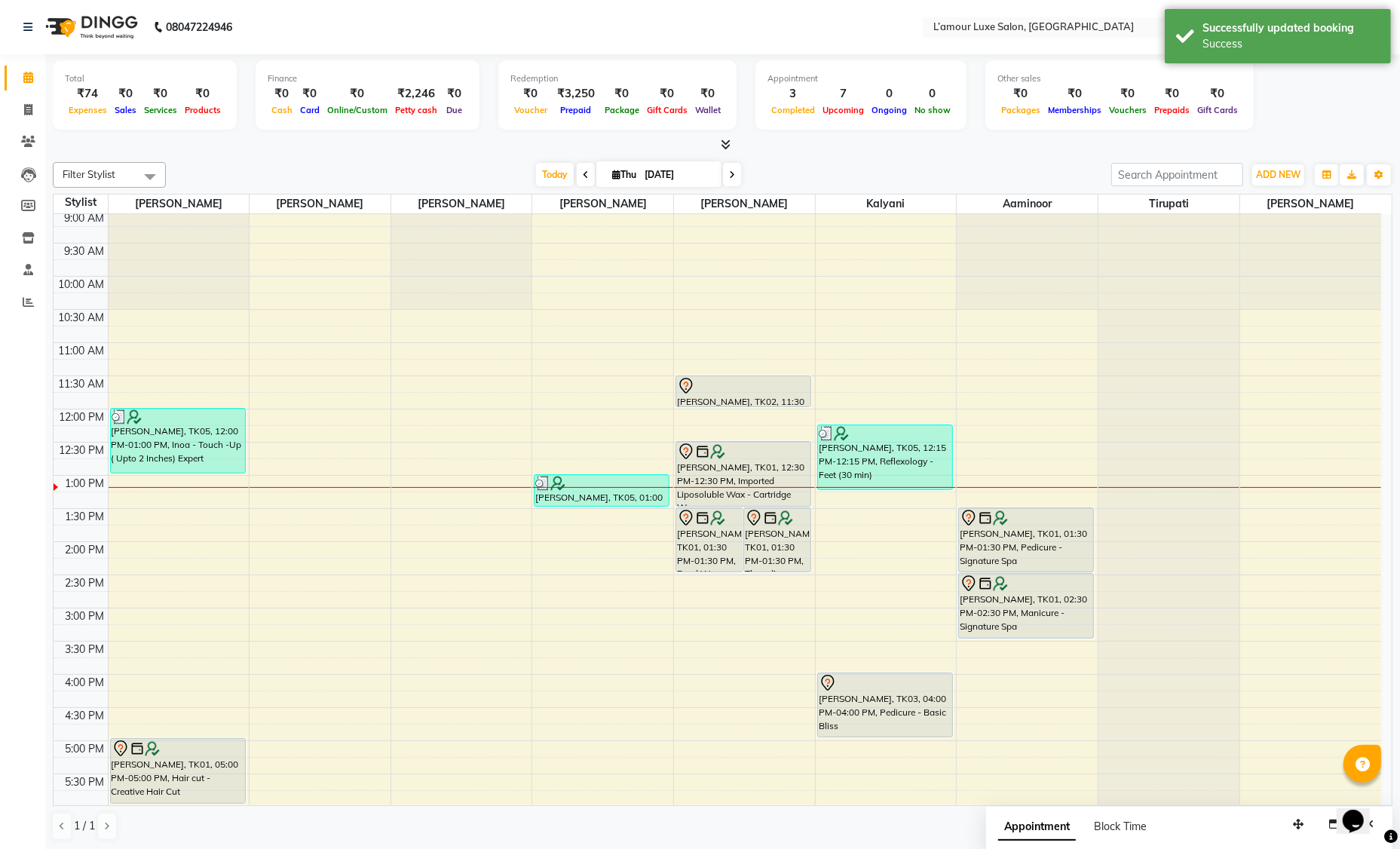
scroll to position [0, 0]
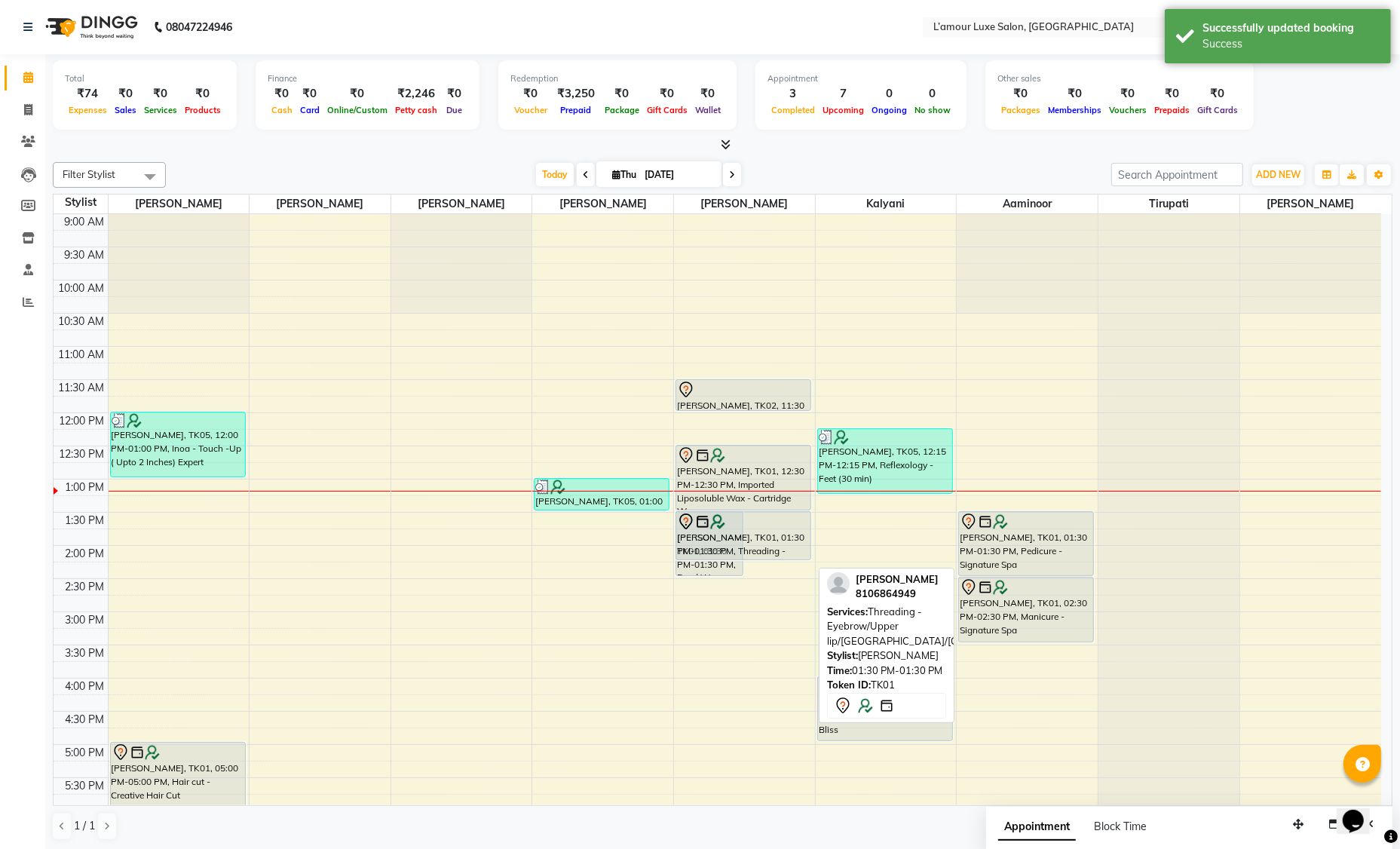
drag, startPoint x: 785, startPoint y: 574, endPoint x: 781, endPoint y: 550, distance: 24.3
click at [781, 550] on div "Navneet, TK01, 01:30 PM-01:30 PM, Bead Wax - Underarms Navneet, TK01, 01:30 PM-…" at bounding box center [745, 644] width 141 height 861
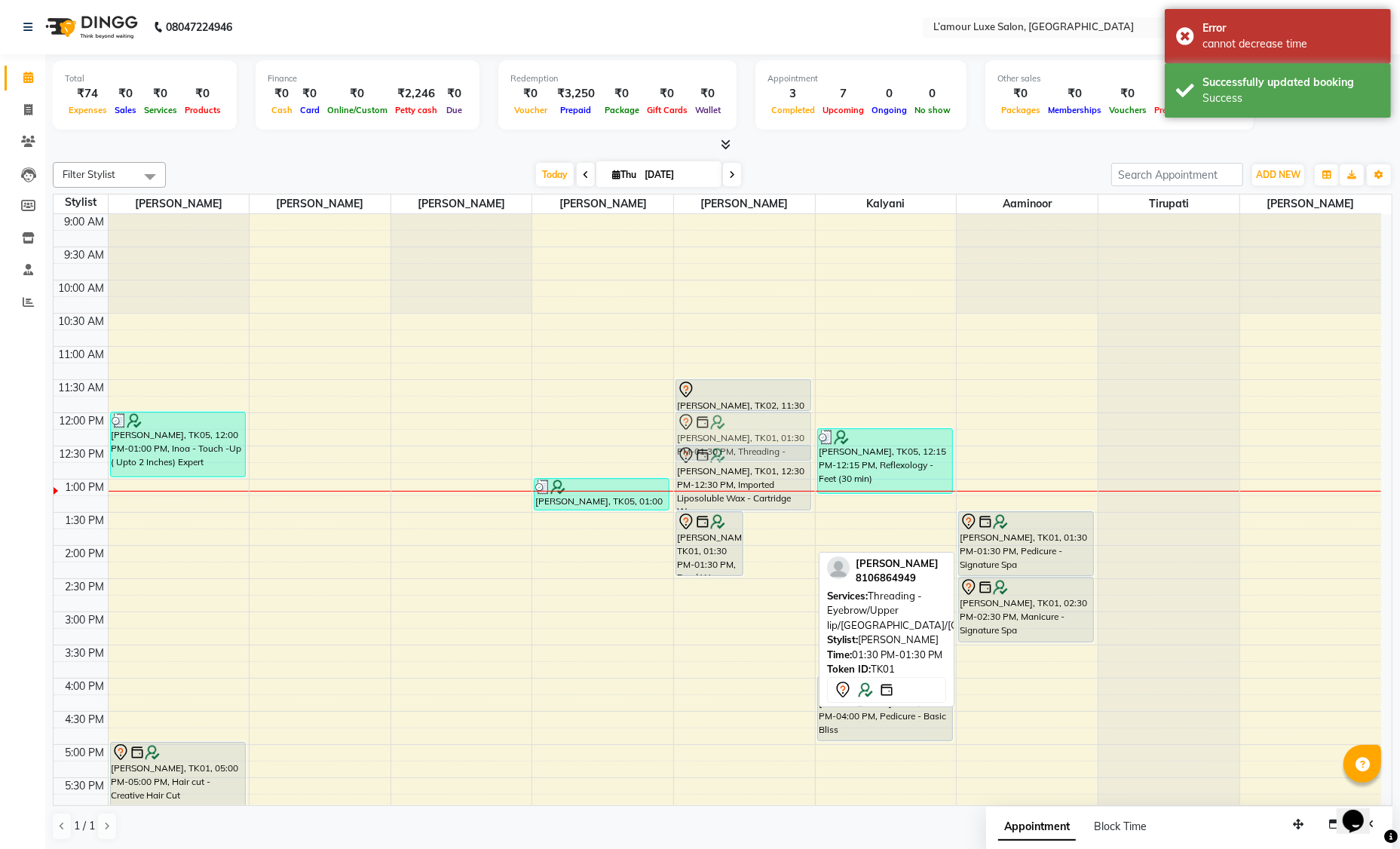
drag, startPoint x: 779, startPoint y: 535, endPoint x: 775, endPoint y: 436, distance: 99.1
click at [775, 436] on div "Navneet, TK01, 01:30 PM-01:30 PM, Bead Wax - Underarms Navneet, TK01, 01:30 PM-…" at bounding box center [745, 644] width 141 height 861
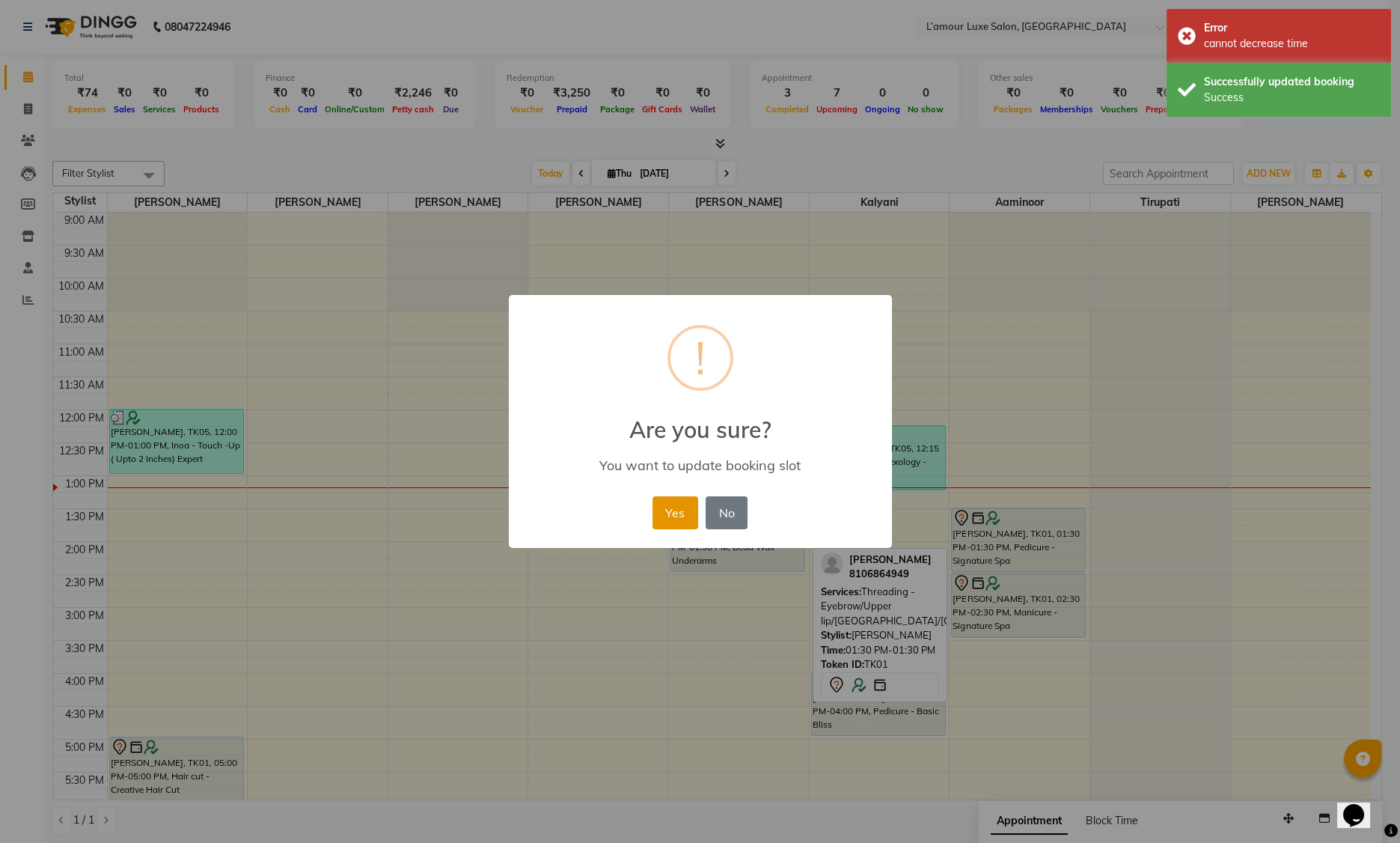
click at [677, 513] on button "Yes" at bounding box center [675, 512] width 45 height 33
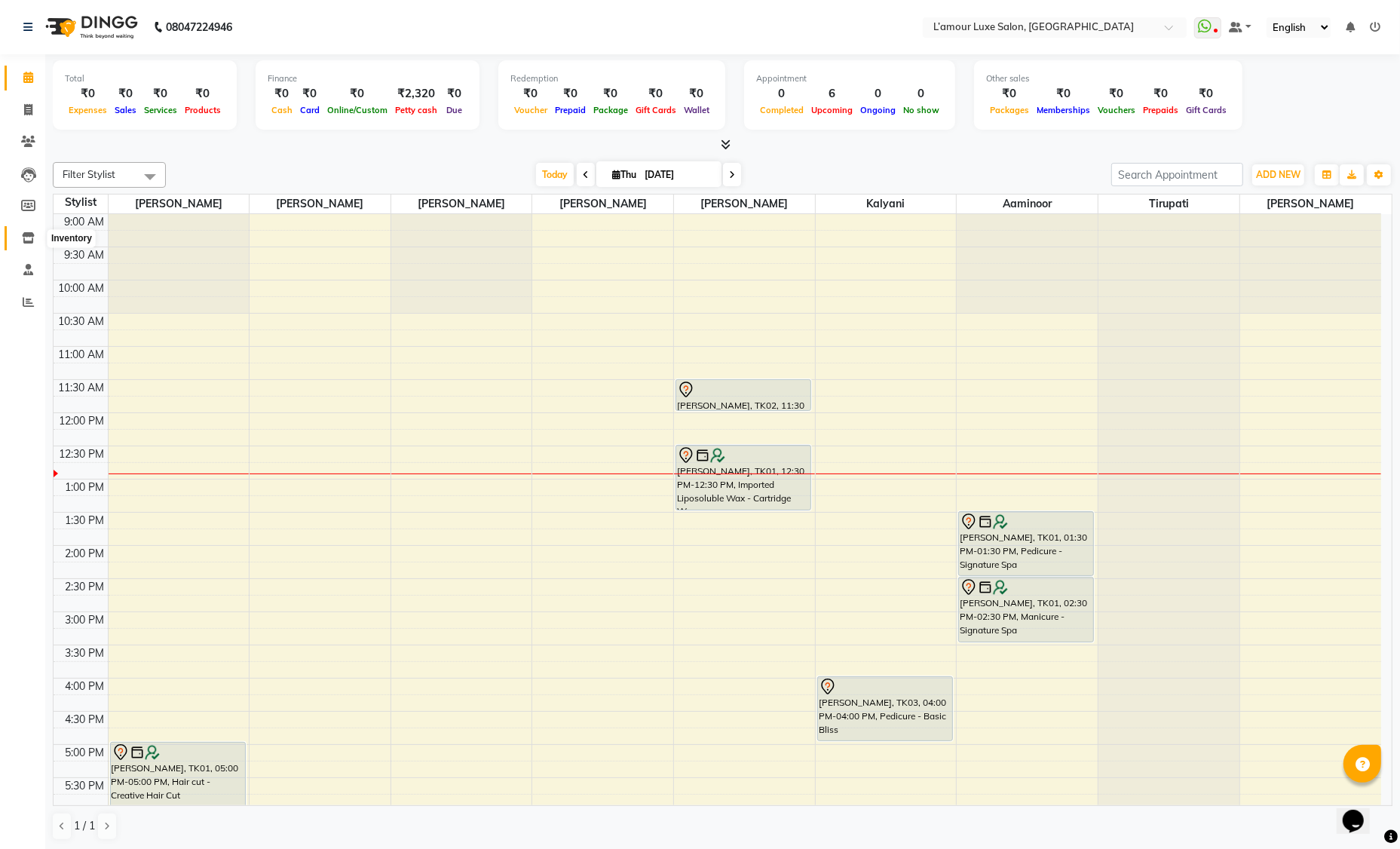
click at [27, 238] on icon at bounding box center [28, 238] width 13 height 11
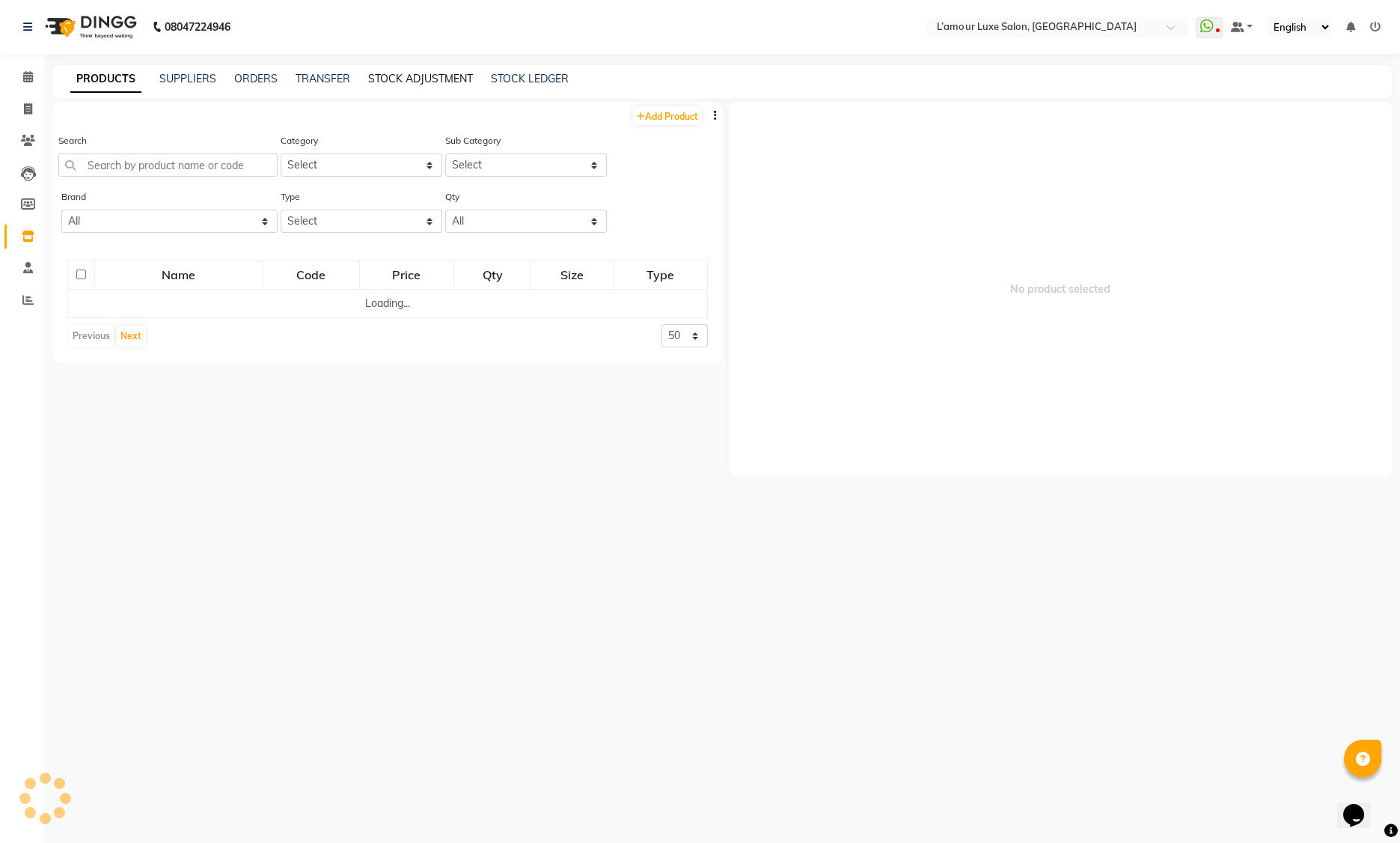
click at [442, 80] on link "STOCK ADJUSTMENT" at bounding box center [420, 78] width 104 height 14
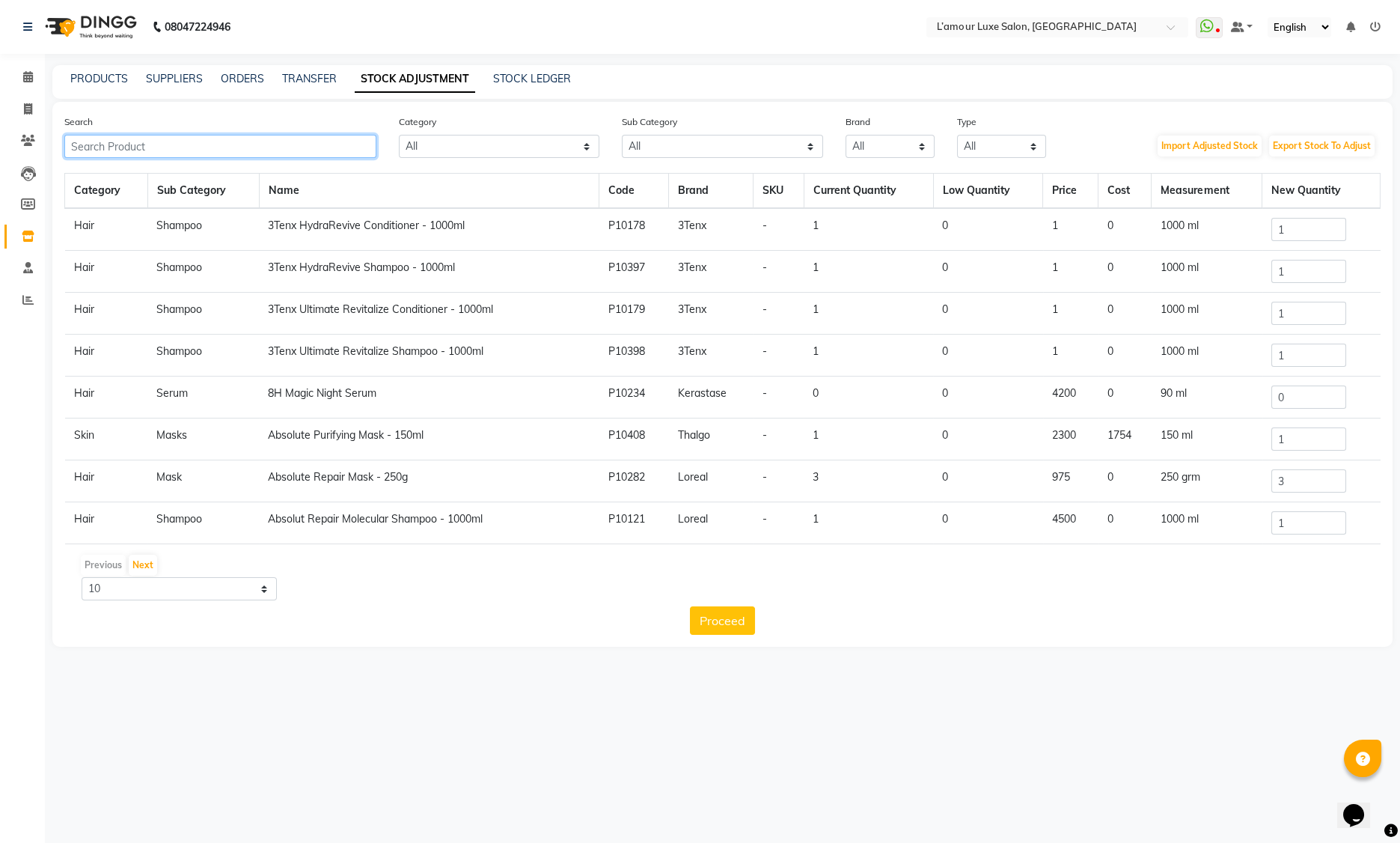
click at [335, 142] on input "text" at bounding box center [221, 146] width 312 height 23
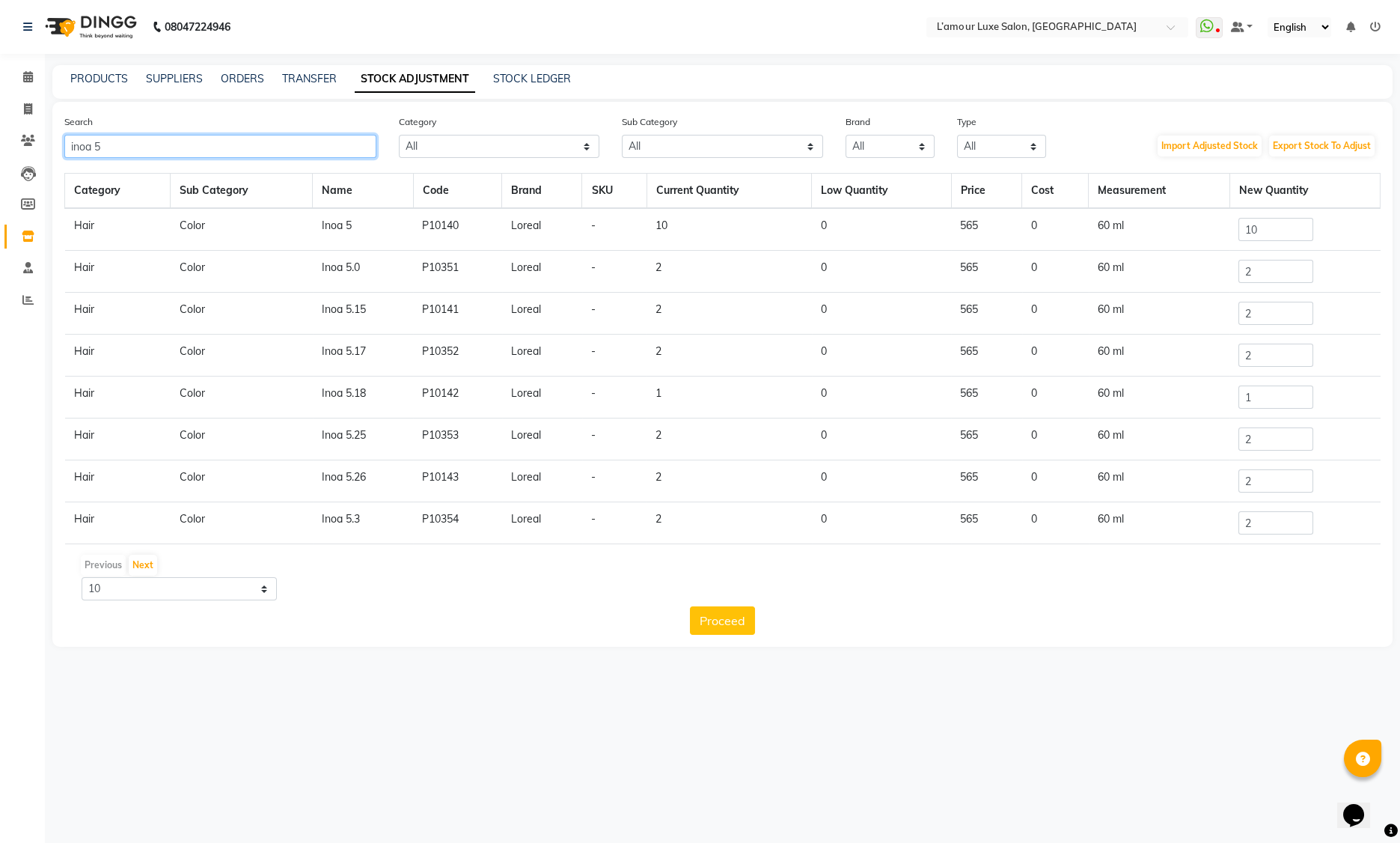
type input "inoa 5"
drag, startPoint x: 1264, startPoint y: 231, endPoint x: 1195, endPoint y: 224, distance: 69.4
click at [1195, 224] on tr "Hair Color Inoa 5 P10140 Loreal - 10 0 565 0 60 ml 10" at bounding box center [723, 229] width 1316 height 43
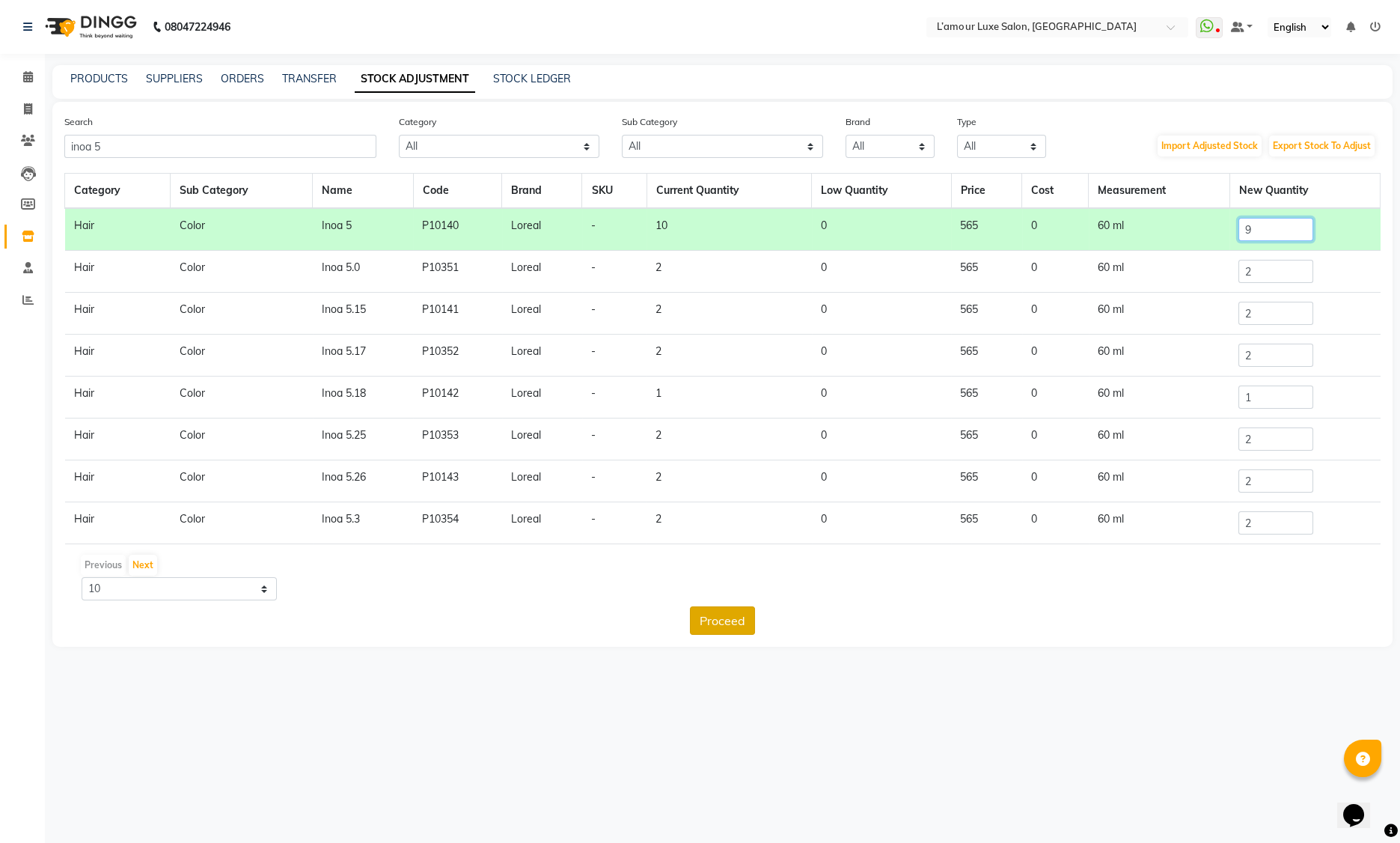
type input "9"
click at [728, 624] on button "Proceed" at bounding box center [723, 621] width 65 height 29
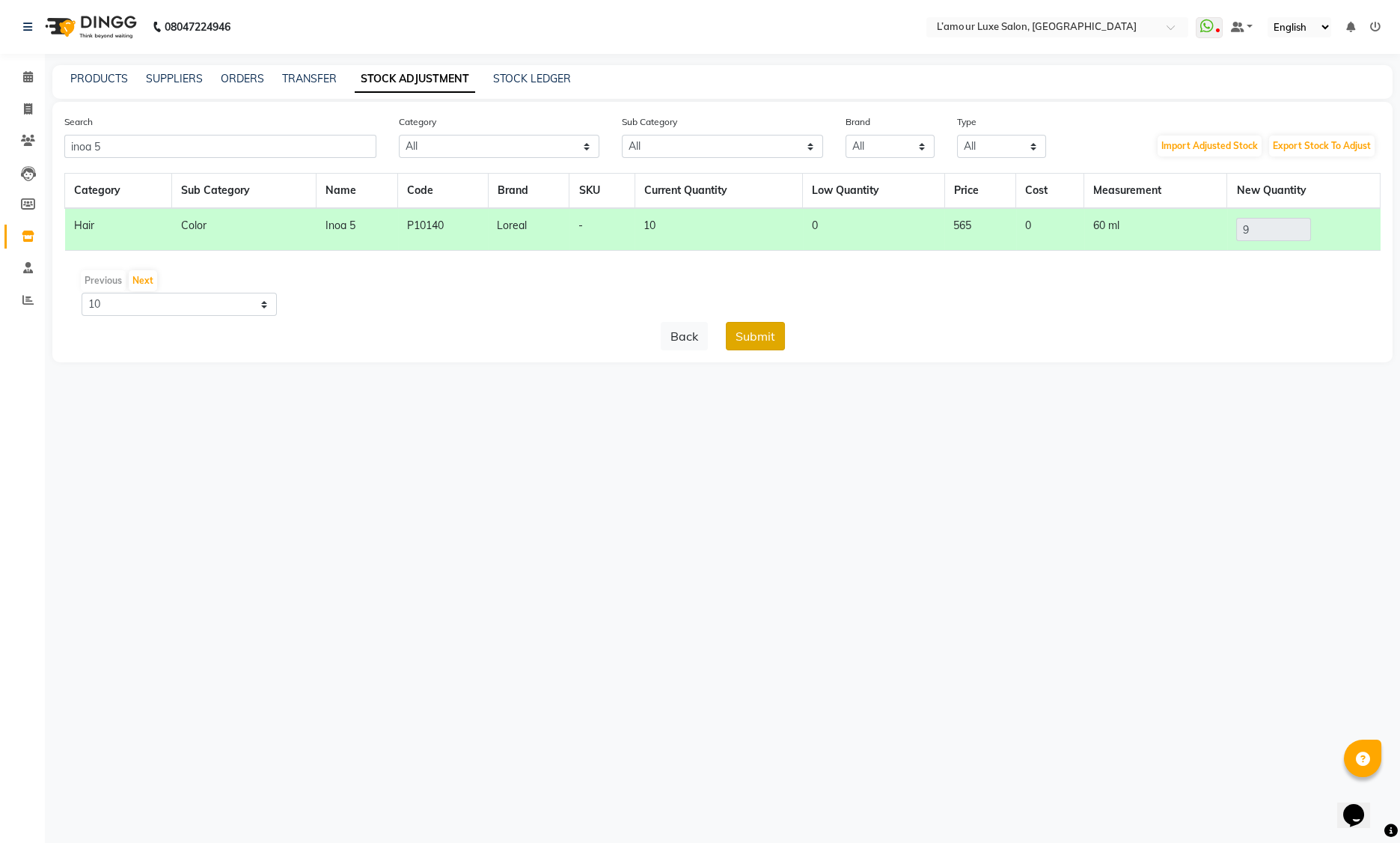
click at [762, 339] on button "Submit" at bounding box center [755, 336] width 59 height 29
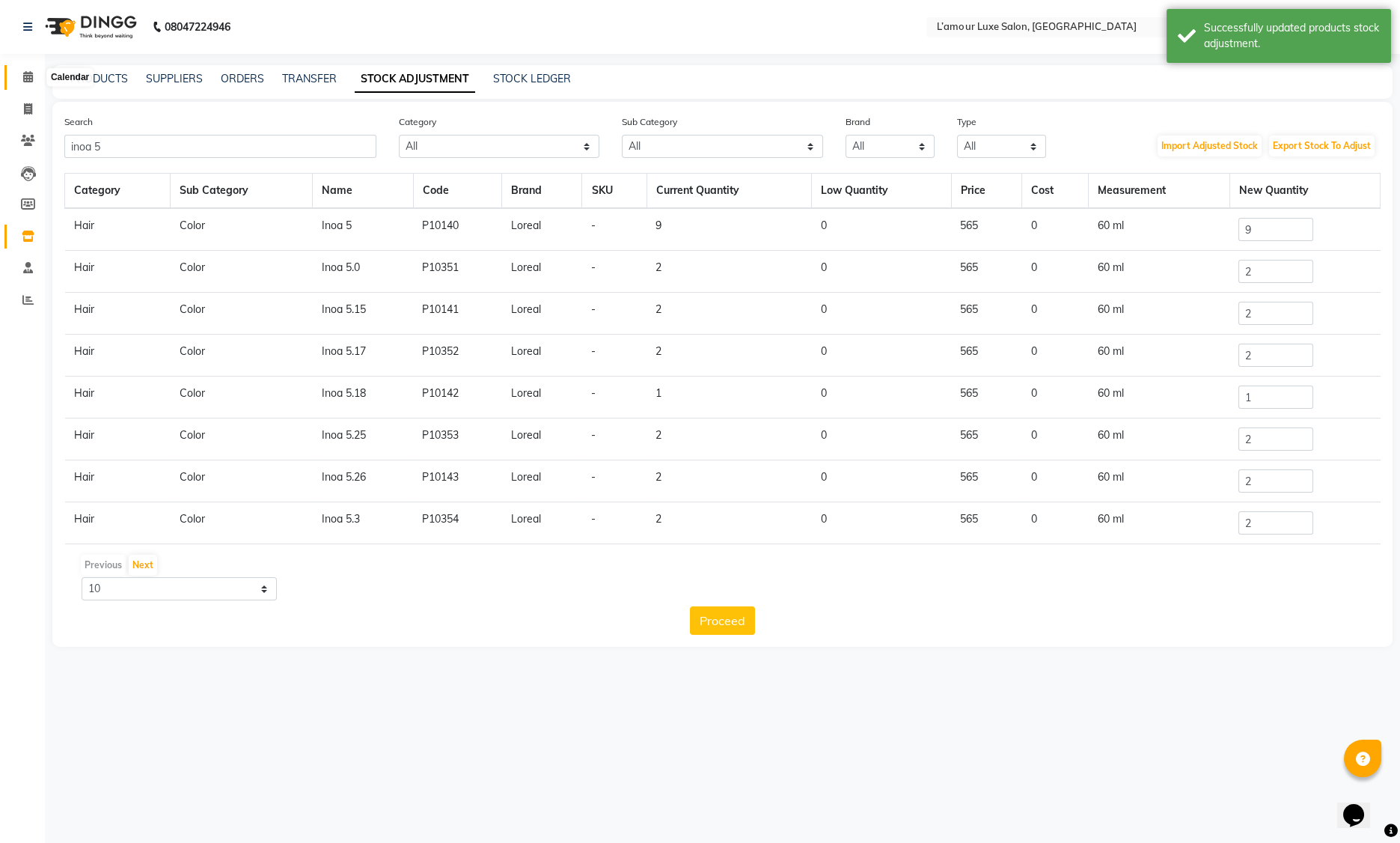
click at [34, 78] on span at bounding box center [28, 77] width 26 height 18
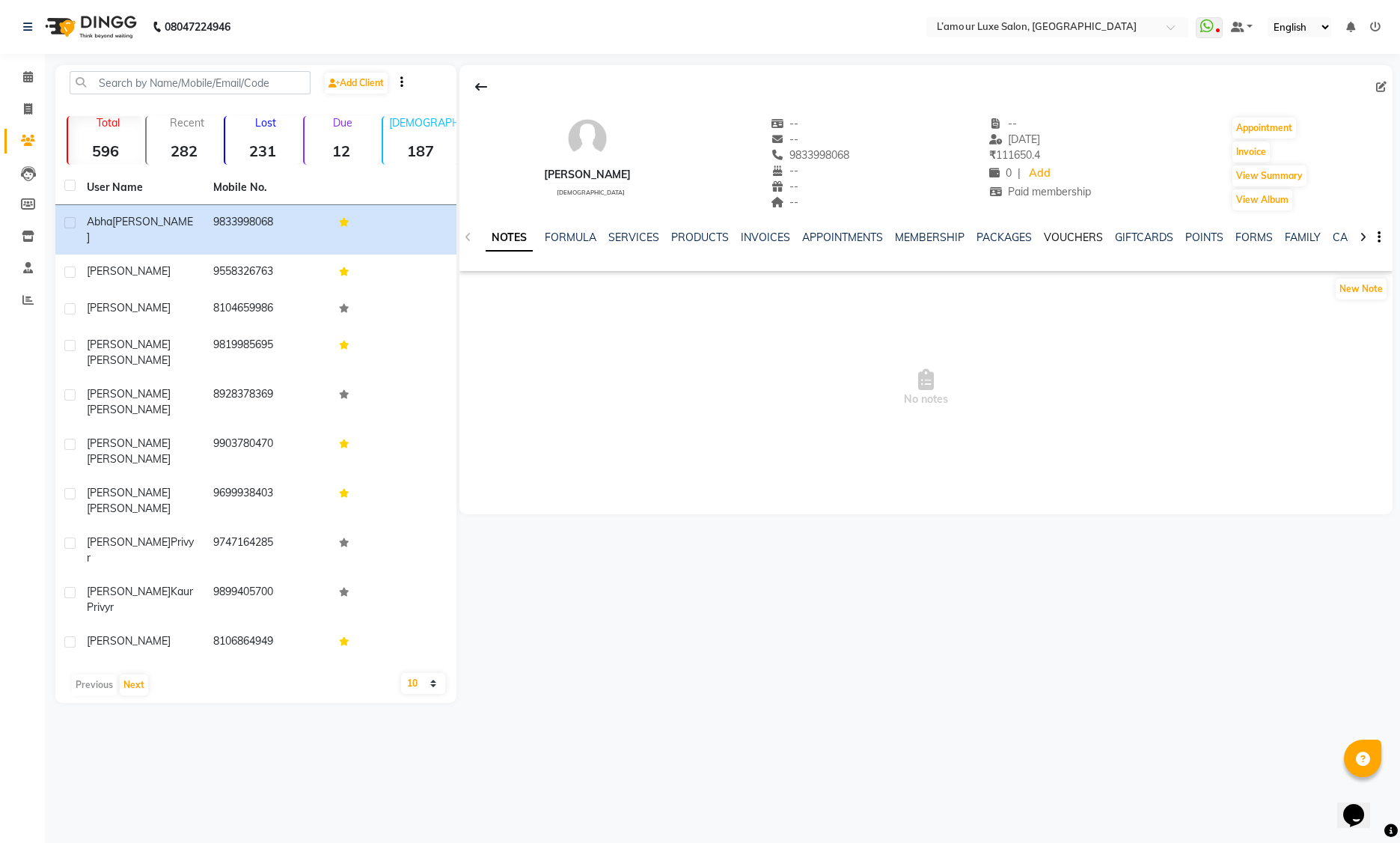
click at [1067, 232] on link "VOUCHERS" at bounding box center [1073, 237] width 59 height 14
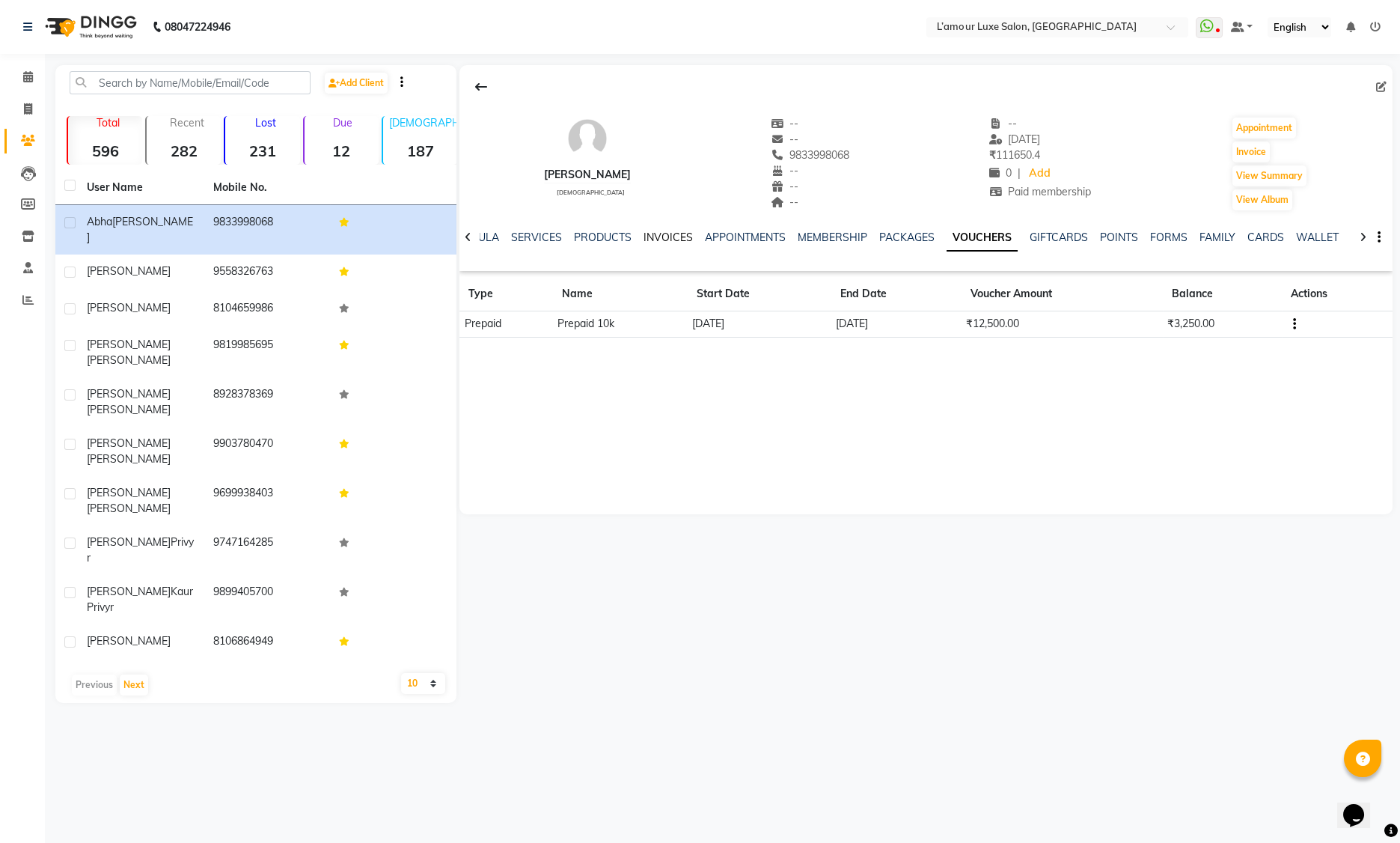
click at [651, 238] on link "INVOICES" at bounding box center [669, 237] width 49 height 14
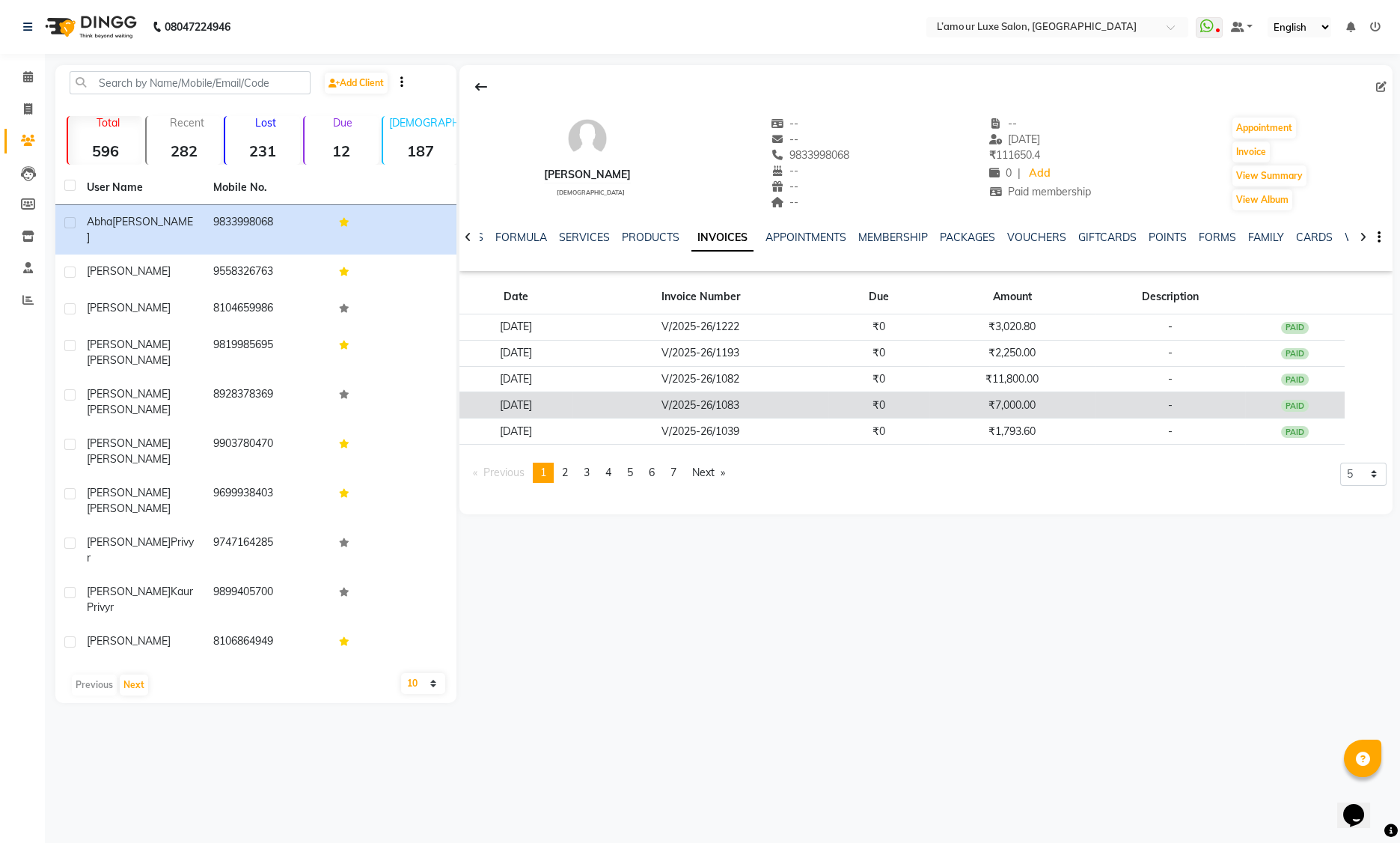
click at [720, 397] on td "V/2025-26/1083" at bounding box center [700, 405] width 256 height 26
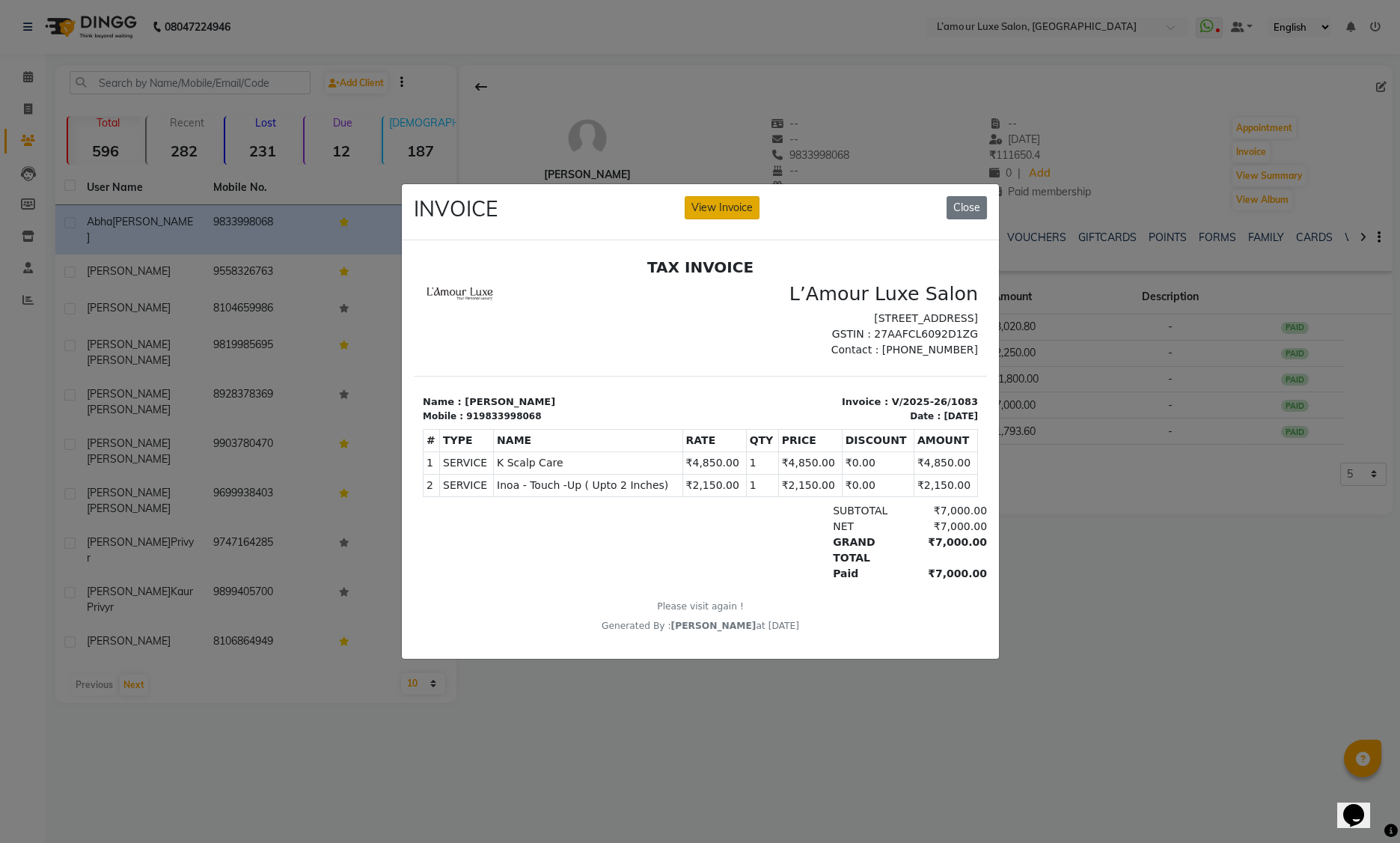
click at [723, 203] on button "View Invoice" at bounding box center [722, 207] width 75 height 23
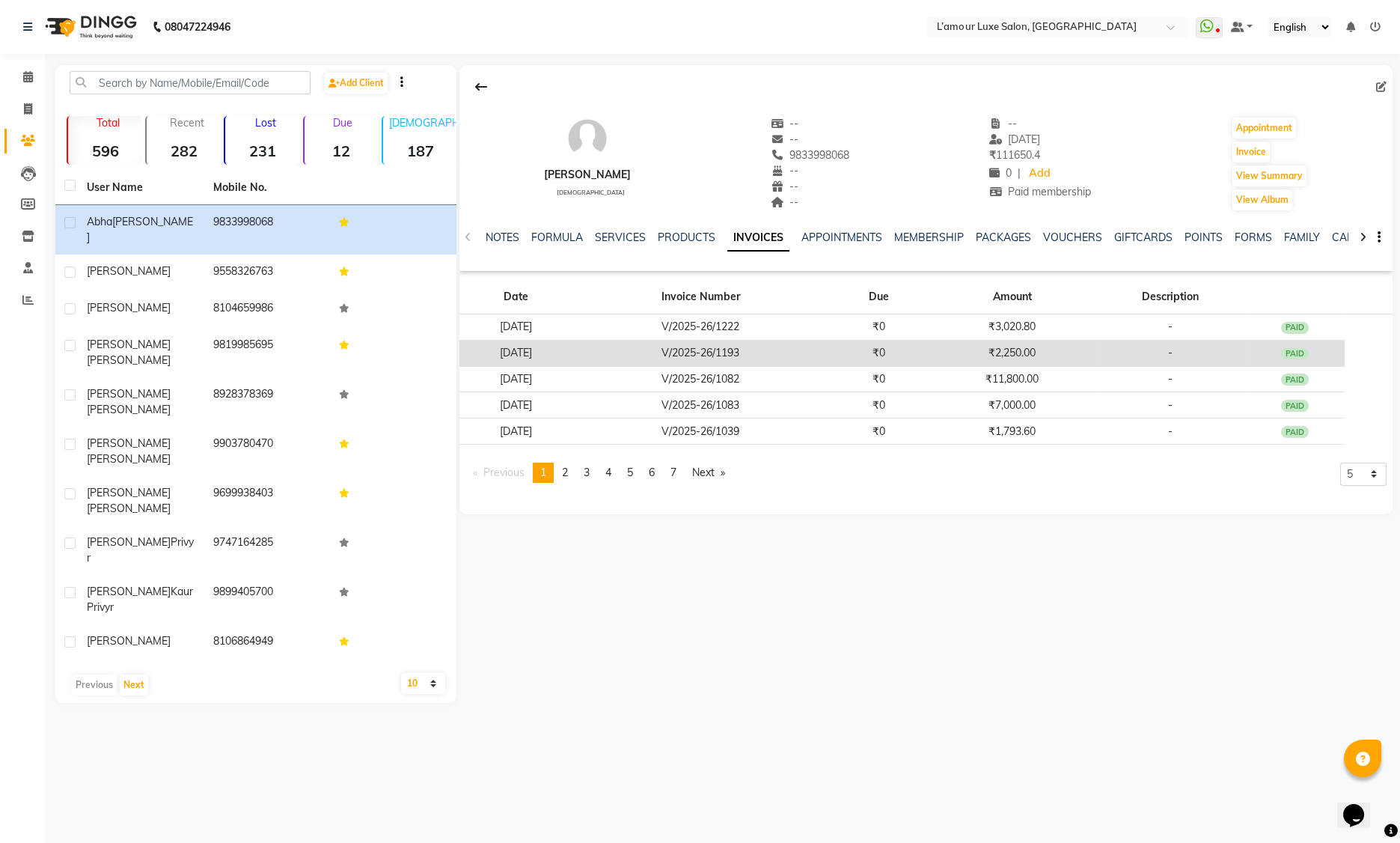
click at [540, 355] on td "27-08-2025" at bounding box center [516, 352] width 113 height 26
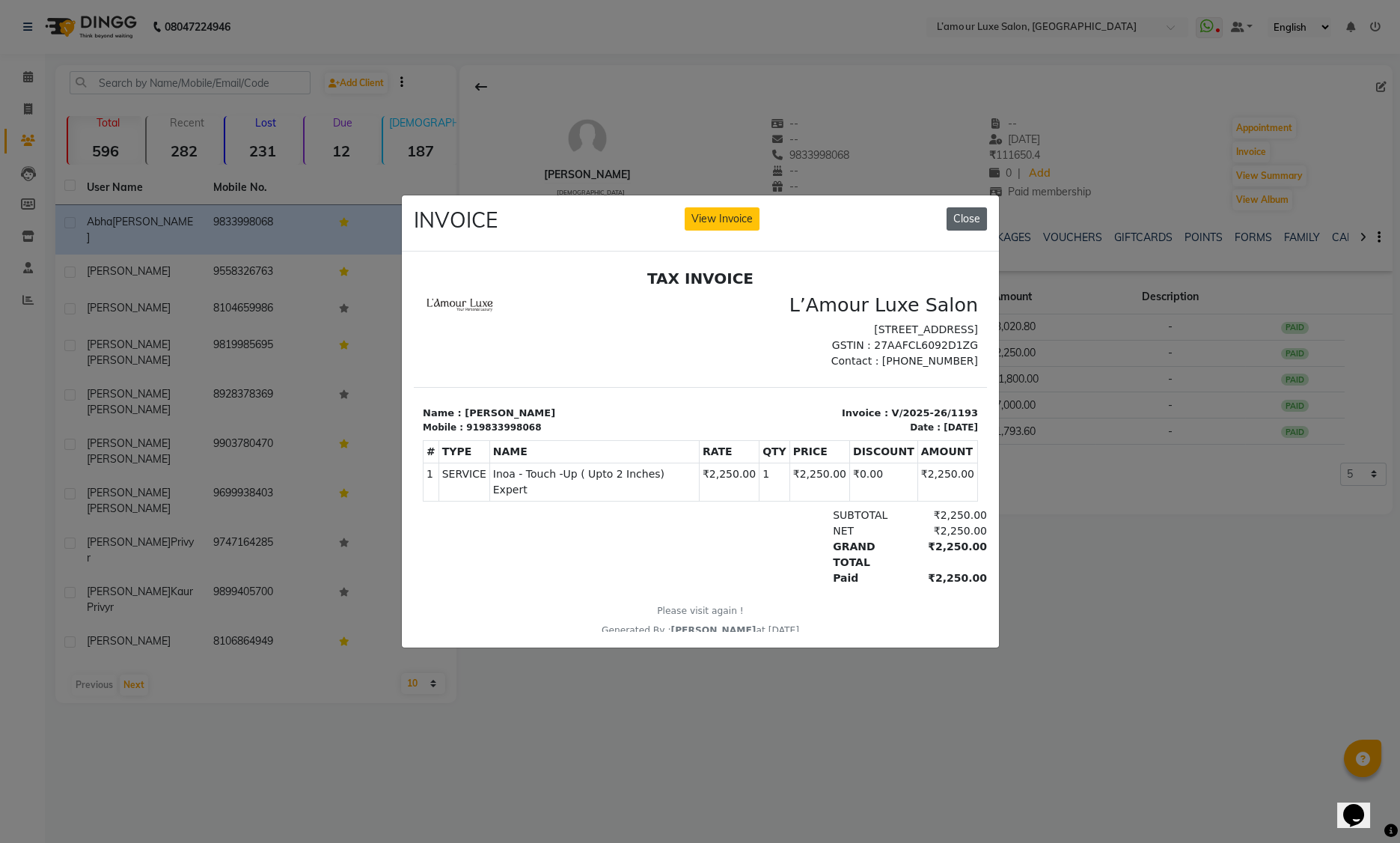
click at [960, 214] on button "Close" at bounding box center [967, 218] width 41 height 23
